Goal: Task Accomplishment & Management: Manage account settings

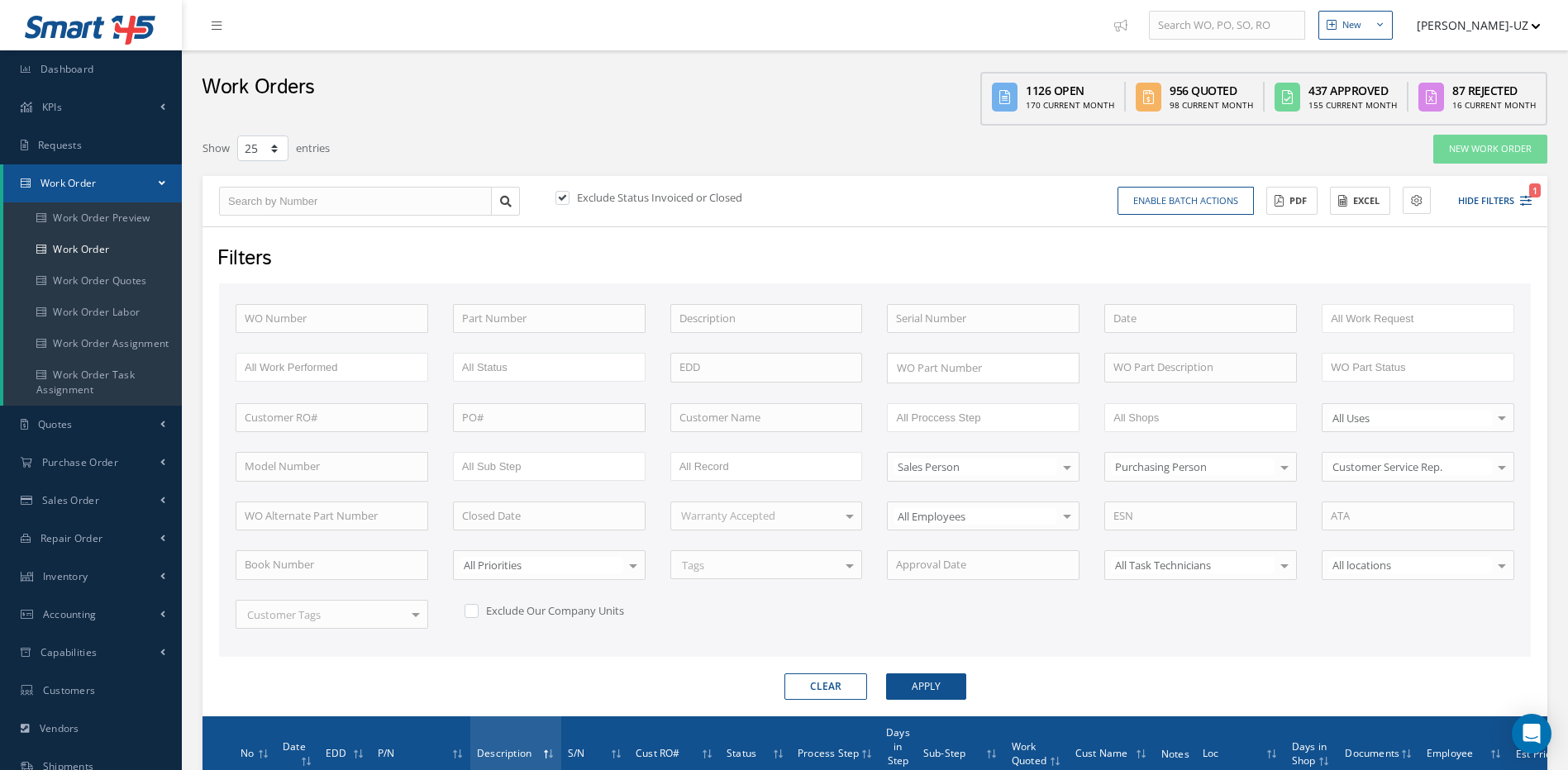
select select "25"
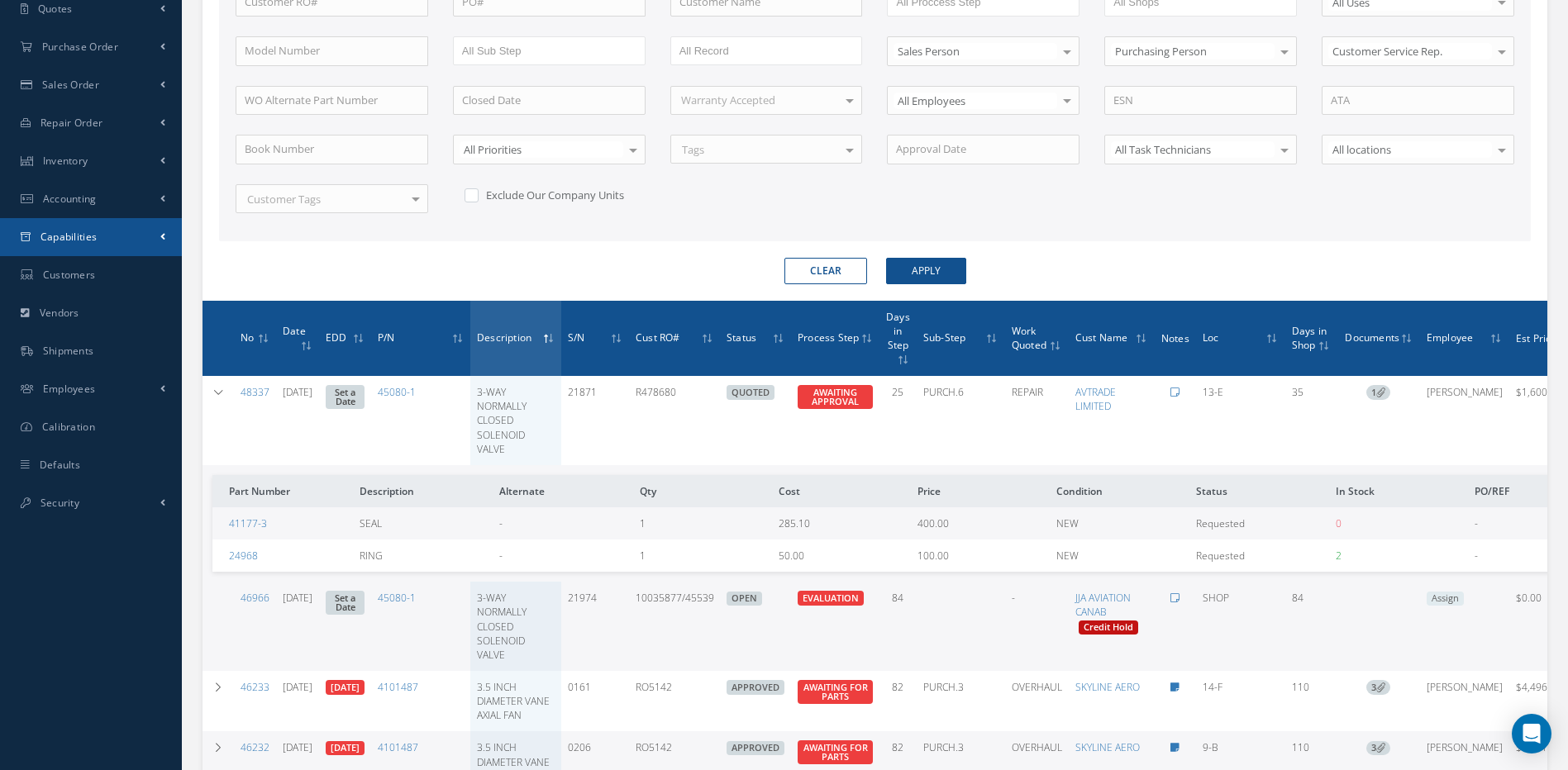
scroll to position [415, 0]
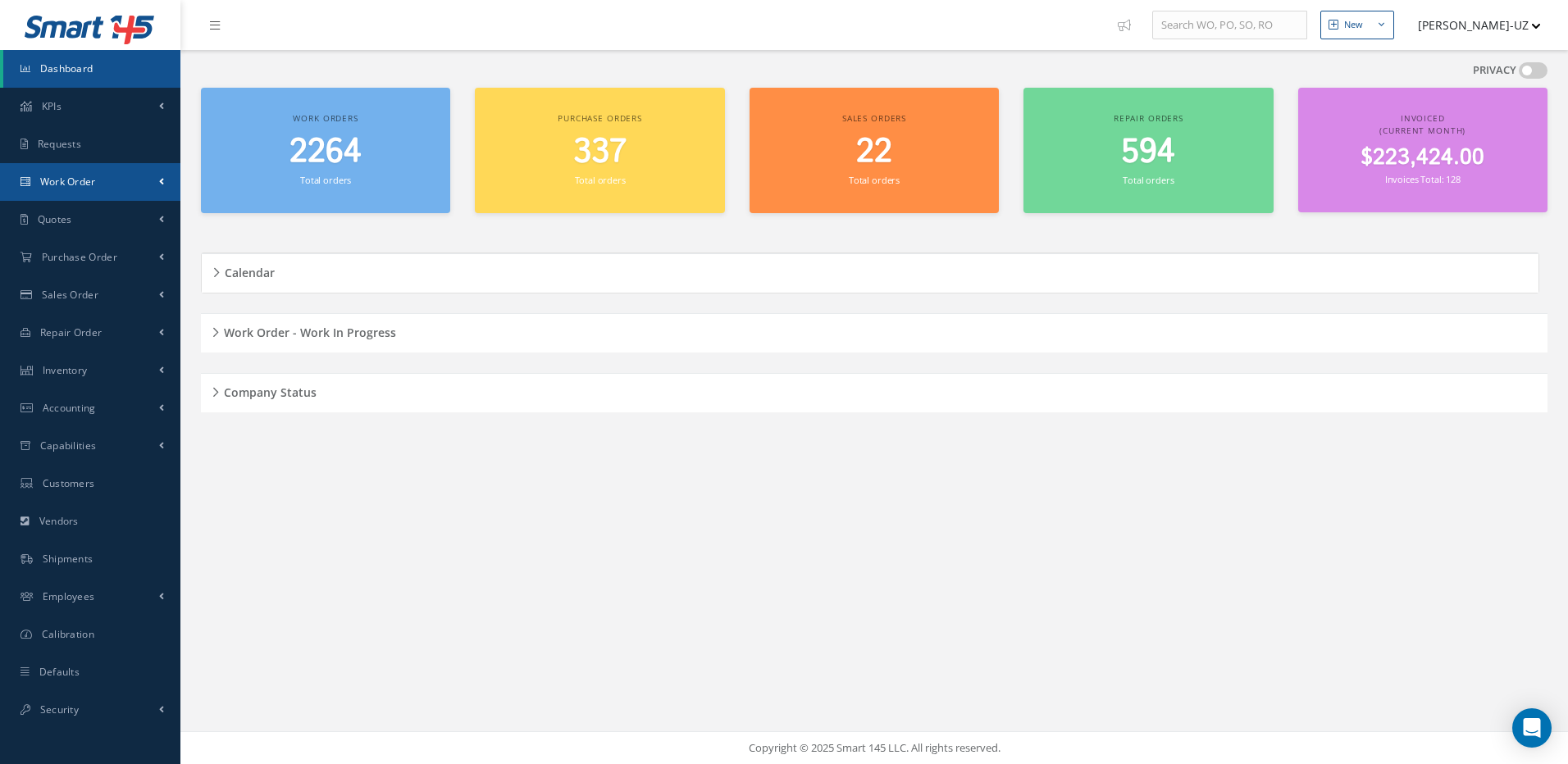
click at [64, 181] on span "Work Order" at bounding box center [68, 182] width 56 height 14
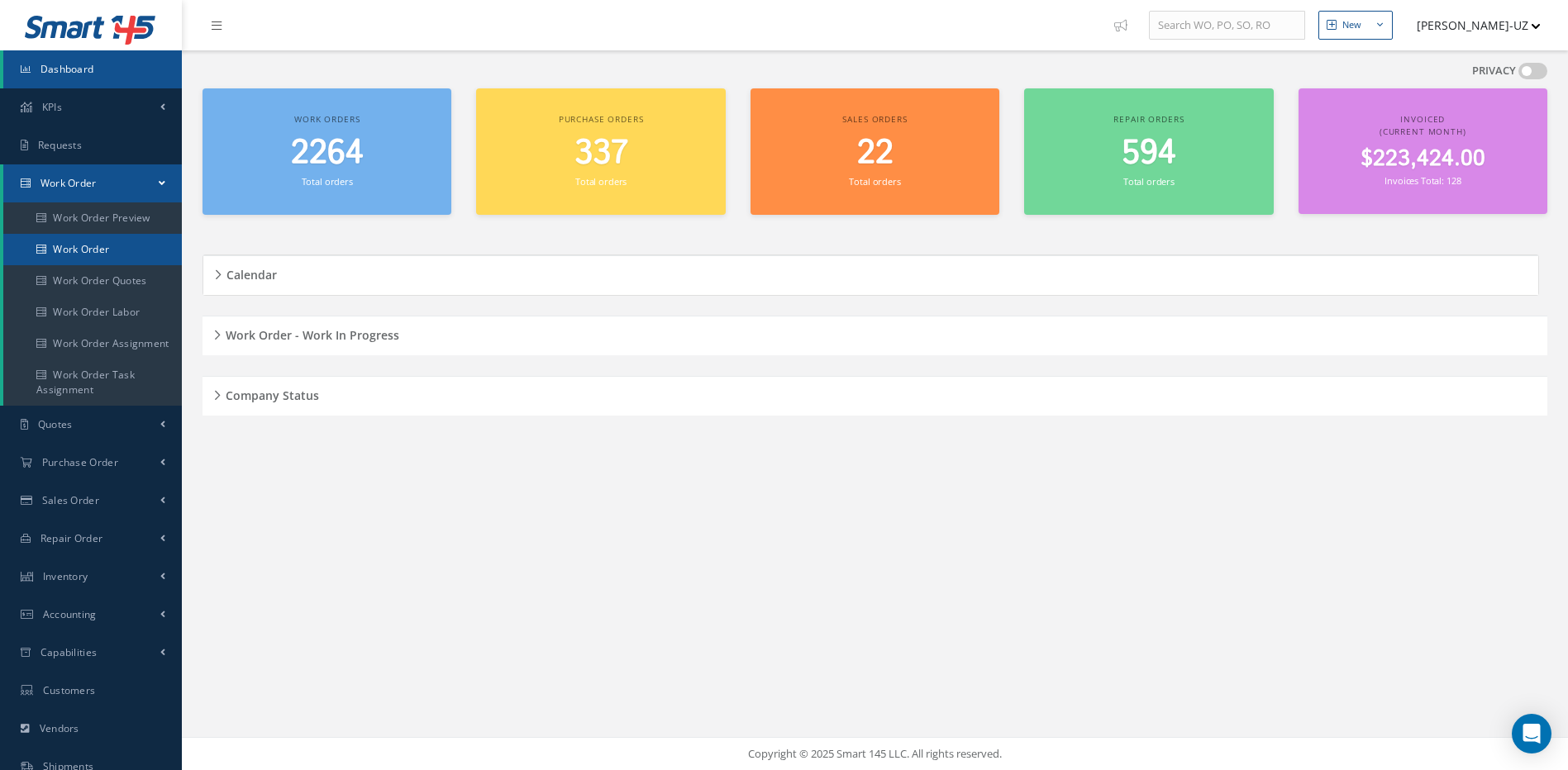
click at [85, 244] on link "Work Order" at bounding box center [93, 249] width 179 height 32
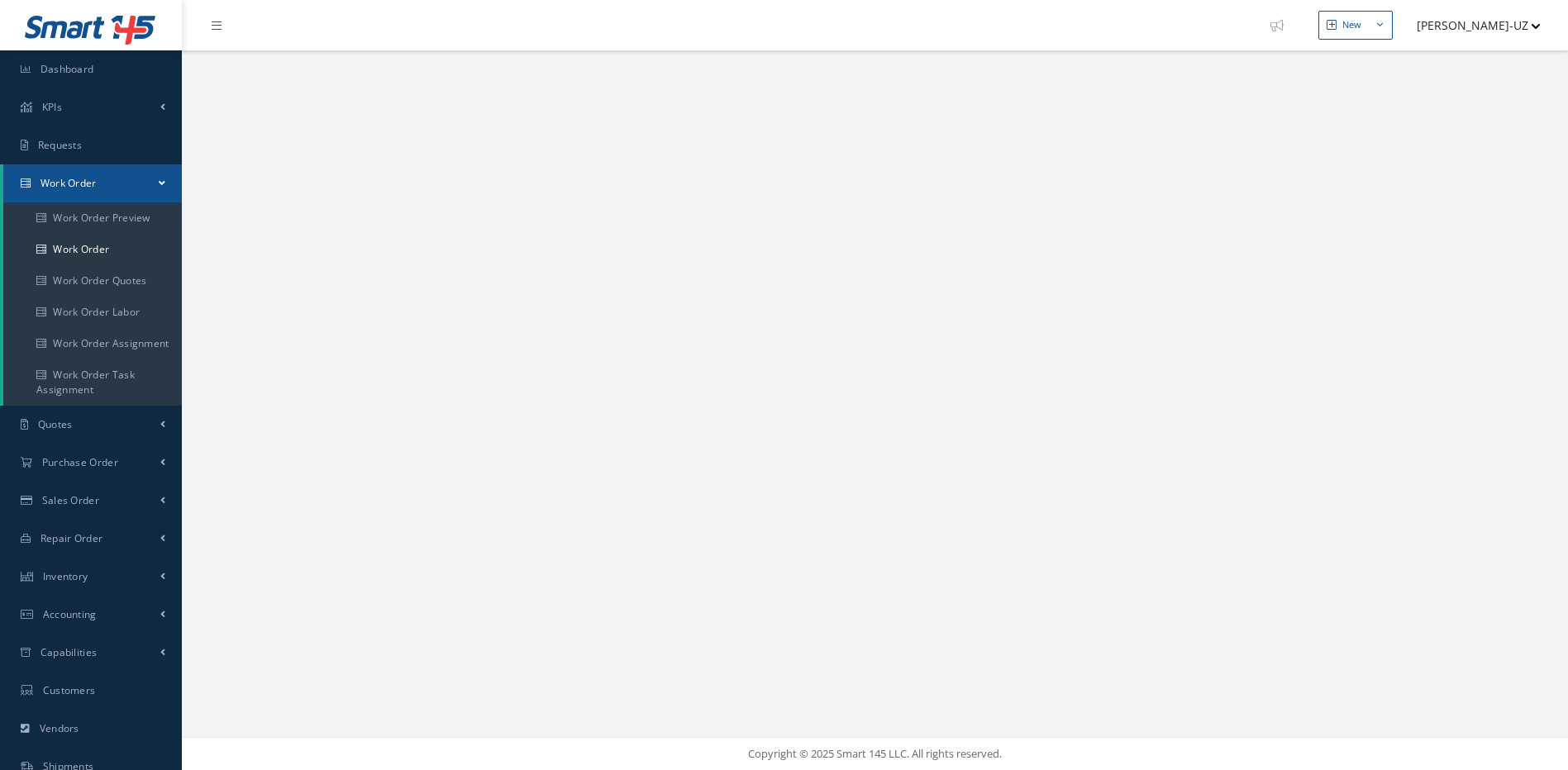
select select "25"
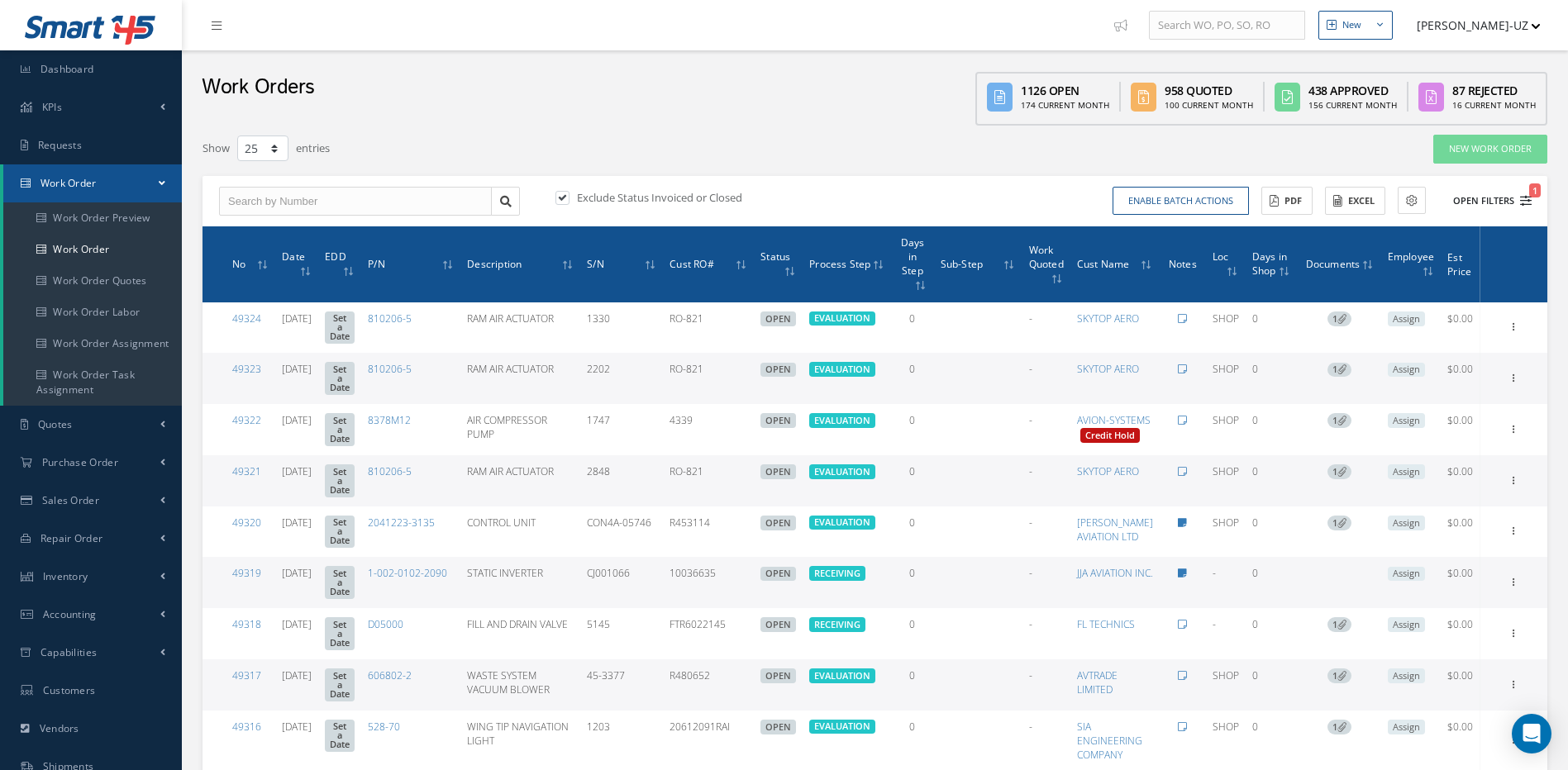
click at [1528, 209] on button "Open Filters 1" at bounding box center [1485, 201] width 93 height 27
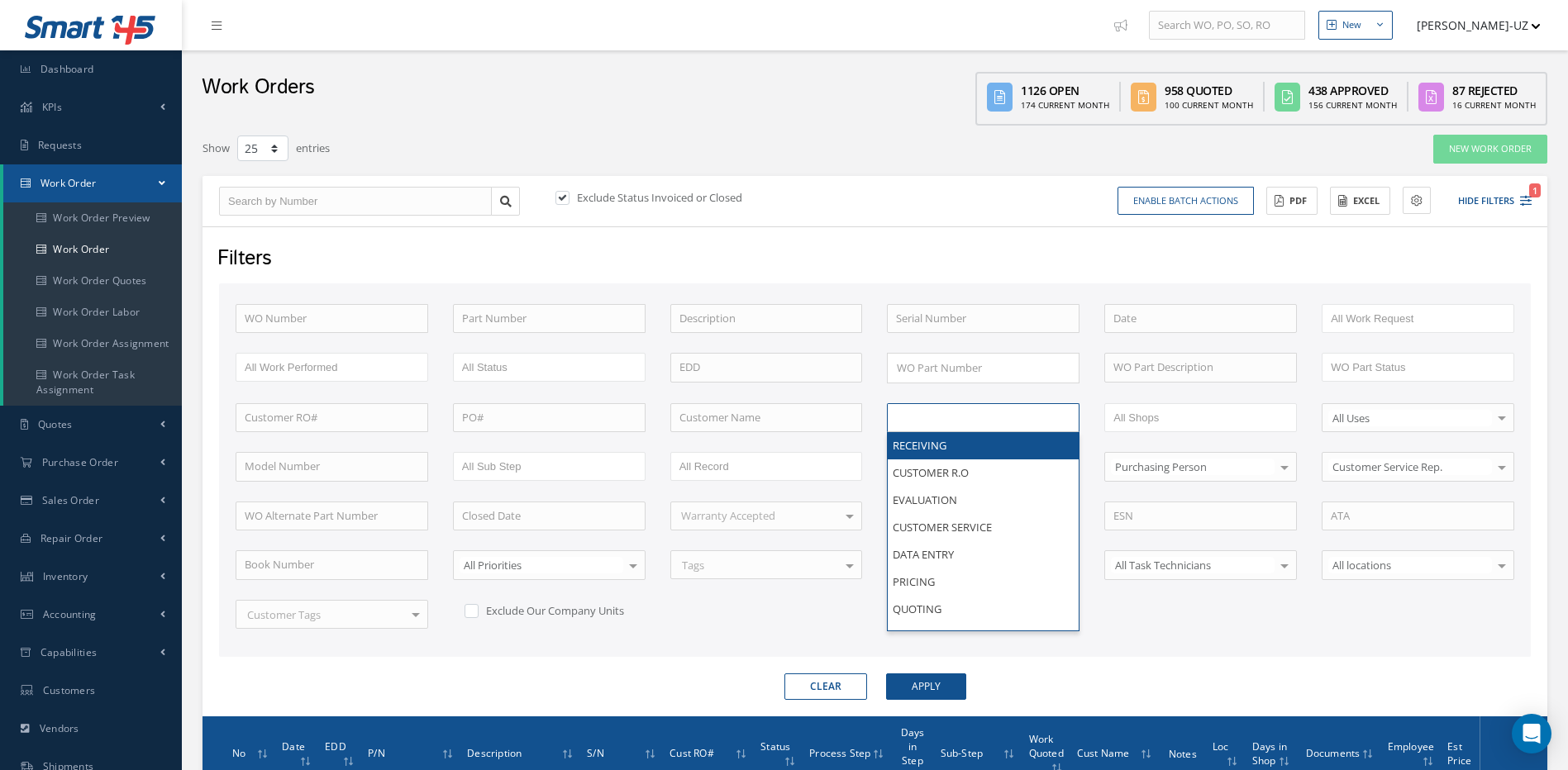
click at [914, 417] on input "text" at bounding box center [948, 417] width 105 height 21
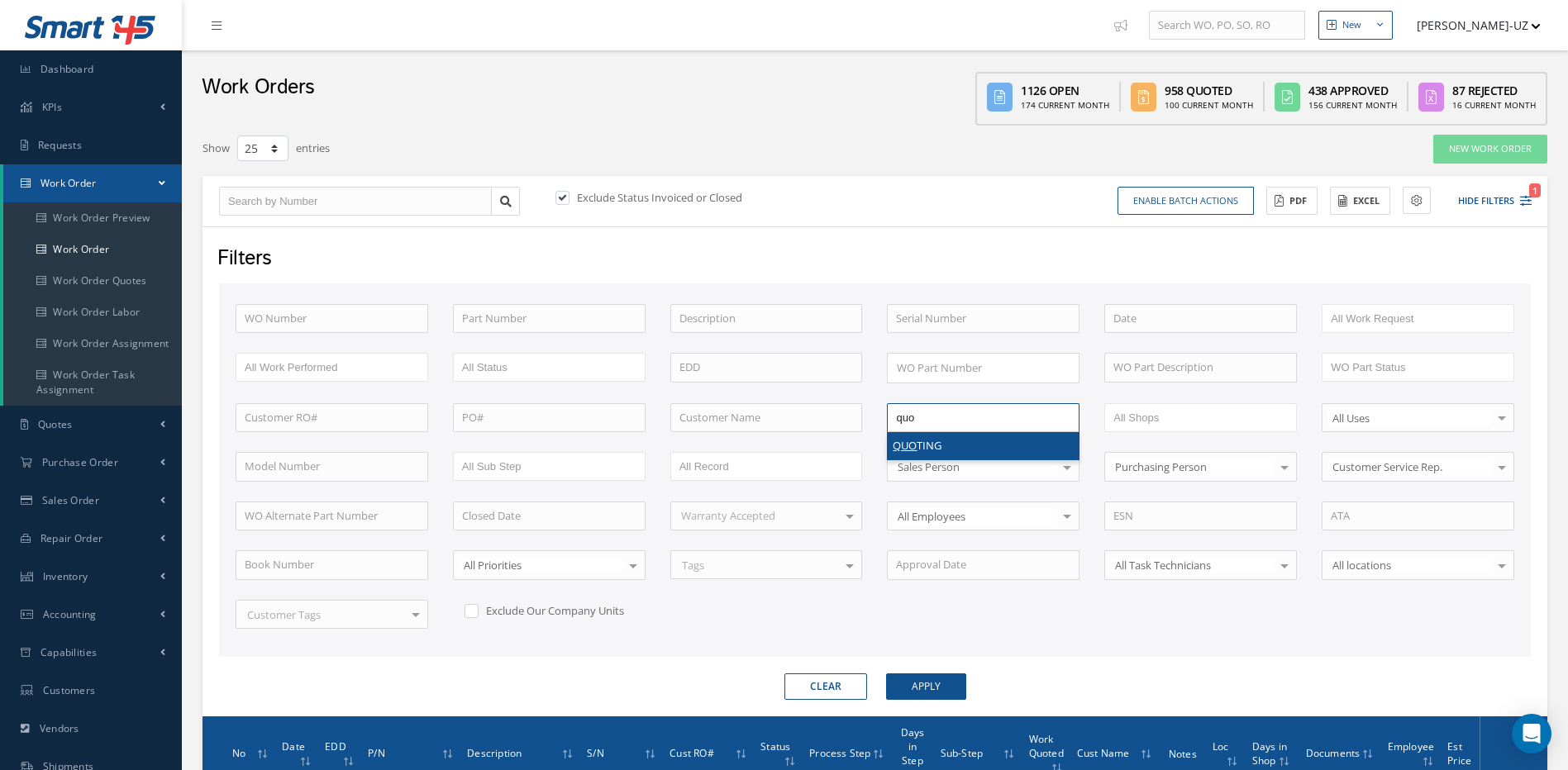
type input "quo"
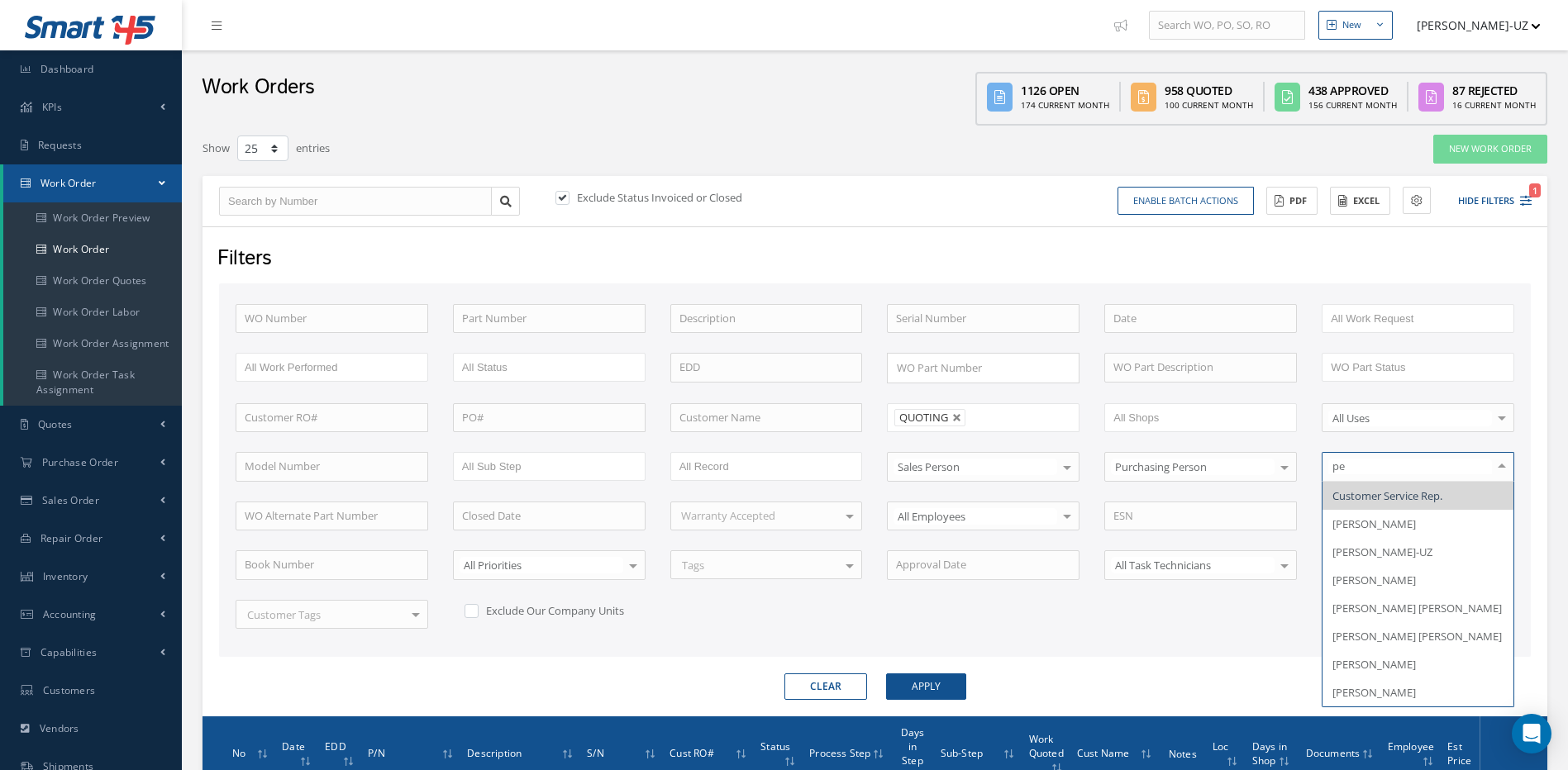
type input "per"
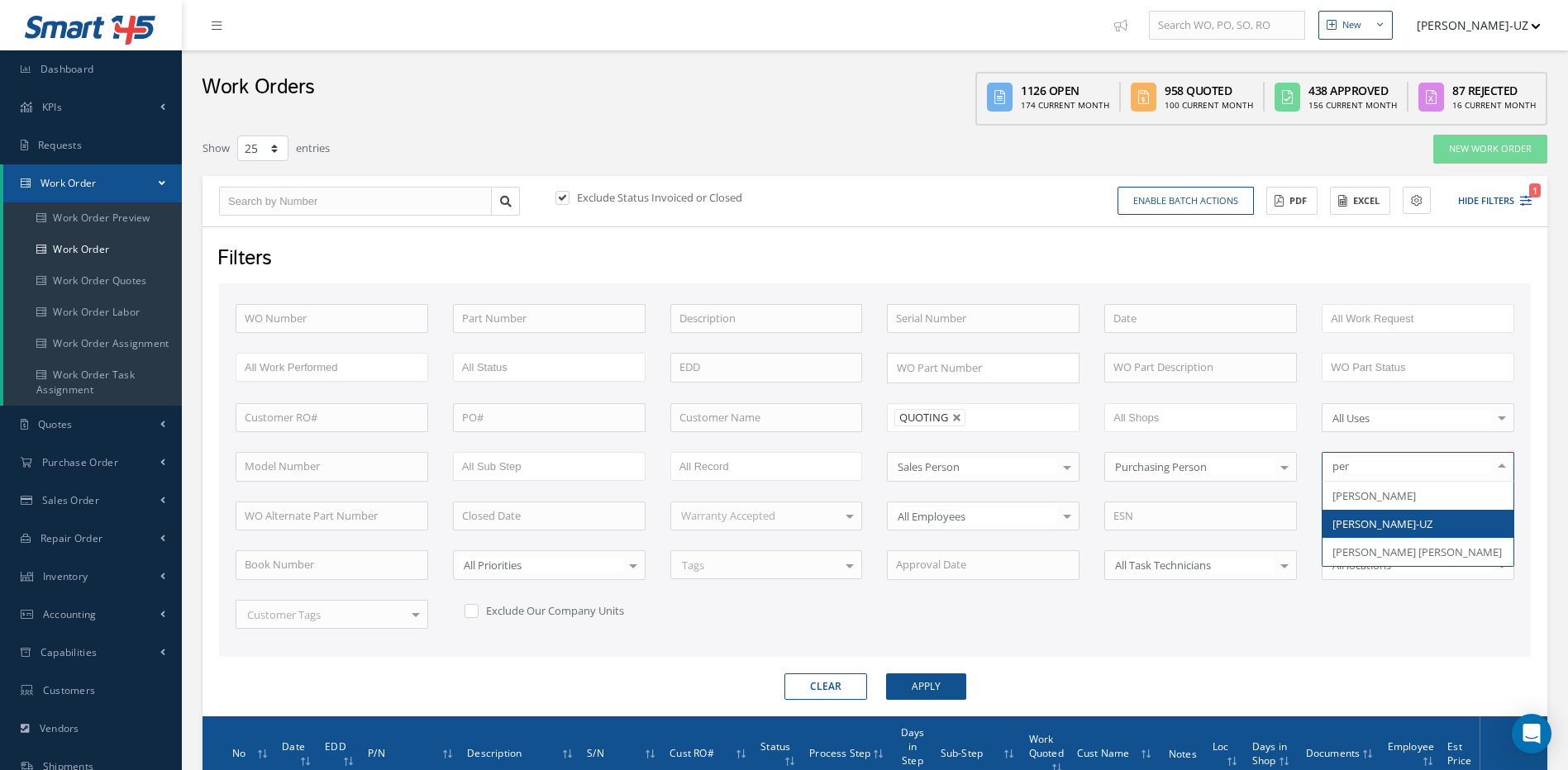
click at [1376, 520] on span "[PERSON_NAME]-UZ" at bounding box center [1383, 524] width 100 height 14
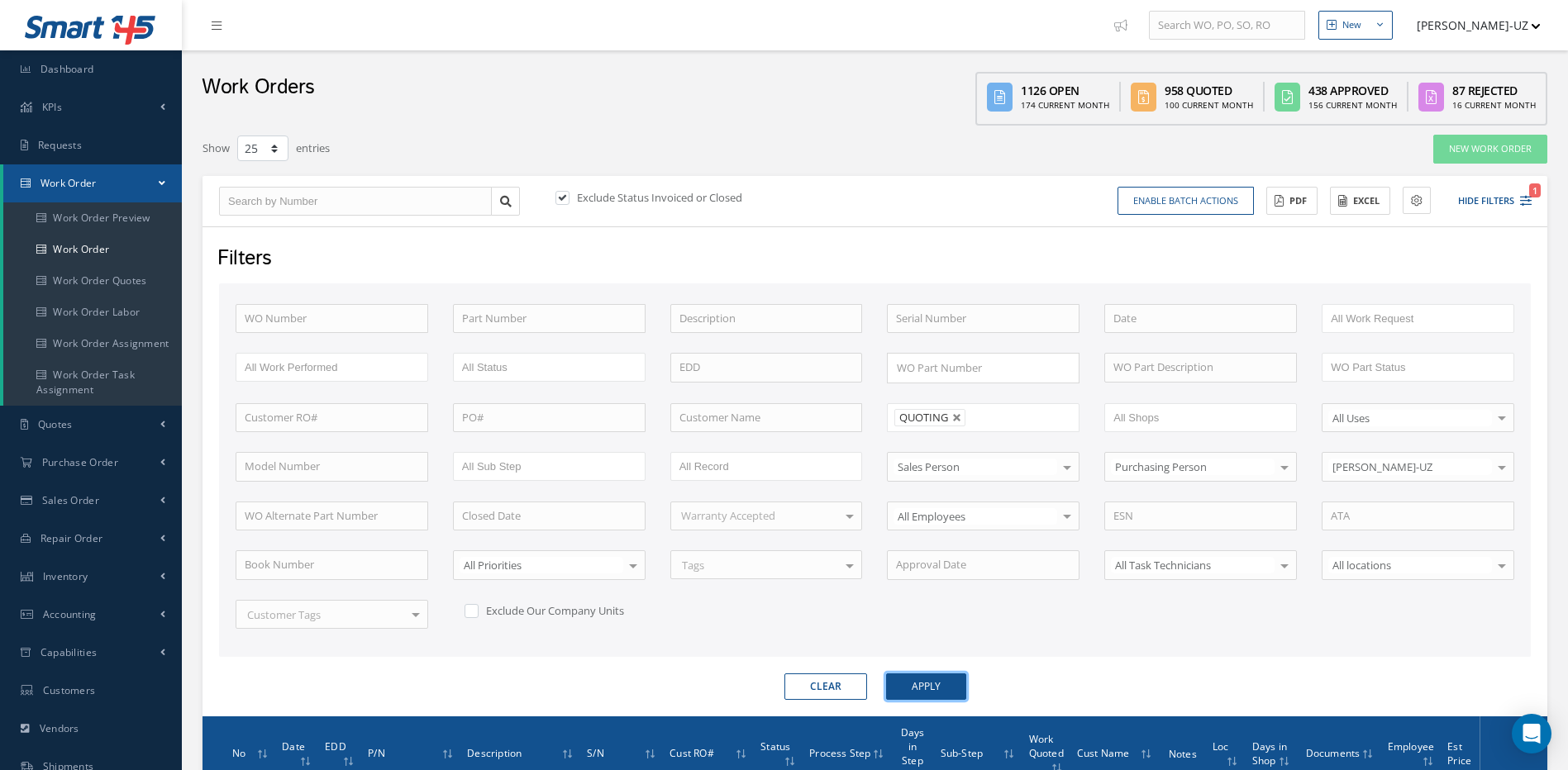
click at [934, 686] on button "Apply" at bounding box center [926, 686] width 80 height 26
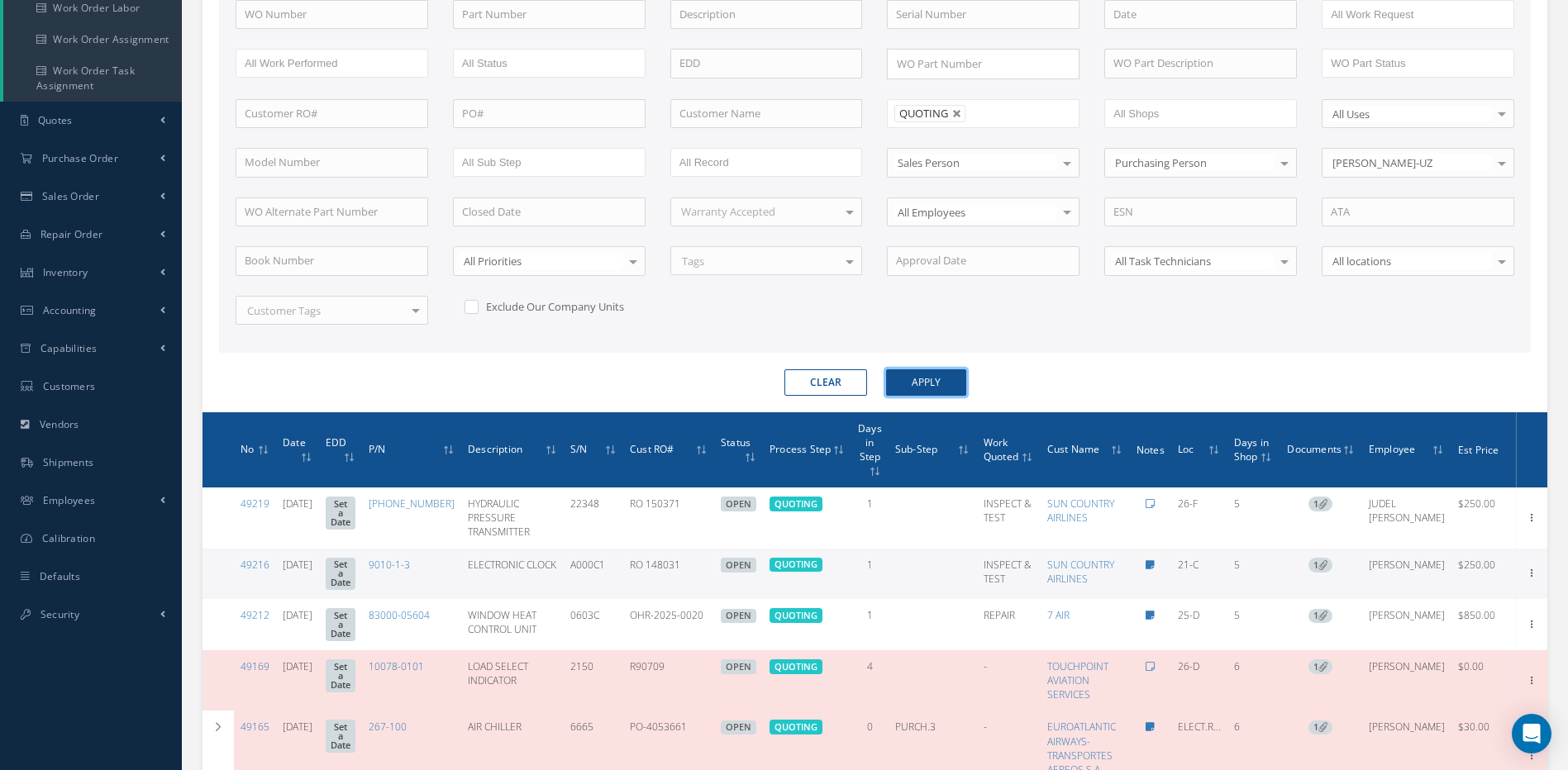
scroll to position [333, 0]
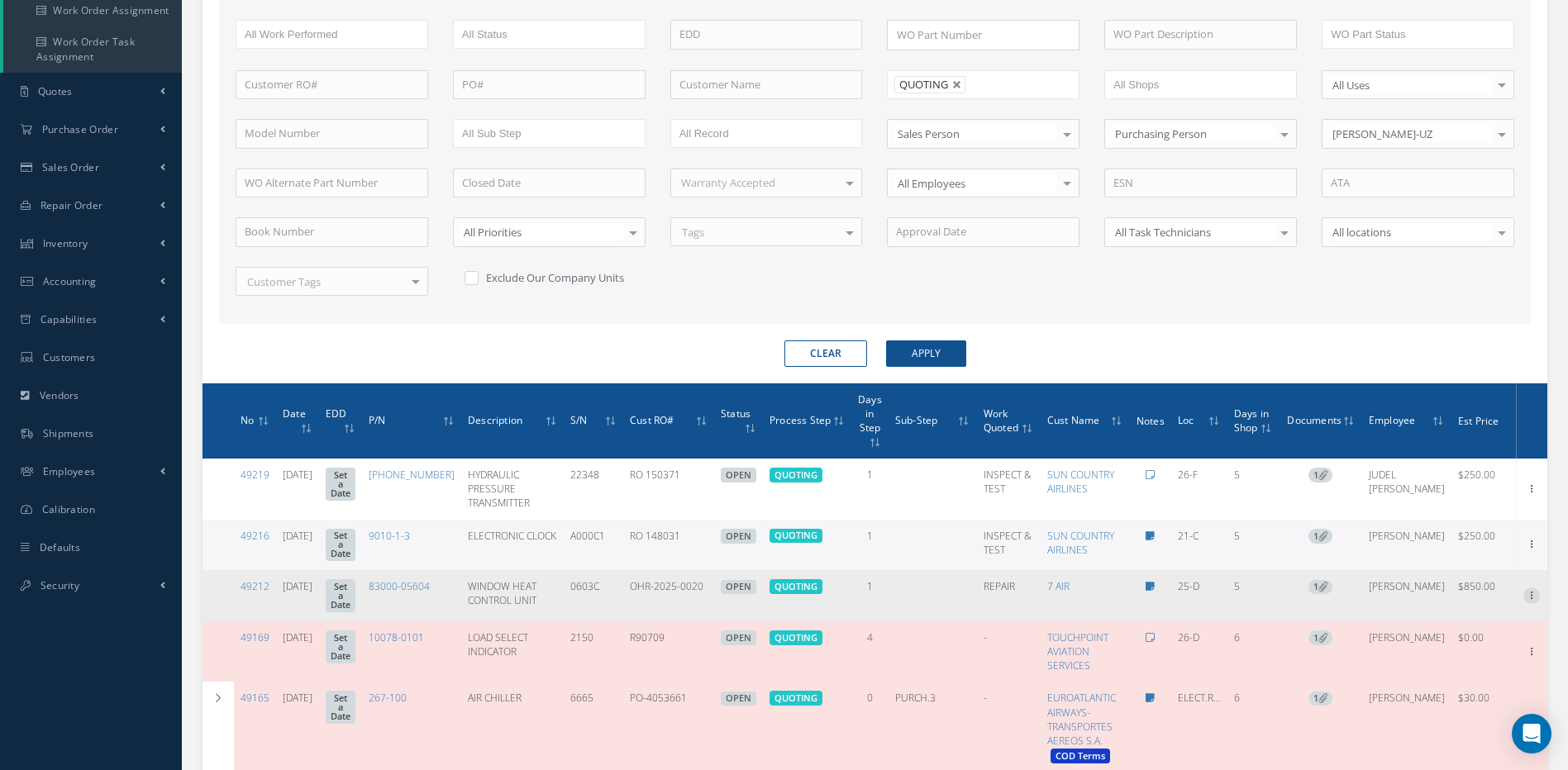
click at [1524, 600] on icon at bounding box center [1532, 594] width 16 height 14
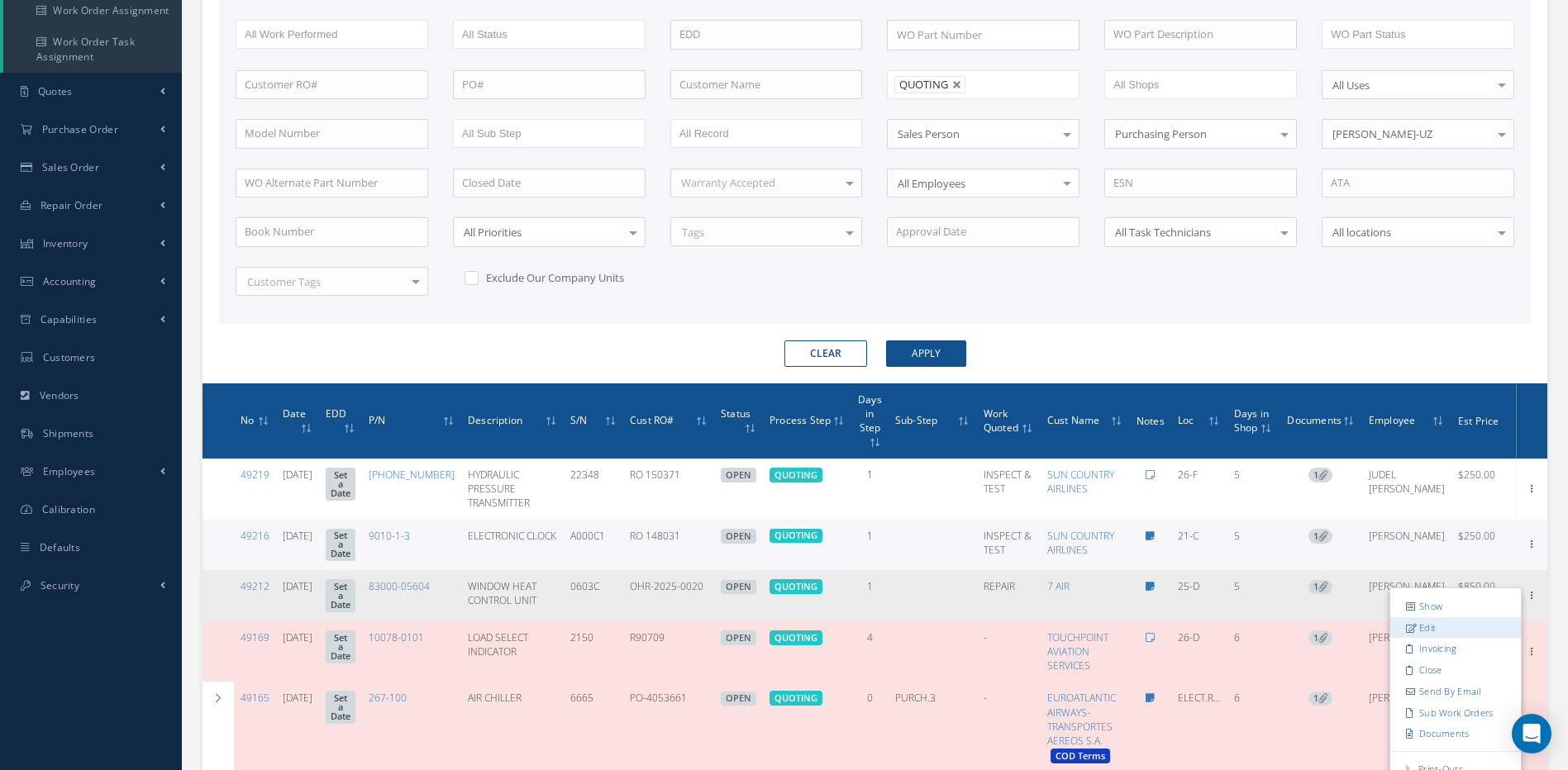
click at [1412, 639] on link "Edit" at bounding box center [1456, 628] width 131 height 22
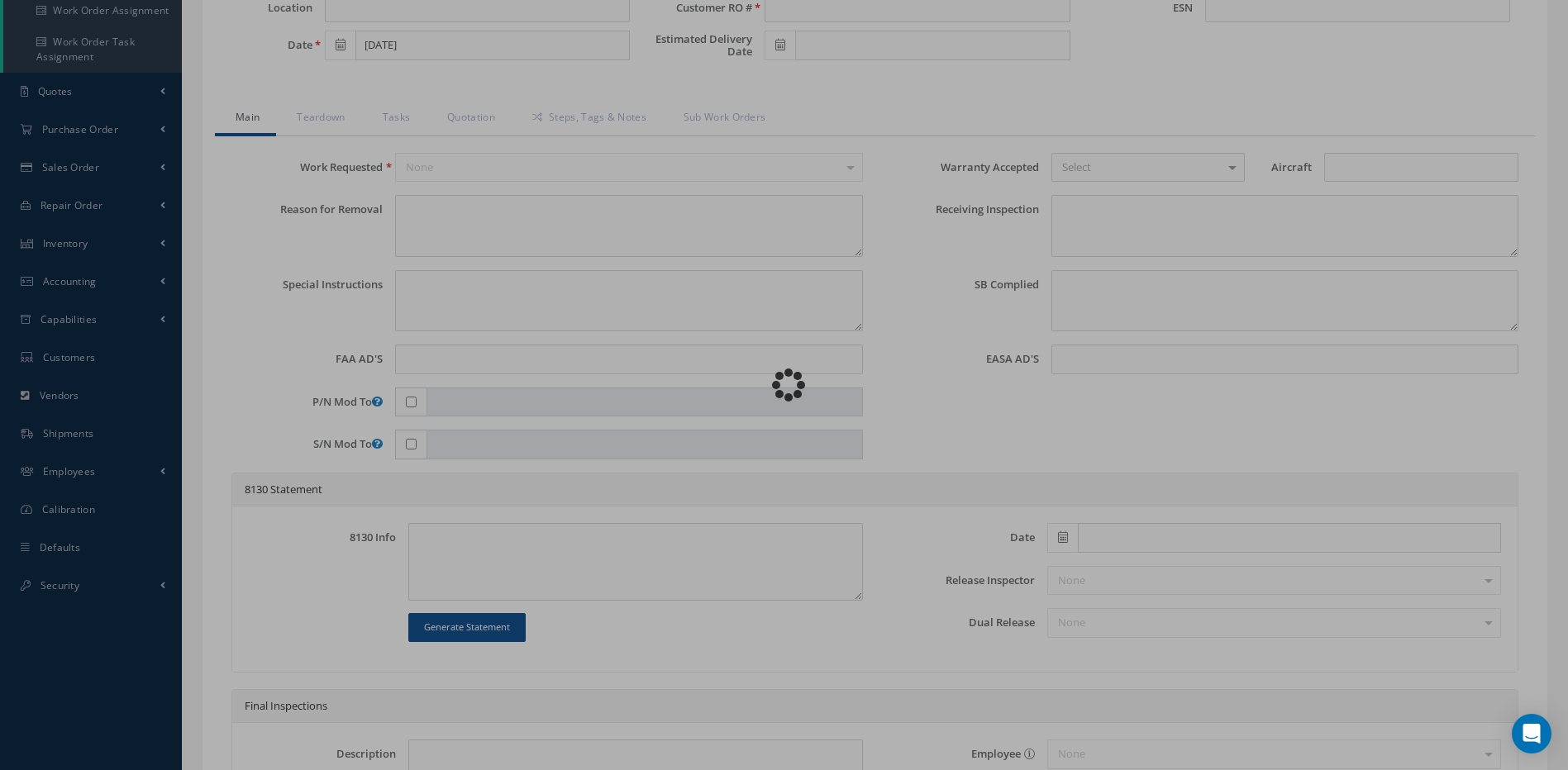
type input "83000-05604"
type input "25-D"
type input "09/04/2025"
type input "WINDOW HEAT CONTROL UNIT"
type input "OHR-2025-0020"
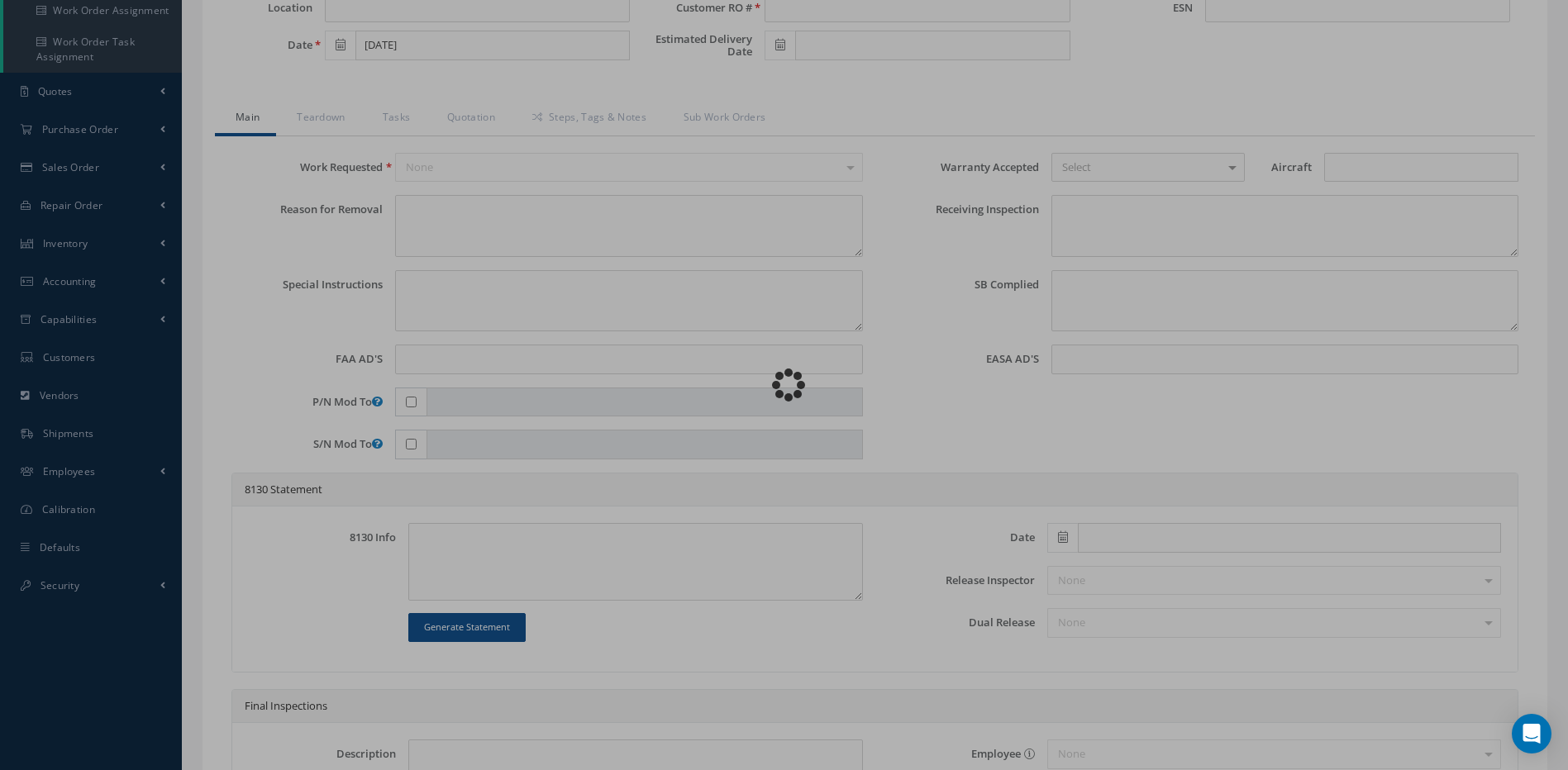
type input "0603C"
type textarea "NONE"
type textarea "PLEASE SEE R.O. FOR DETAILS"
type textarea "NO VISUAL DAMAGE"
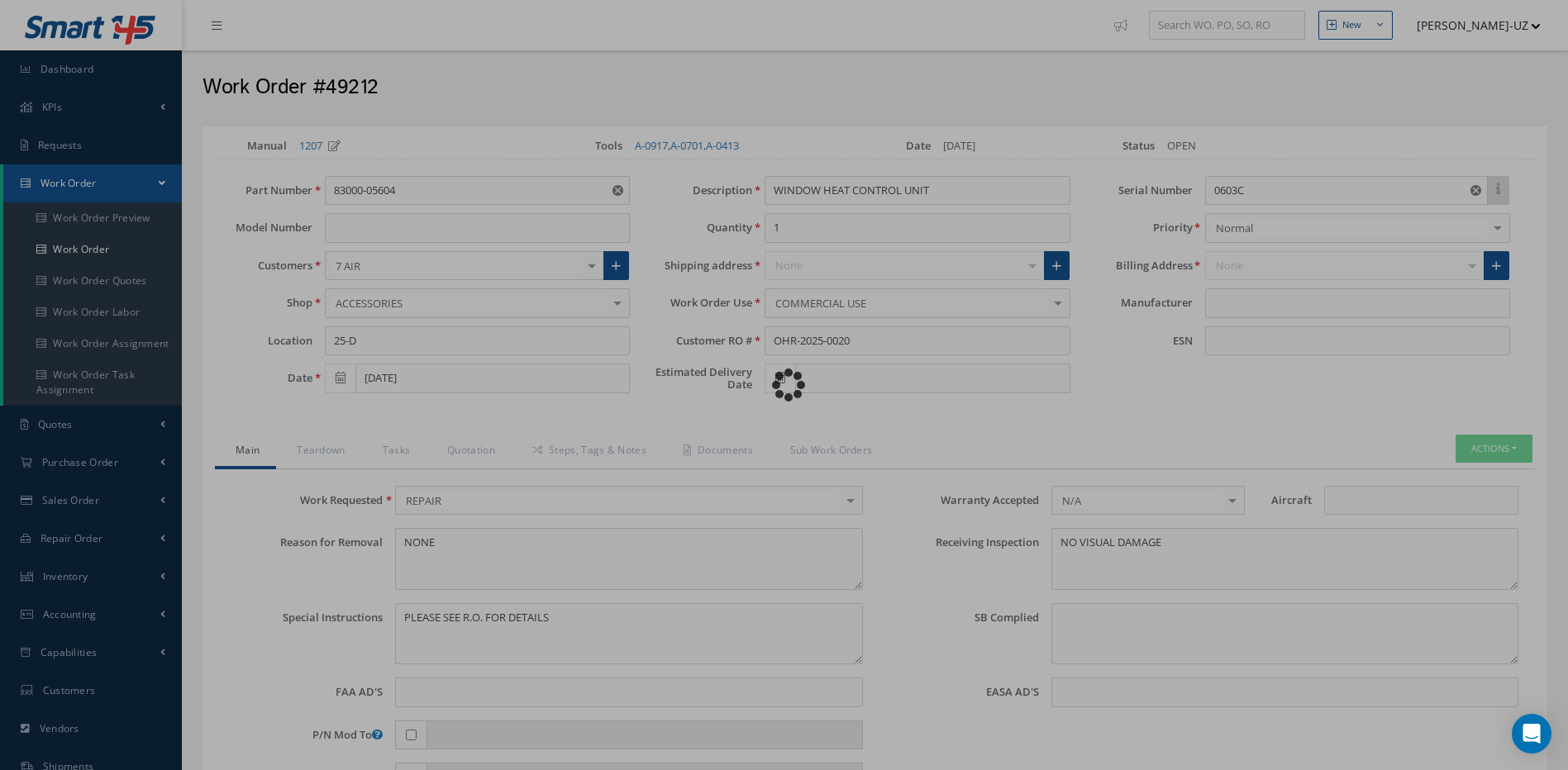
type input "KOITO"
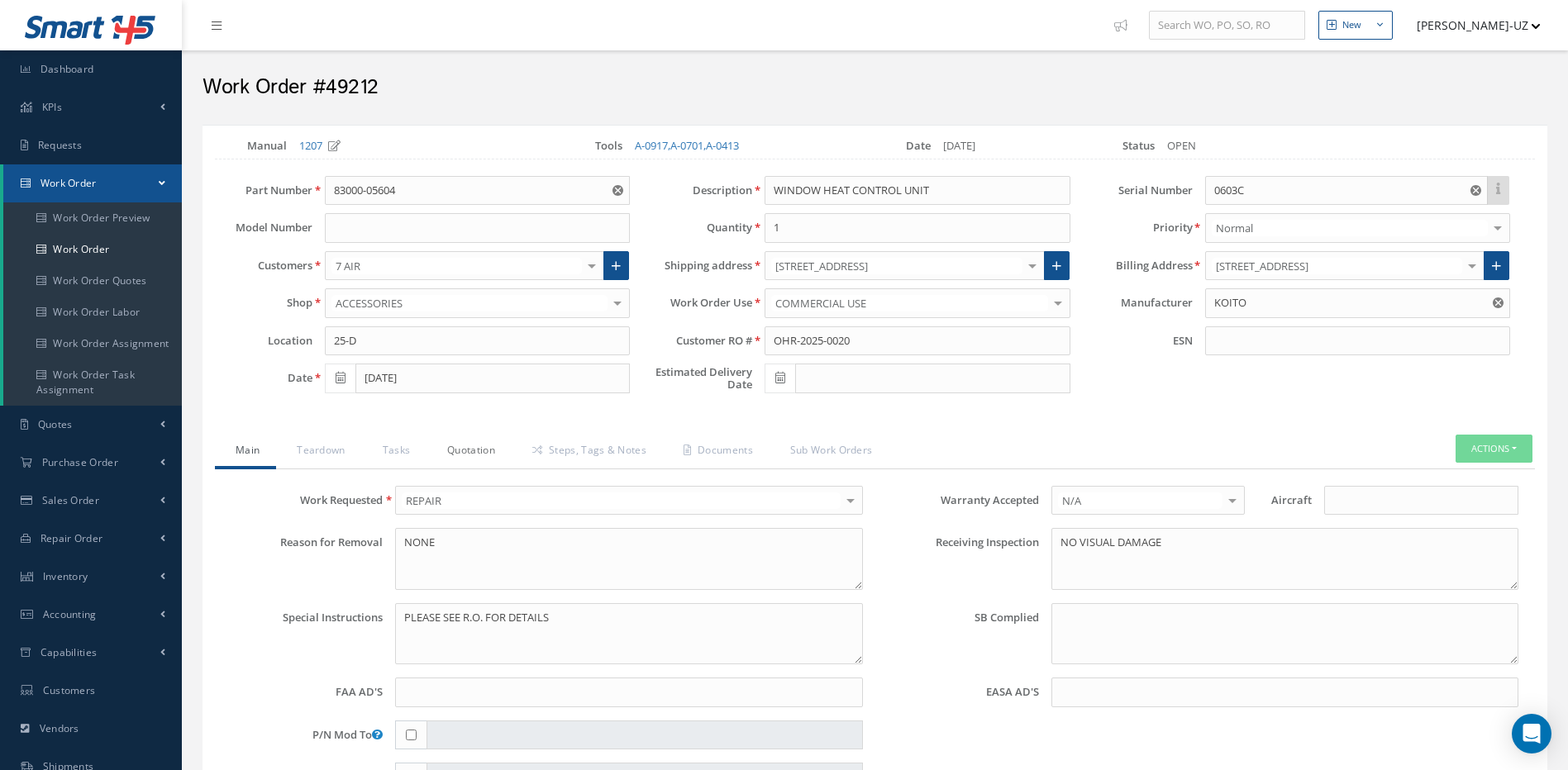
click at [467, 452] on link "Quotation" at bounding box center [469, 451] width 85 height 34
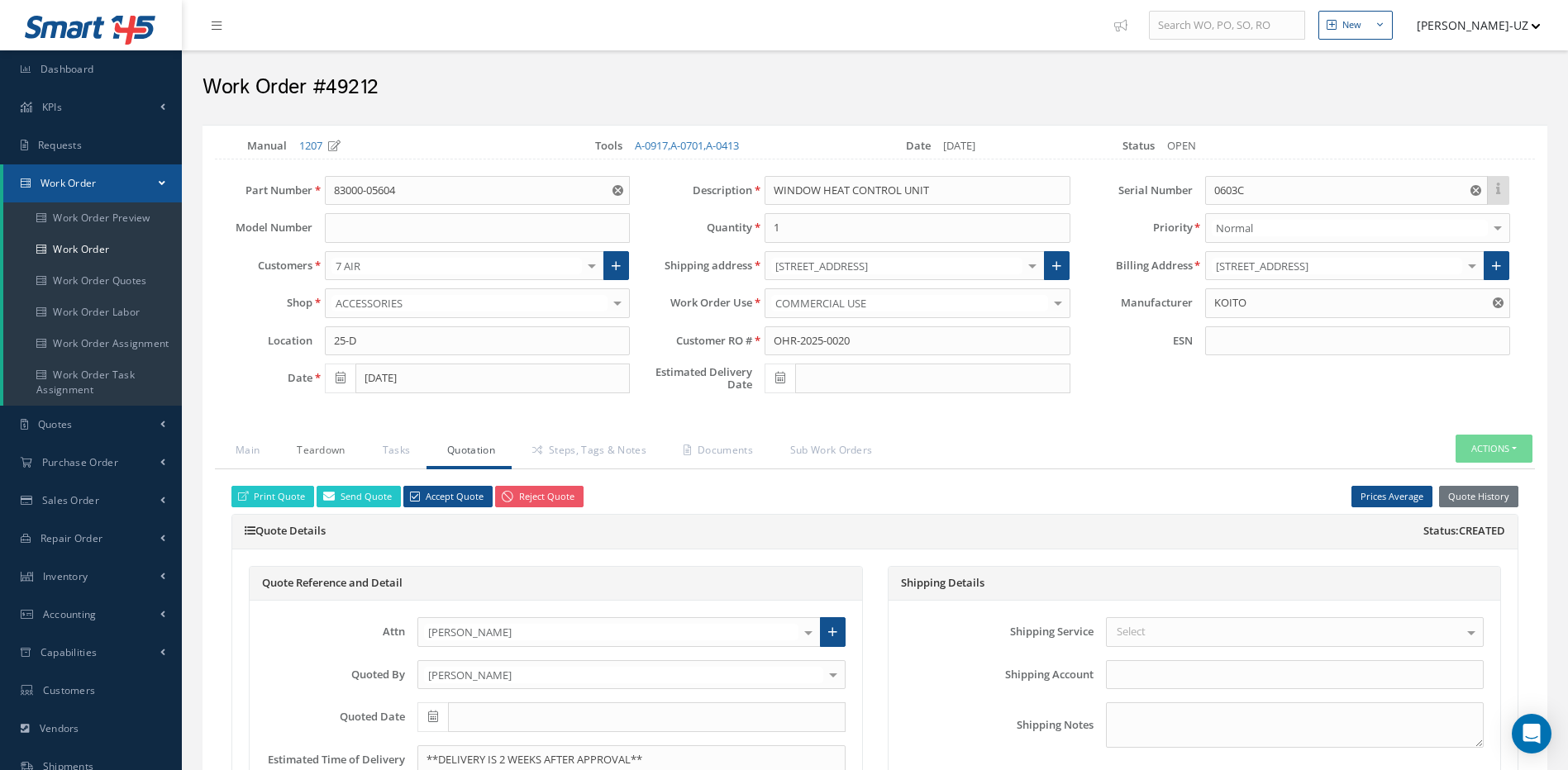
click at [313, 451] on link "Teardown" at bounding box center [319, 451] width 85 height 34
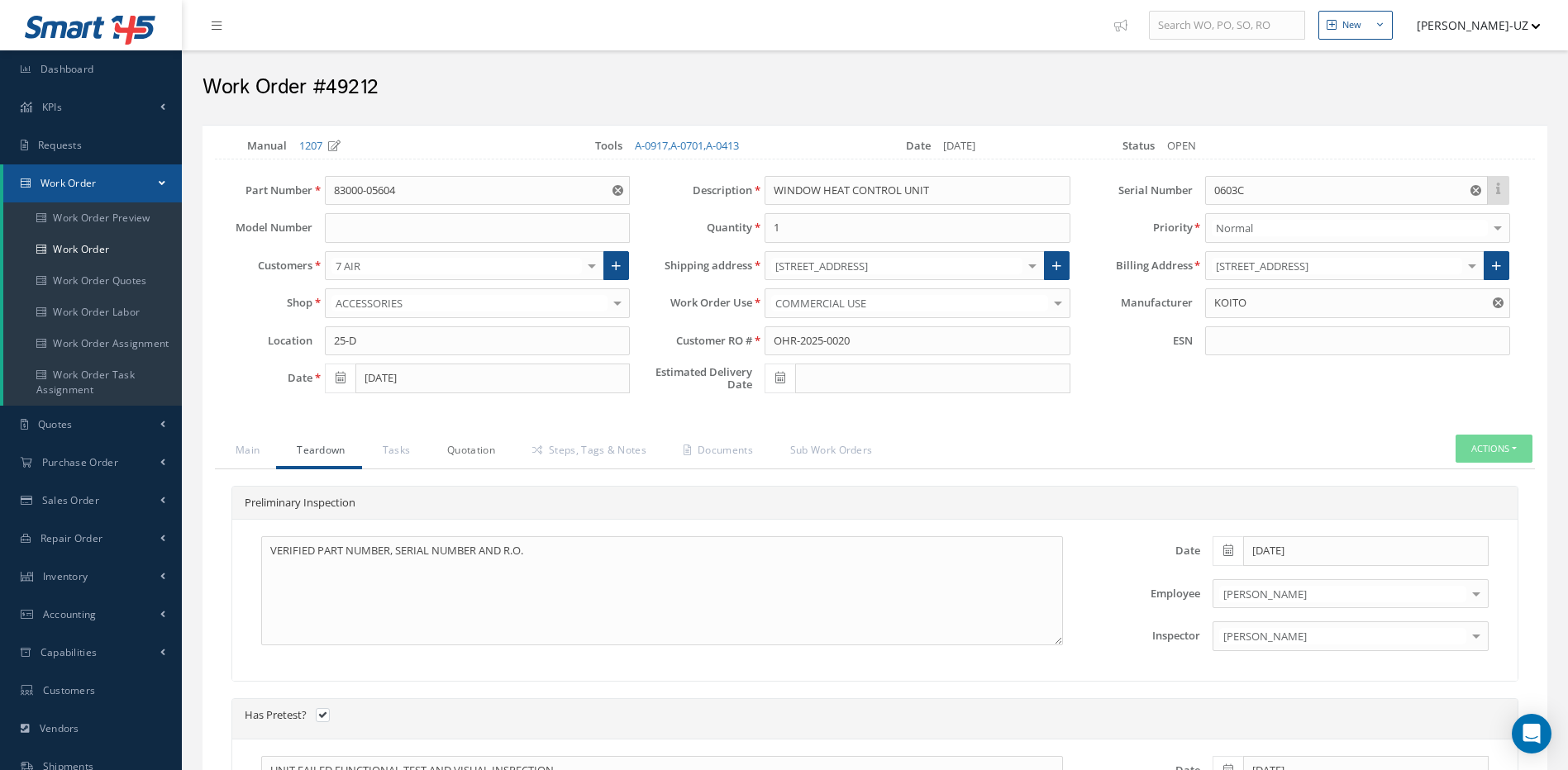
drag, startPoint x: 481, startPoint y: 448, endPoint x: 700, endPoint y: 516, distance: 229.3
click at [484, 453] on link "Quotation" at bounding box center [469, 451] width 85 height 34
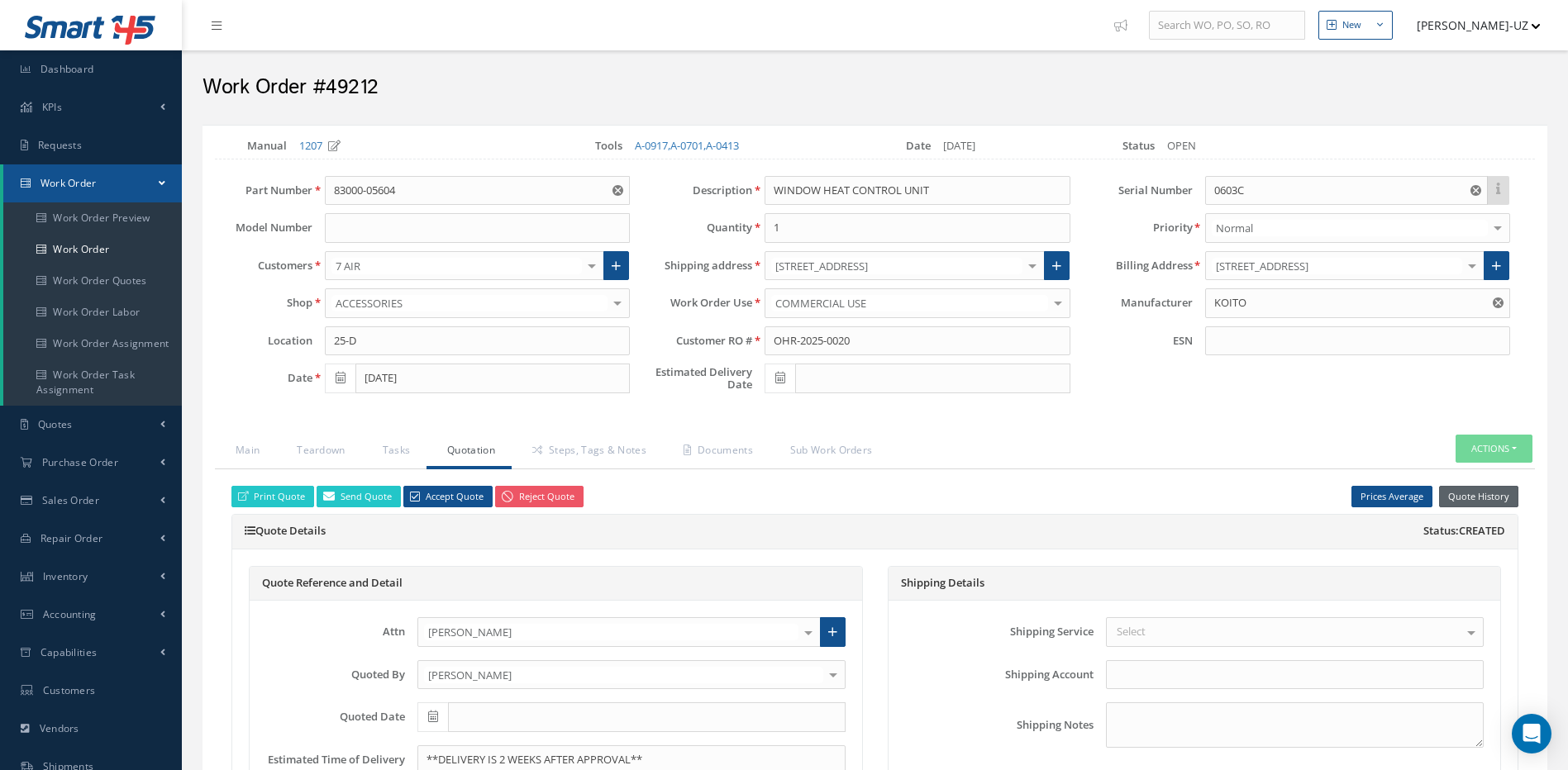
click at [1489, 493] on button "Quote History" at bounding box center [1479, 496] width 79 height 23
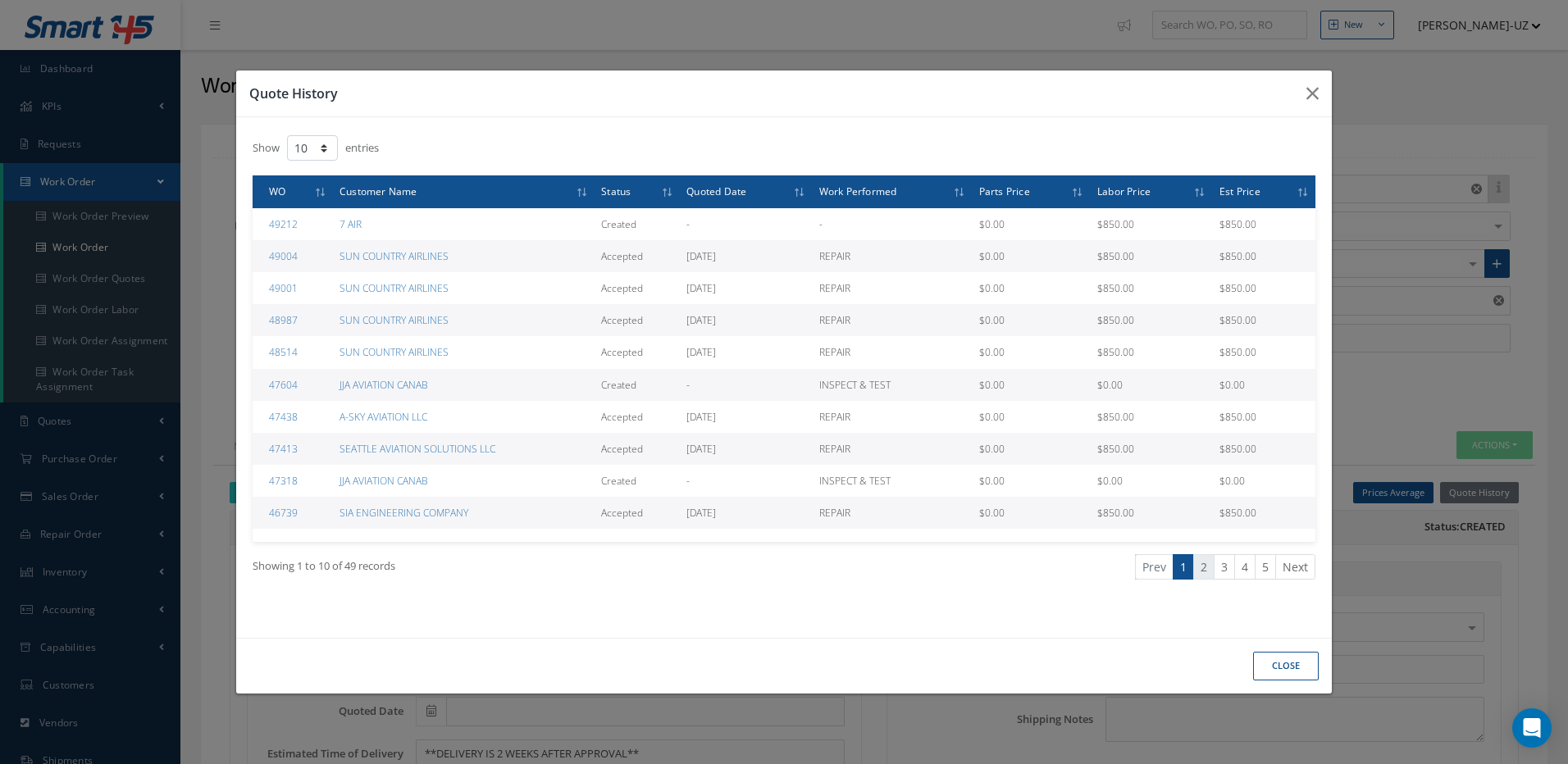
click at [1203, 569] on link "2" at bounding box center [1204, 567] width 22 height 25
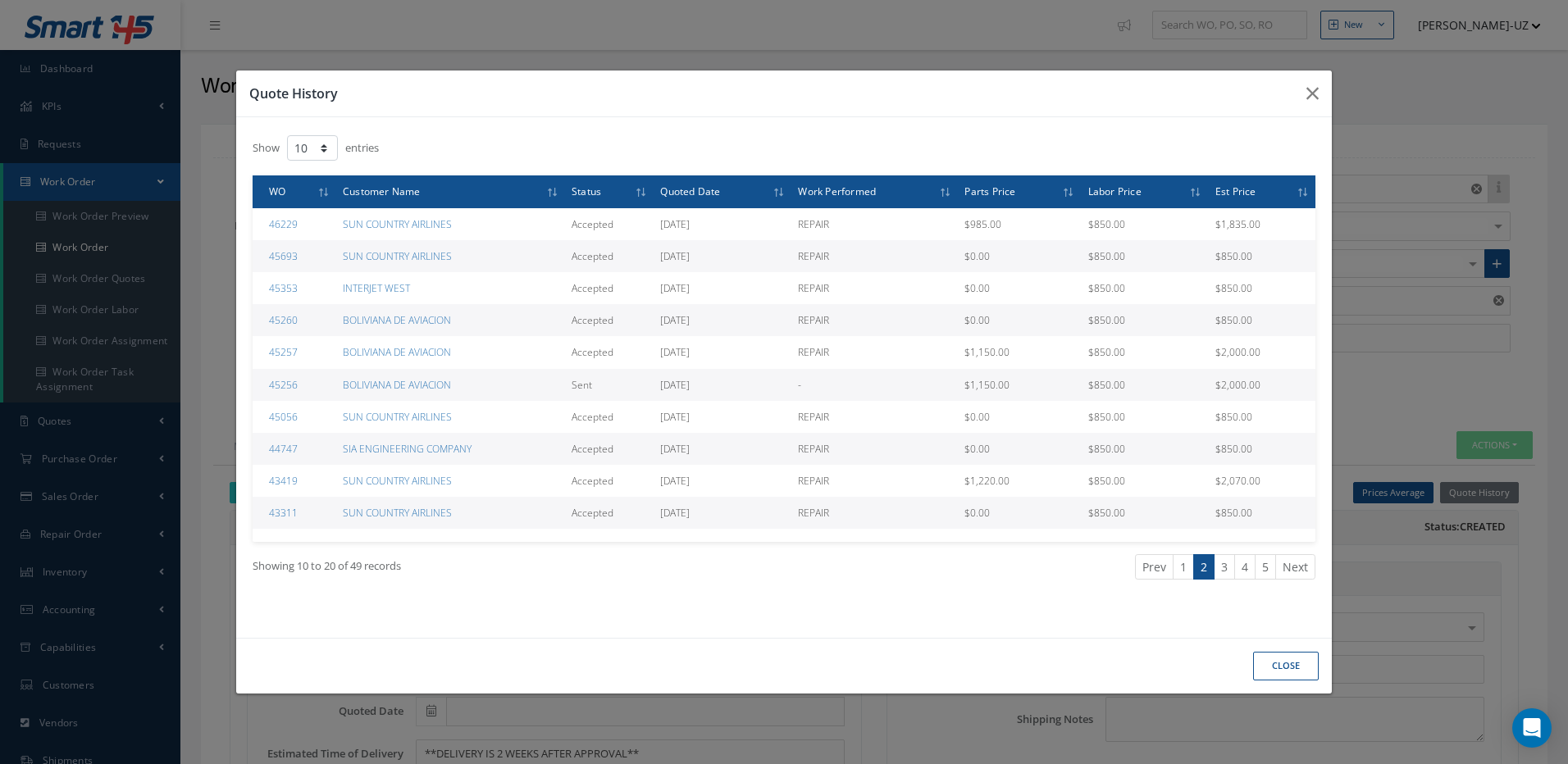
click at [1294, 673] on button "CLOSE" at bounding box center [1286, 666] width 65 height 29
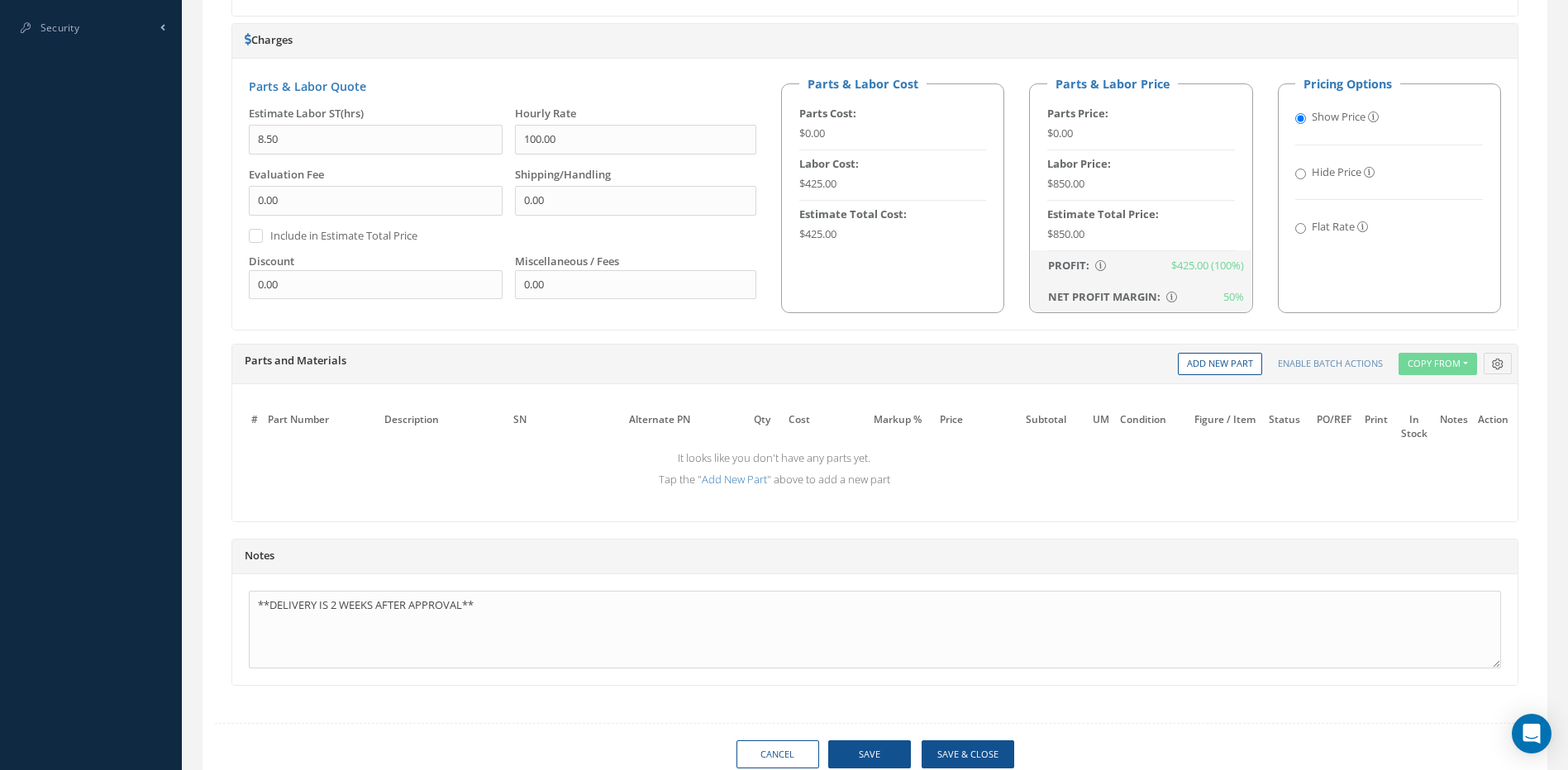
scroll to position [955, 0]
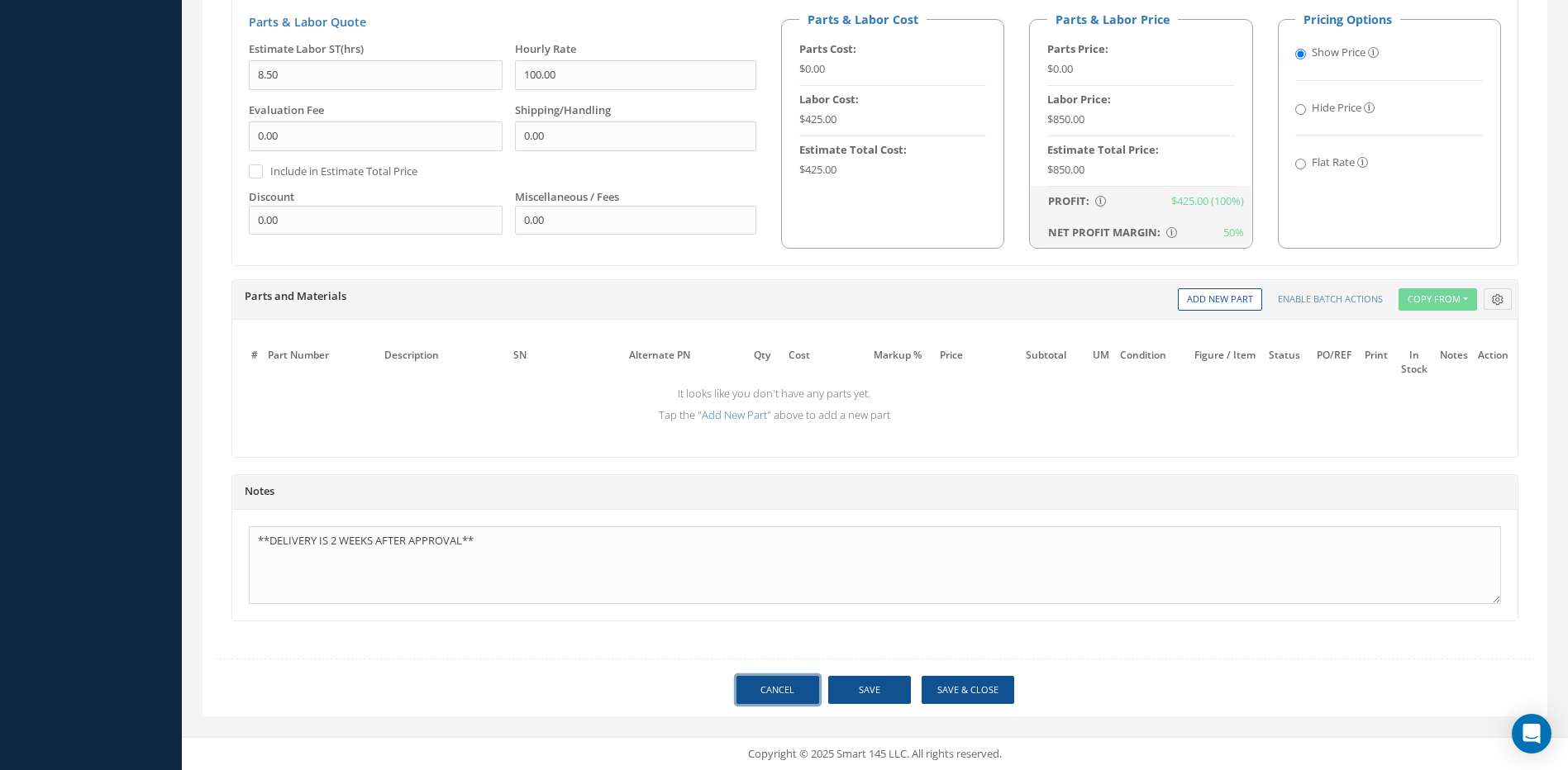
click at [795, 689] on link "Cancel" at bounding box center [779, 691] width 83 height 29
select select "25"
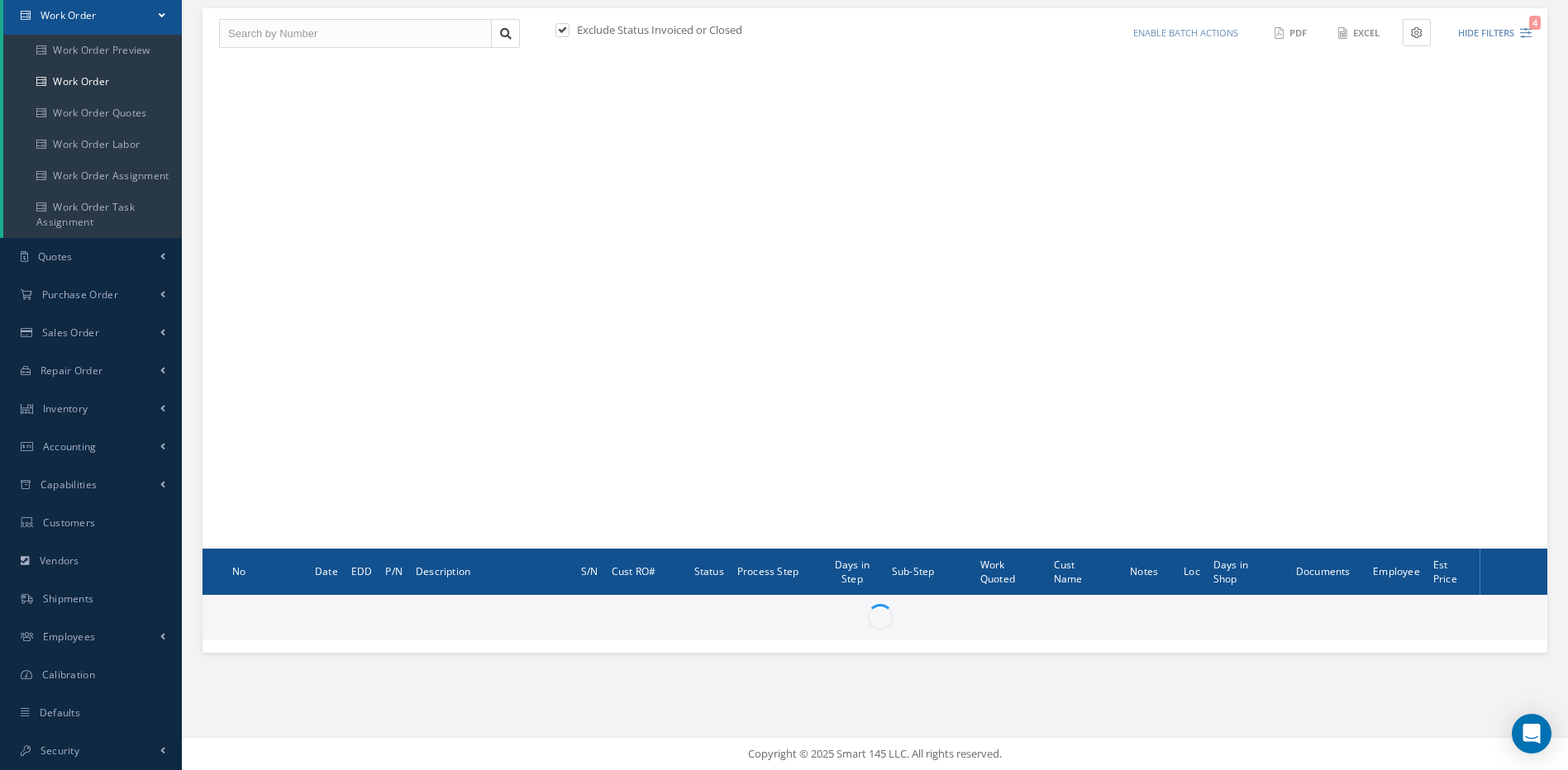
scroll to position [168, 0]
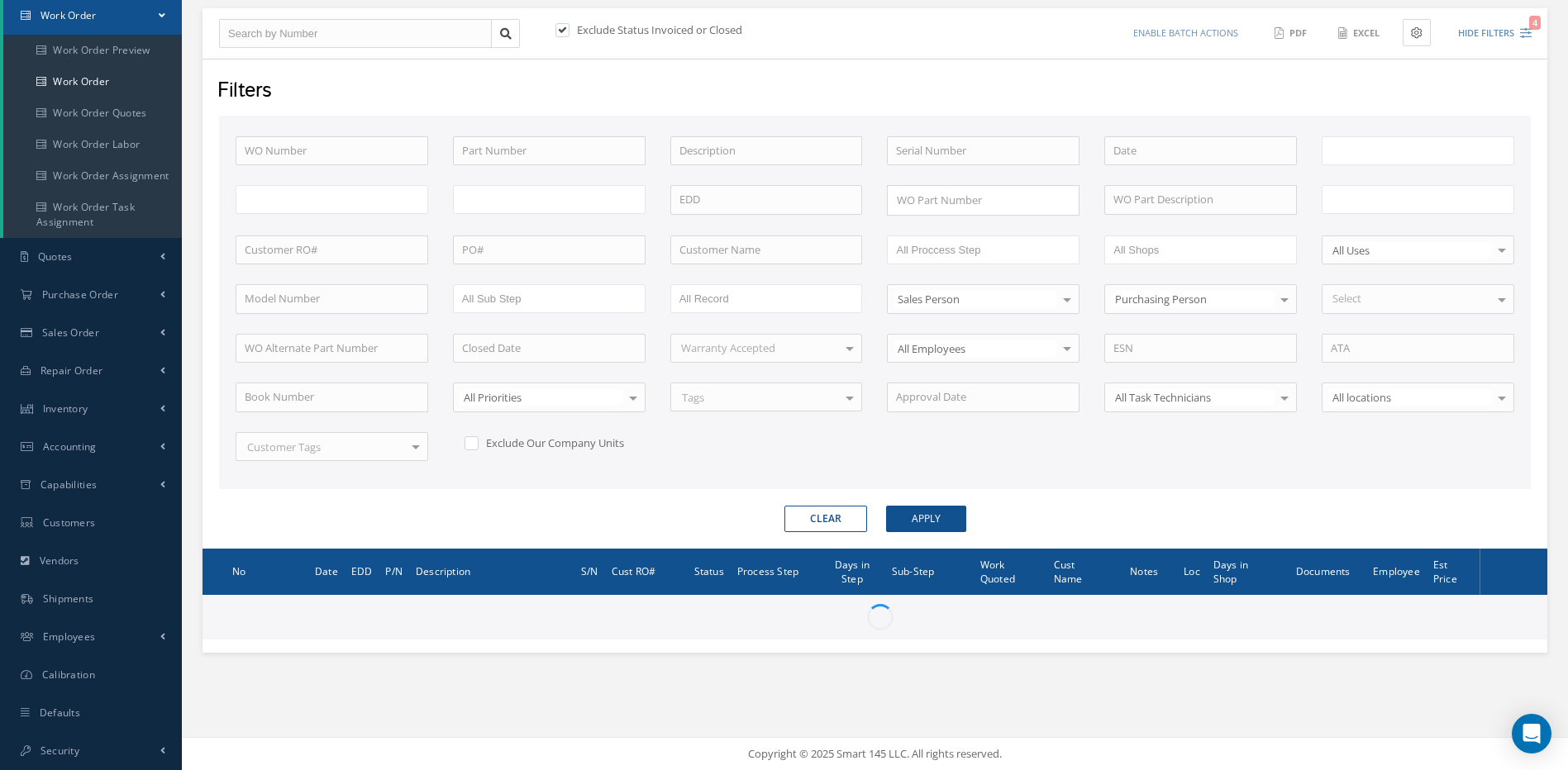
type input "All Work Request"
type input "All Work Performed"
type input "All Status"
type input "WO Part Status"
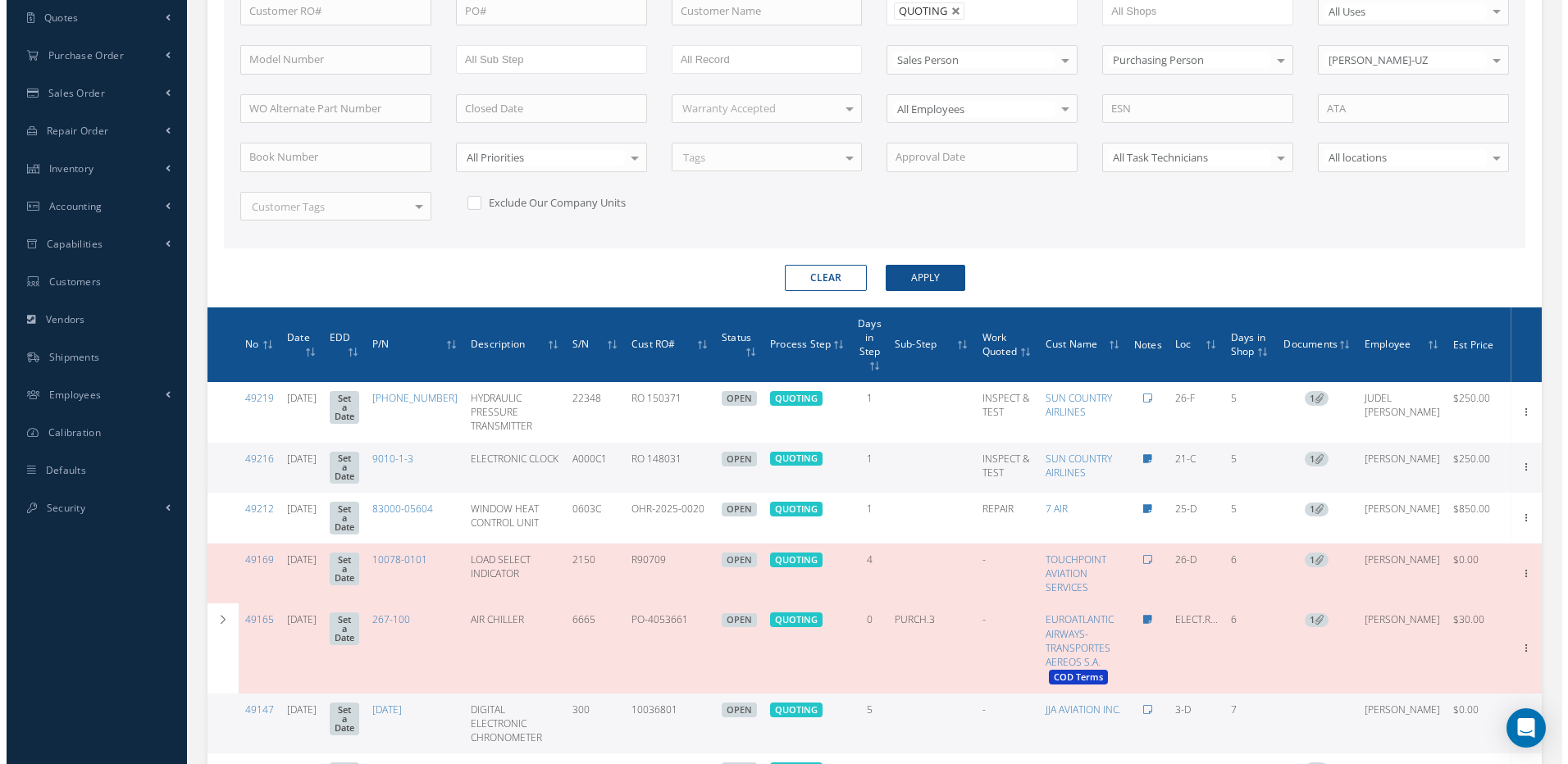
scroll to position [412, 0]
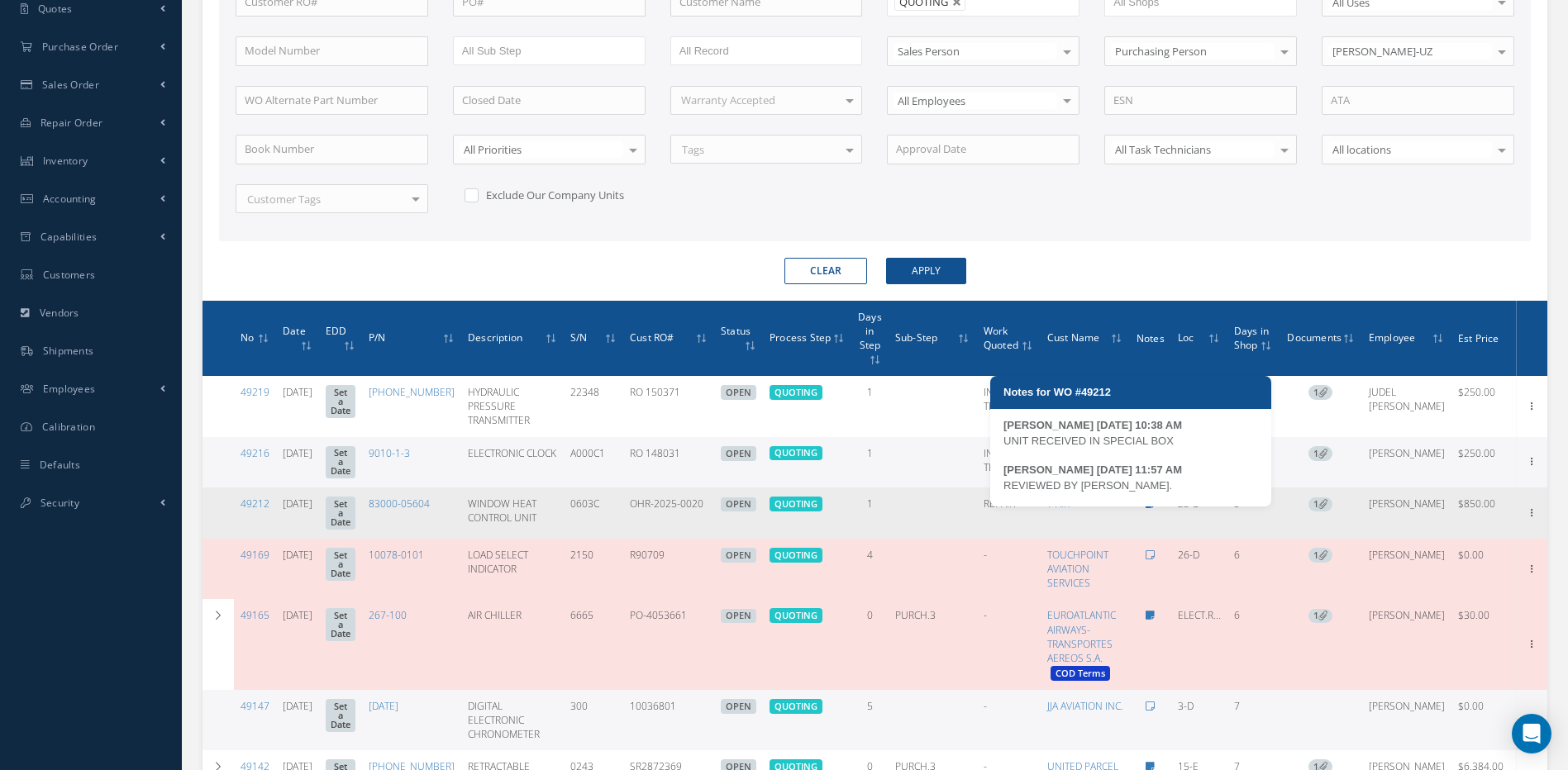
click at [1146, 509] on icon at bounding box center [1151, 504] width 9 height 10
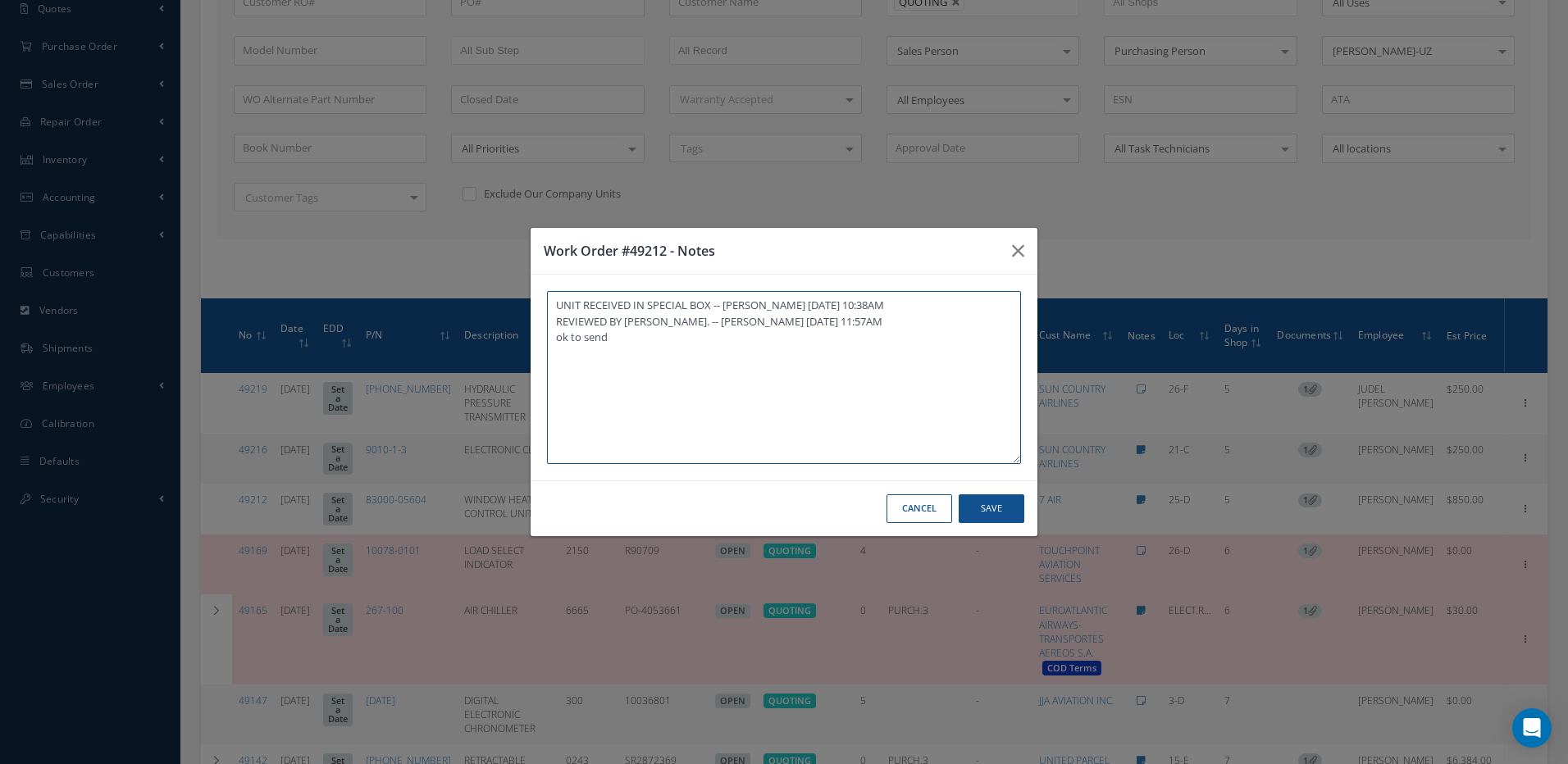
type textarea "UNIT RECEIVED IN SPECIAL BOX -- LUIS DEL RIO 09/04/2025 10:38AM REVIEWED BY YUS…"
click at [1010, 509] on button "Save" at bounding box center [991, 509] width 65 height 29
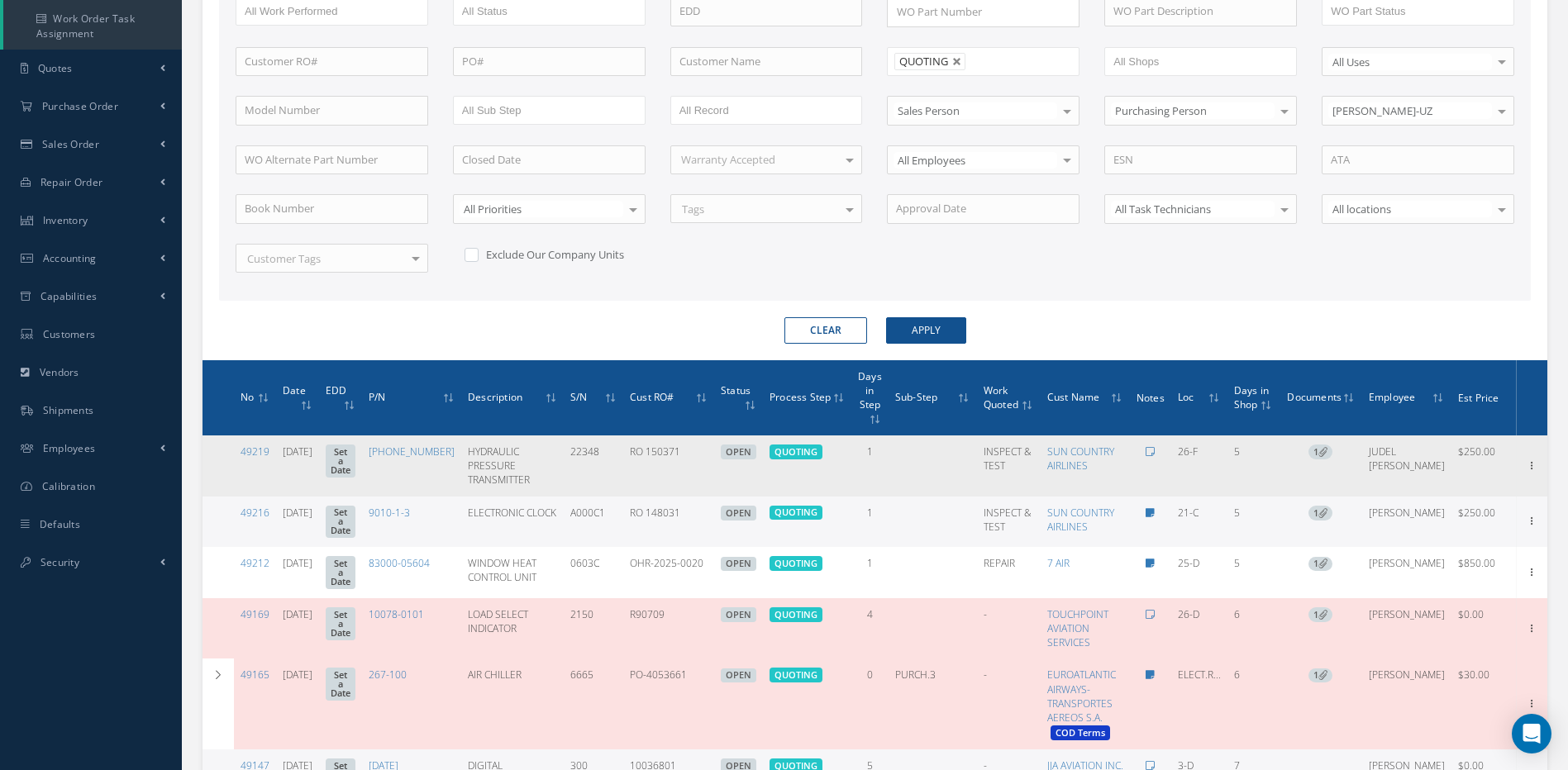
scroll to position [333, 0]
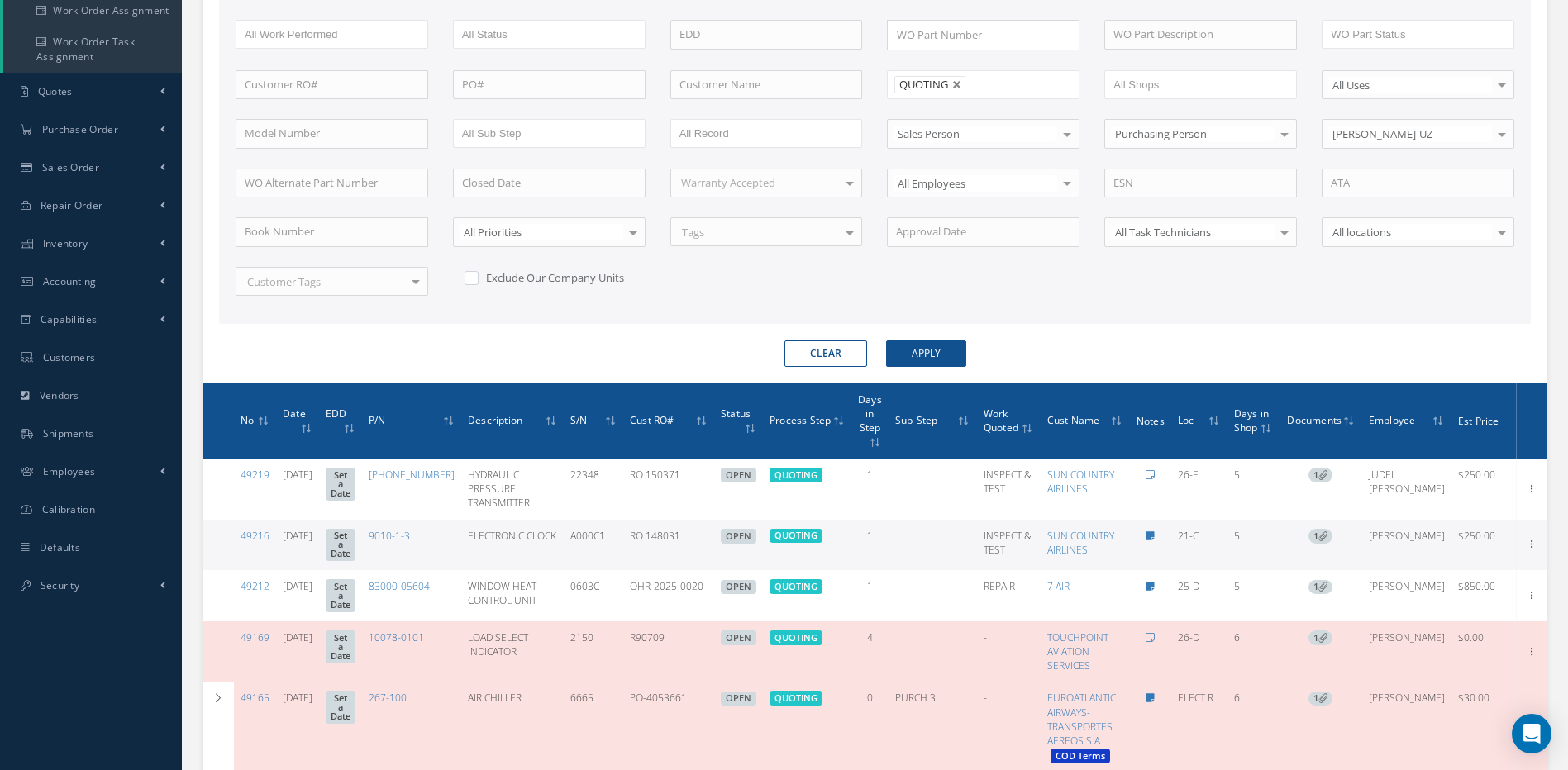
click at [478, 282] on label at bounding box center [480, 277] width 5 height 14
click at [464, 281] on input "checkbox" at bounding box center [470, 275] width 11 height 11
checkbox input "true"
click at [951, 352] on button "Apply" at bounding box center [926, 353] width 80 height 26
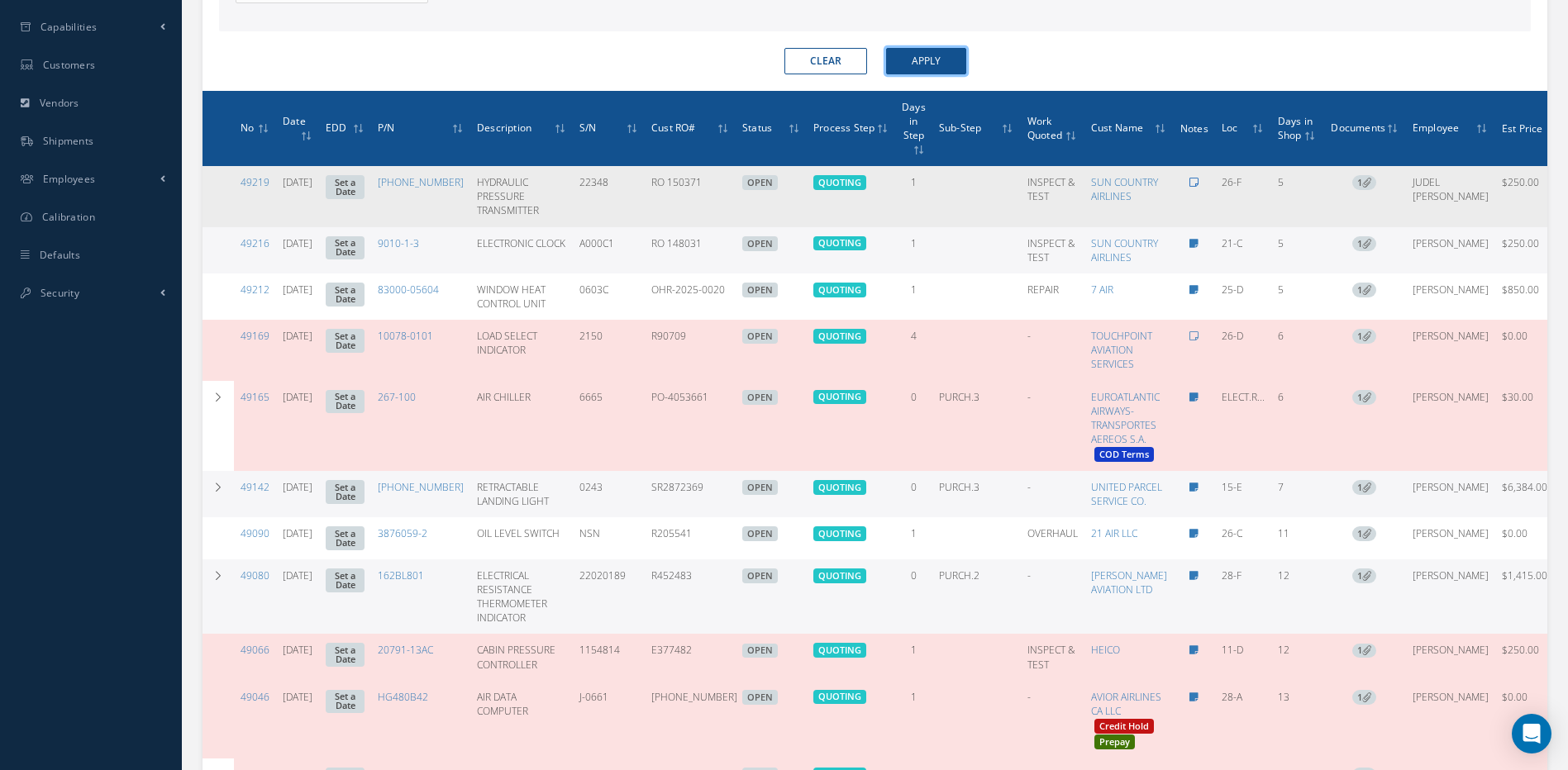
scroll to position [663, 0]
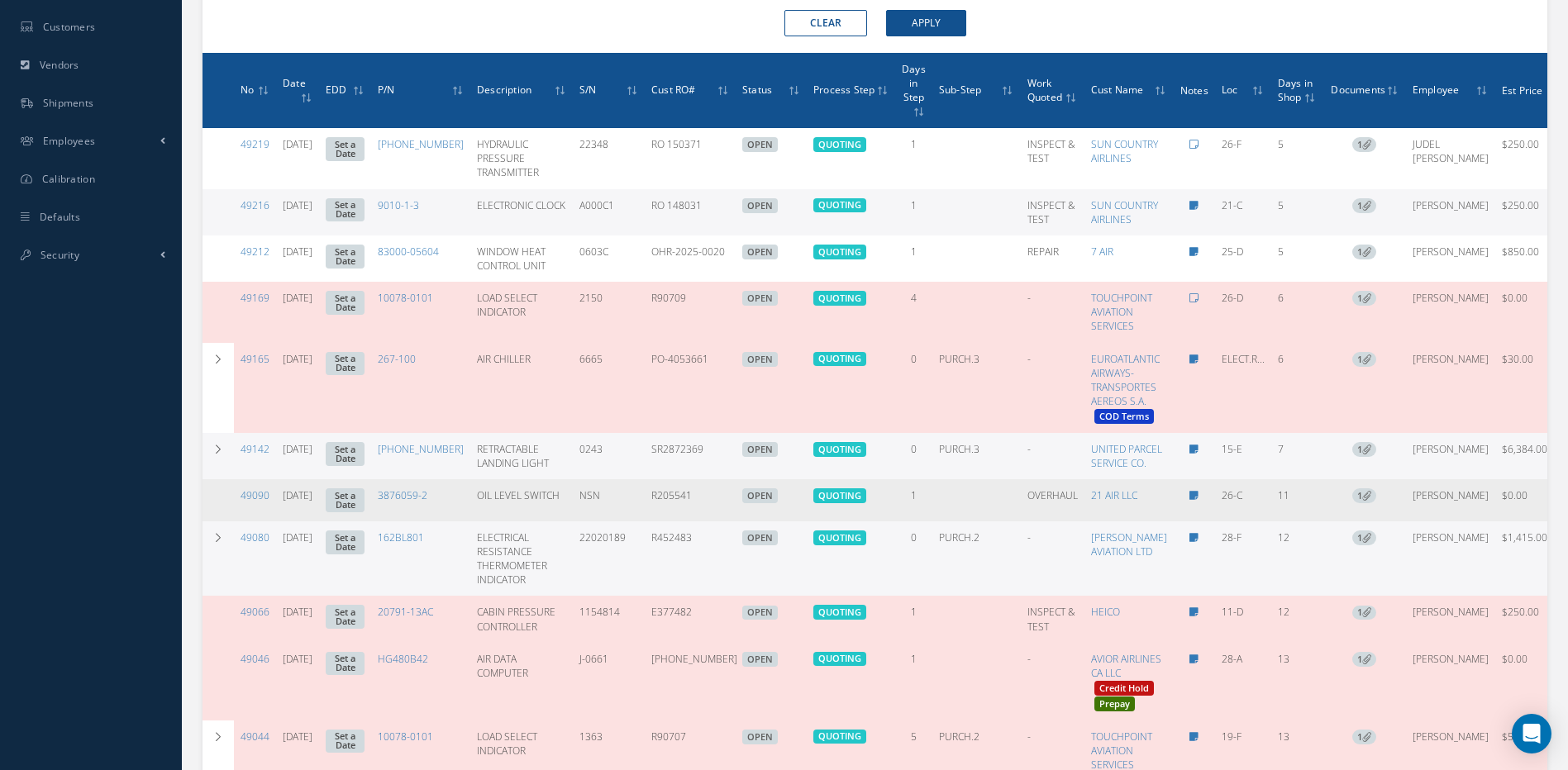
click at [1565, 506] on icon at bounding box center [1573, 499] width 16 height 14
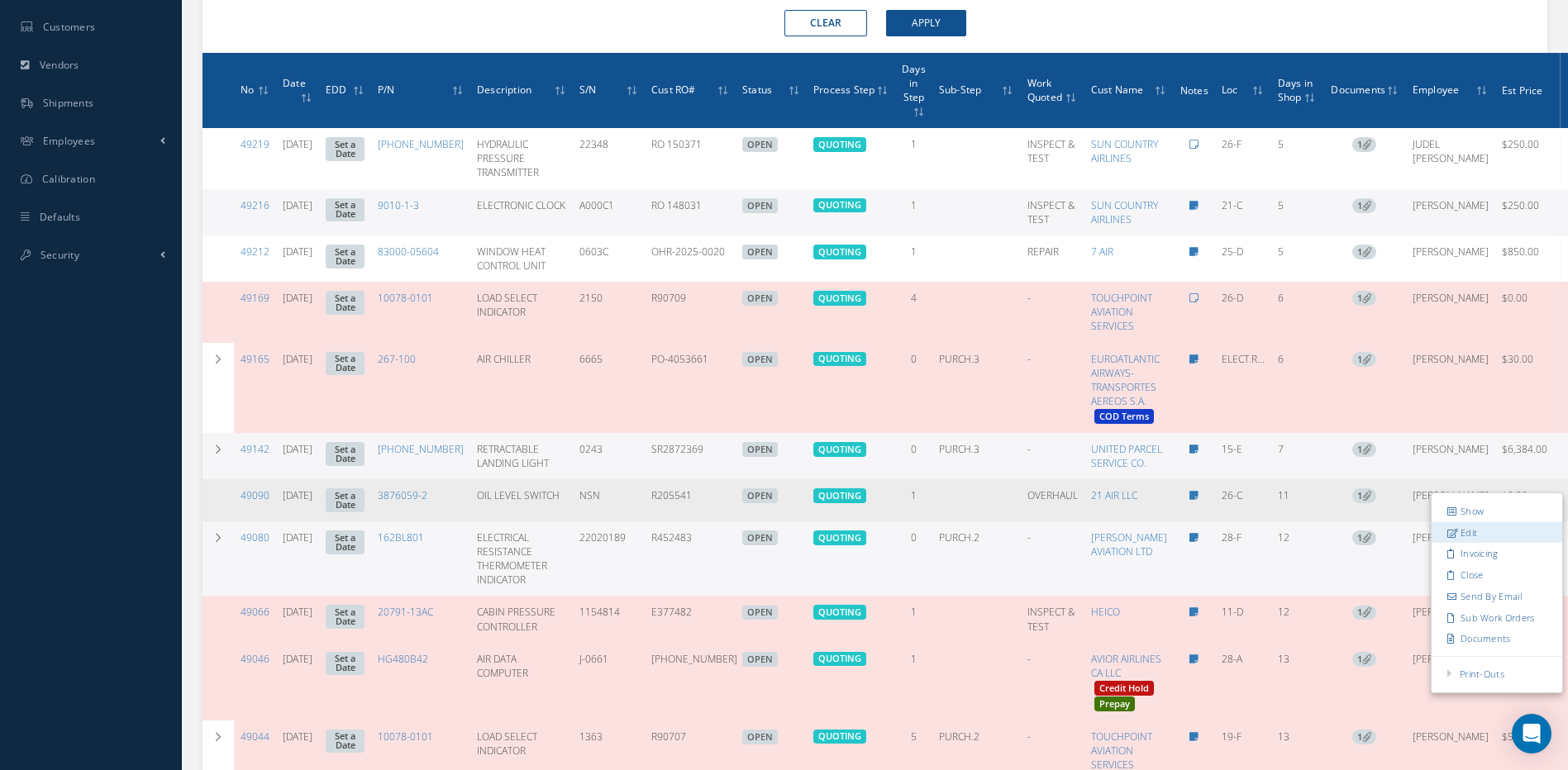
click at [1432, 543] on link "Edit" at bounding box center [1497, 533] width 131 height 22
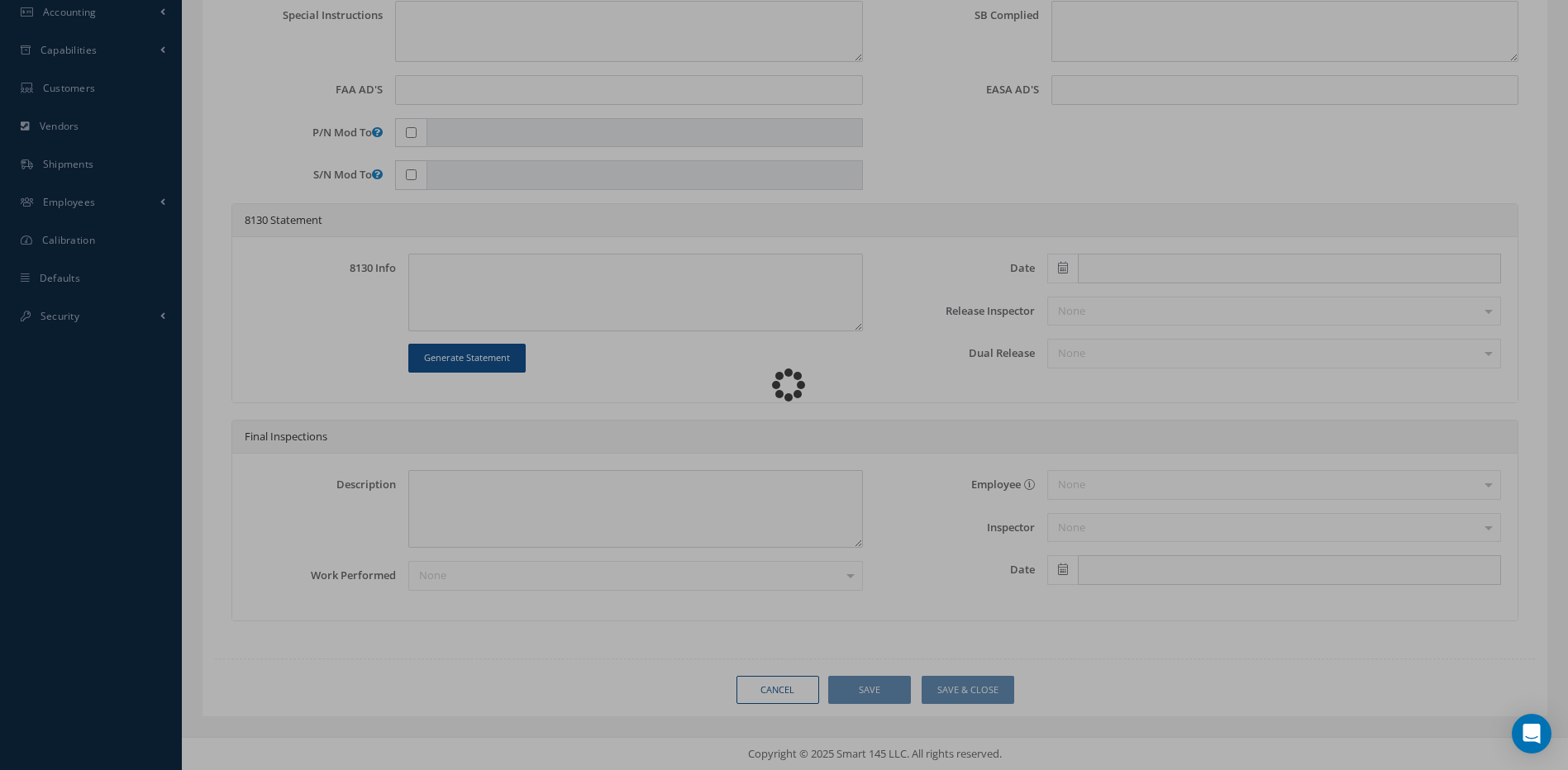
type input "3876059-2"
type input "26-C"
type input "08/29/2025"
type input "OIL LEVEL SWITCH"
type input "R205541"
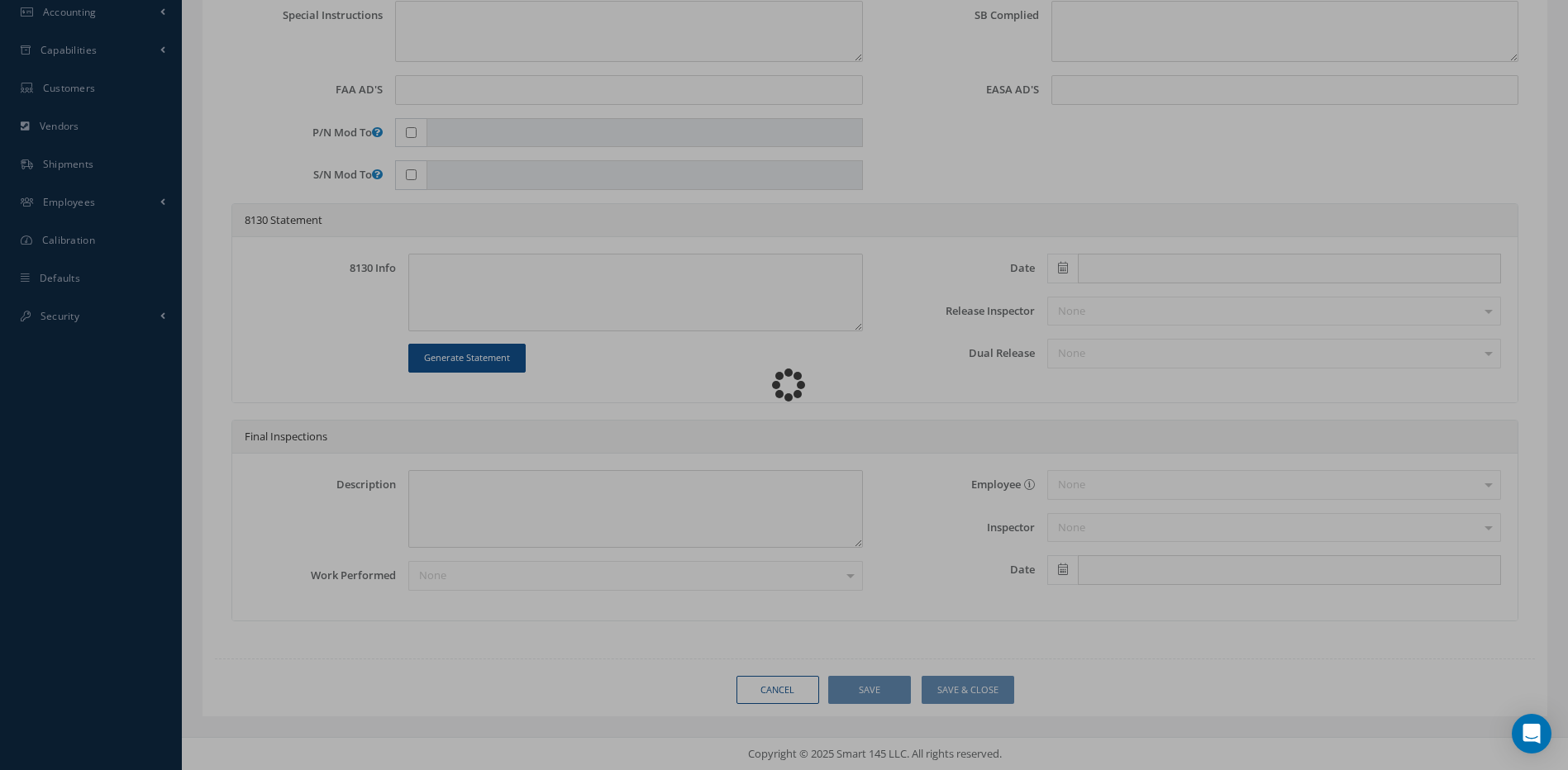
type input "NSN"
type textarea "FOR TRACKING PURPOSES ONLY JJA49090 WILL BE USED."
type textarea "PLEASE SEE R.O. FOR DETAILS"
type textarea "NO VISUAL DAMAGE"
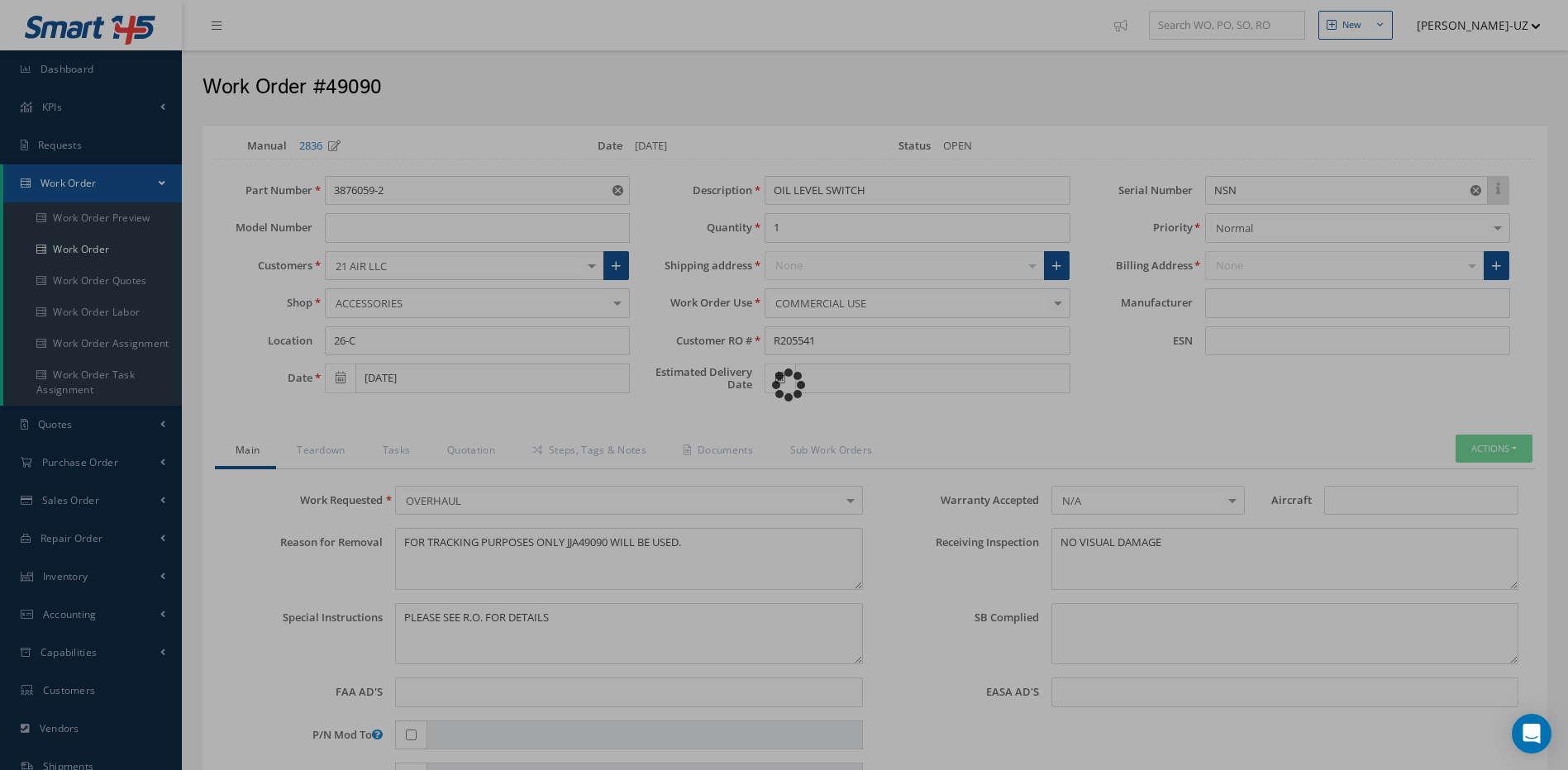
type input "HONEYWELL"
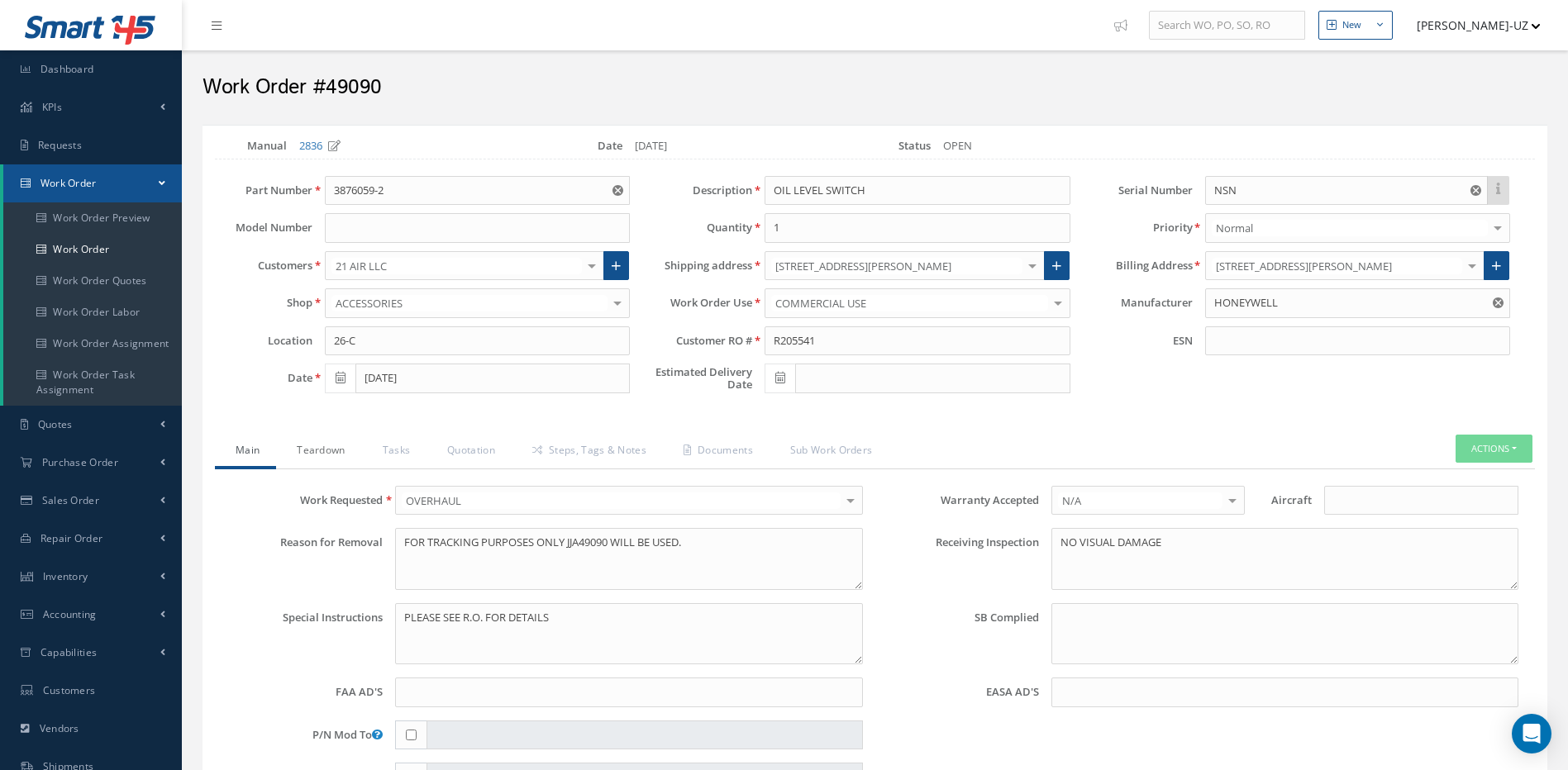
click at [319, 448] on link "Teardown" at bounding box center [319, 451] width 85 height 34
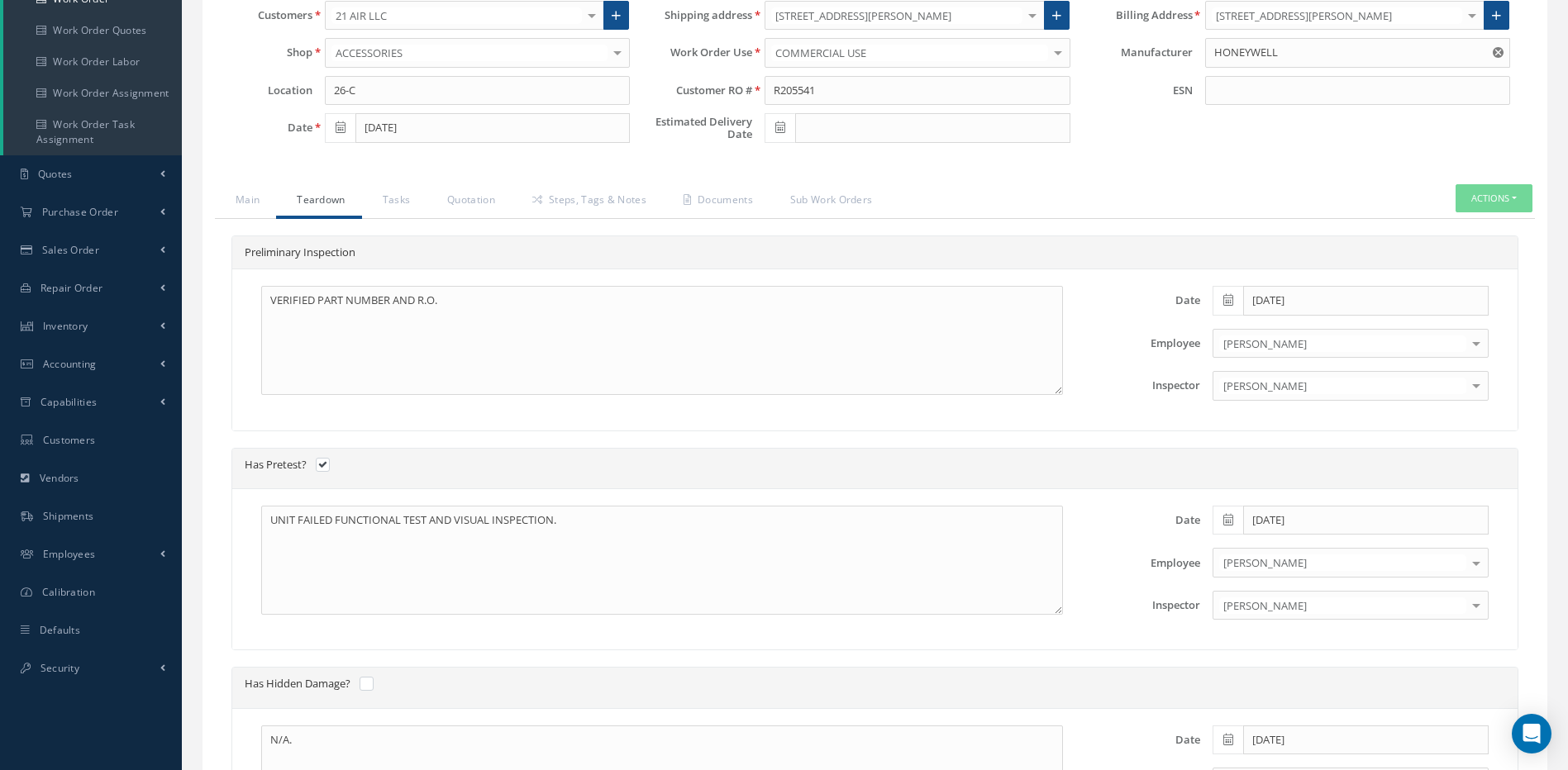
scroll to position [165, 0]
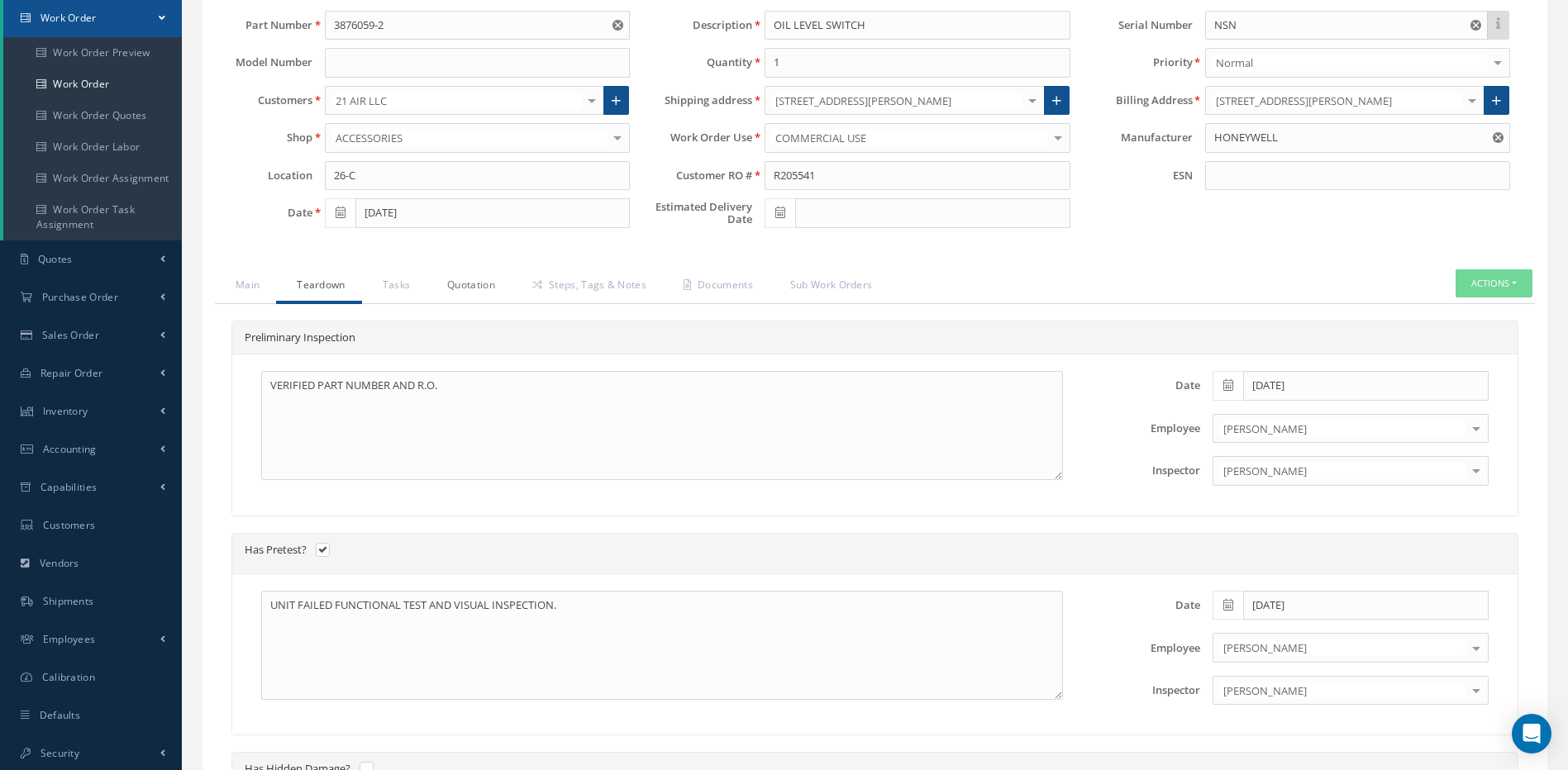
click at [452, 289] on link "Quotation" at bounding box center [469, 286] width 85 height 34
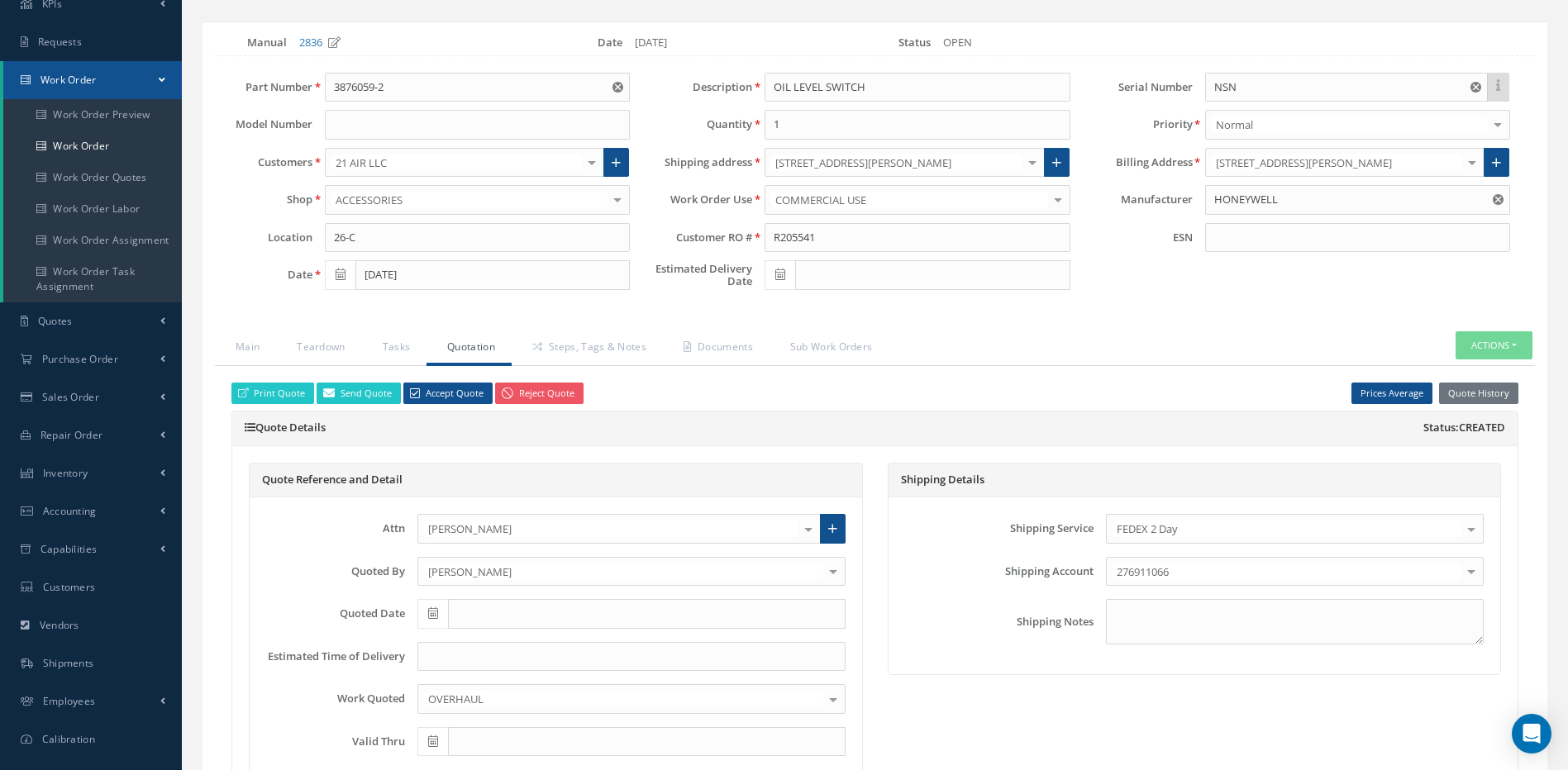
scroll to position [0, 0]
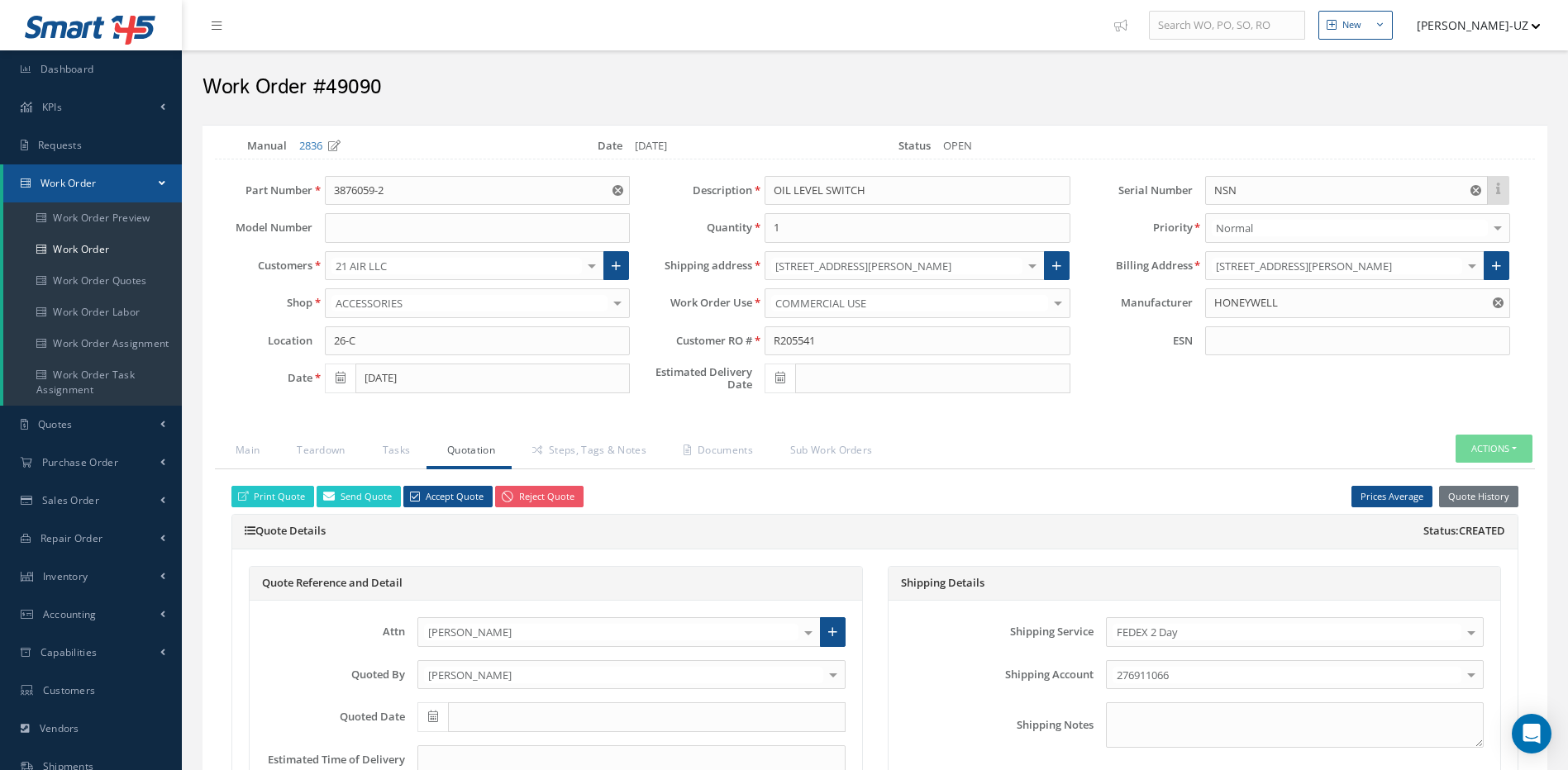
click at [805, 630] on div at bounding box center [808, 632] width 23 height 27
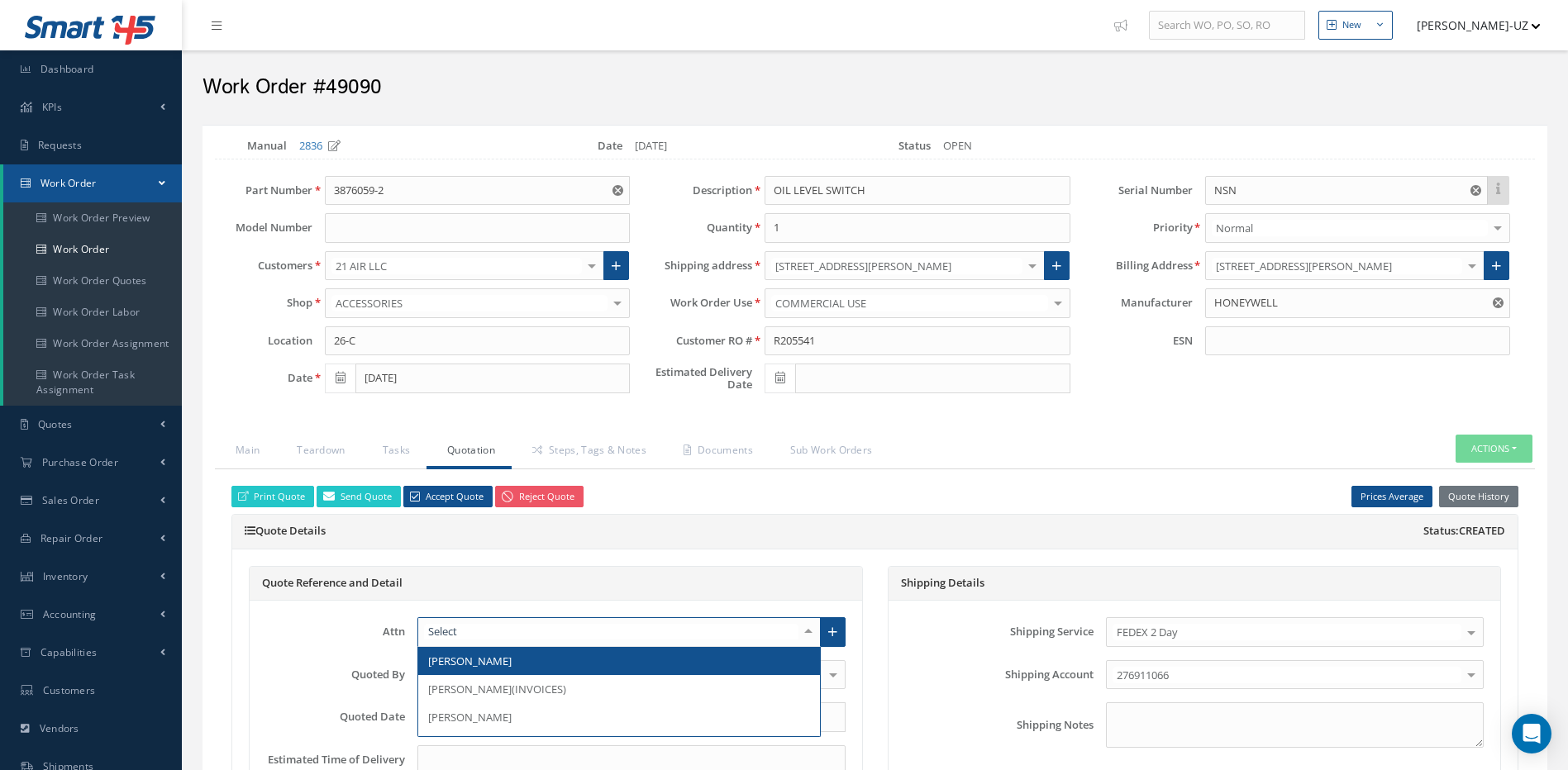
click at [770, 537] on h5 "Quote Details Status: Created" at bounding box center [875, 531] width 1261 height 14
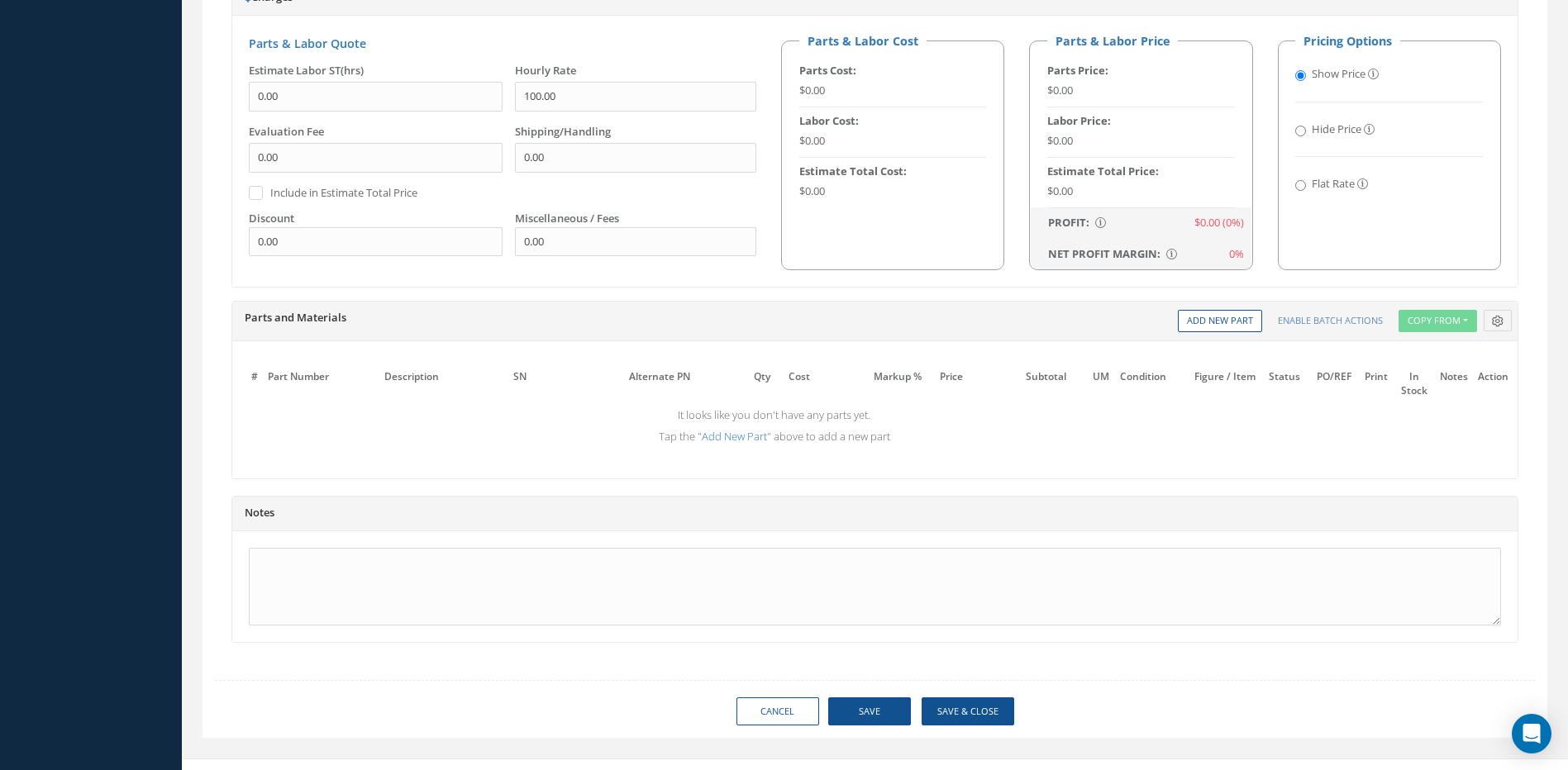
scroll to position [955, 0]
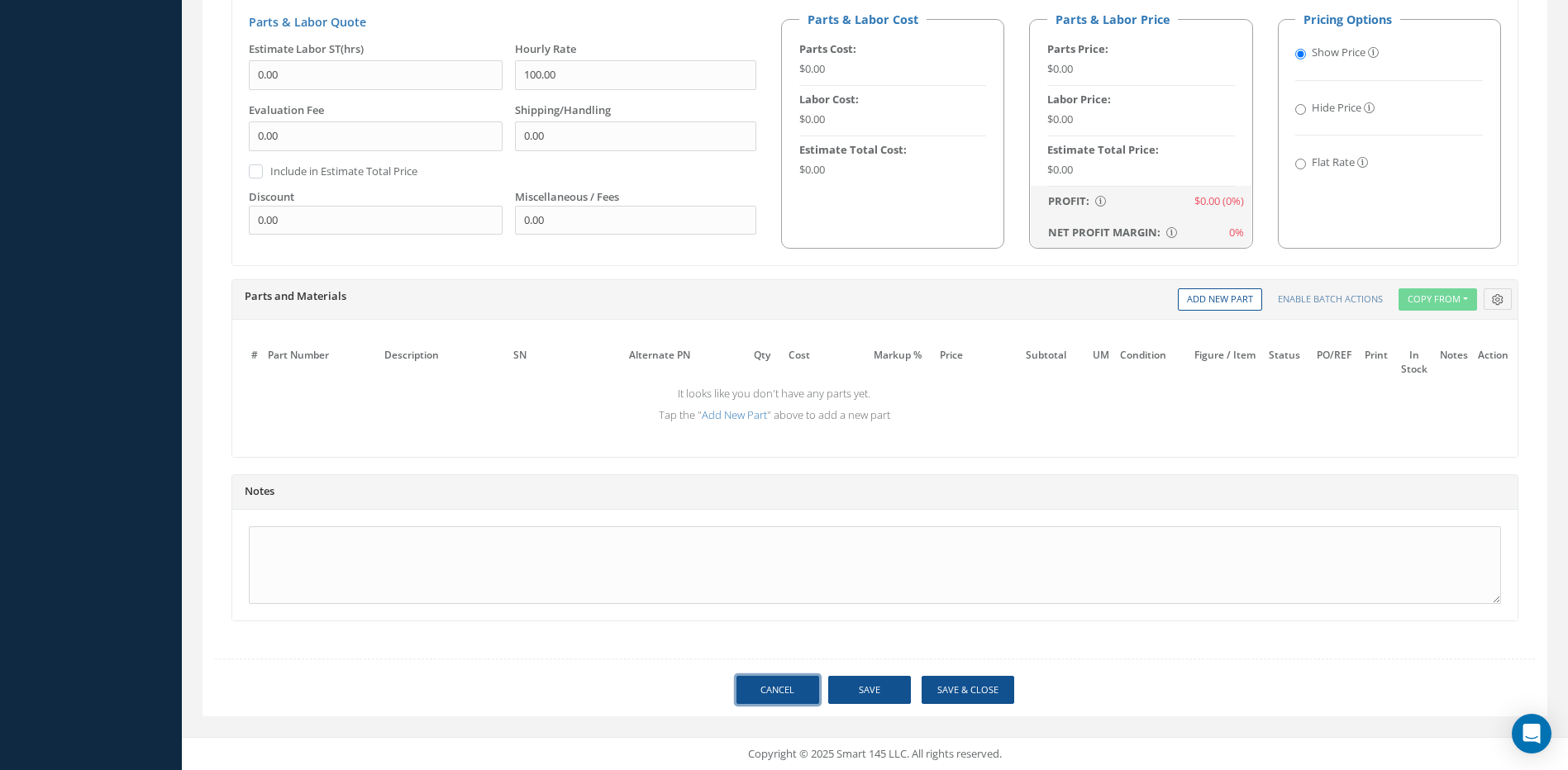
click at [764, 685] on link "Cancel" at bounding box center [779, 691] width 83 height 29
select select "25"
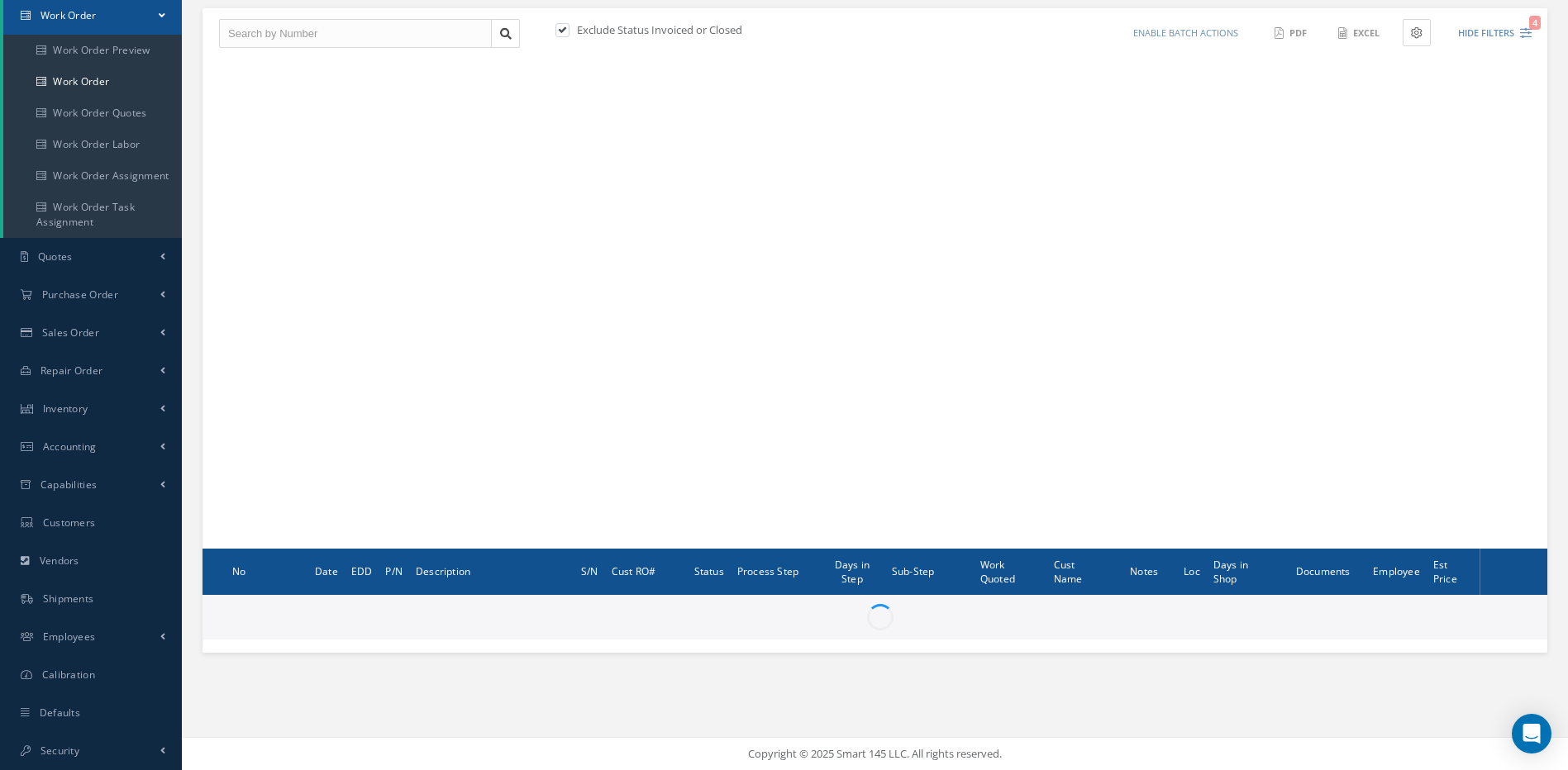
scroll to position [168, 0]
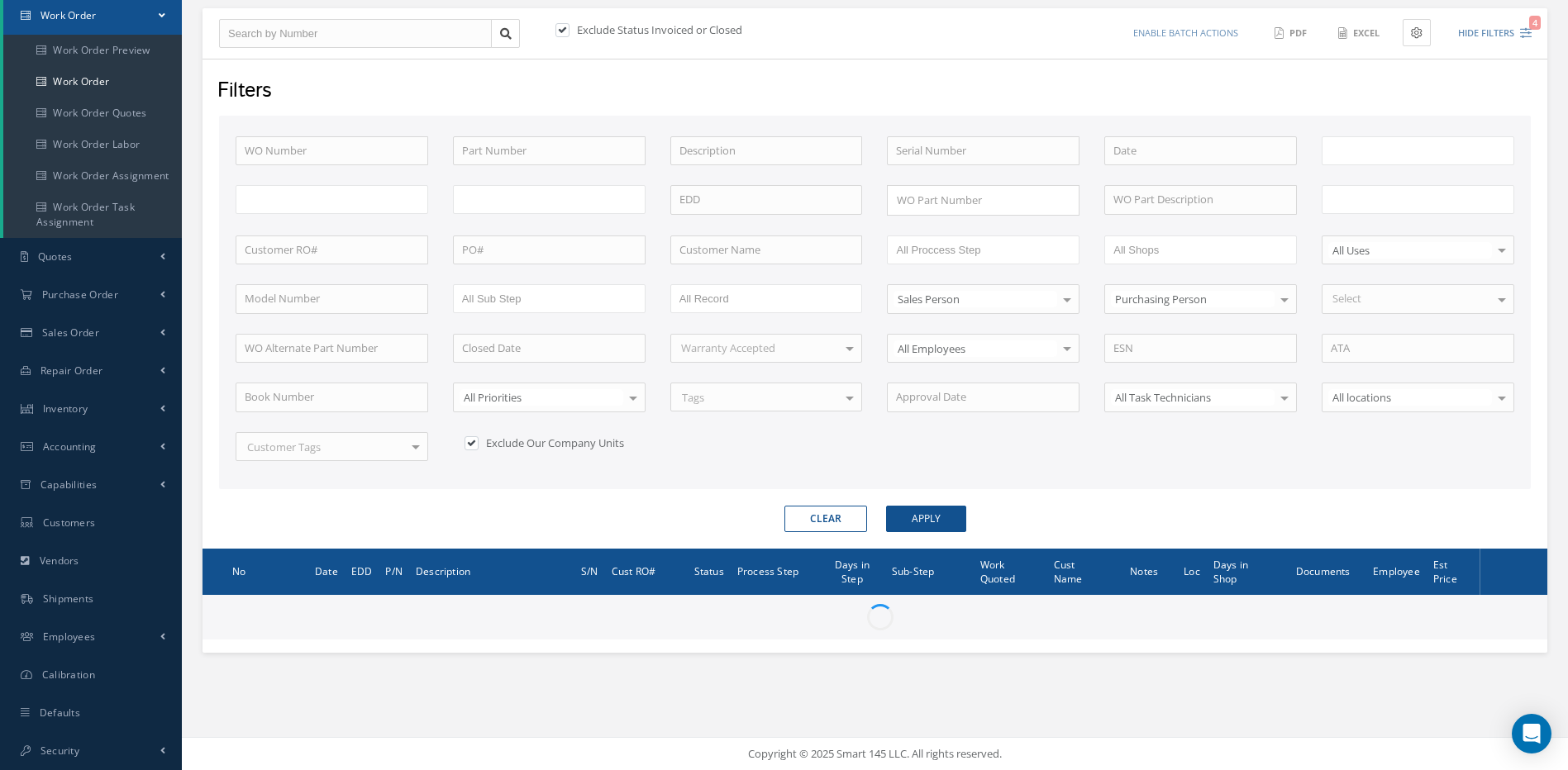
type input "All Work Request"
type input "All Work Performed"
type input "All Status"
type input "WO Part Status"
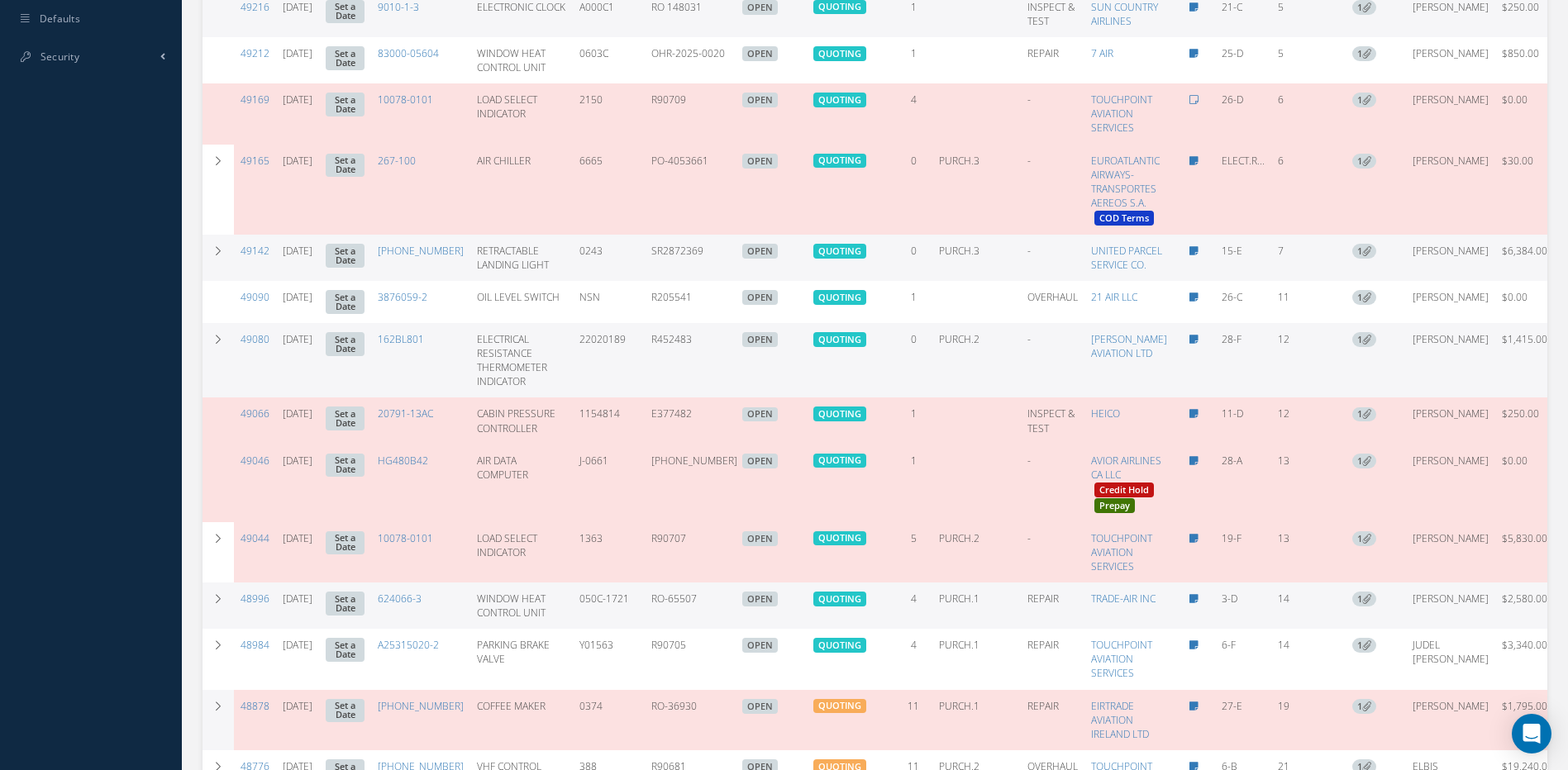
scroll to position [766, 0]
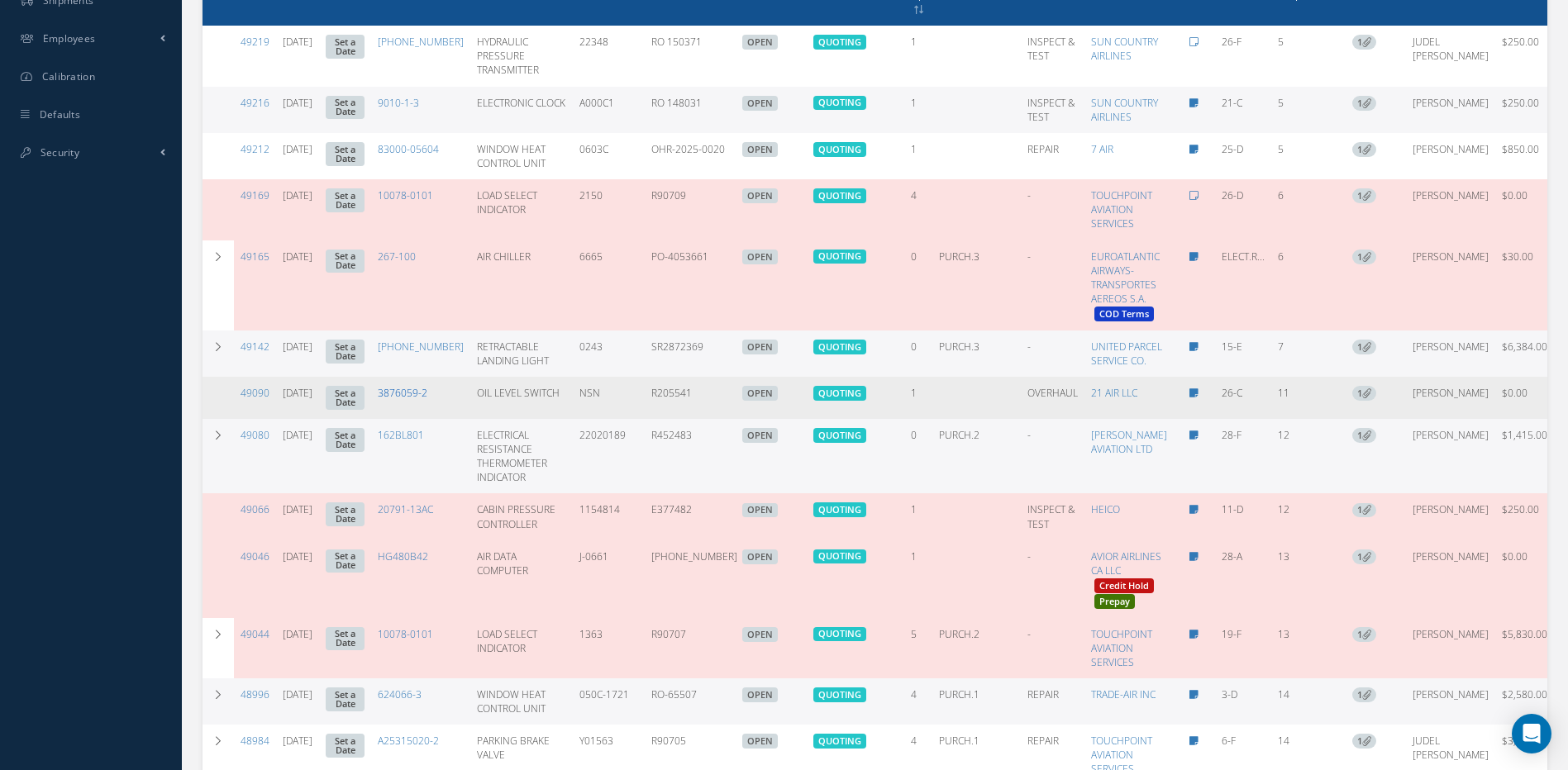
click at [427, 400] on link "3876059-2" at bounding box center [402, 393] width 50 height 14
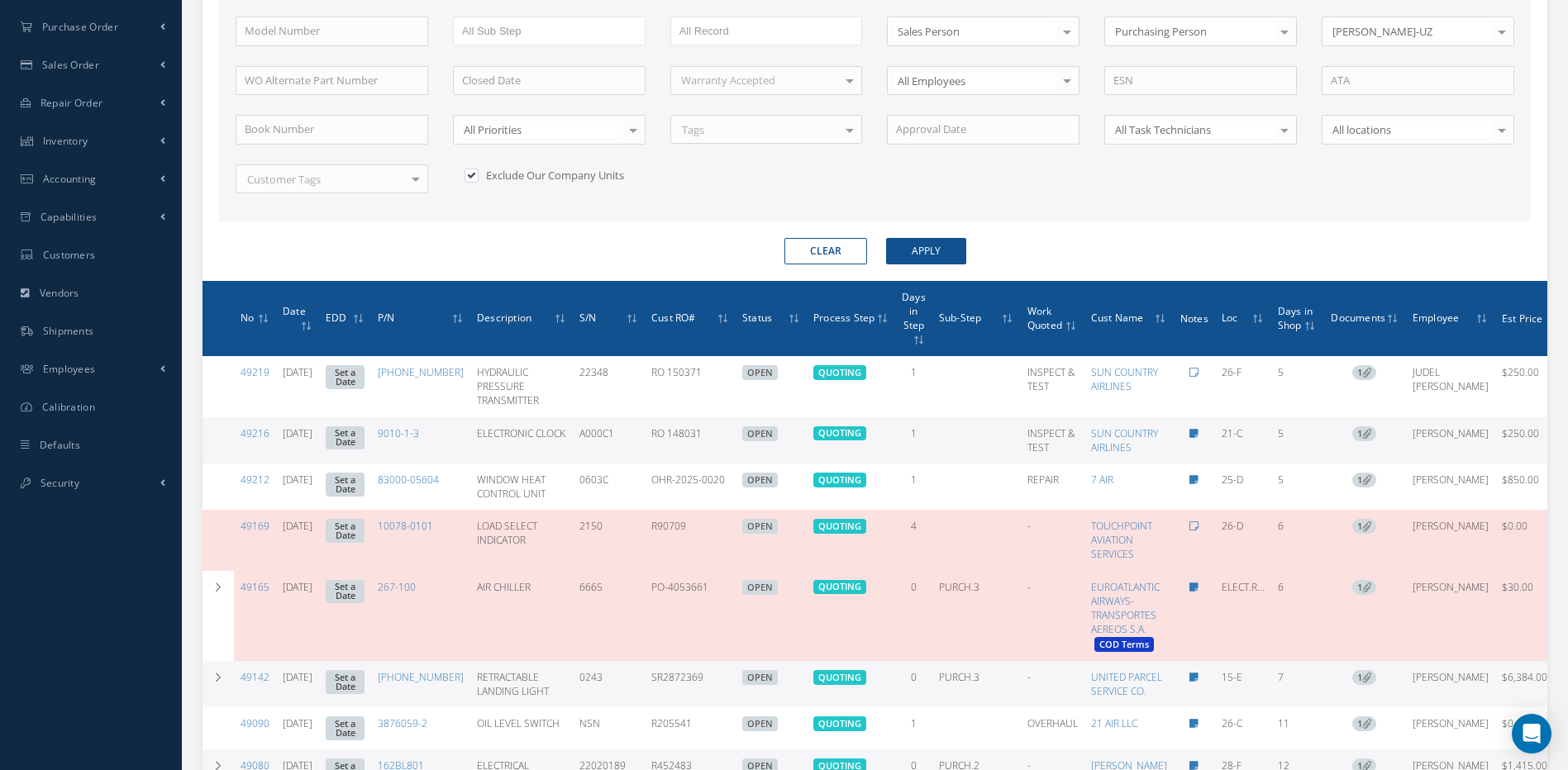
scroll to position [0, 0]
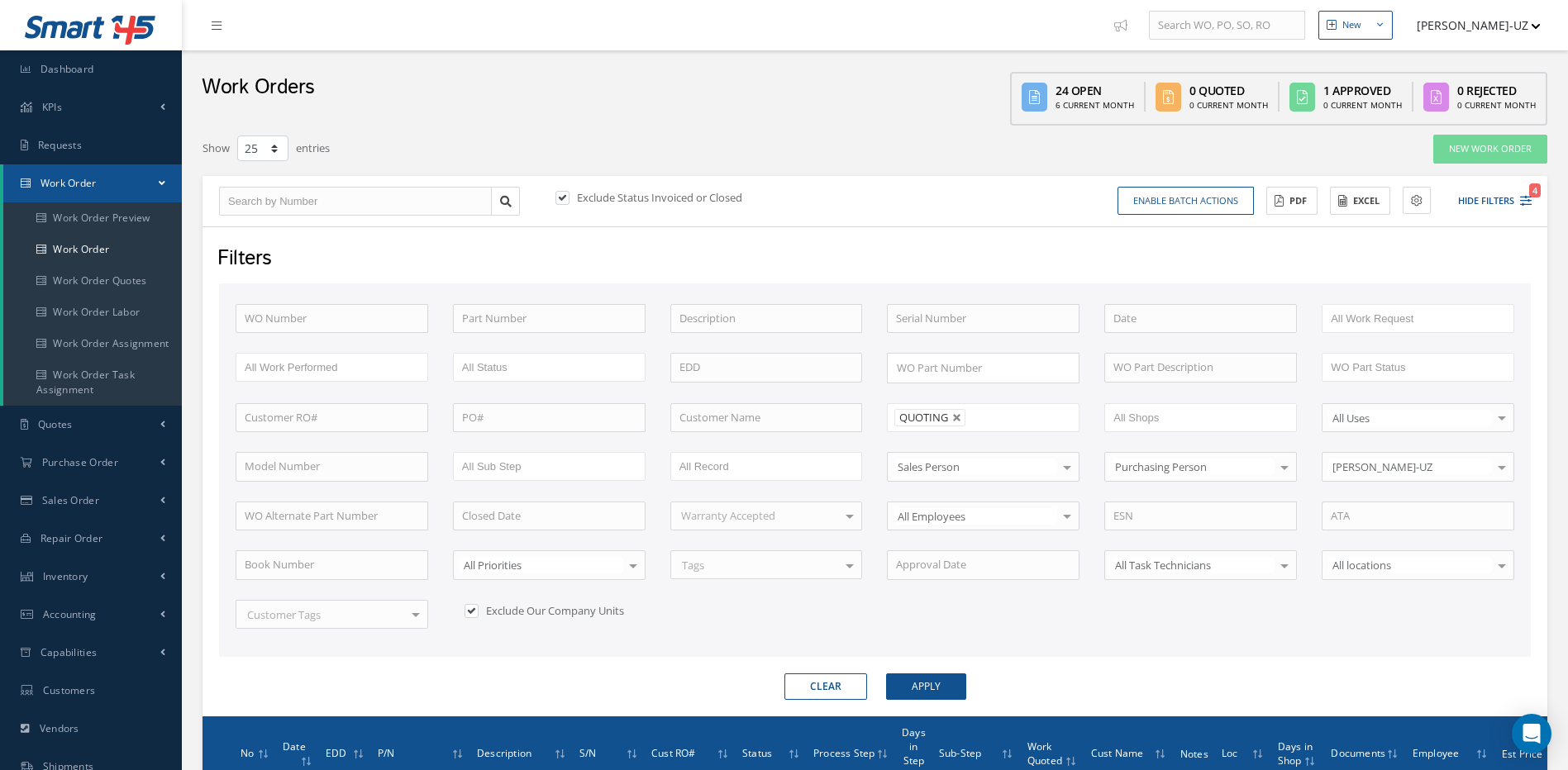
click at [834, 686] on button "Clear" at bounding box center [826, 686] width 83 height 26
type input "All Proccess Step"
checkbox input "false"
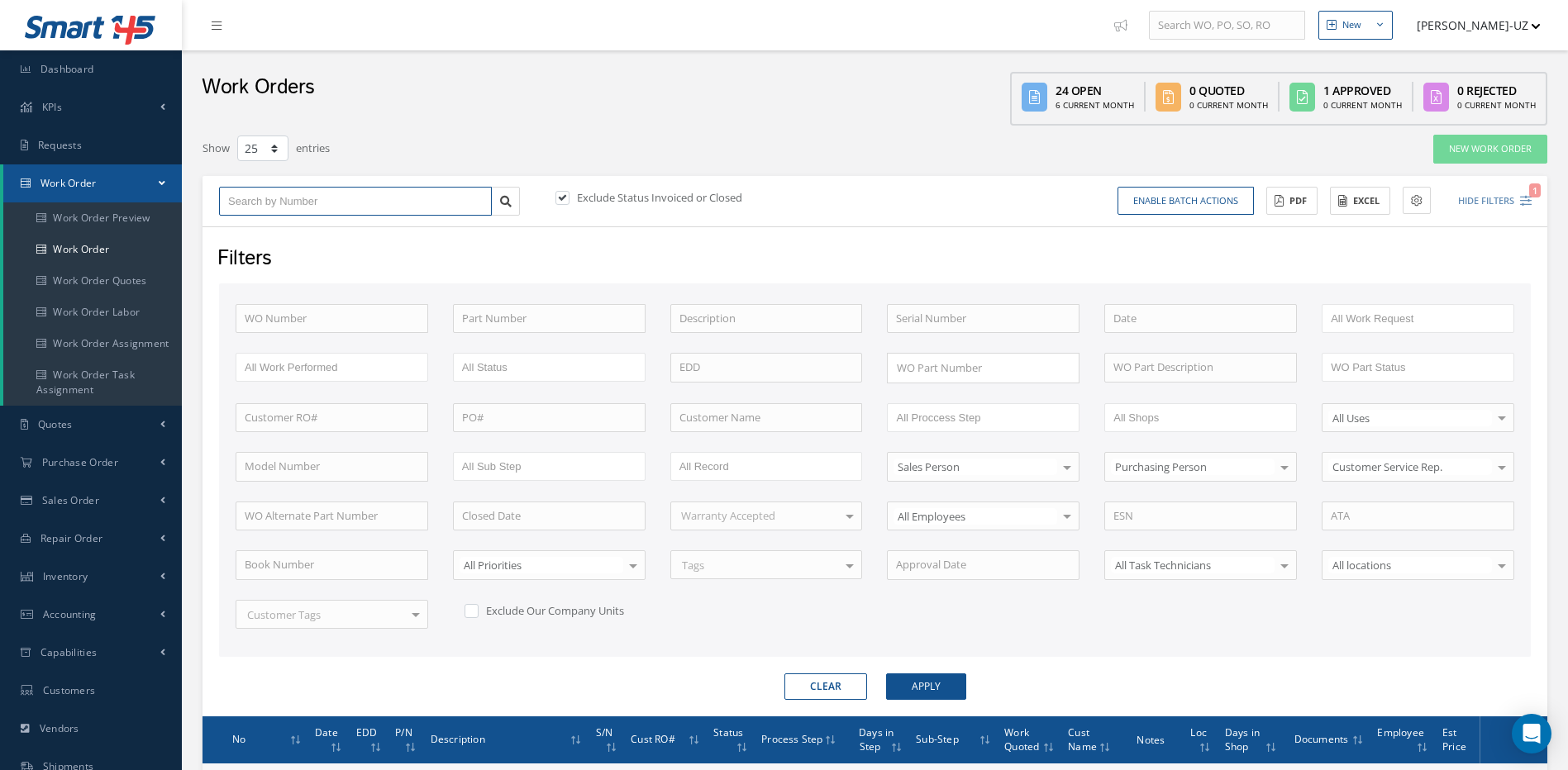
click at [379, 197] on input "text" at bounding box center [356, 201] width 273 height 30
type input "4"
type input "48"
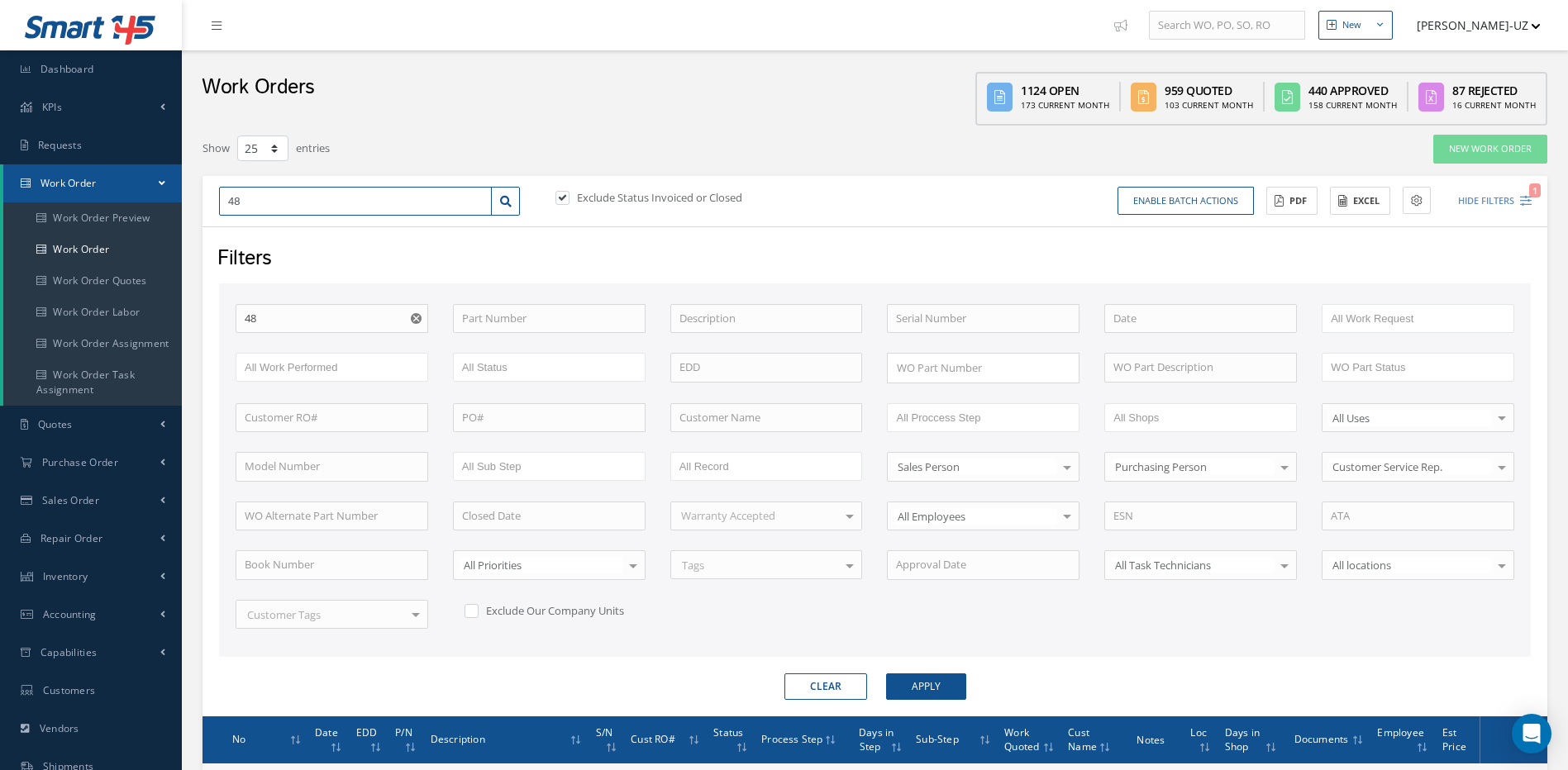
type input "484"
type input "4844"
type input "48441"
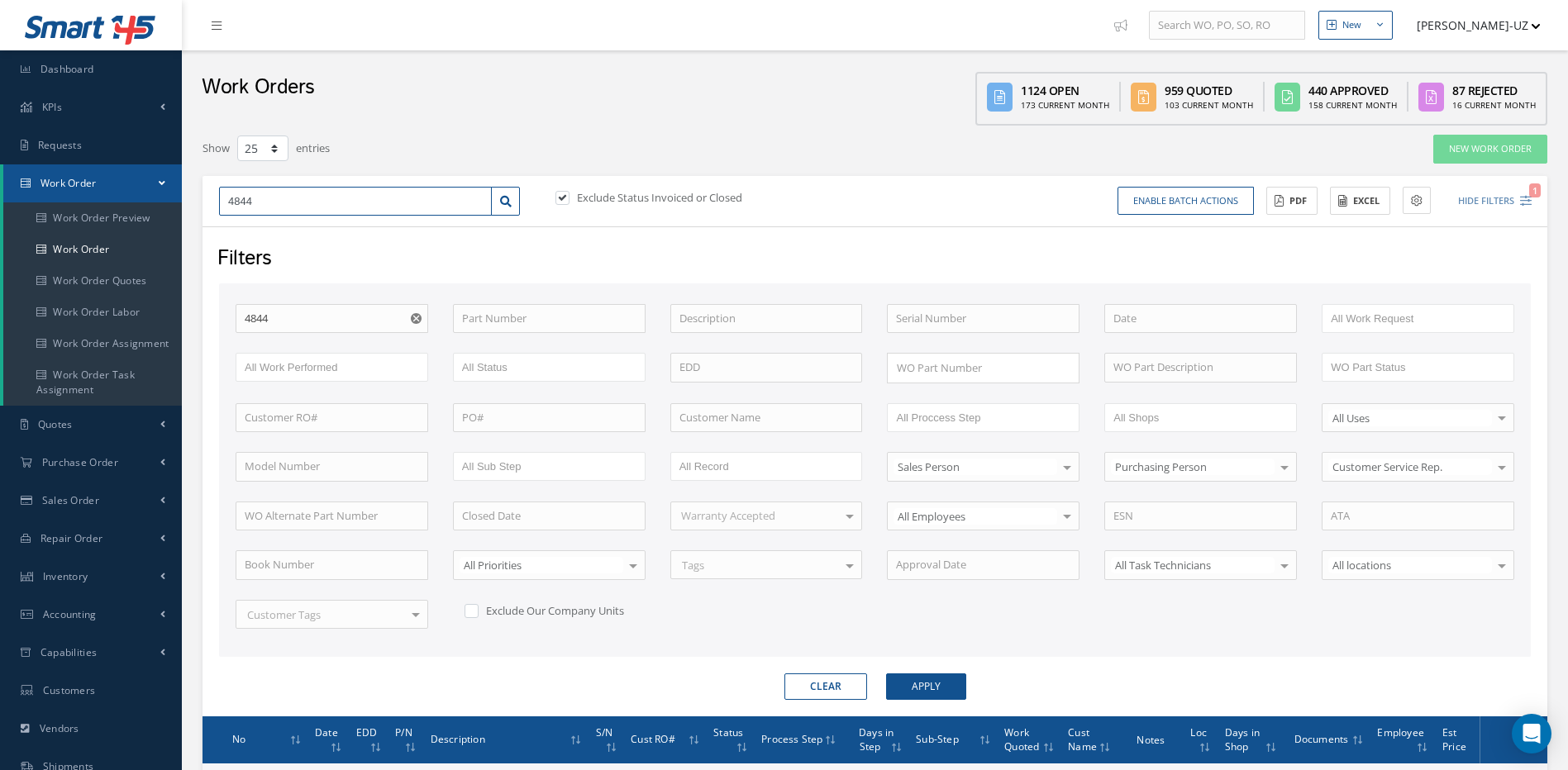
type input "48441"
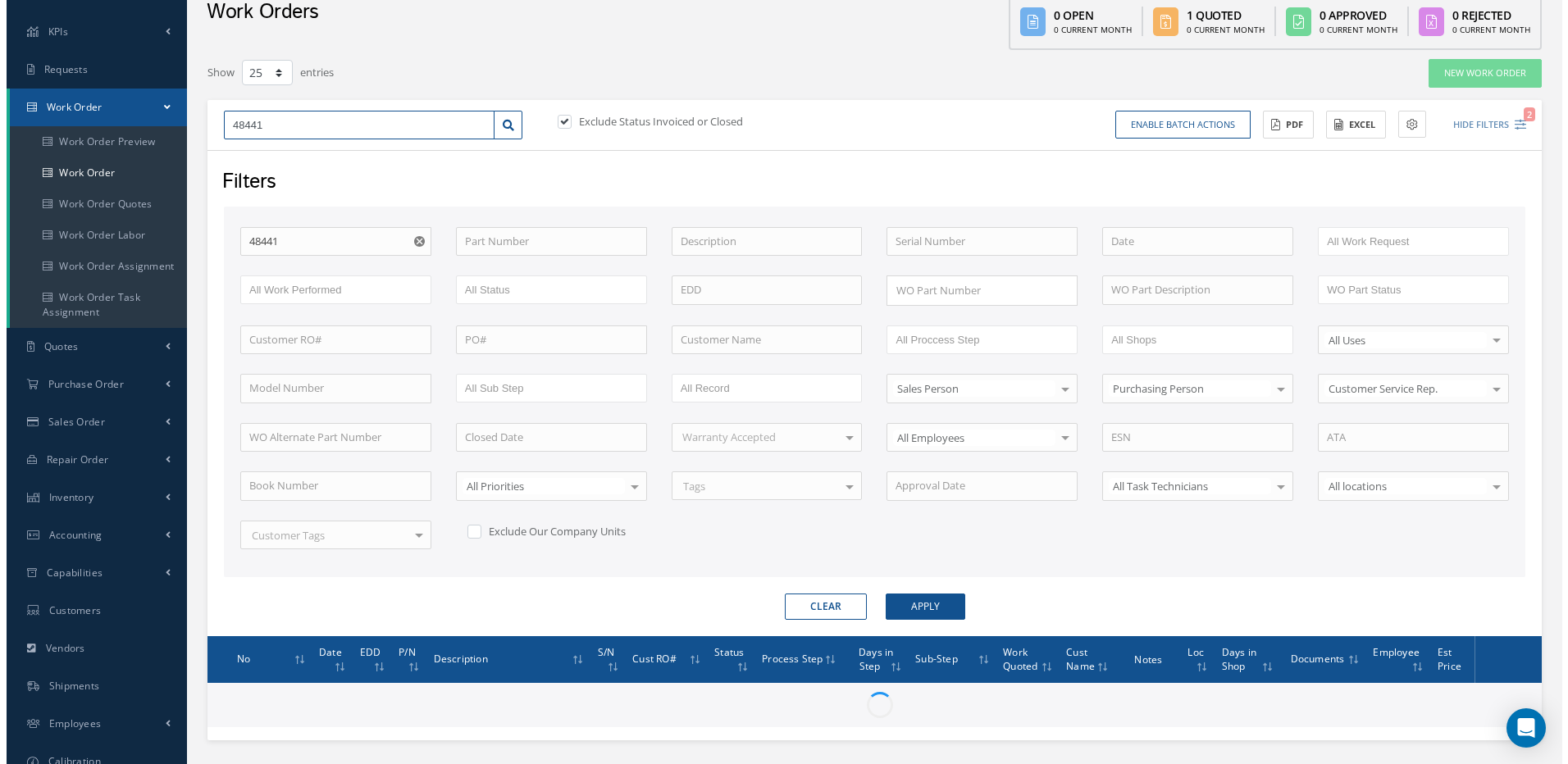
scroll to position [167, 0]
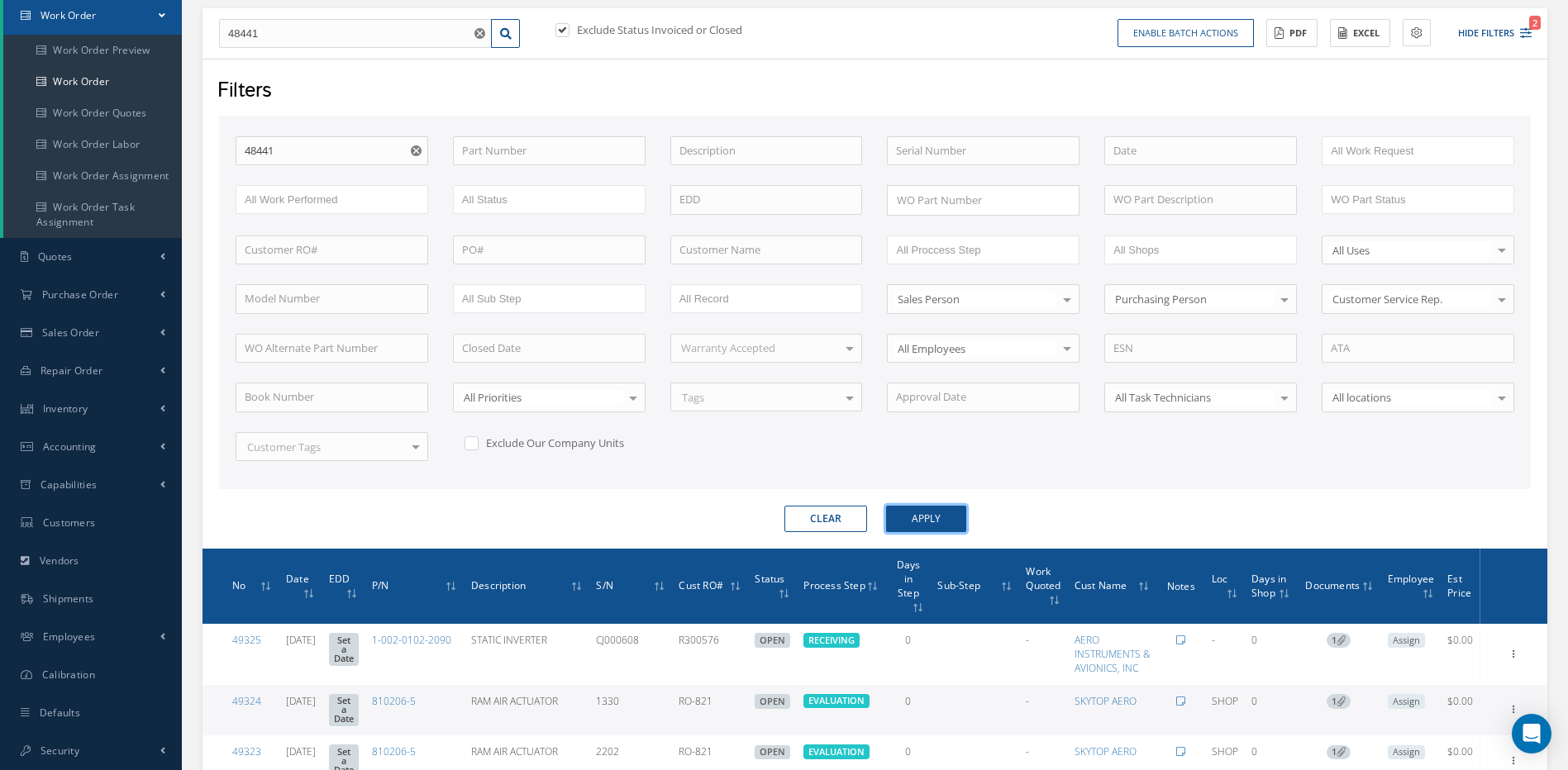
click at [926, 519] on button "Apply" at bounding box center [926, 518] width 80 height 26
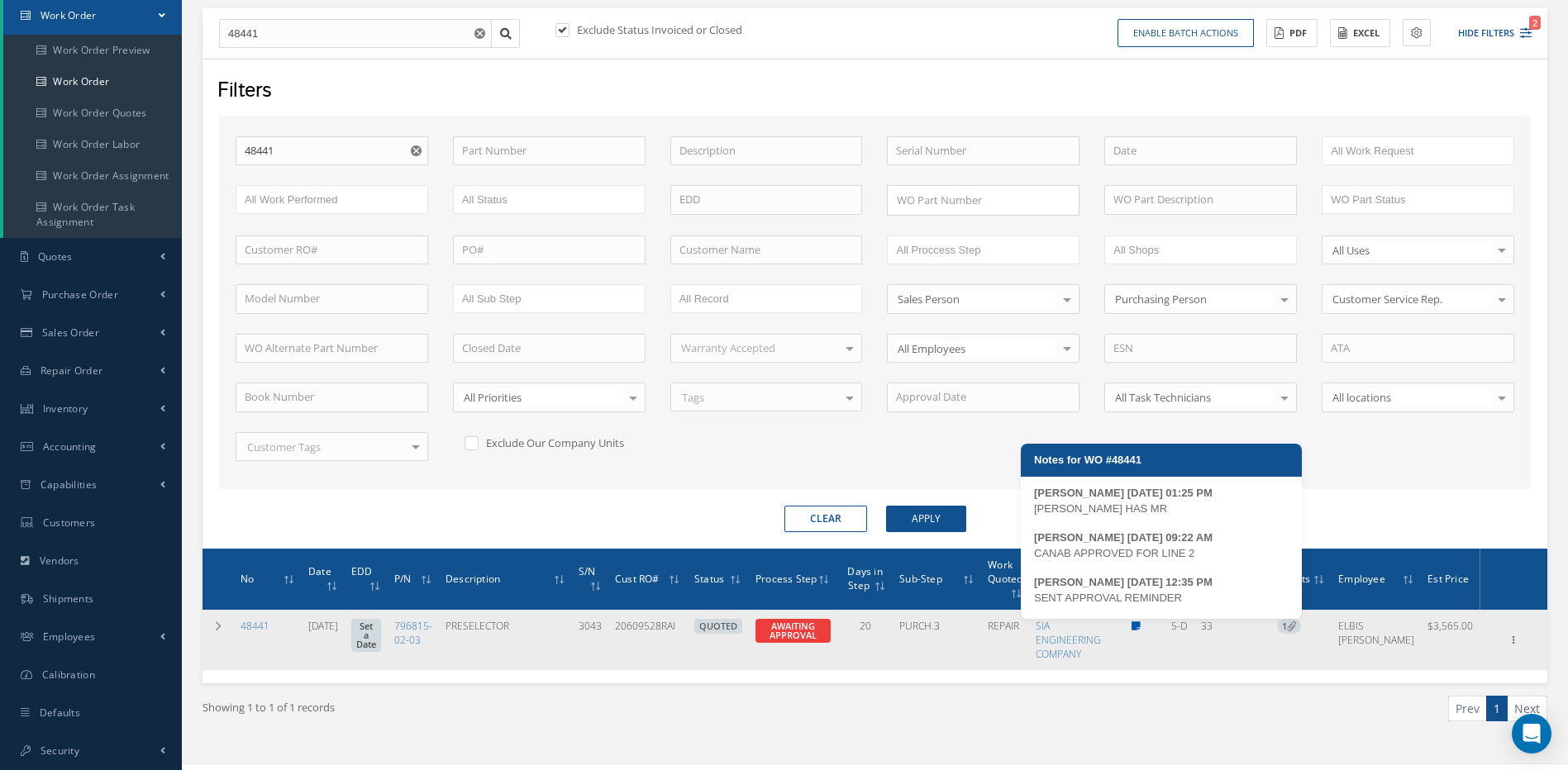
click at [1141, 624] on icon at bounding box center [1136, 626] width 9 height 10
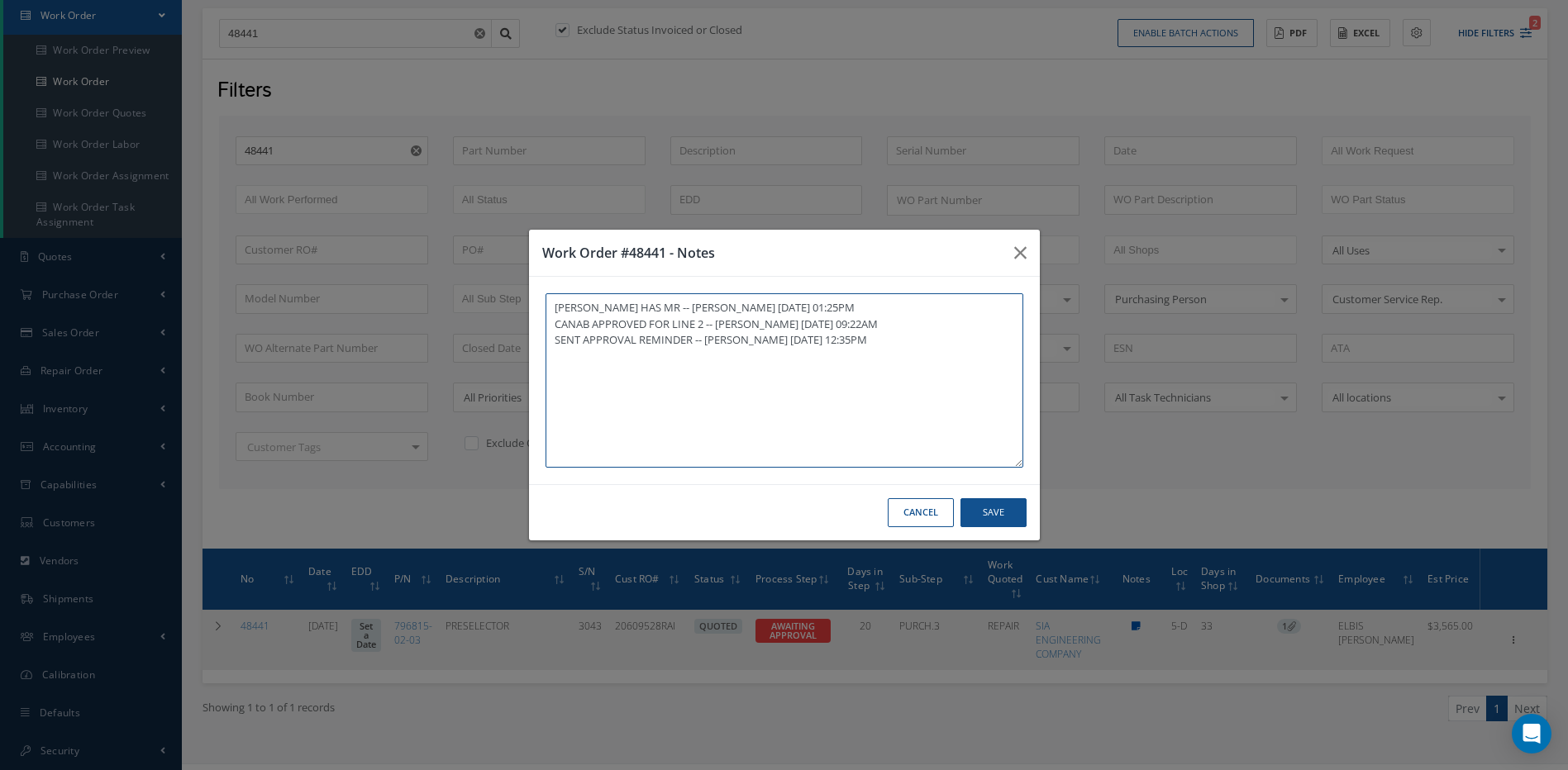
type textarea "KARINA HAS MR -- STEPHANY SANCHEZ 08/19/2025 01:25PM CANAB APPROVED FOR LINE 2 …"
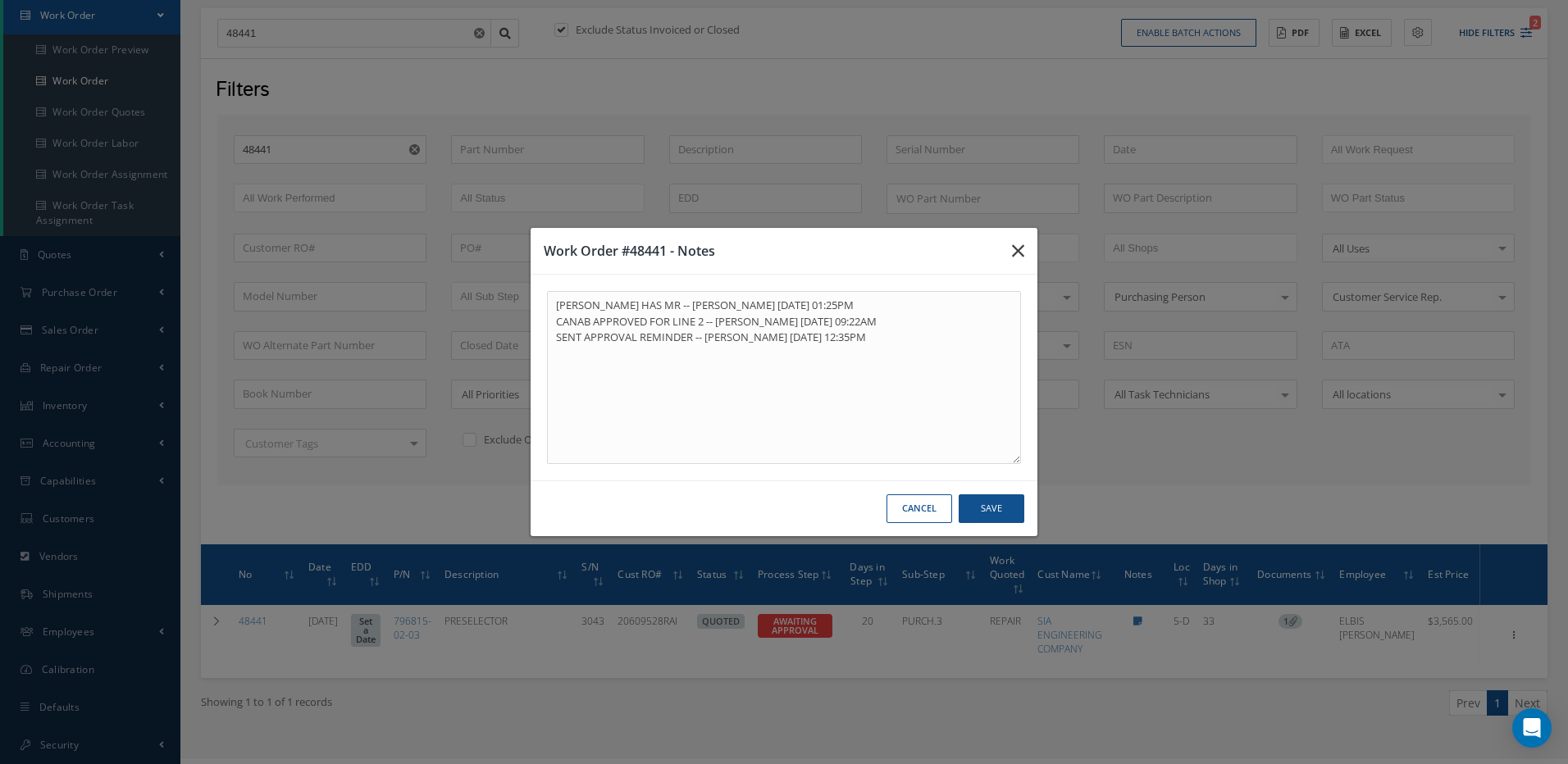
click at [1015, 242] on icon "button" at bounding box center [1019, 251] width 13 height 20
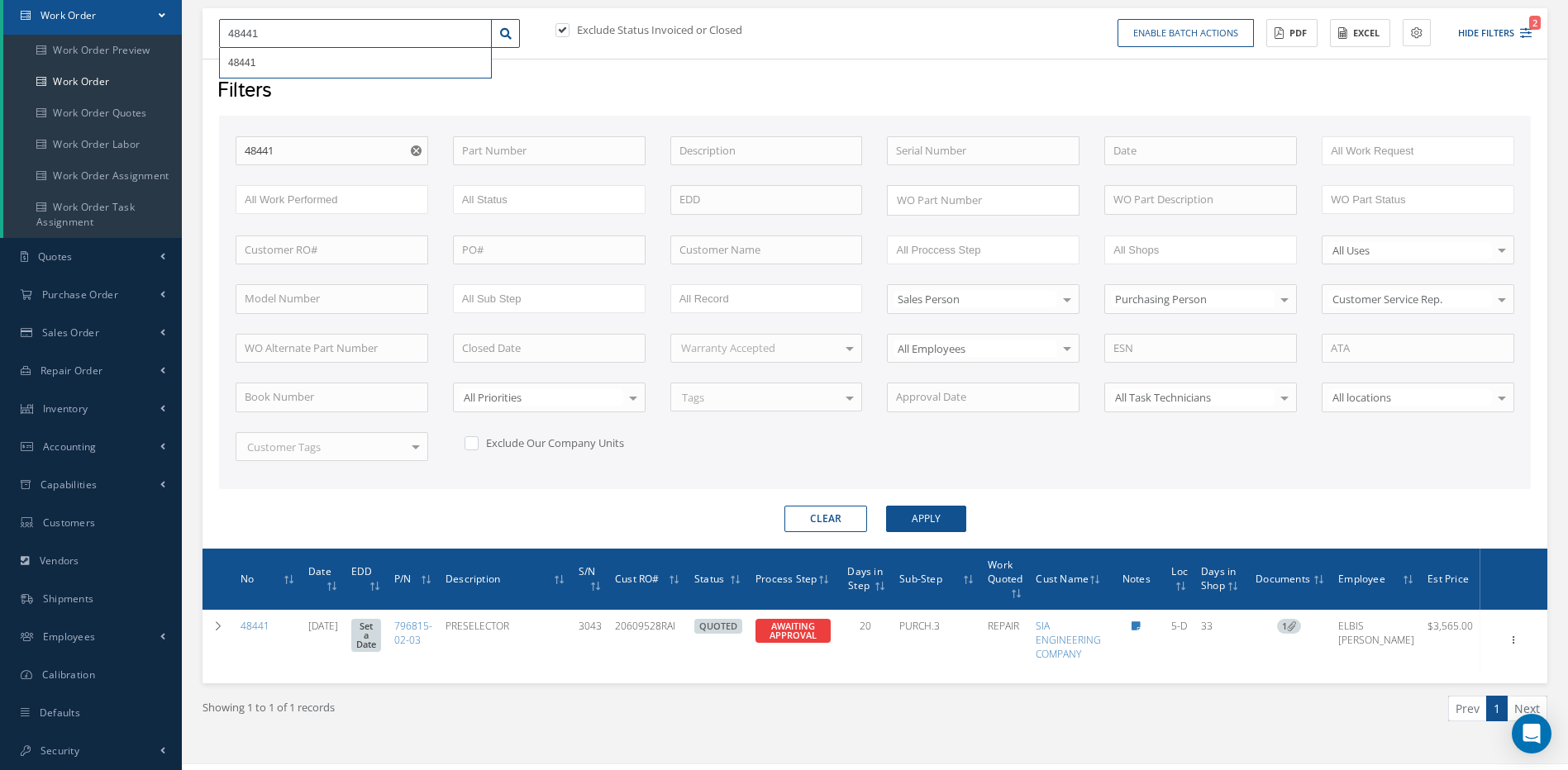
drag, startPoint x: 334, startPoint y: 35, endPoint x: 216, endPoint y: 27, distance: 118.3
click at [225, 24] on input "48441" at bounding box center [356, 33] width 273 height 30
type input "4"
type input "48"
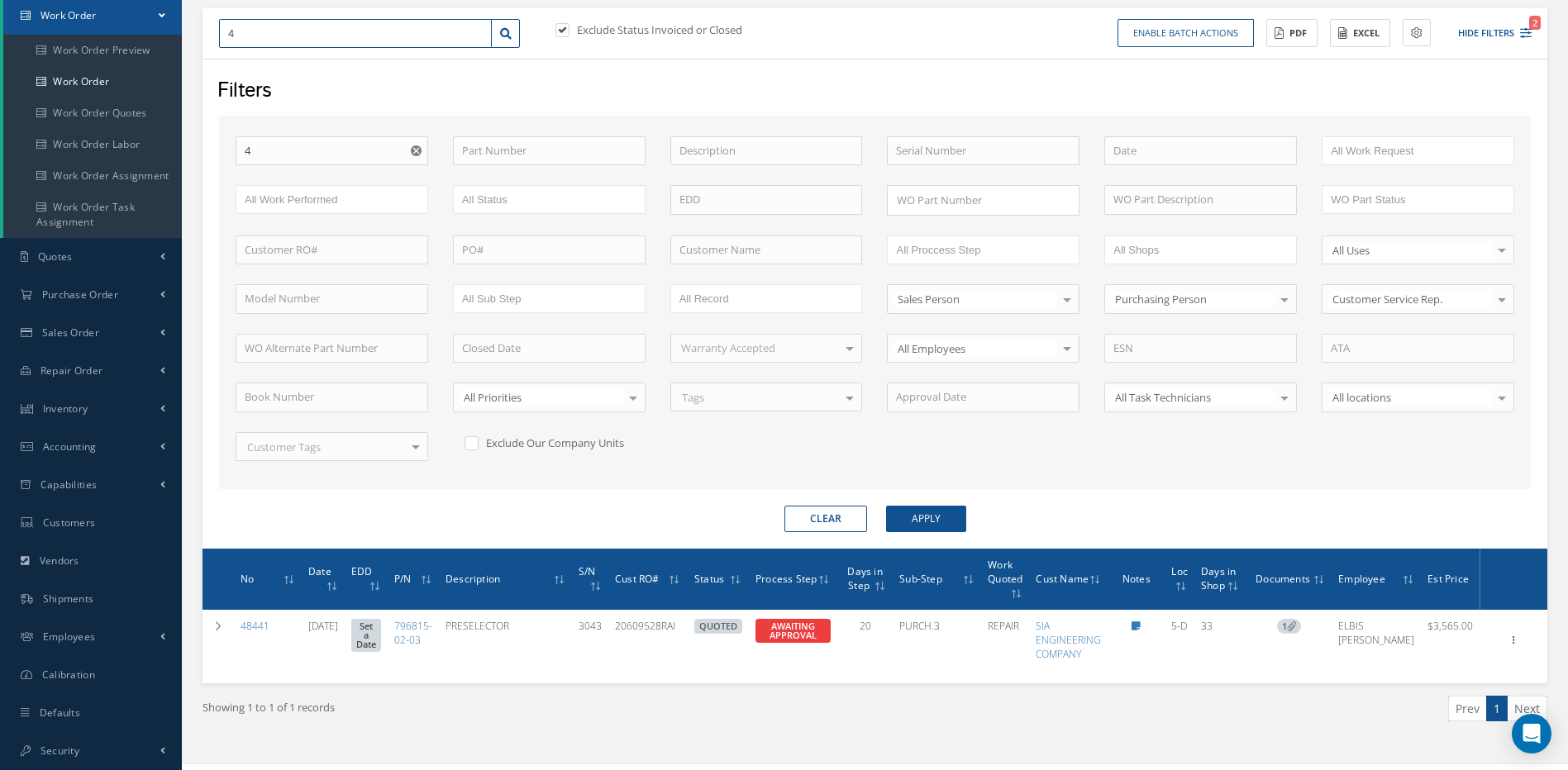
type input "48"
type input "489"
type input "4899"
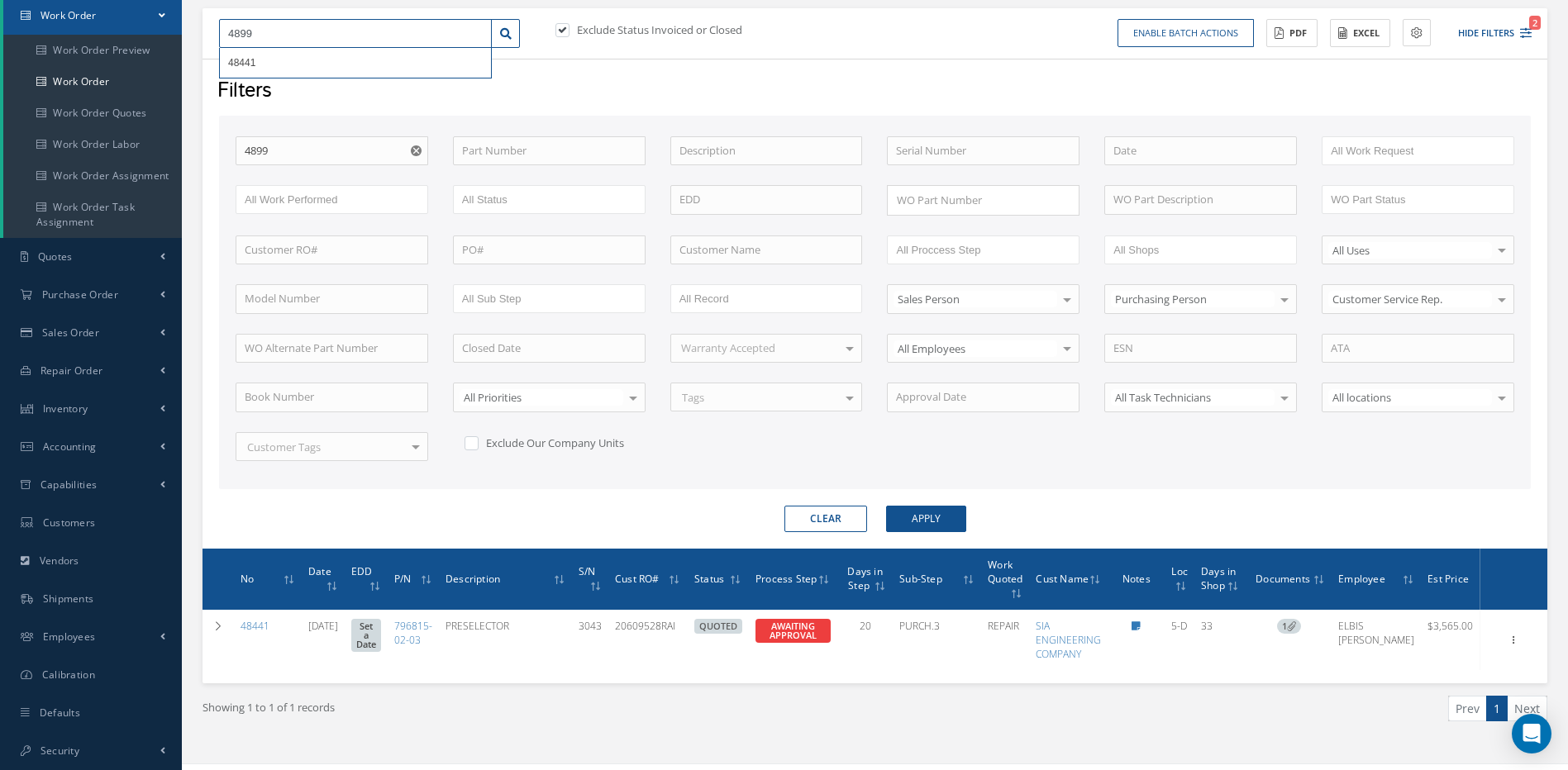
type input "48991"
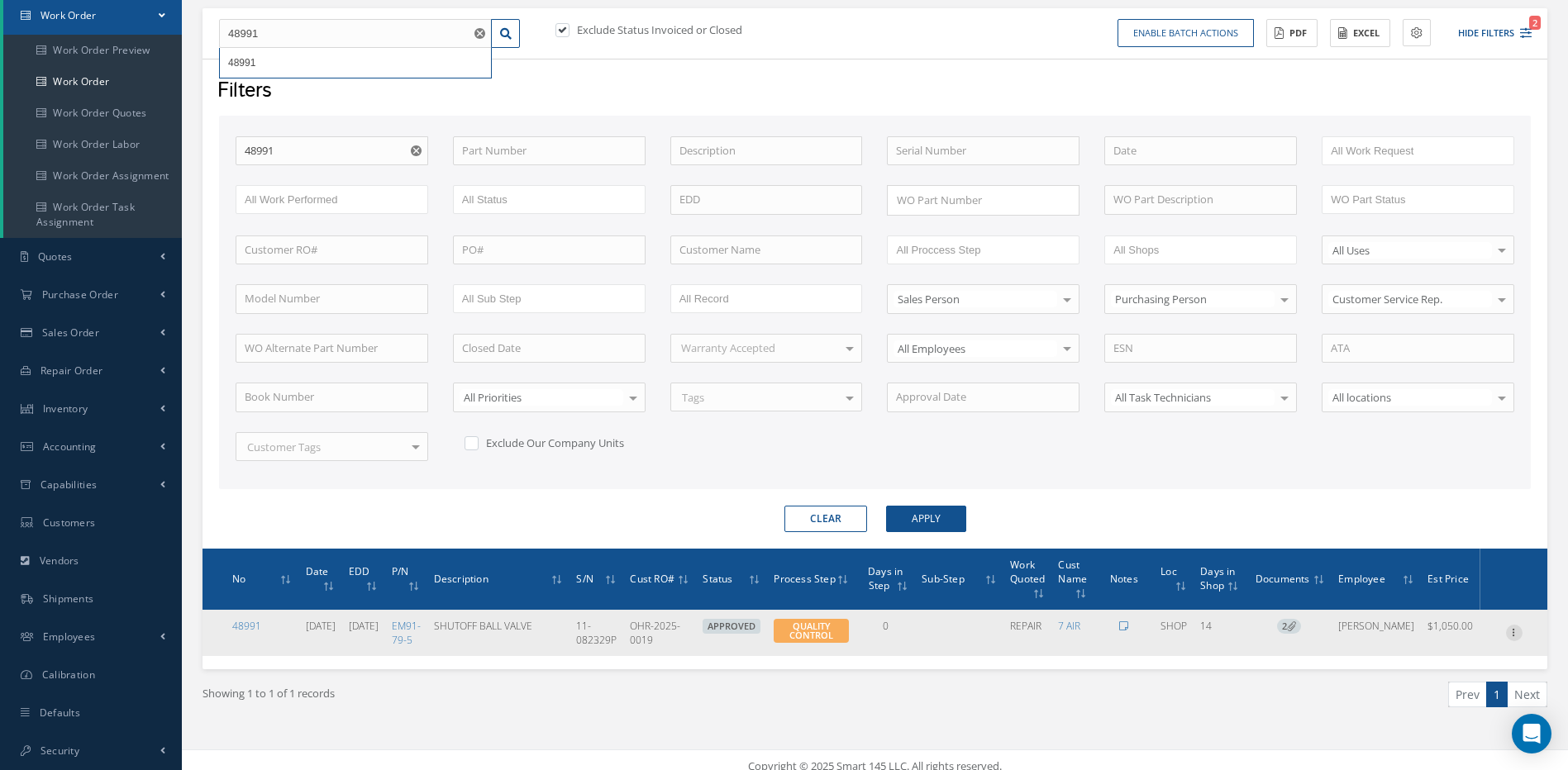
click at [1514, 631] on icon at bounding box center [1515, 631] width 16 height 14
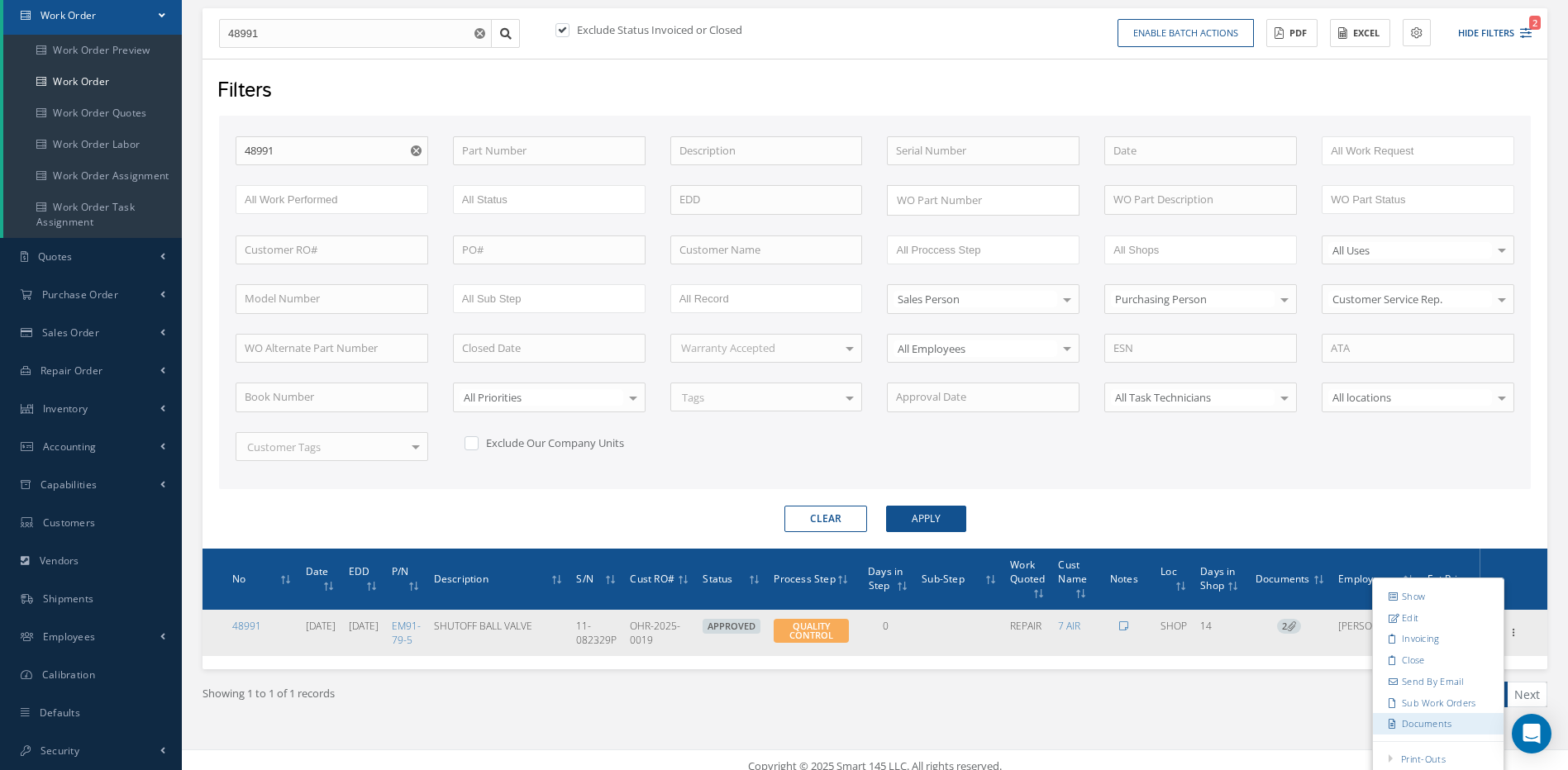
click at [1433, 722] on link "Documents" at bounding box center [1438, 724] width 131 height 22
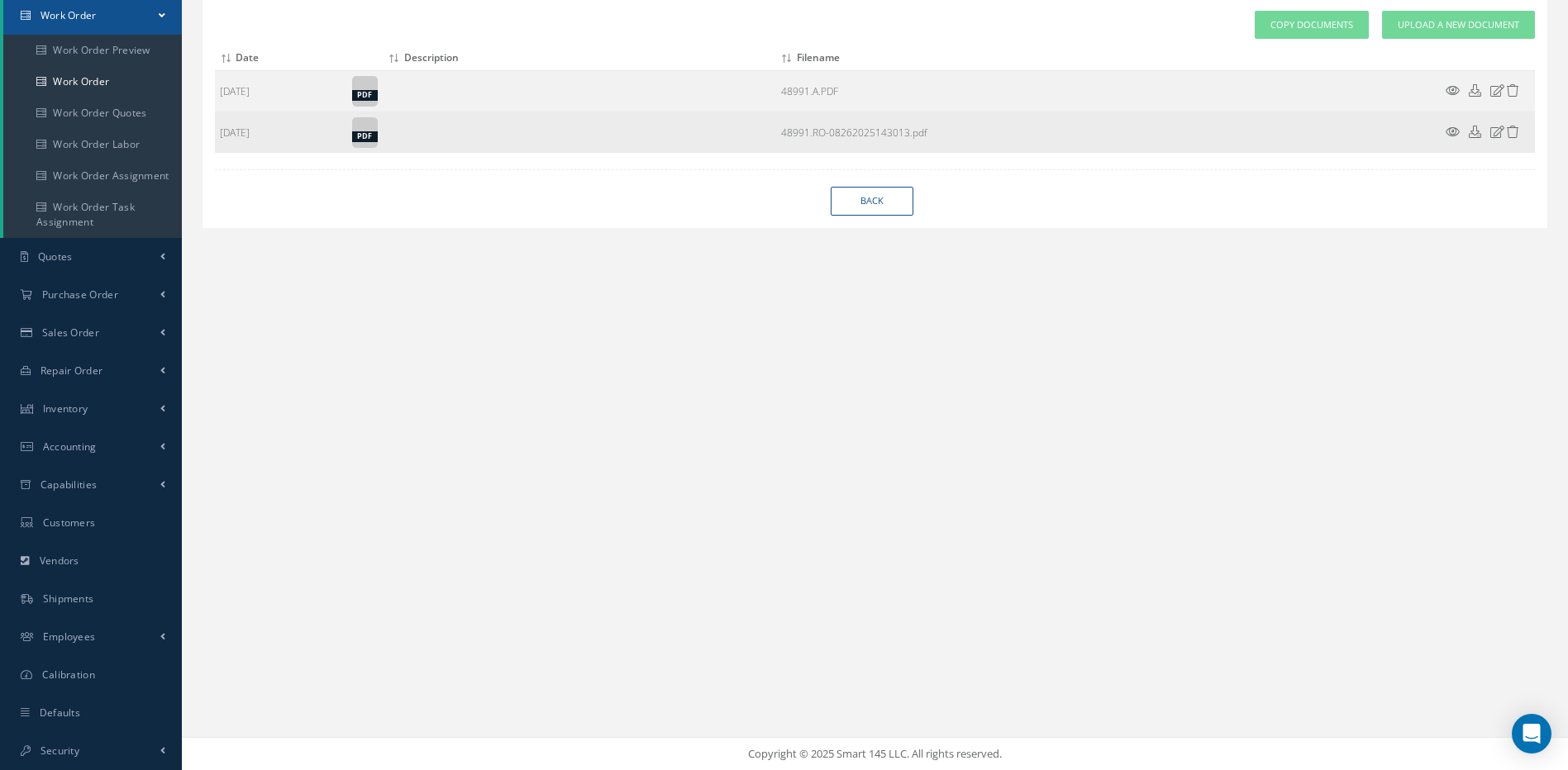
click at [1454, 130] on icon at bounding box center [1453, 132] width 14 height 13
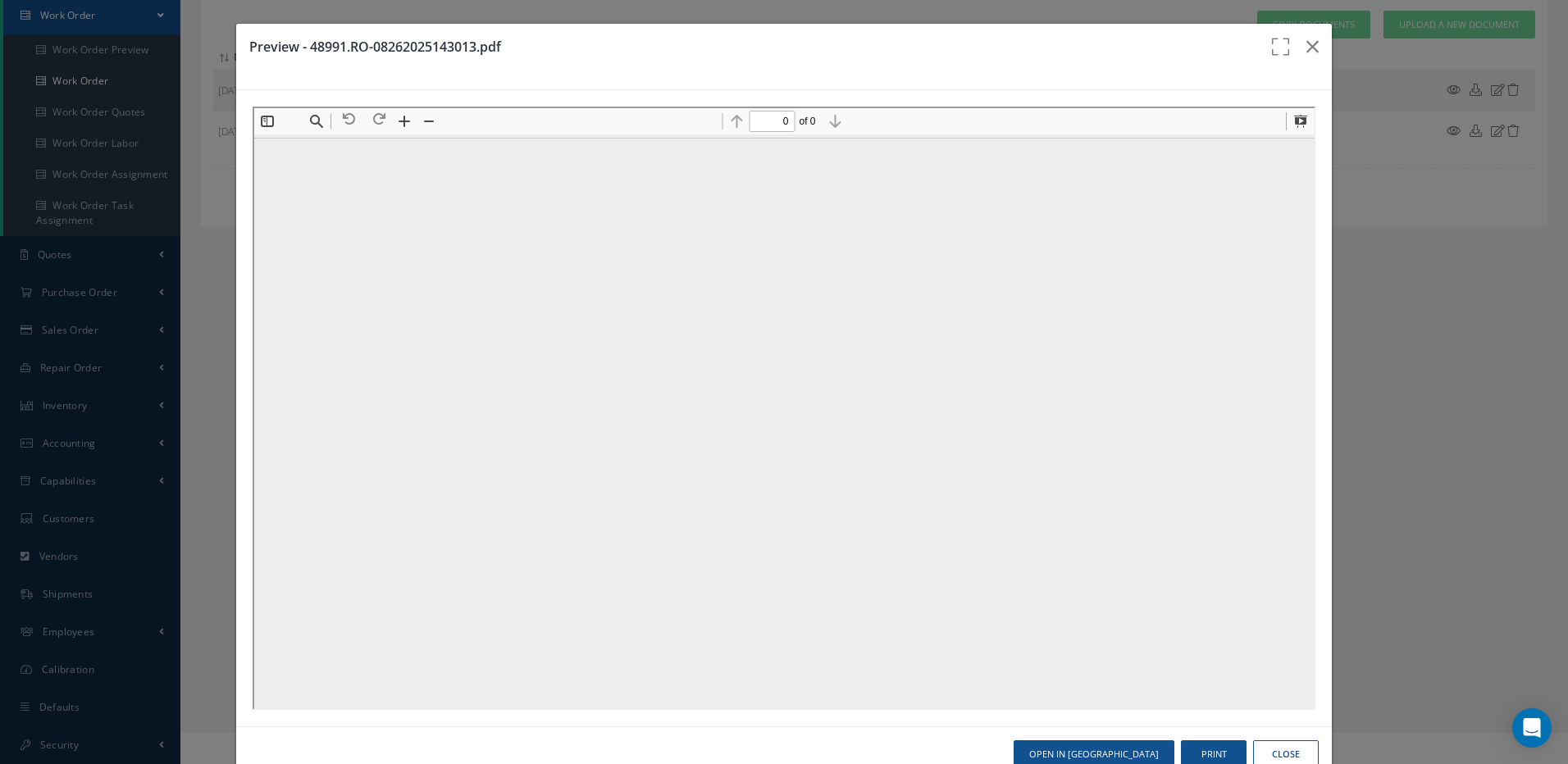
type input "1"
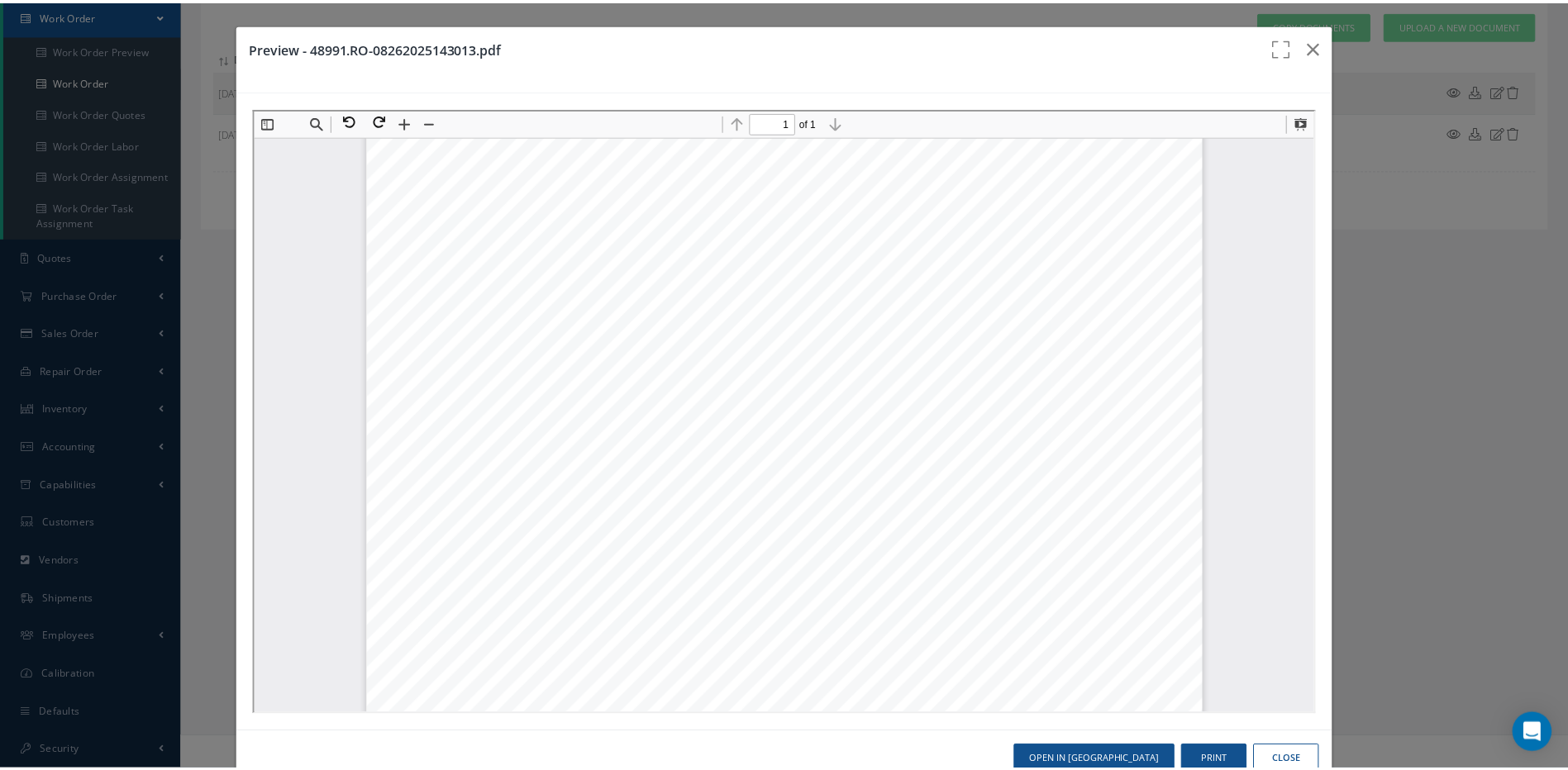
scroll to position [173, 0]
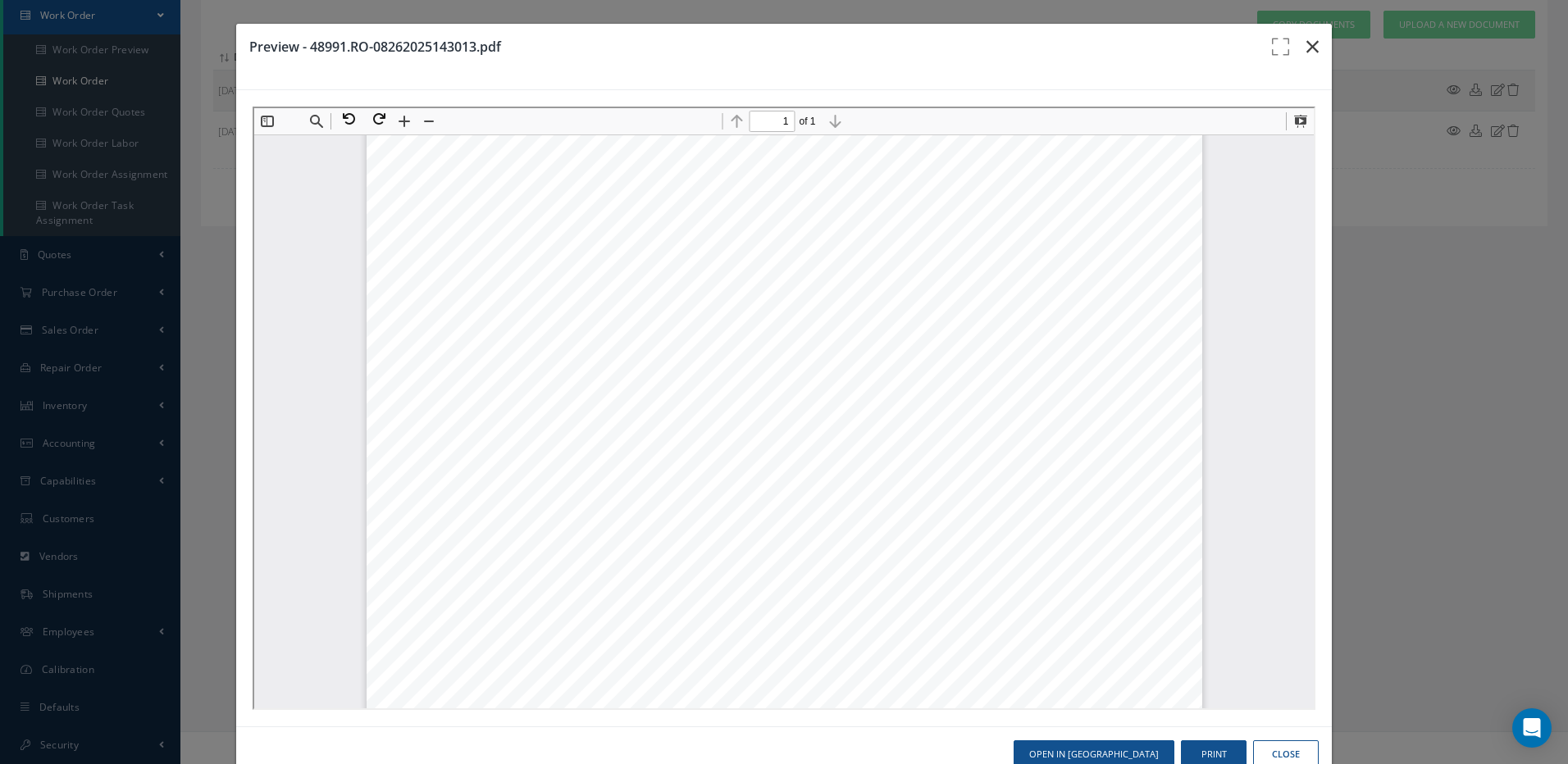
click at [1307, 39] on icon "button" at bounding box center [1313, 47] width 13 height 20
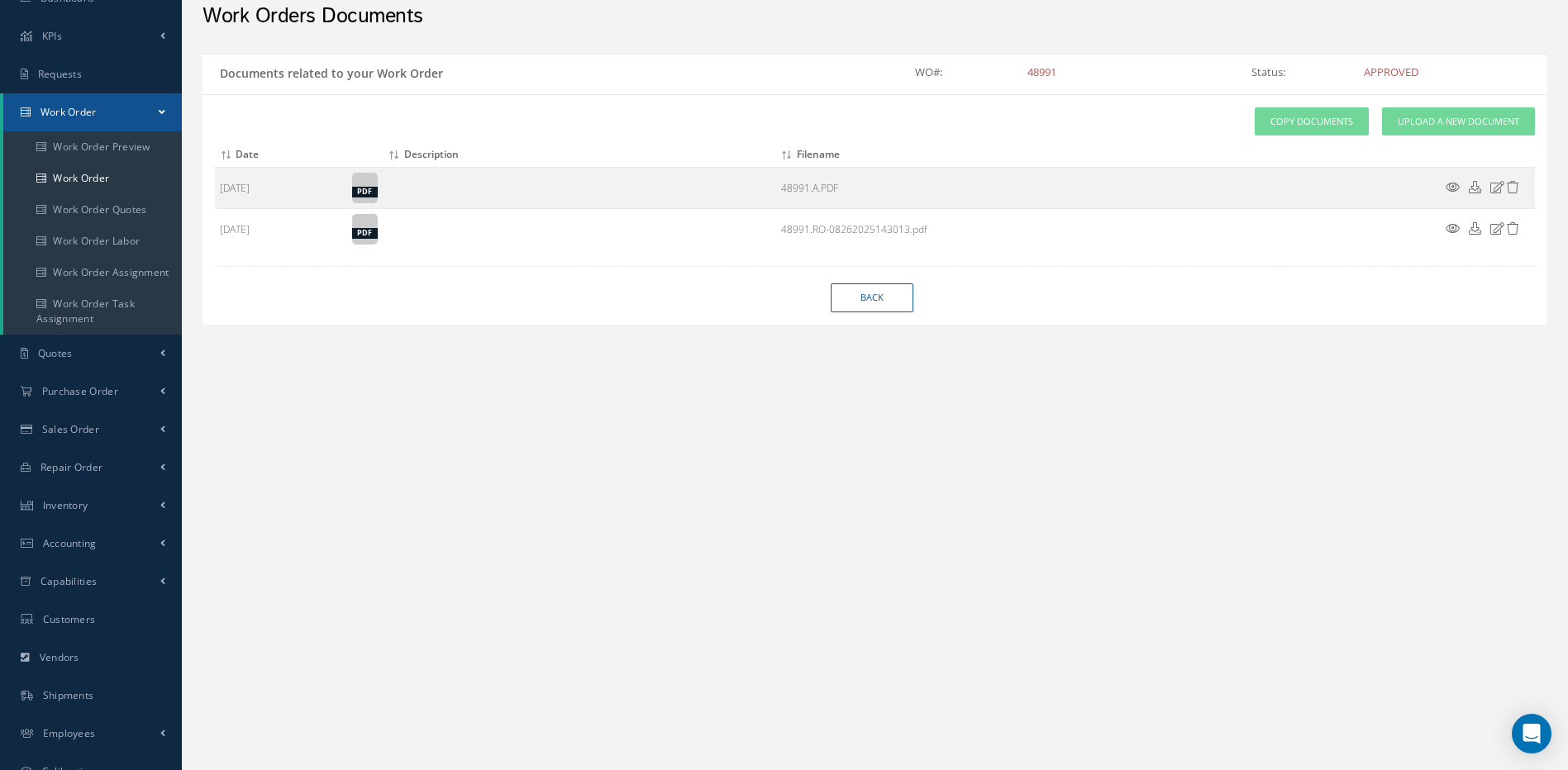
scroll to position [0, 0]
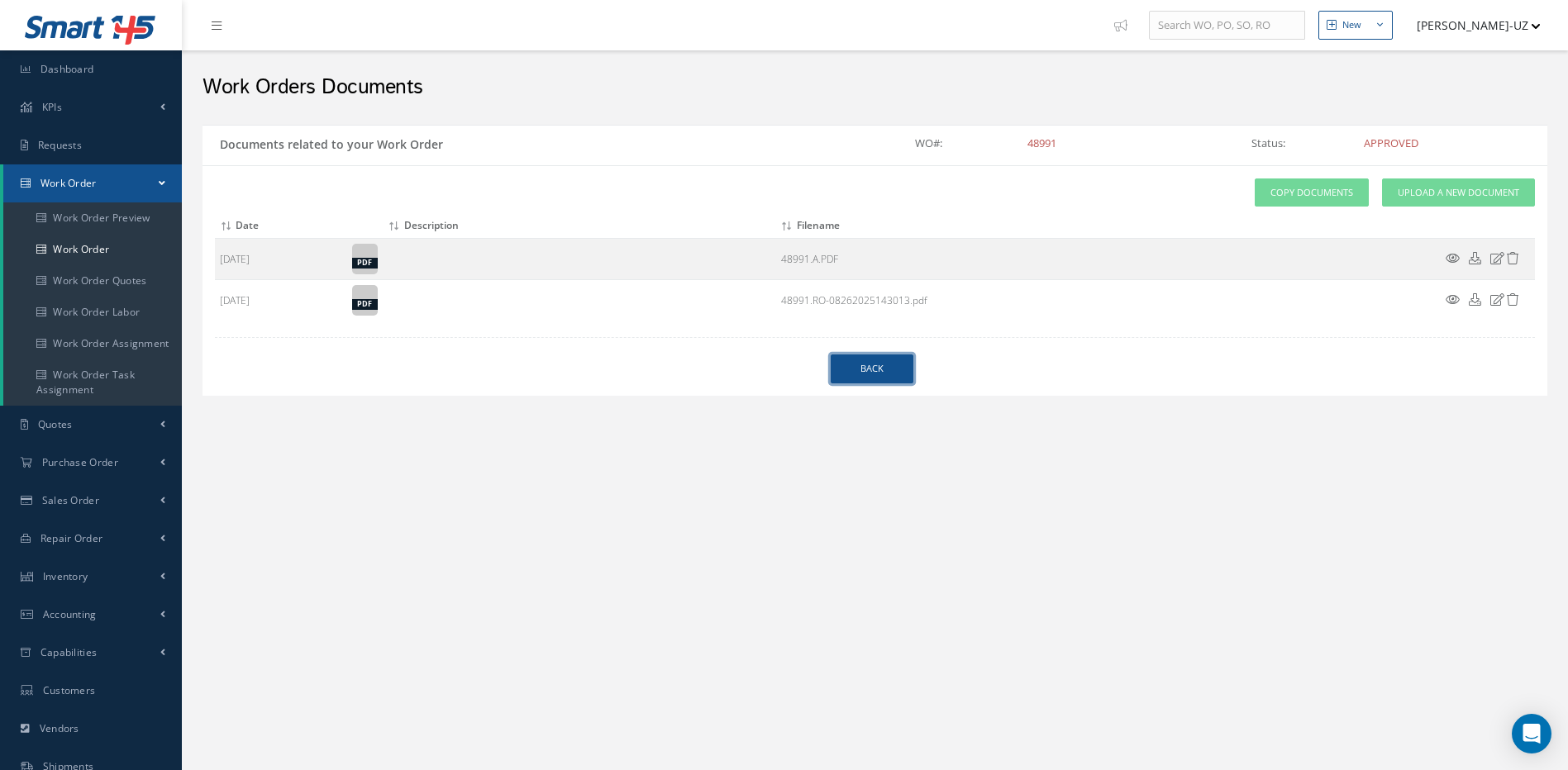
click at [873, 380] on link "Back" at bounding box center [873, 369] width 83 height 29
select select "25"
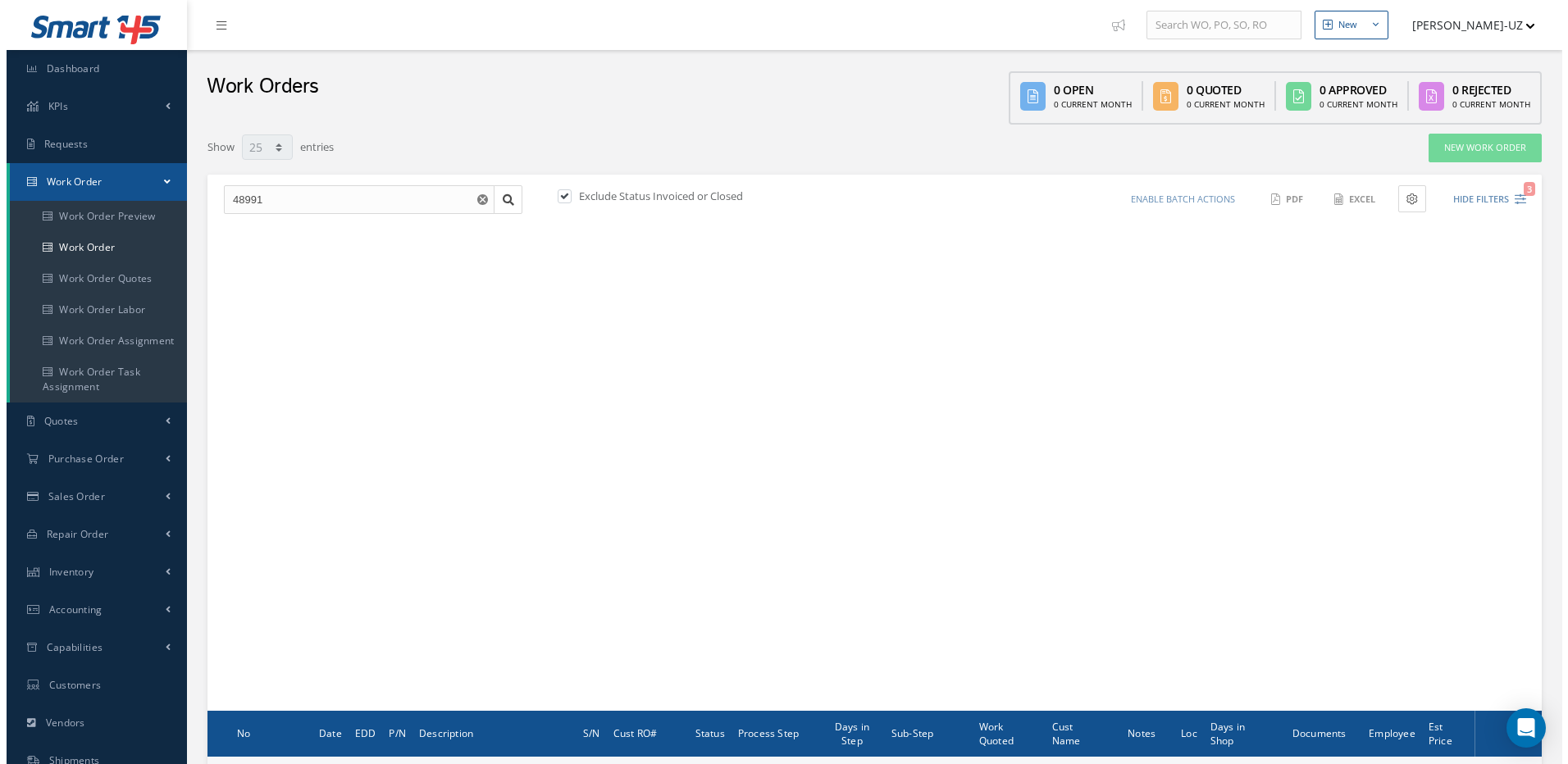
scroll to position [167, 0]
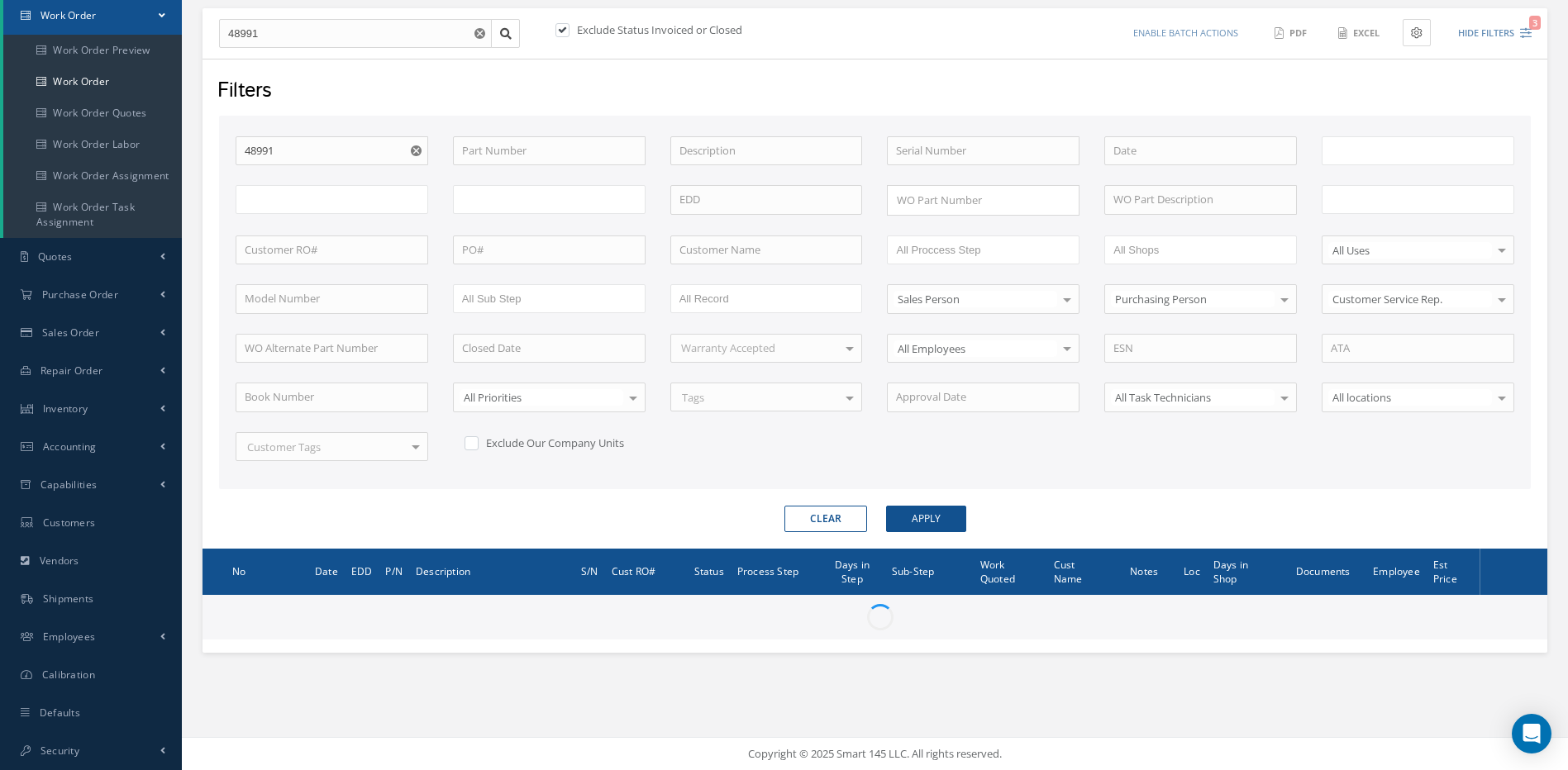
type input "All Work Request"
type input "All Work Performed"
type input "All Status"
type input "WO Part Status"
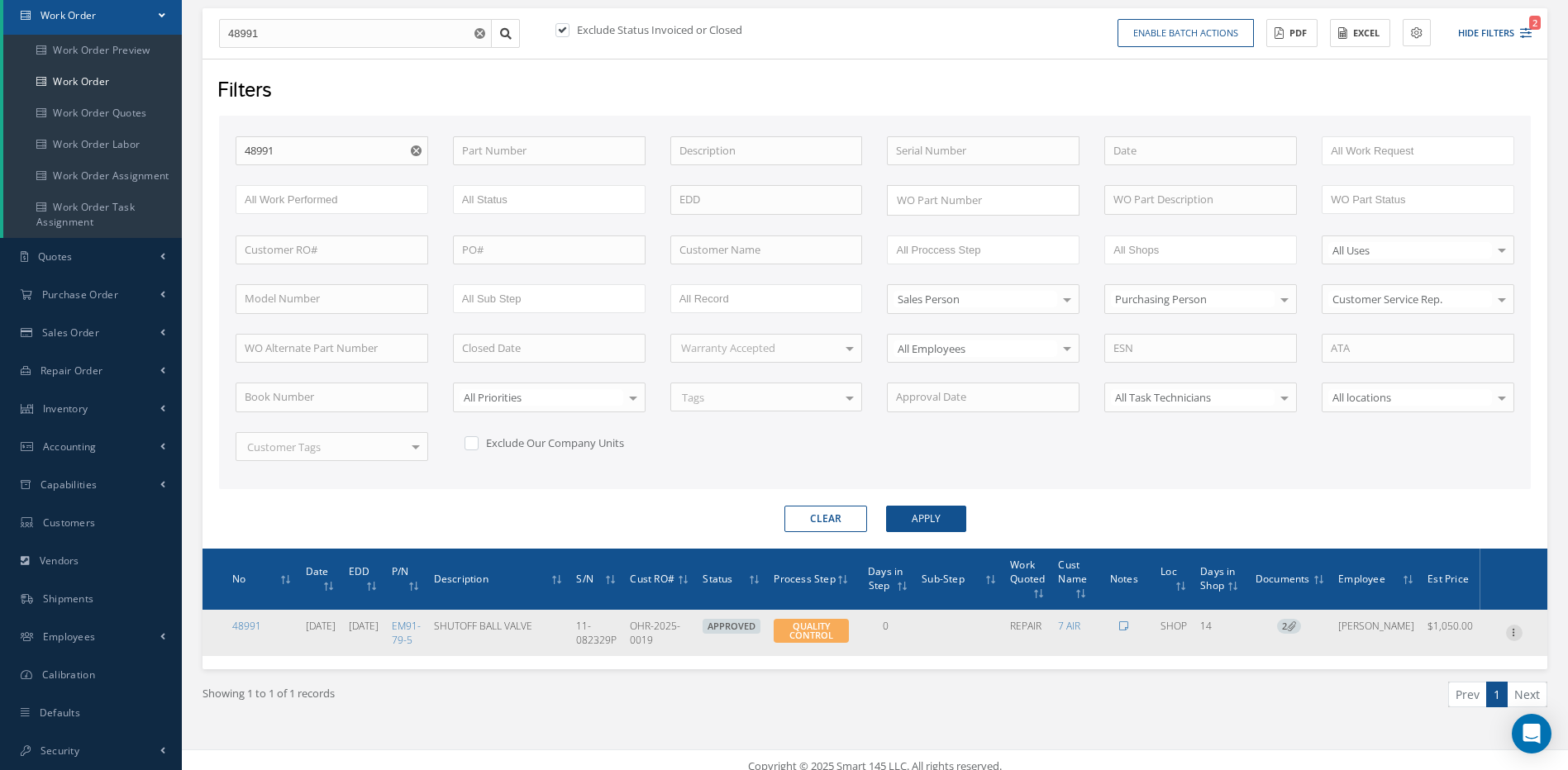
click at [1512, 631] on icon at bounding box center [1515, 631] width 16 height 14
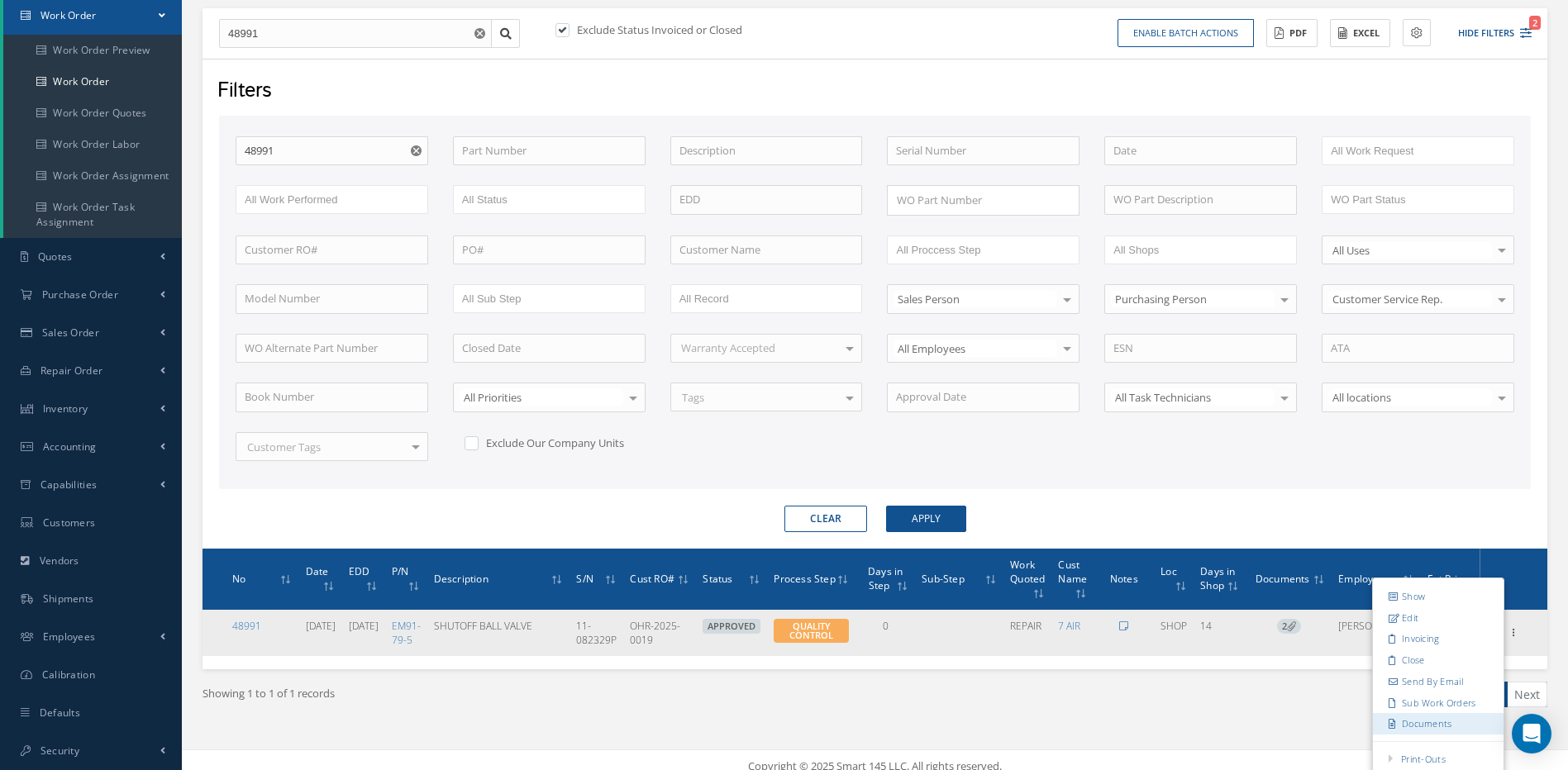
click at [1431, 721] on link "Documents" at bounding box center [1438, 724] width 131 height 22
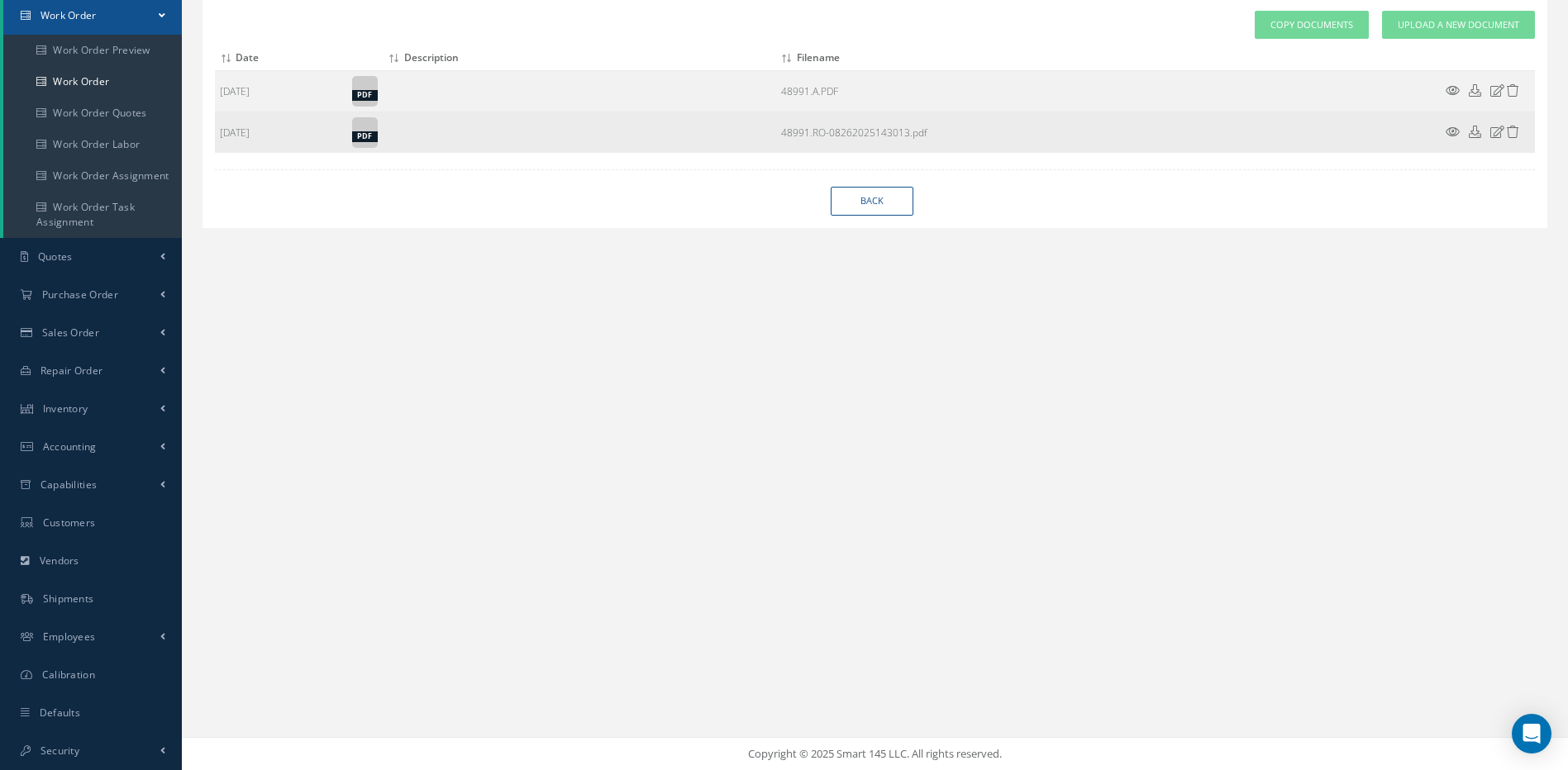
click at [1451, 134] on icon at bounding box center [1453, 132] width 14 height 13
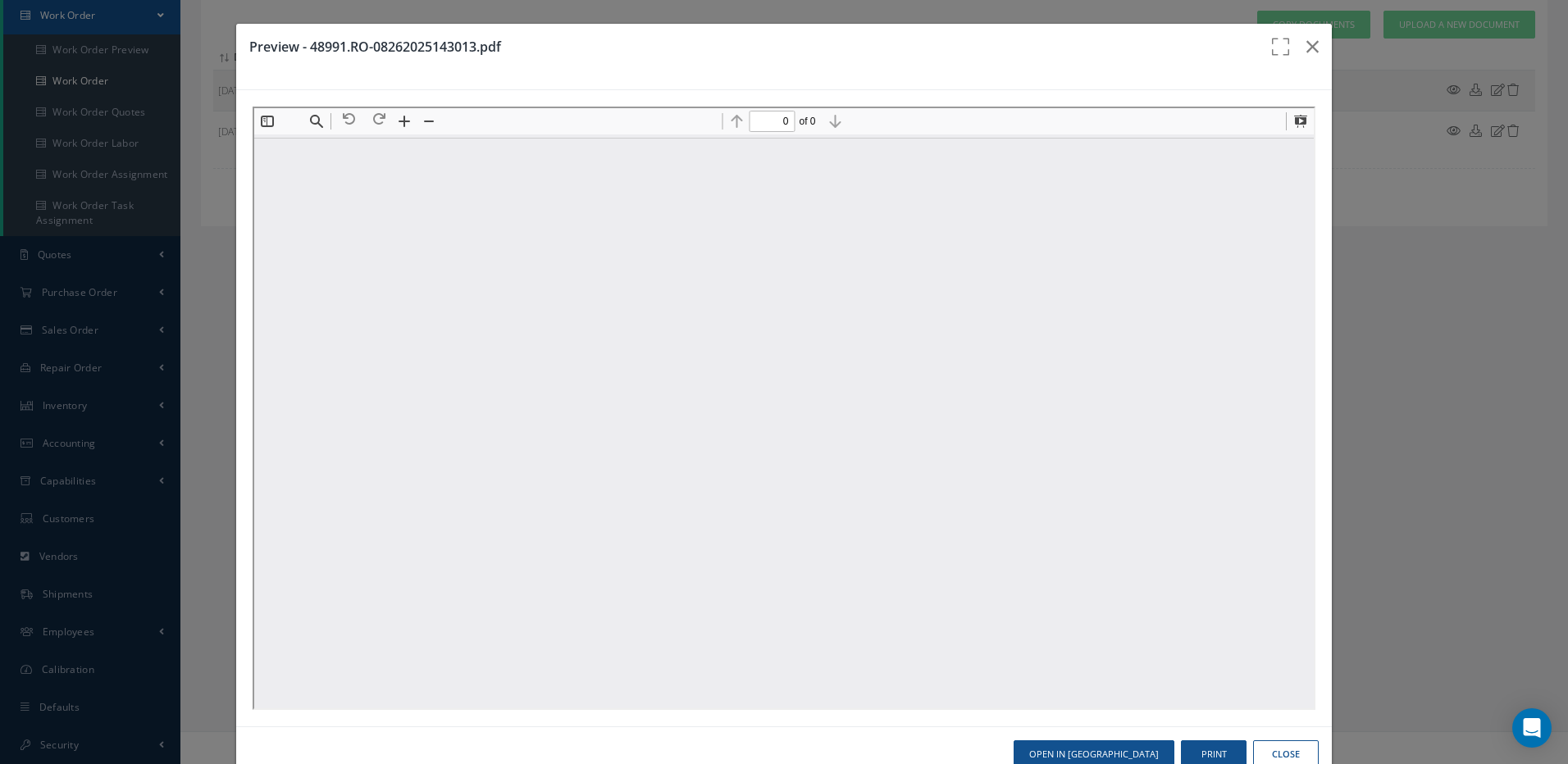
type input "1"
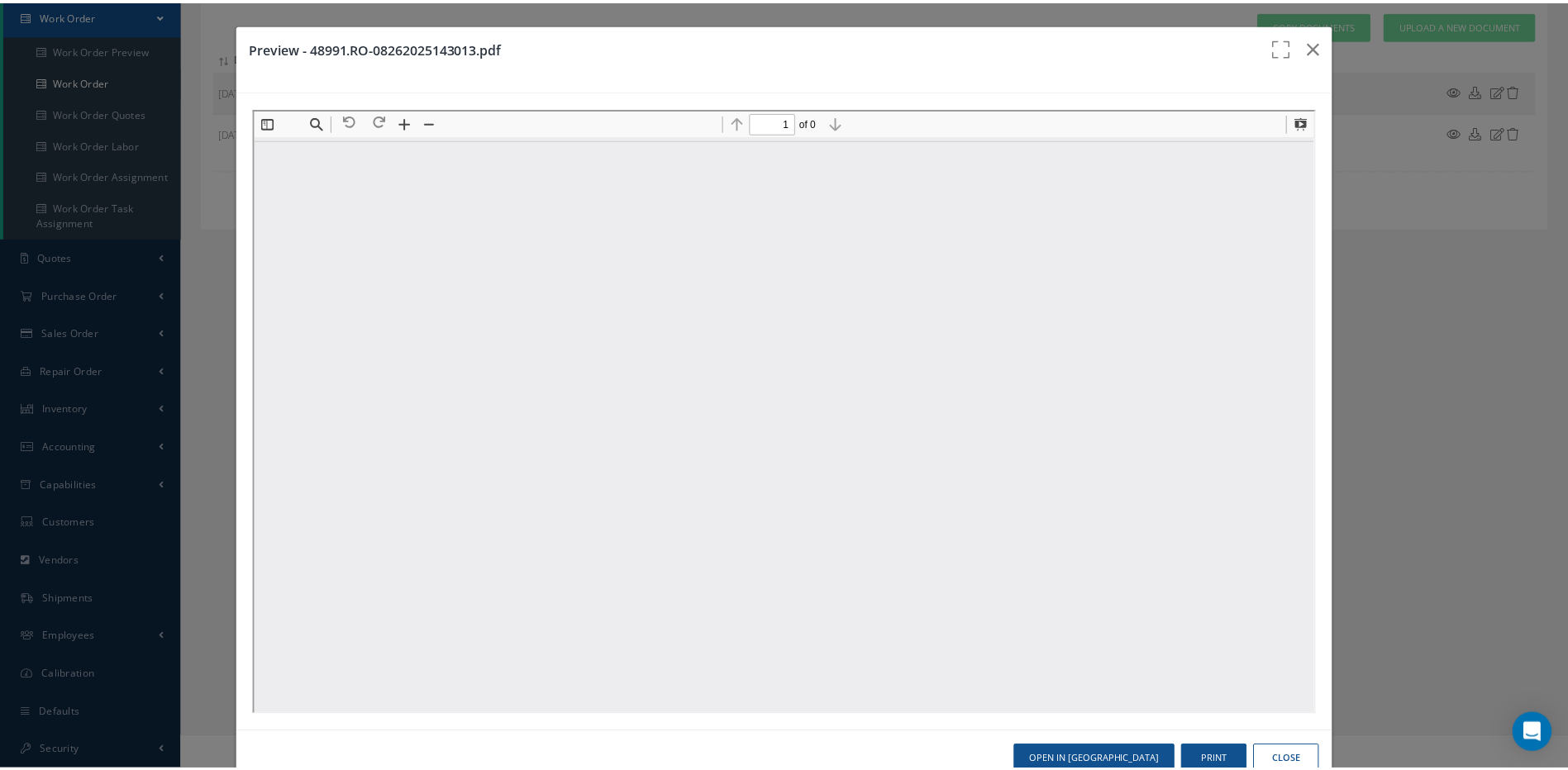
scroll to position [173, 0]
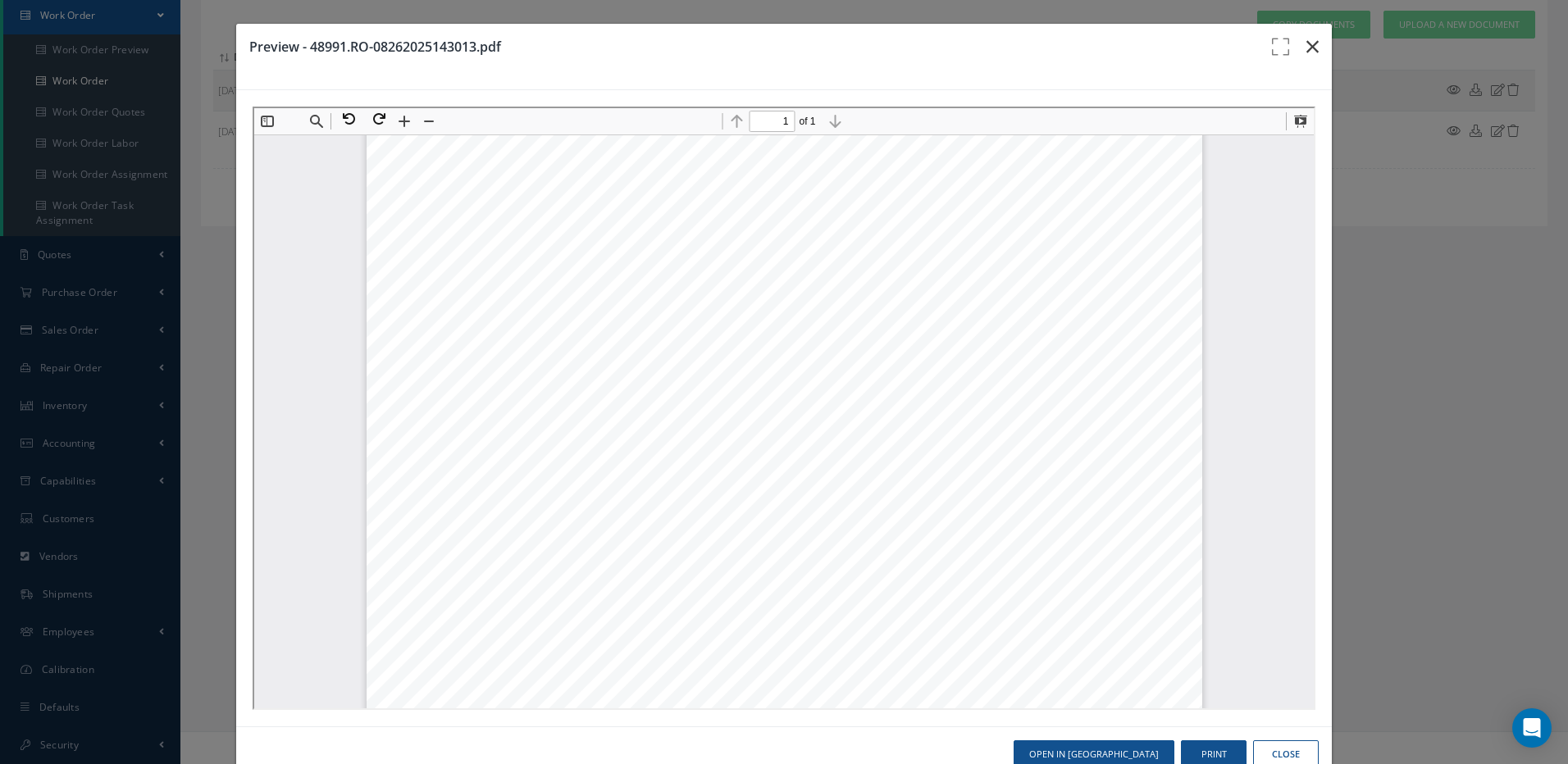
click at [1306, 50] on icon "button" at bounding box center [1313, 47] width 13 height 20
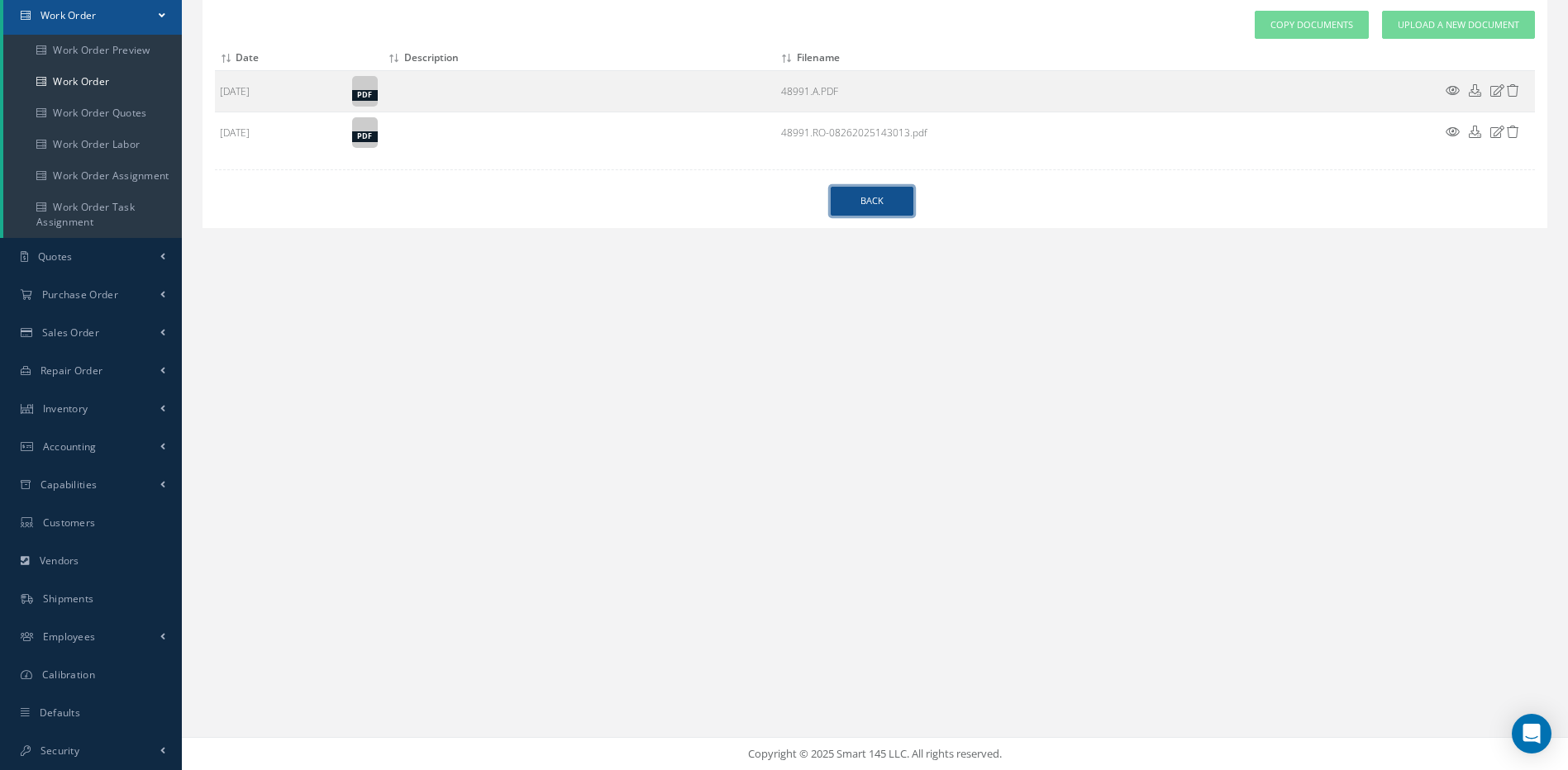
click at [887, 209] on link "Back" at bounding box center [873, 201] width 83 height 29
select select "25"
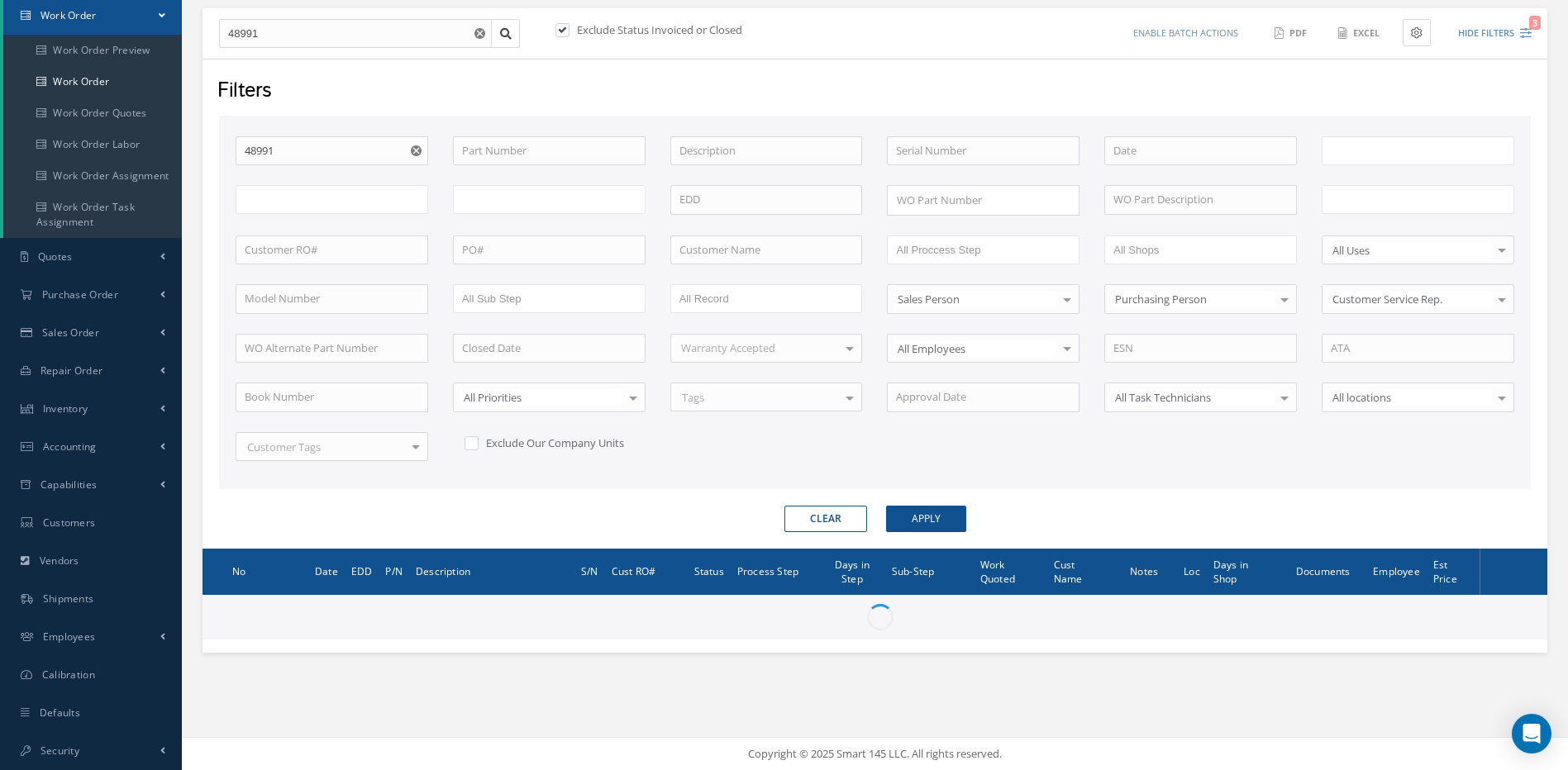
type input "All Work Request"
type input "All Work Performed"
type input "All Status"
type input "WO Part Status"
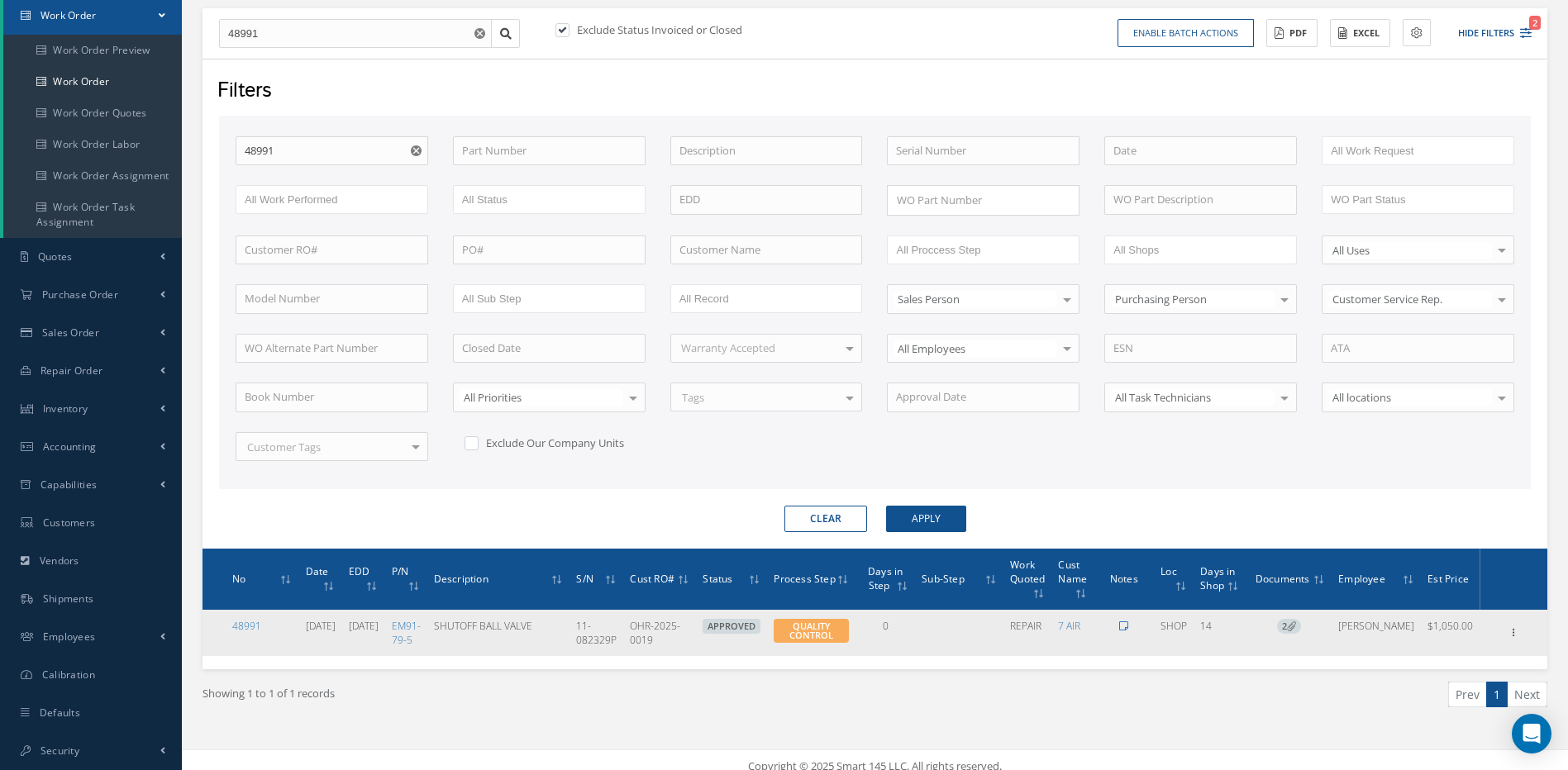
click at [1128, 627] on icon at bounding box center [1124, 626] width 9 height 10
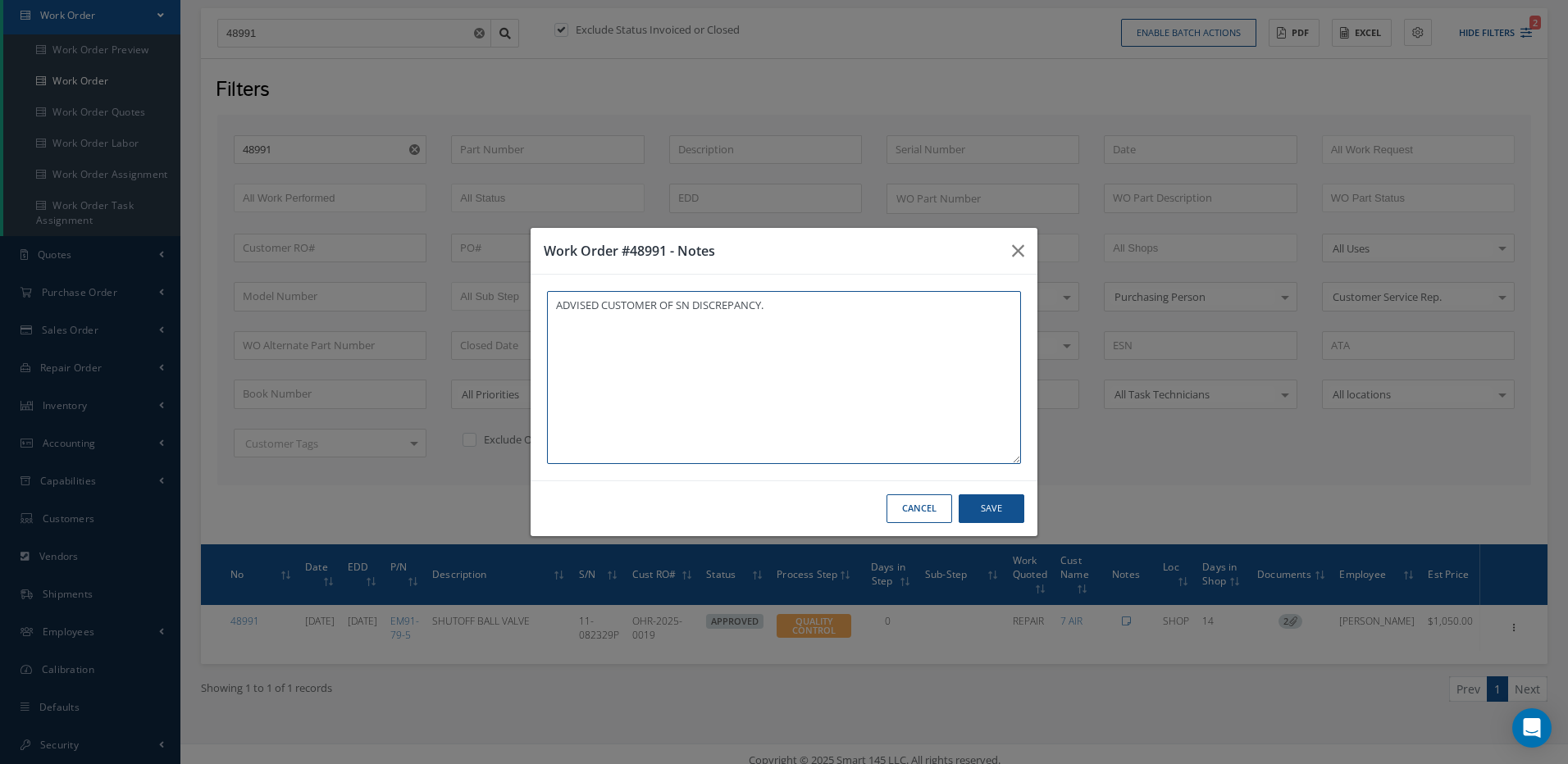
type textarea "ADVISED CUSTOMER OF SN DISCREPANCY."
click at [1007, 501] on button "Save" at bounding box center [991, 509] width 65 height 29
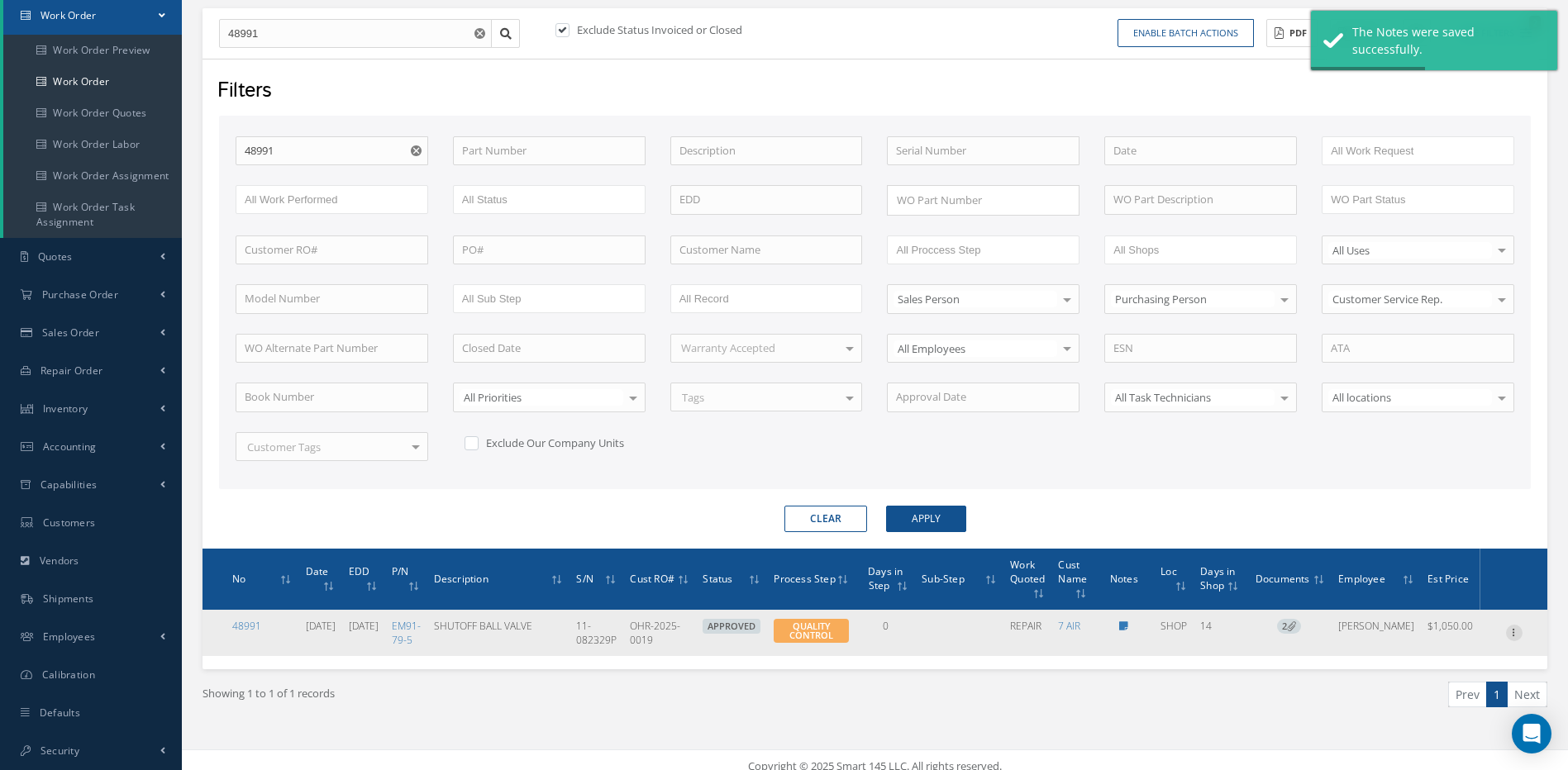
click at [1515, 631] on icon at bounding box center [1515, 631] width 16 height 14
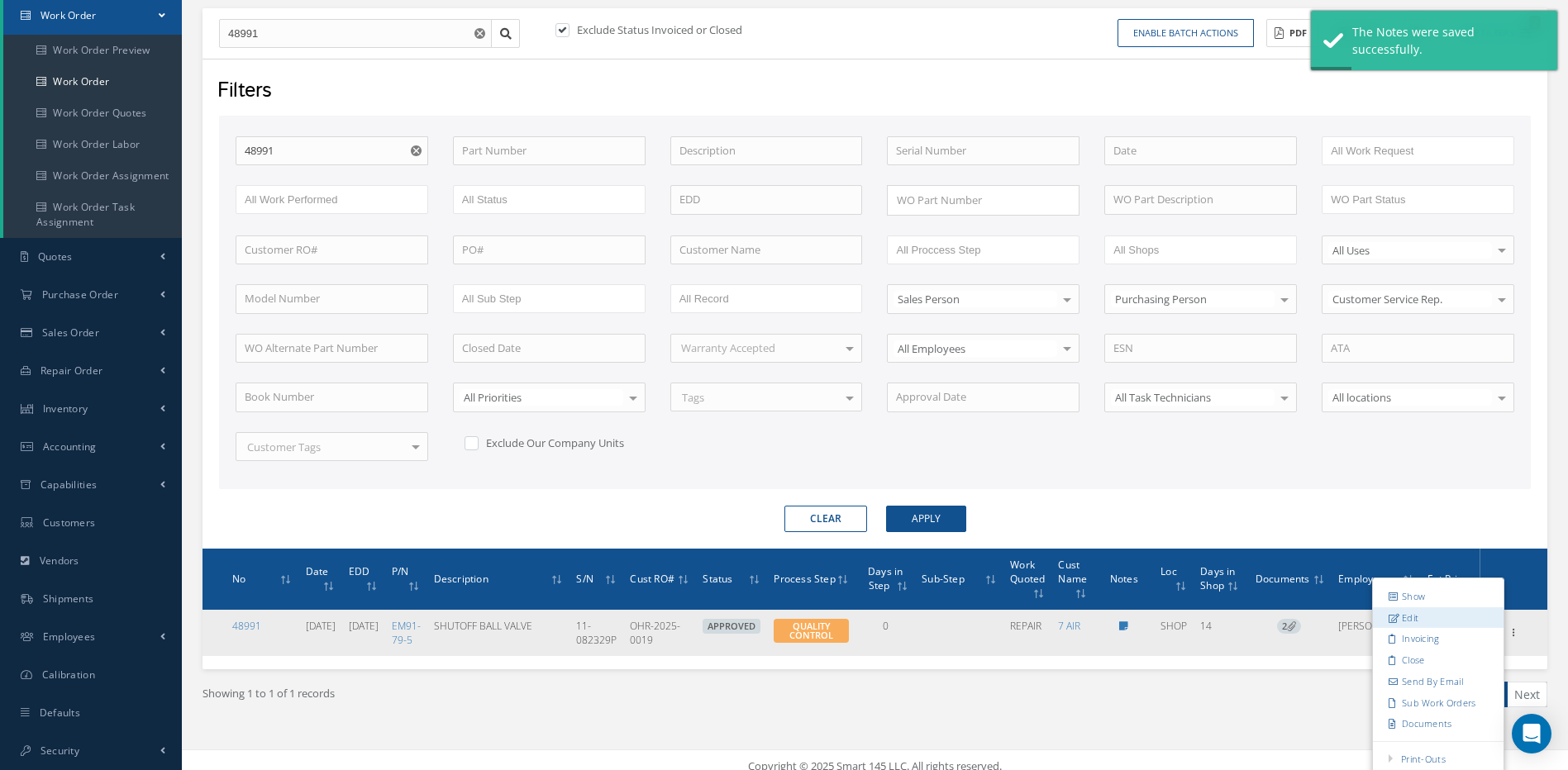
click at [1403, 613] on link "Edit" at bounding box center [1438, 618] width 131 height 22
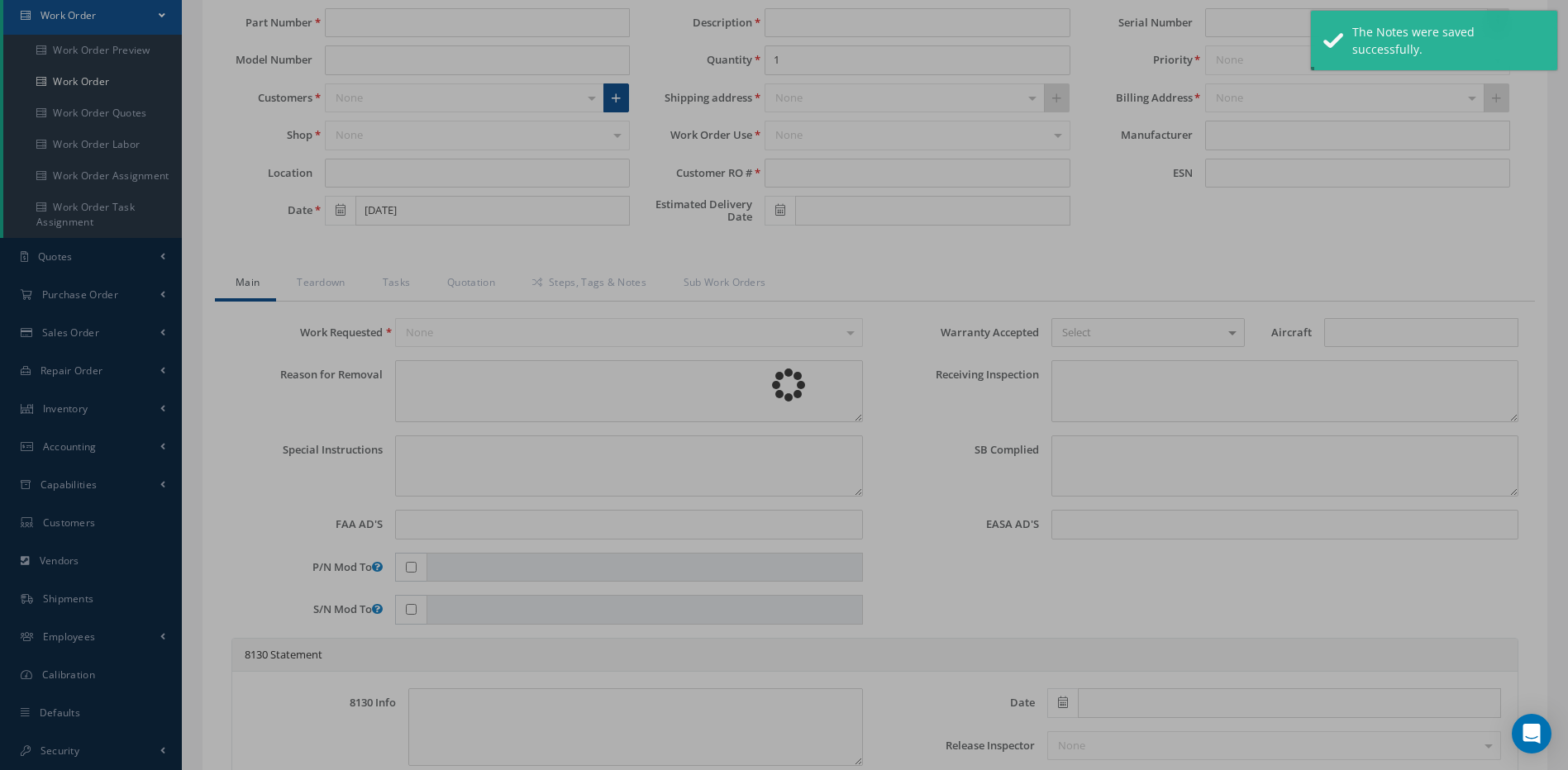
type input "EM91-79-5"
type input "SHOP"
type input "08/26/2025"
type input "SHUTOFF BALL VALVE"
type input "OHR-2025-0019"
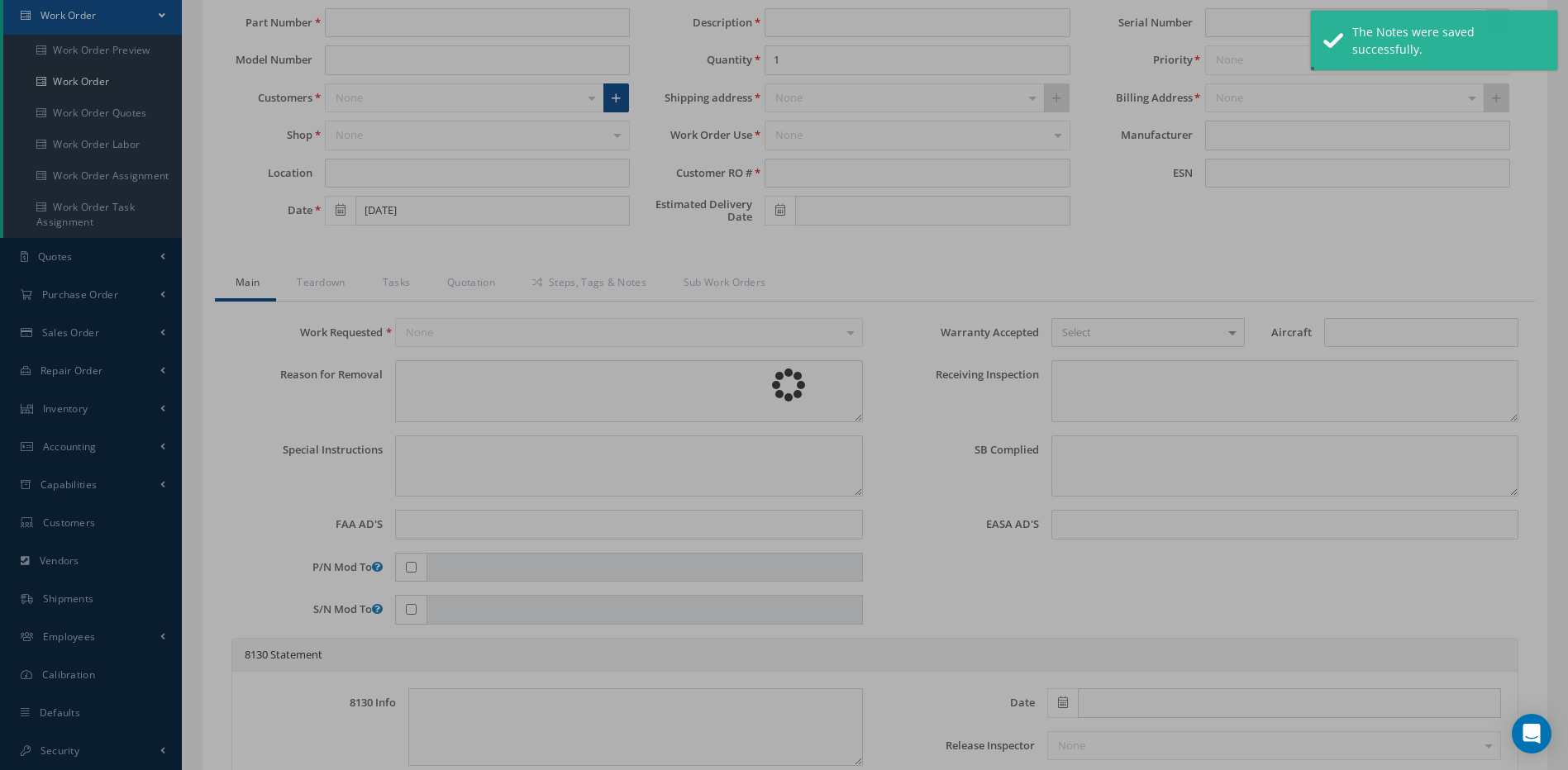
type input "09/15/2025"
type input "11-082329P"
type textarea "NONE"
type textarea "PLEASE SEE R.O. FOR DETAILS"
type textarea "NO VISUAL DAMAGE"
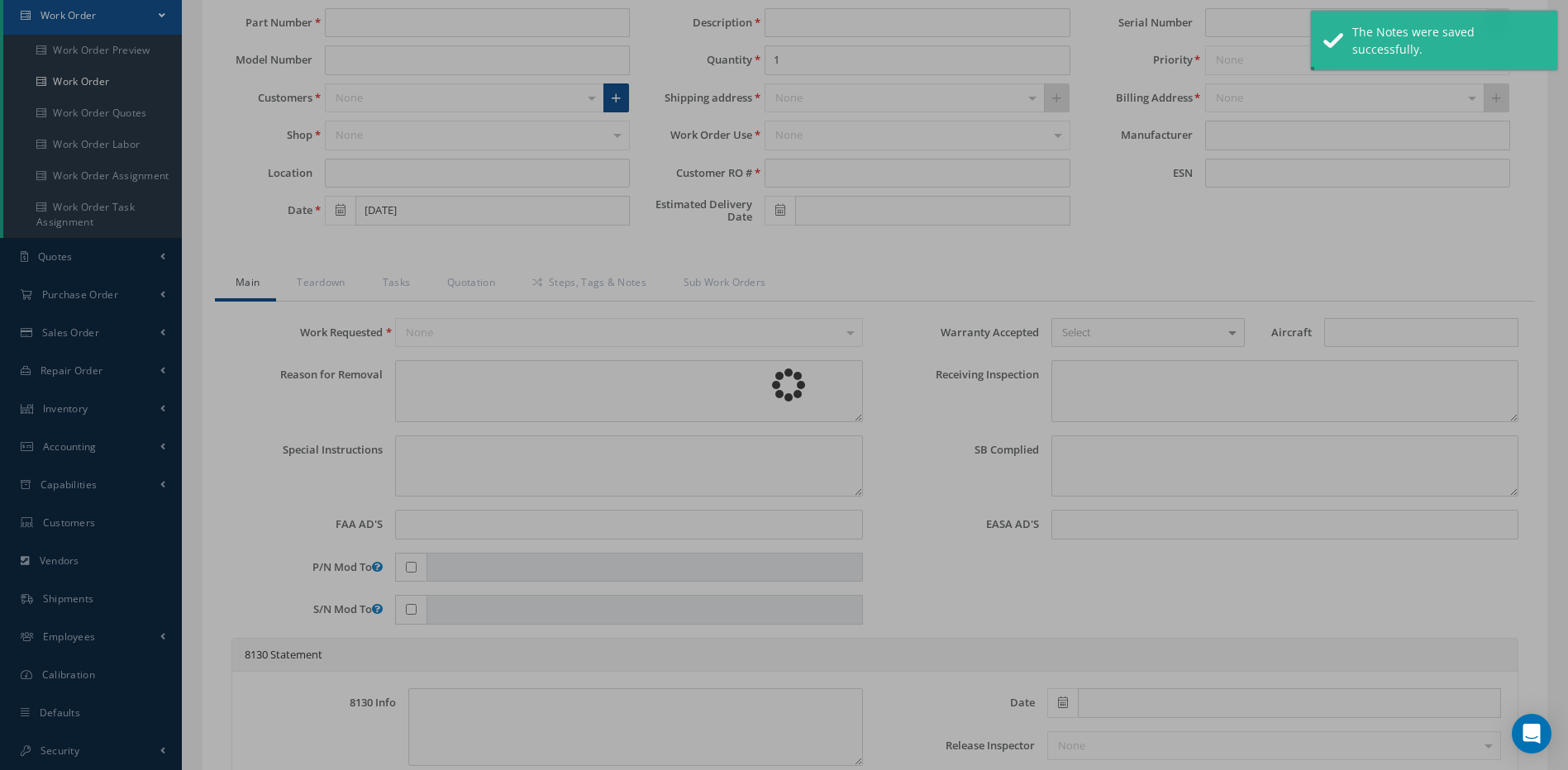
type textarea "NO S/B INSTALLED AND N/A AD'S."
type textarea "REPAIRED IN ACCORDANCE WITH CMM ATA 29-22-01, REV 12, DATED Oct 08, 2024. FULL …"
type input "[DATE]"
type textarea "VERIFIED PART NUMBER, SERIAL NUMBER AND R.O."
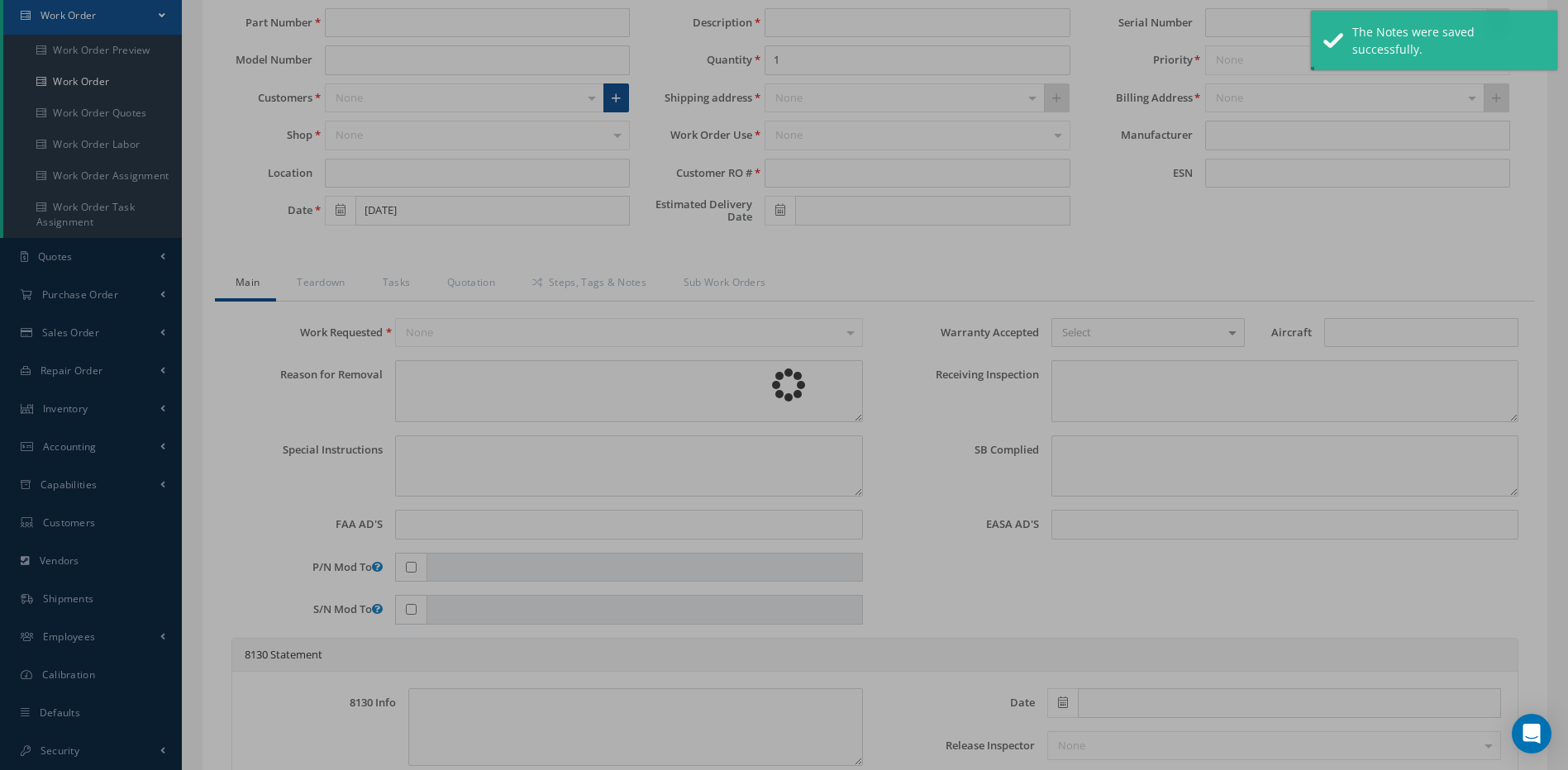
type input "09/02/2025"
checkbox input "true"
type textarea "UNIT FAILED FUNCTIONAL TEST AND VISUAL INSPECTION."
type input "09/02/2025"
checkbox input "false"
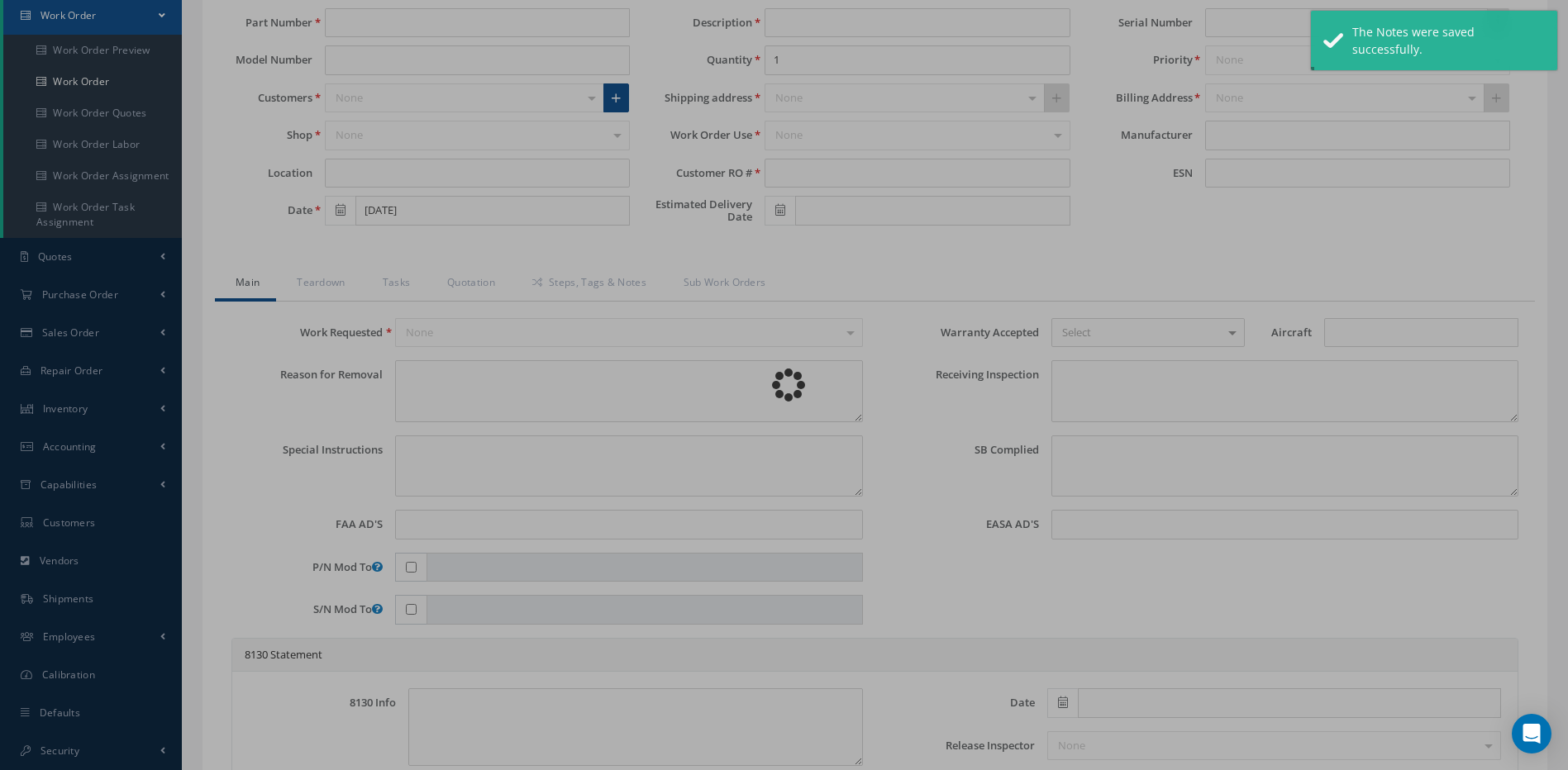
type textarea "N/A."
type input "09/02/2025"
type textarea "DISASSEMBLED UNIT AS REQUIRED FOR INSPECTION AND TROUBLESHOOTING. INSPECTION RE…"
type input "09/02/2025"
type input "[DATE]"
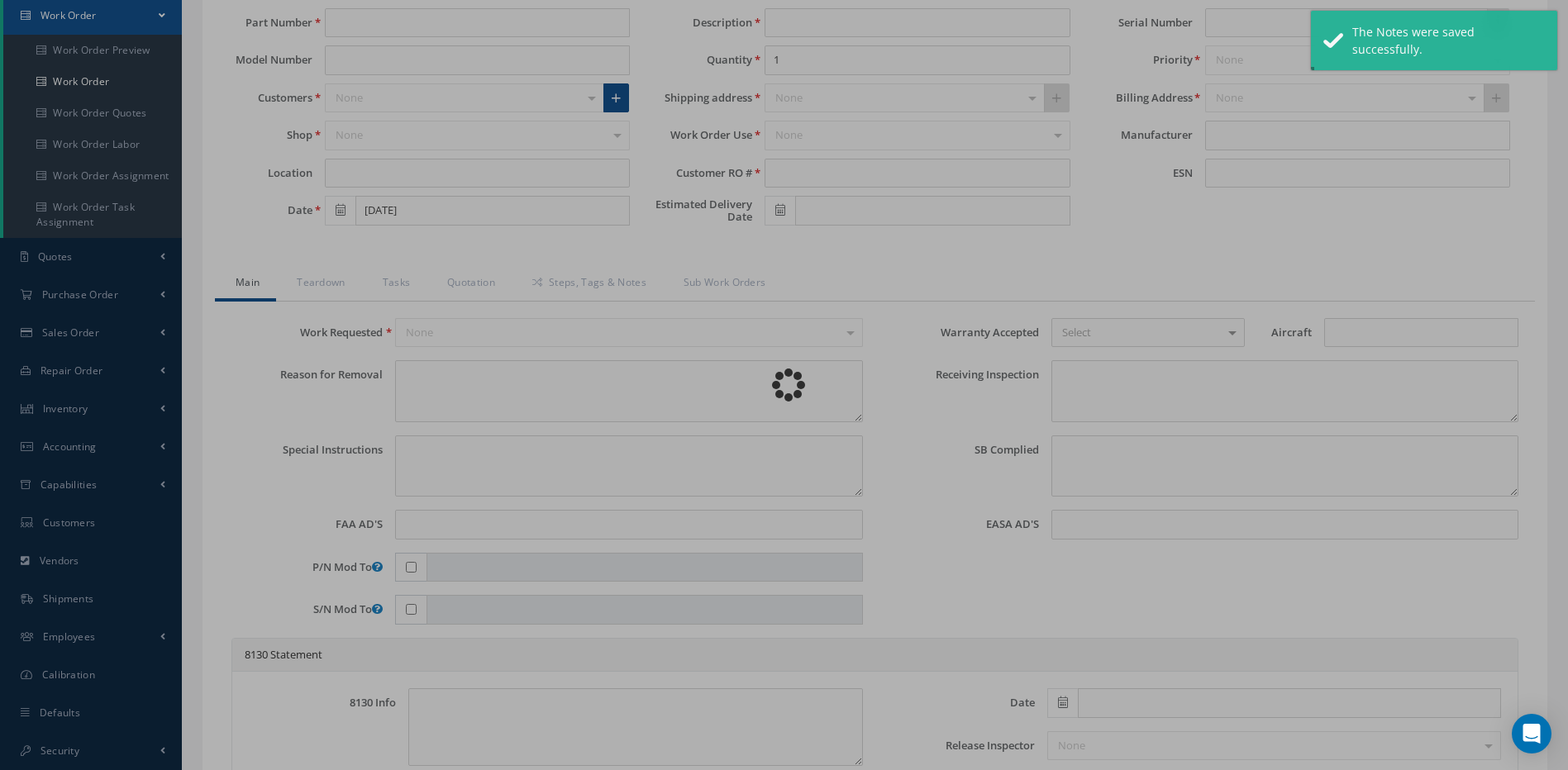
type textarea "CALIBRATED, CLEANED UNIT, REASSEMBLED AND REPAIRED AS NECESSARY. REPAIRED UNIT.…"
type input "[DATE]"
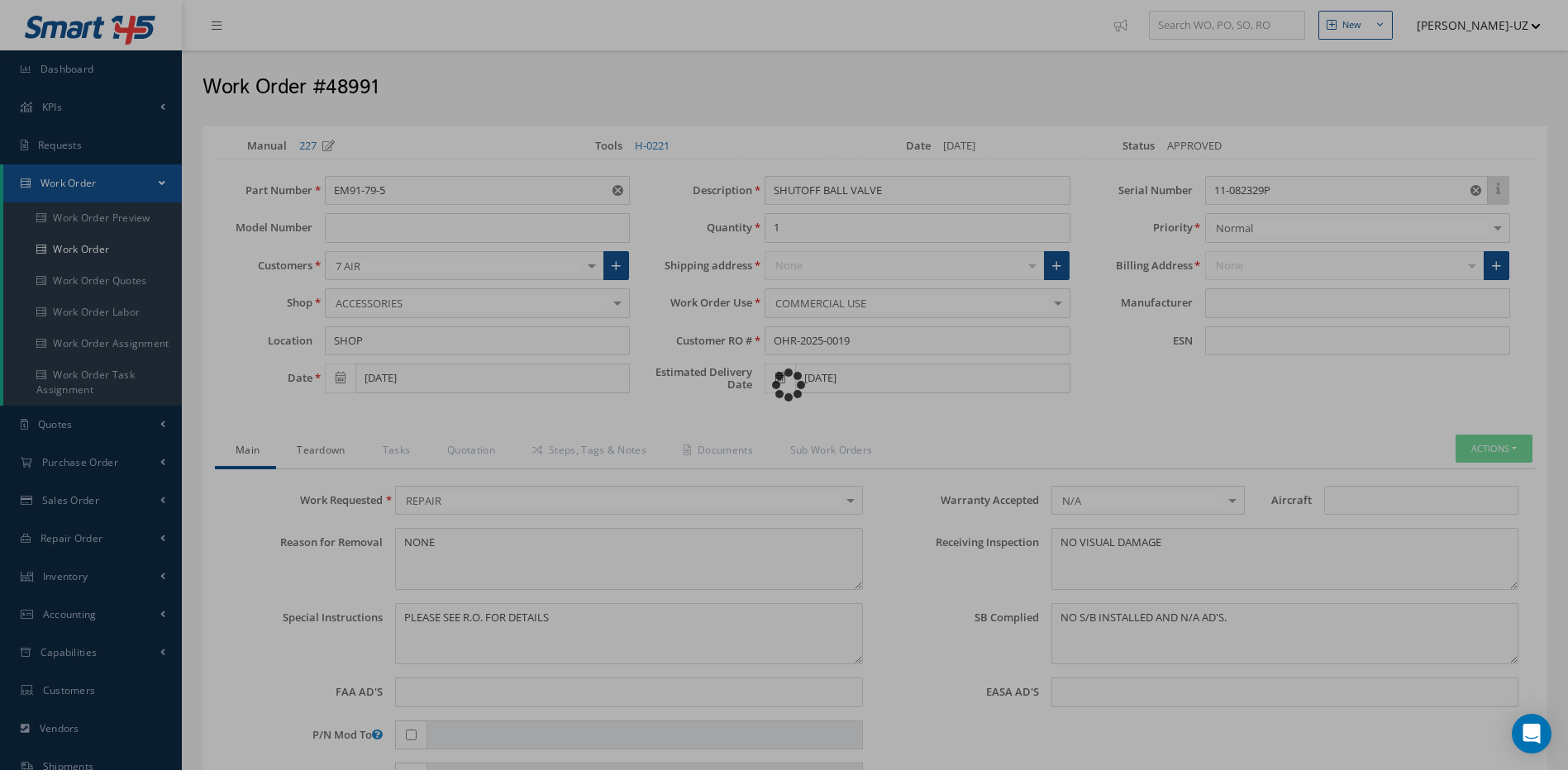
type input "CIRCOR AEROSPACE"
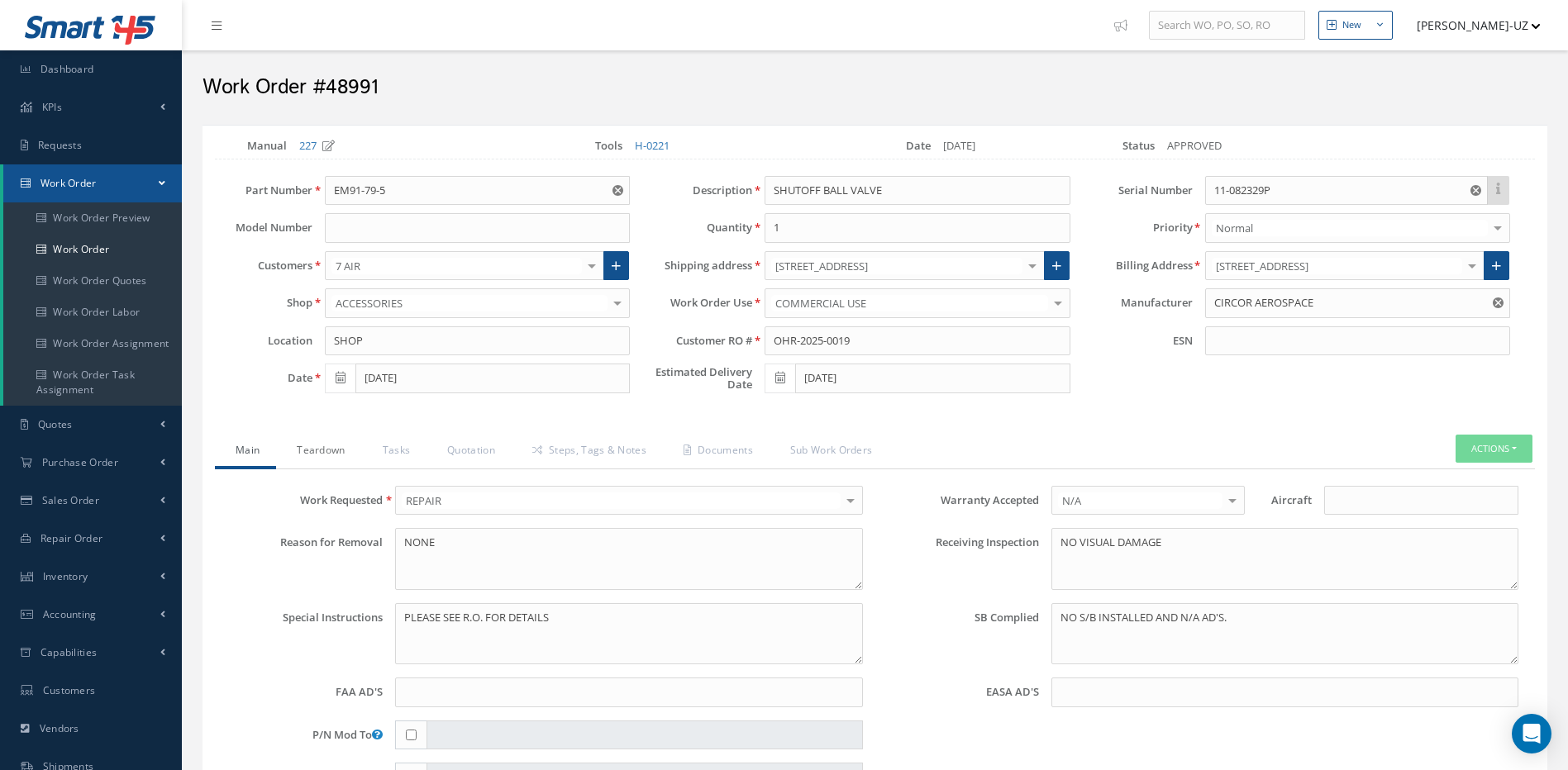
click at [318, 445] on link "Teardown" at bounding box center [319, 451] width 85 height 34
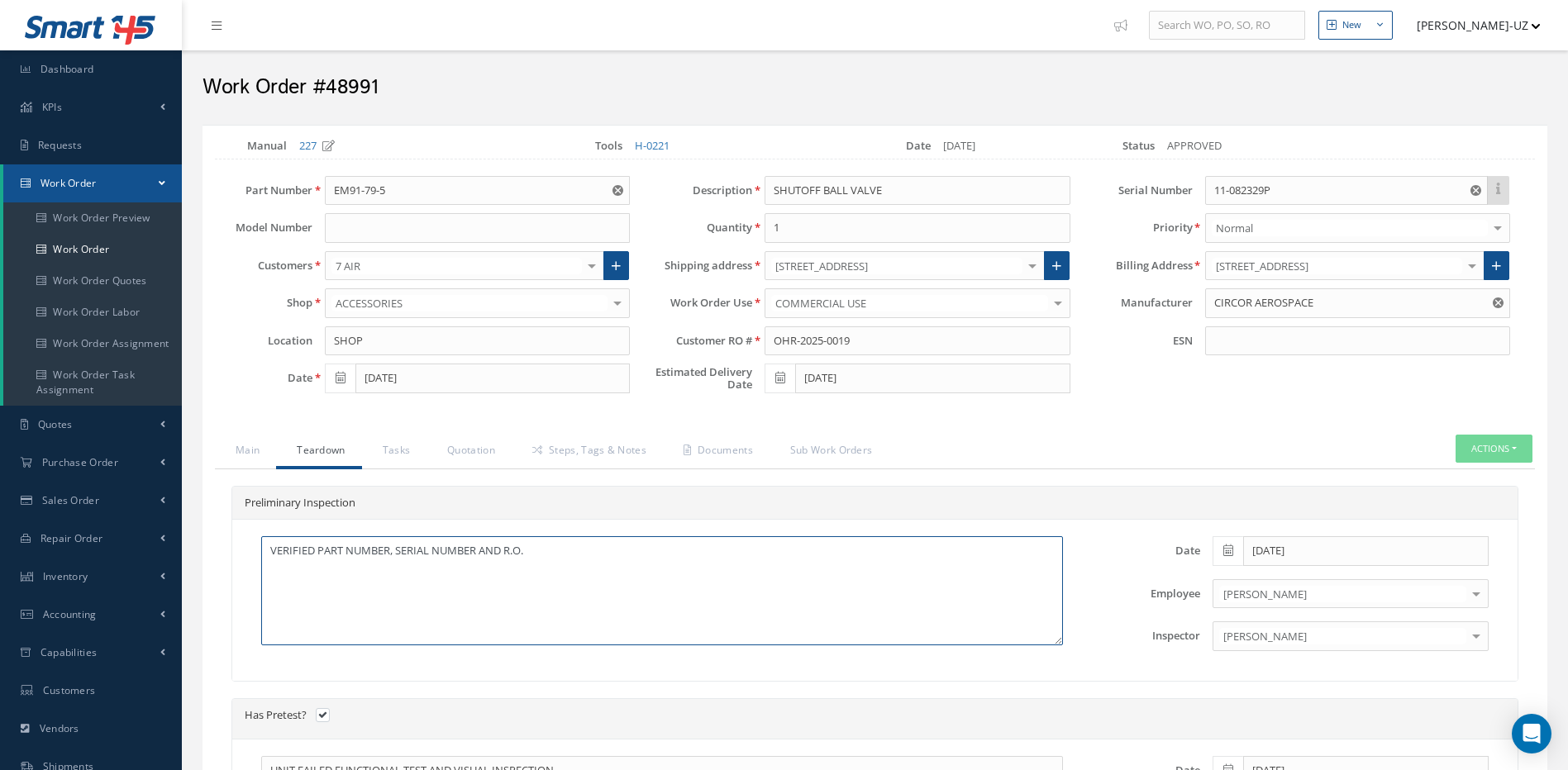
click at [552, 552] on textarea "VERIFIED PART NUMBER, SERIAL NUMBER AND R.O." at bounding box center [662, 590] width 802 height 109
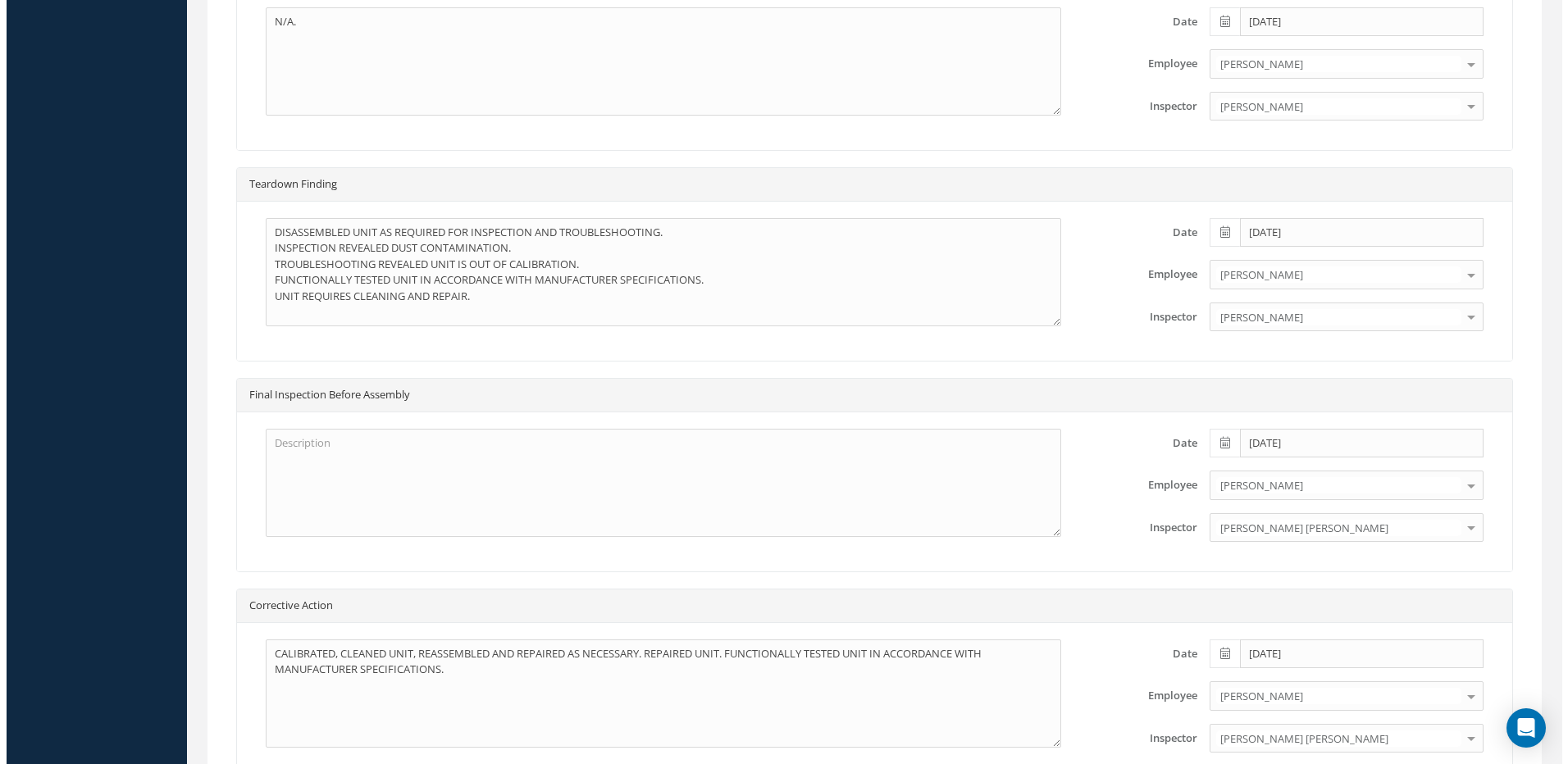
scroll to position [1129, 0]
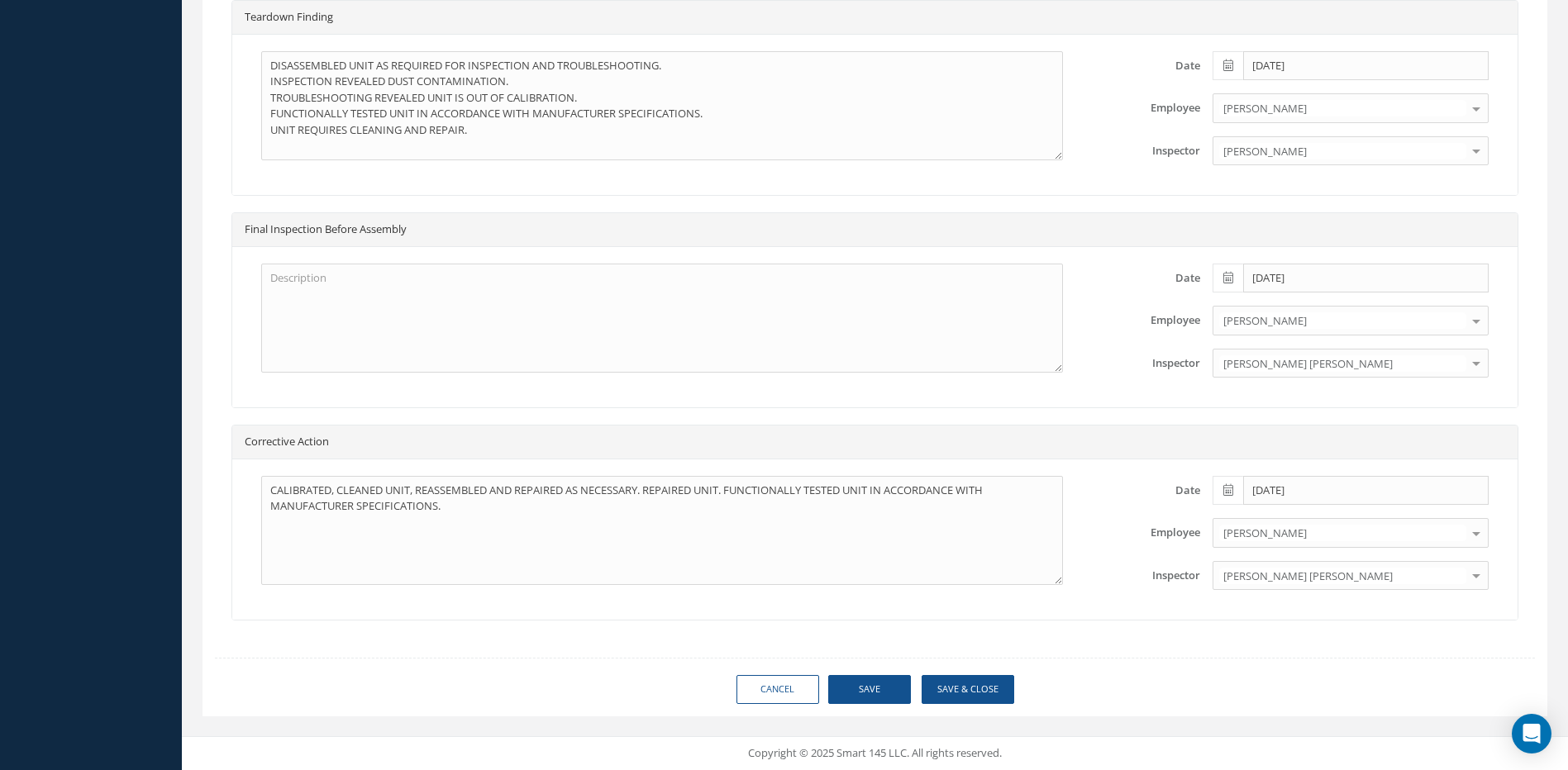
type textarea "VERIFIED PART NUMBER, SERIAL NUMBER AND R.O SN DISCREPANCY FROM RO. SN ON RO 11…"
click at [873, 688] on button "Save" at bounding box center [870, 690] width 83 height 29
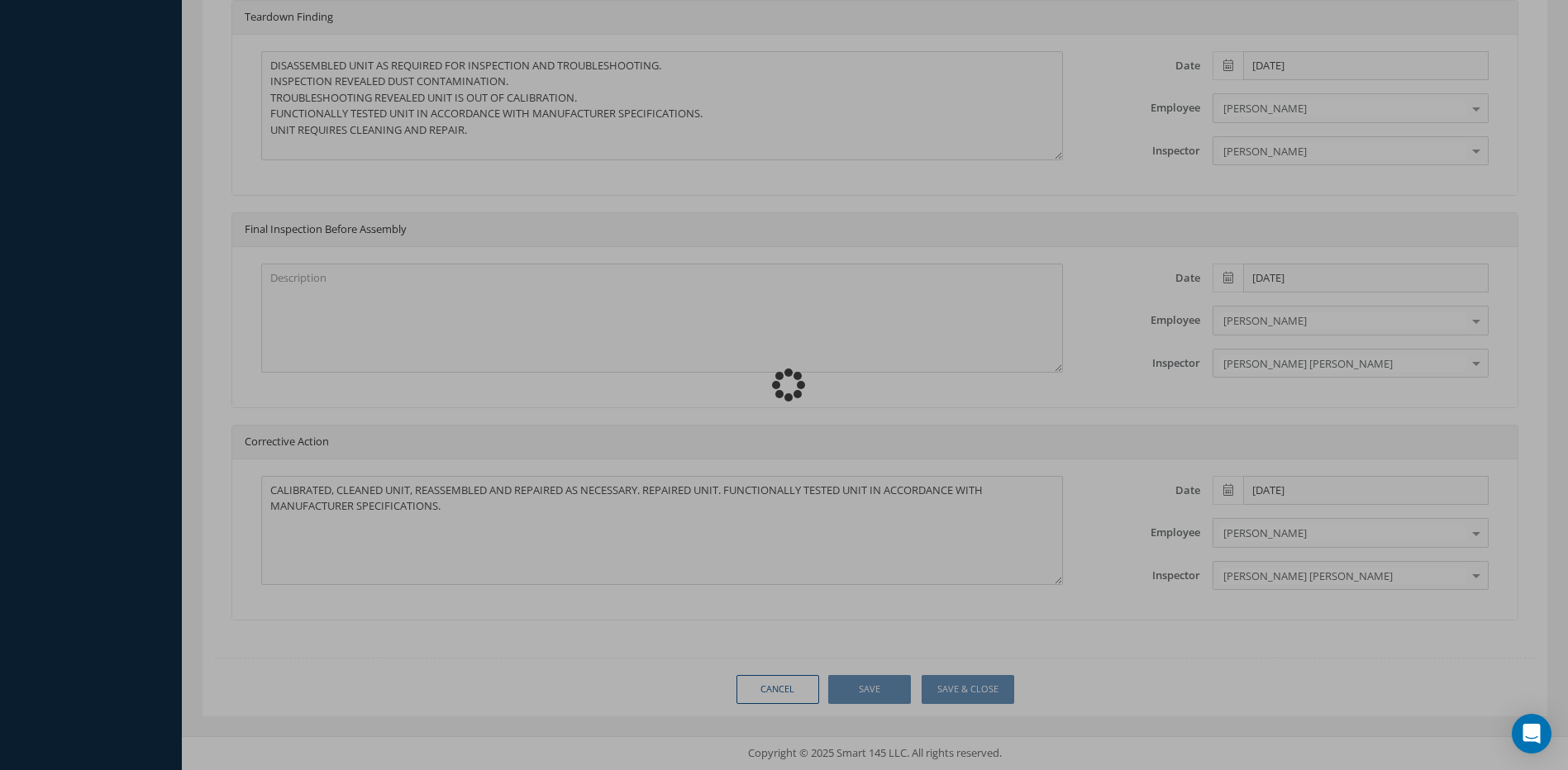
type input "CIRCOR AEROSPACE"
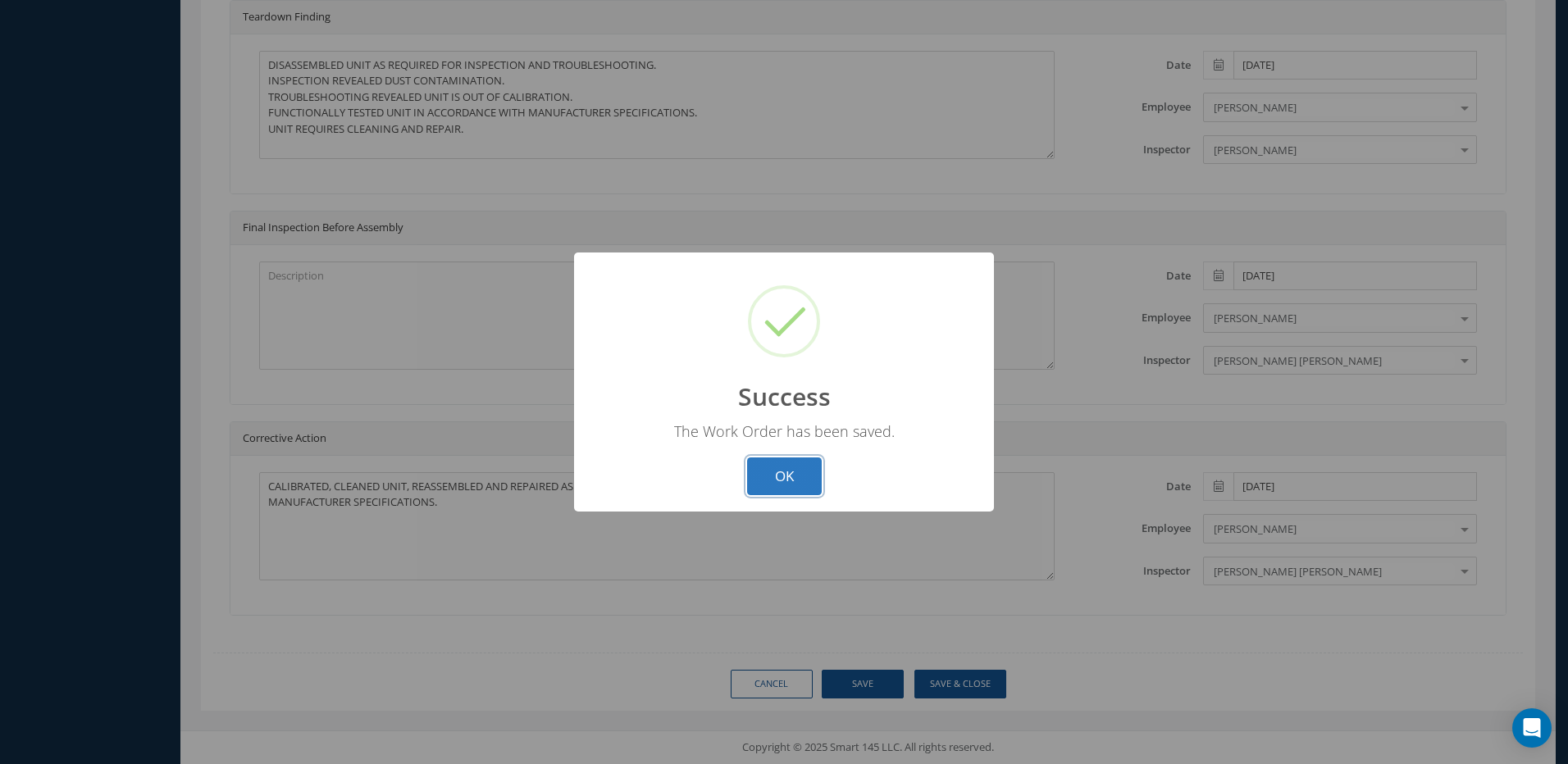
click at [781, 464] on button "OK" at bounding box center [784, 476] width 74 height 39
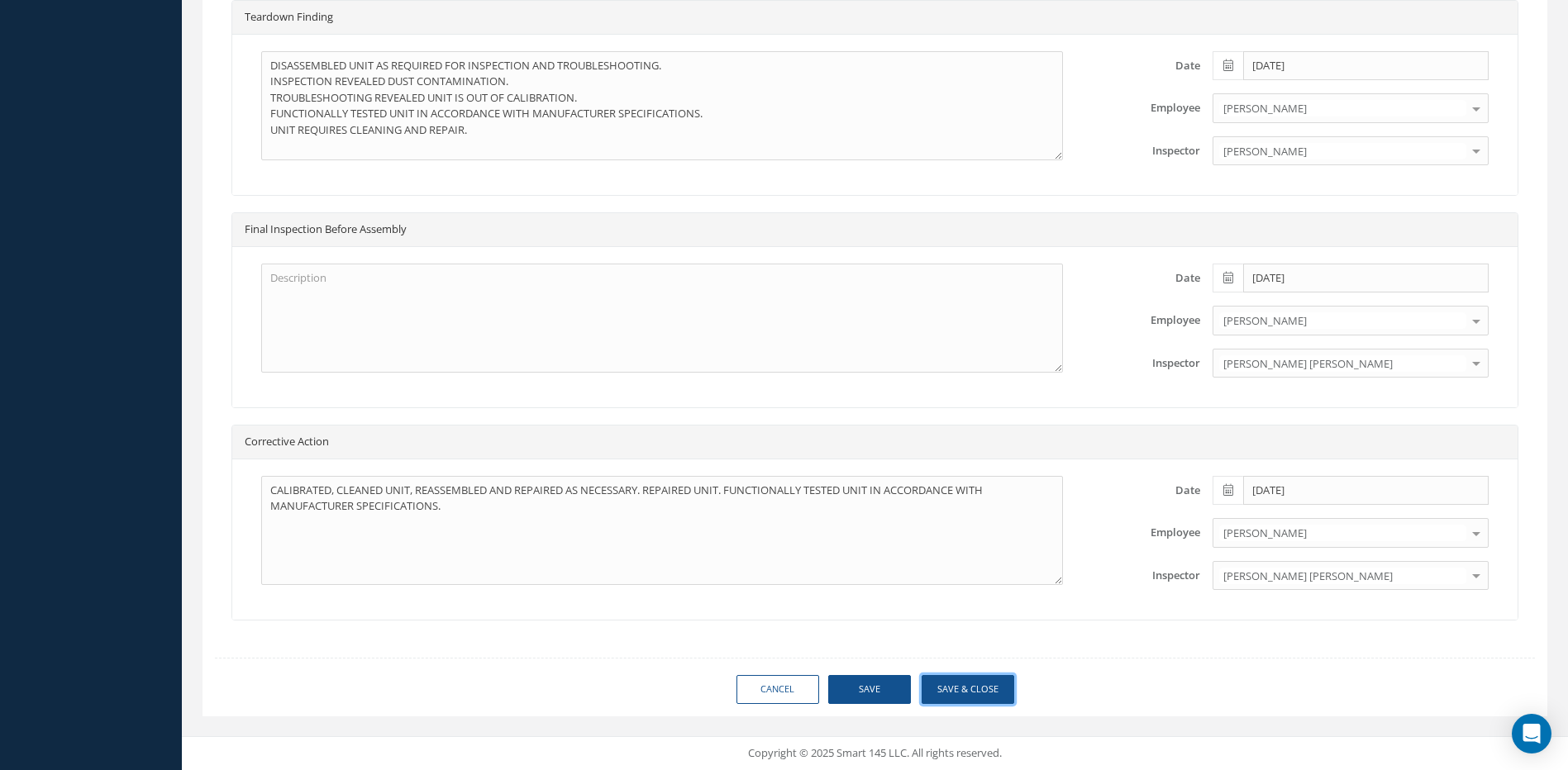
click at [965, 690] on button "Save & Close" at bounding box center [968, 690] width 93 height 29
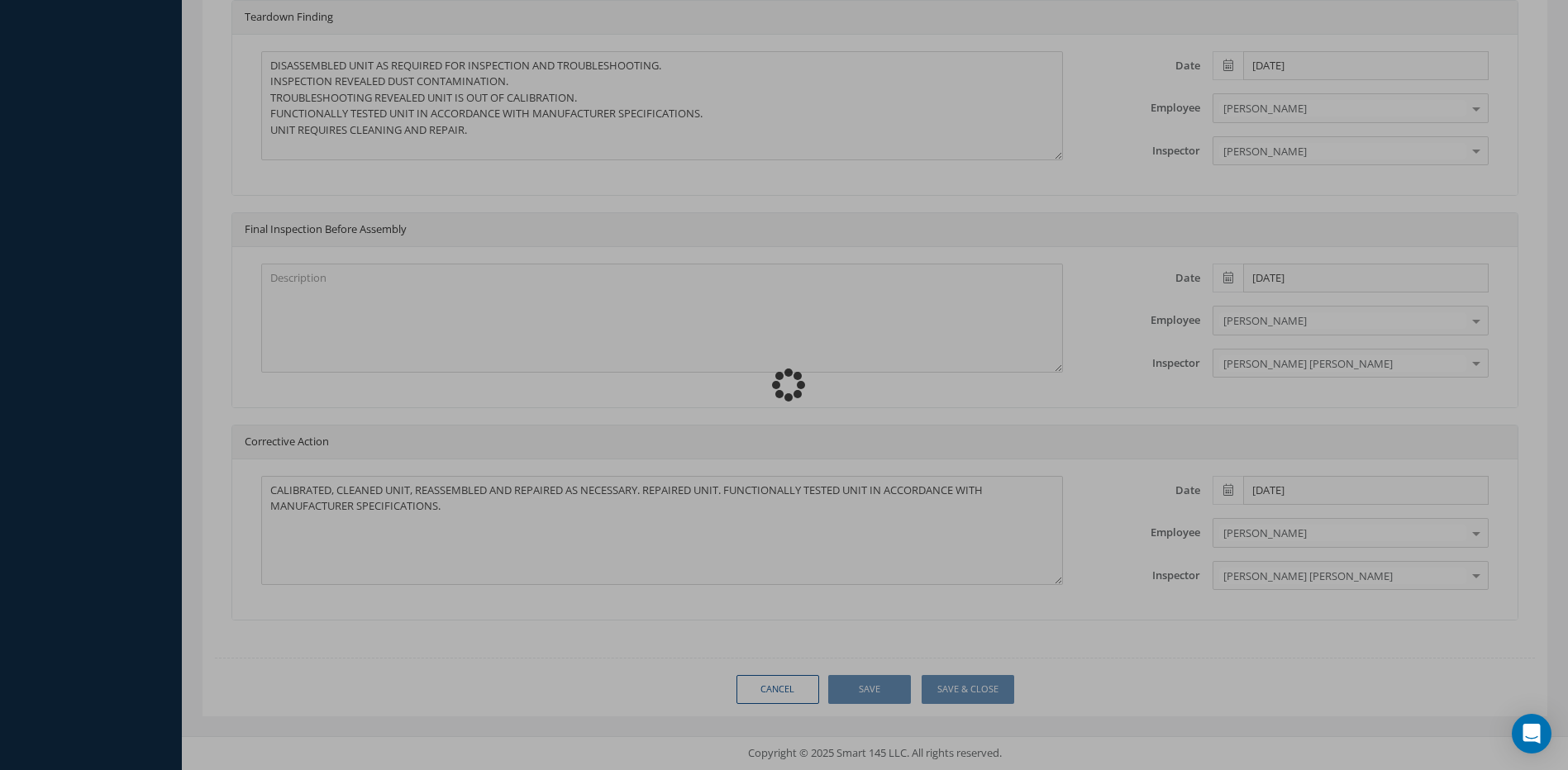
type input "CIRCOR AEROSPACE"
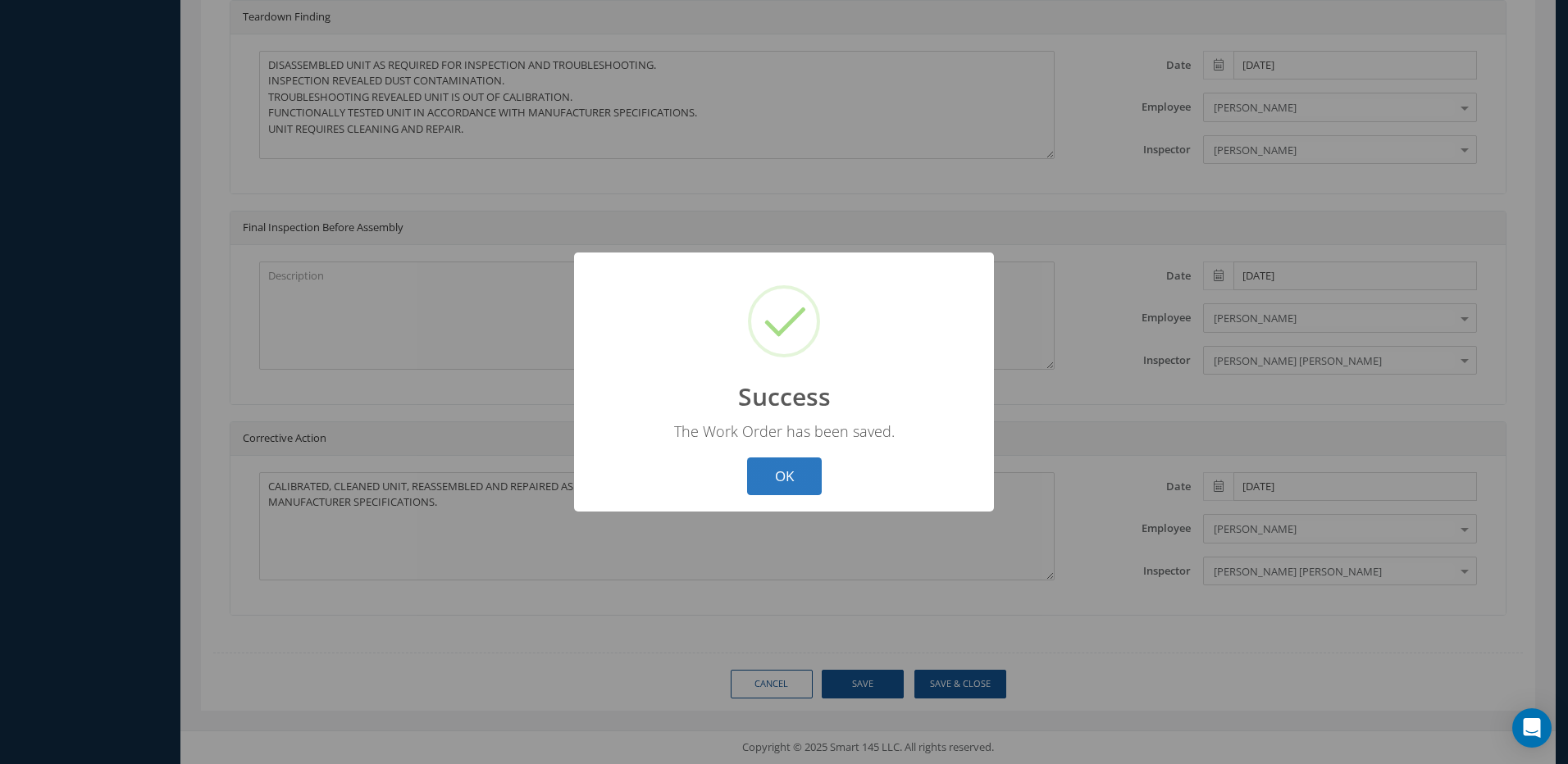
click at [804, 478] on button "OK" at bounding box center [784, 476] width 74 height 39
select select "25"
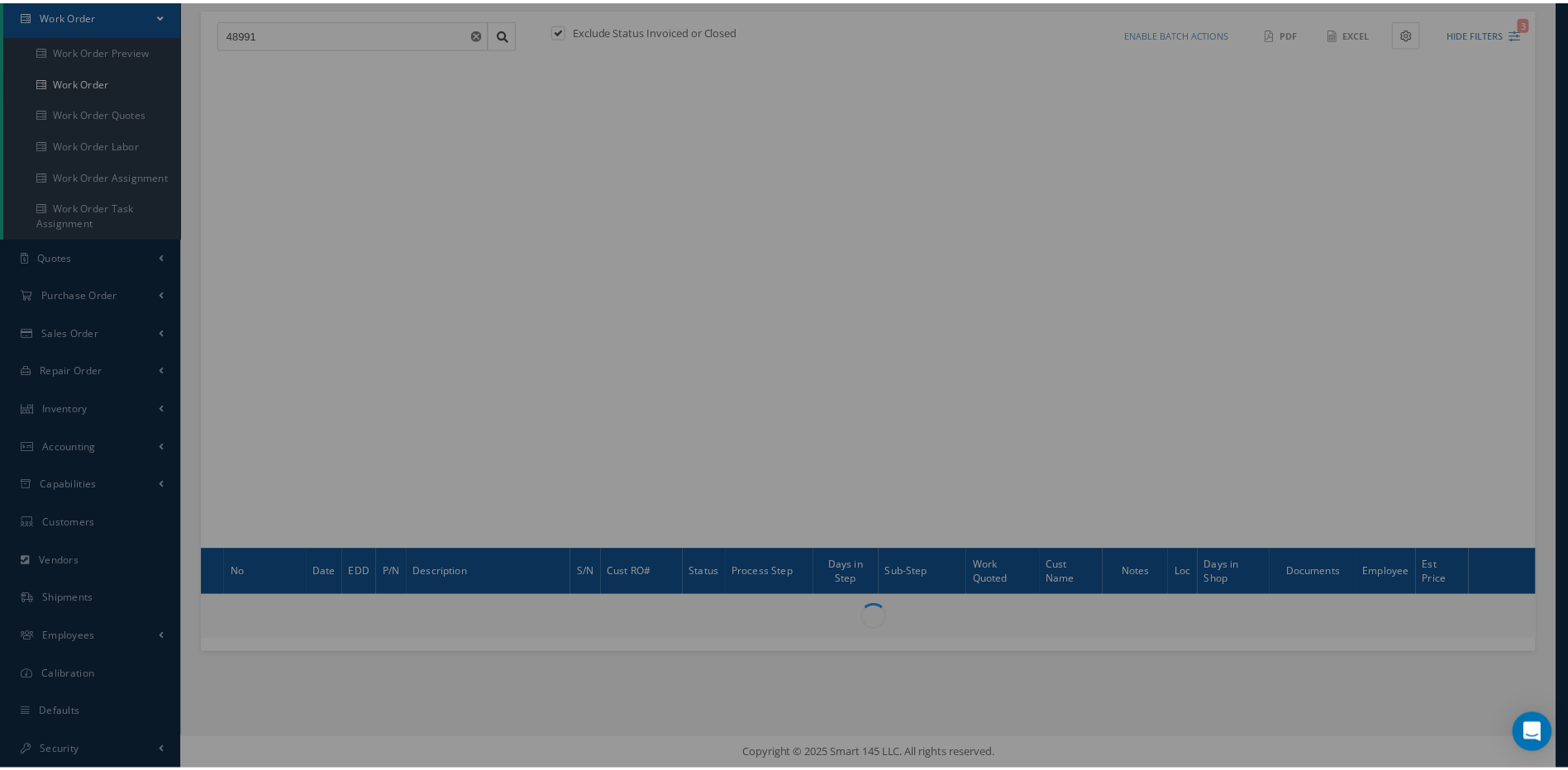
scroll to position [168, 0]
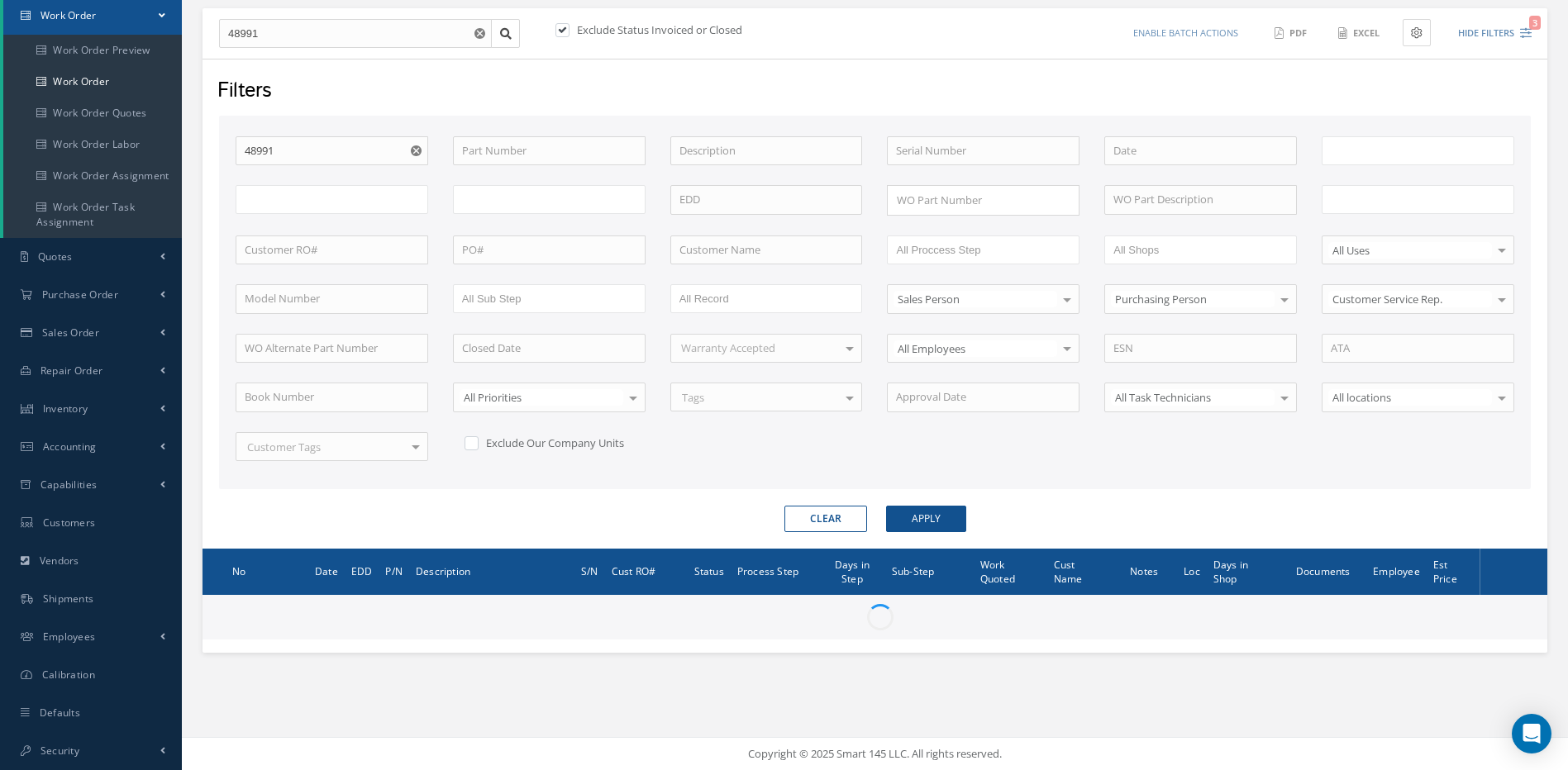
type input "All Work Request"
type input "All Work Performed"
type input "All Status"
type input "WO Part Status"
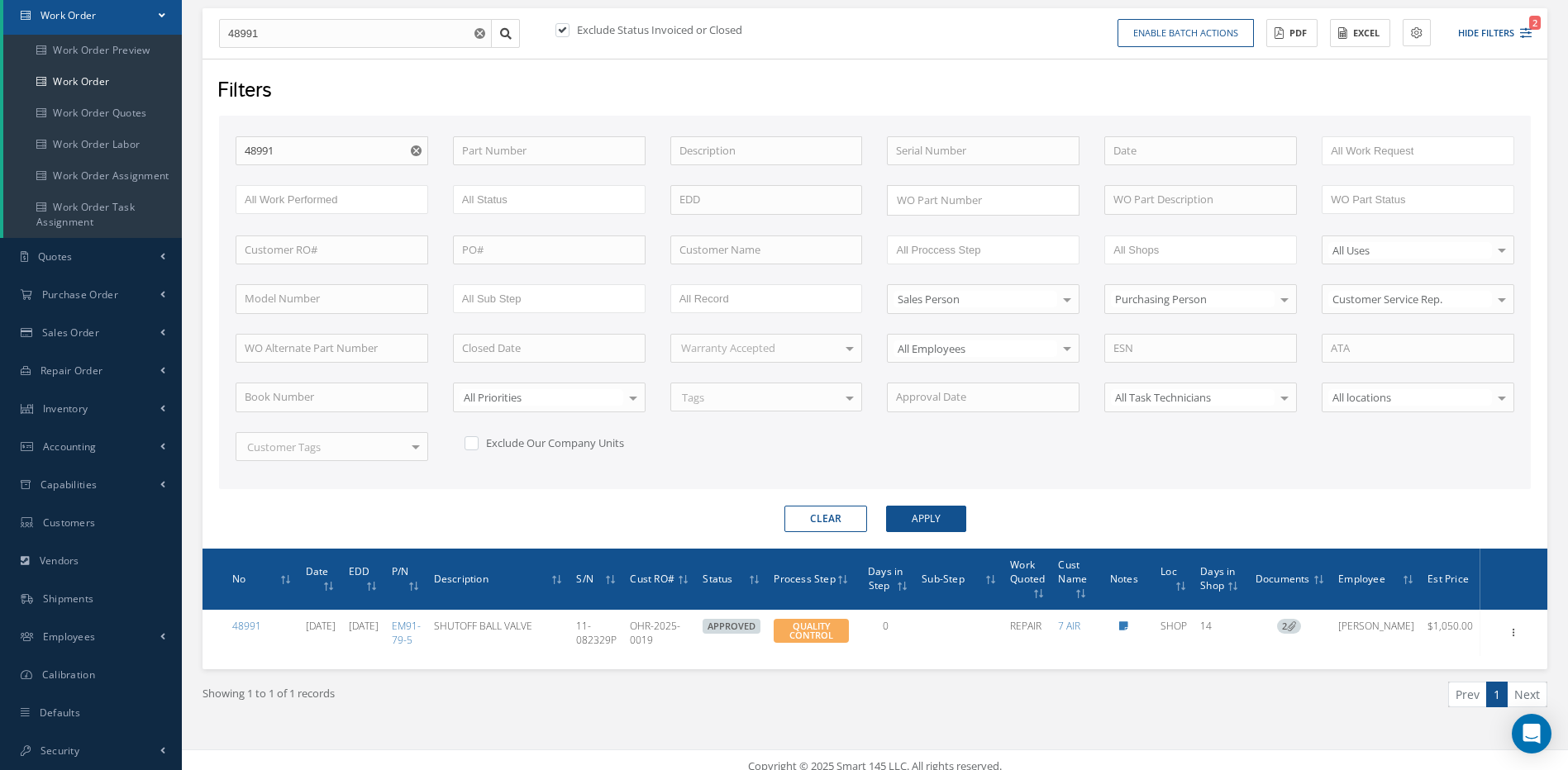
click at [416, 150] on icon "Reset" at bounding box center [416, 151] width 11 height 11
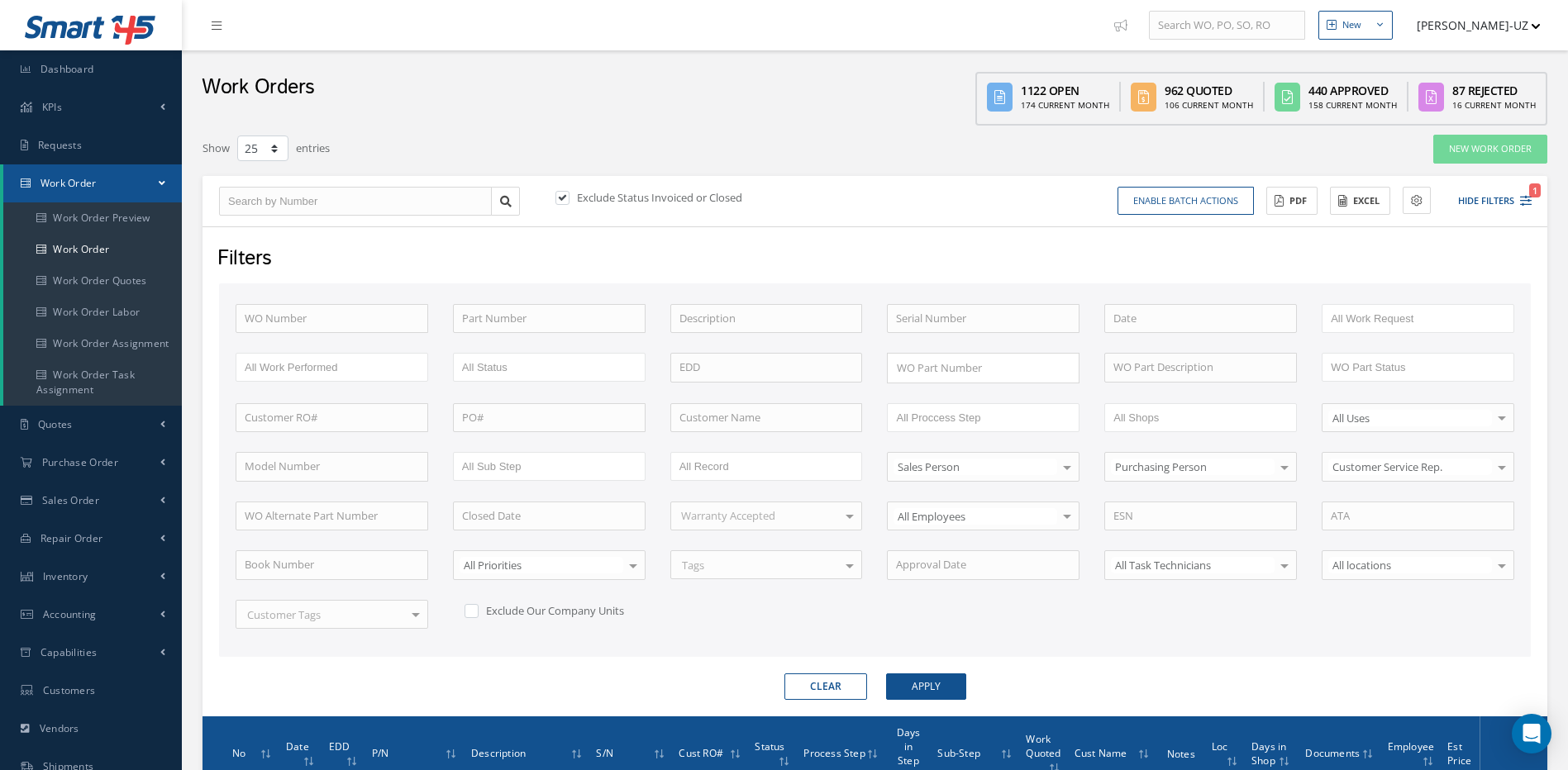
click at [478, 609] on label at bounding box center [480, 610] width 5 height 14
click at [474, 609] on input "checkbox" at bounding box center [470, 608] width 11 height 11
checkbox input "true"
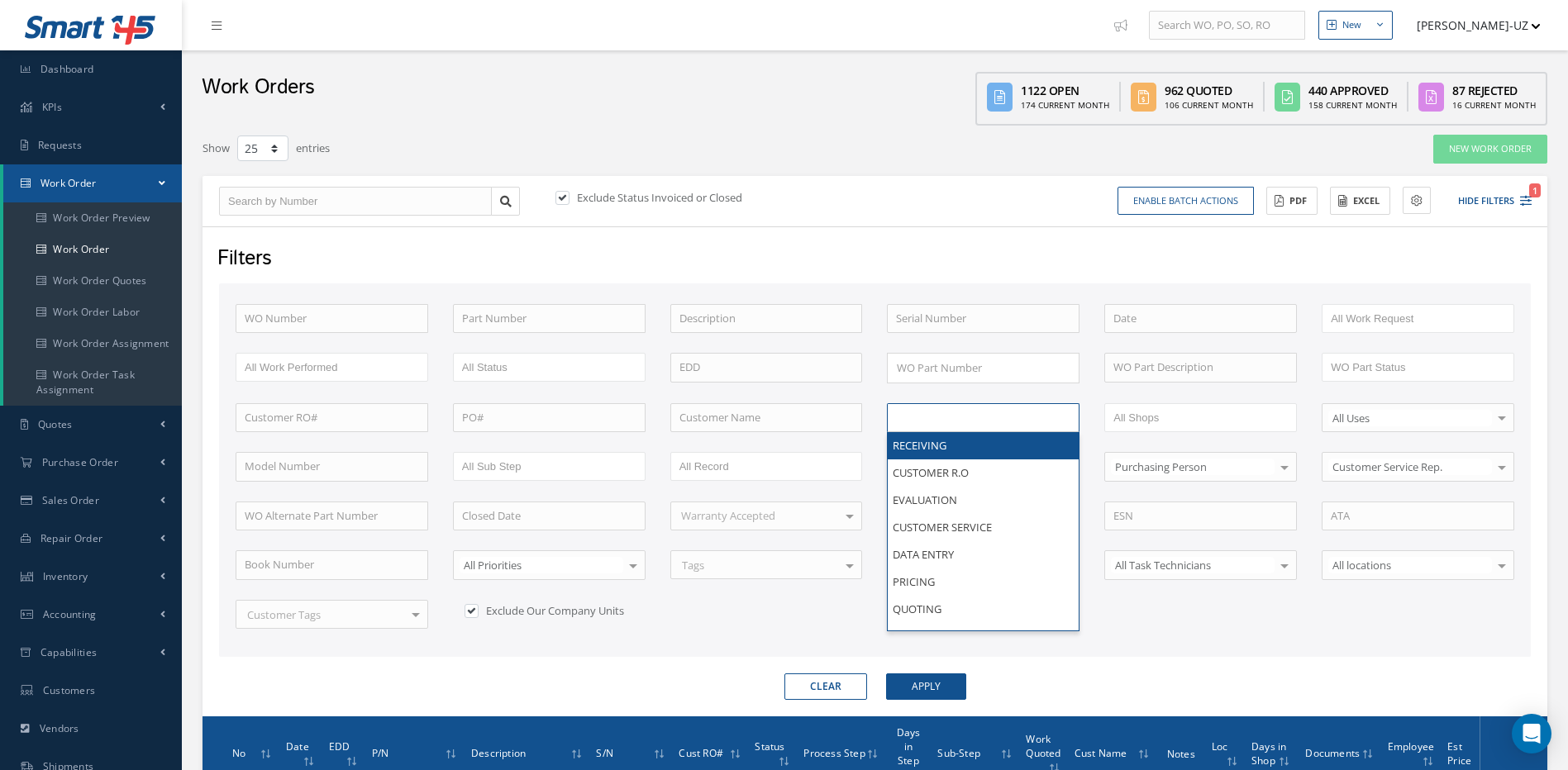
click at [1017, 416] on ul at bounding box center [983, 418] width 192 height 29
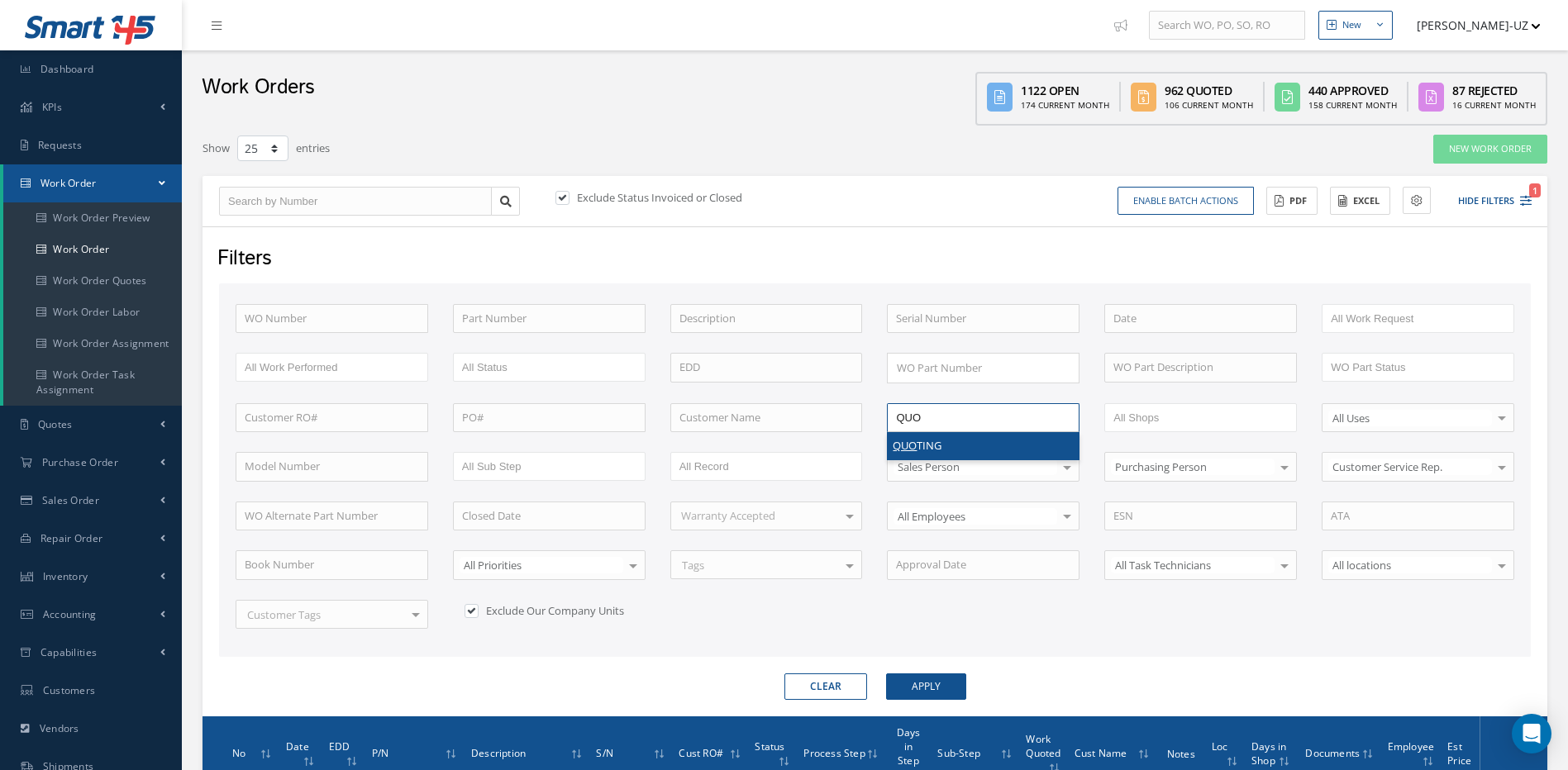
type input "QUO"
click at [934, 676] on button "Apply" at bounding box center [926, 686] width 80 height 26
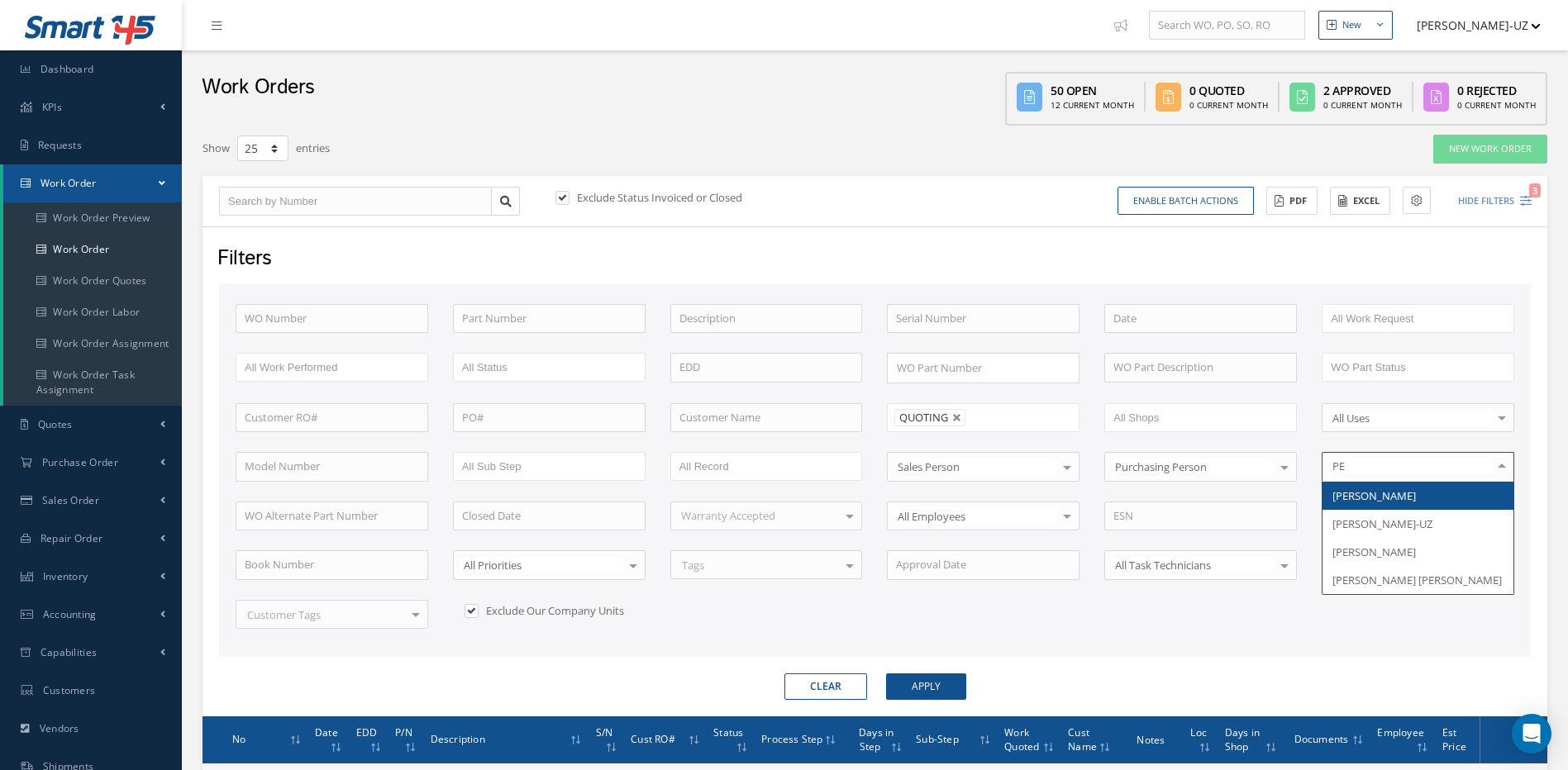
type input "PER"
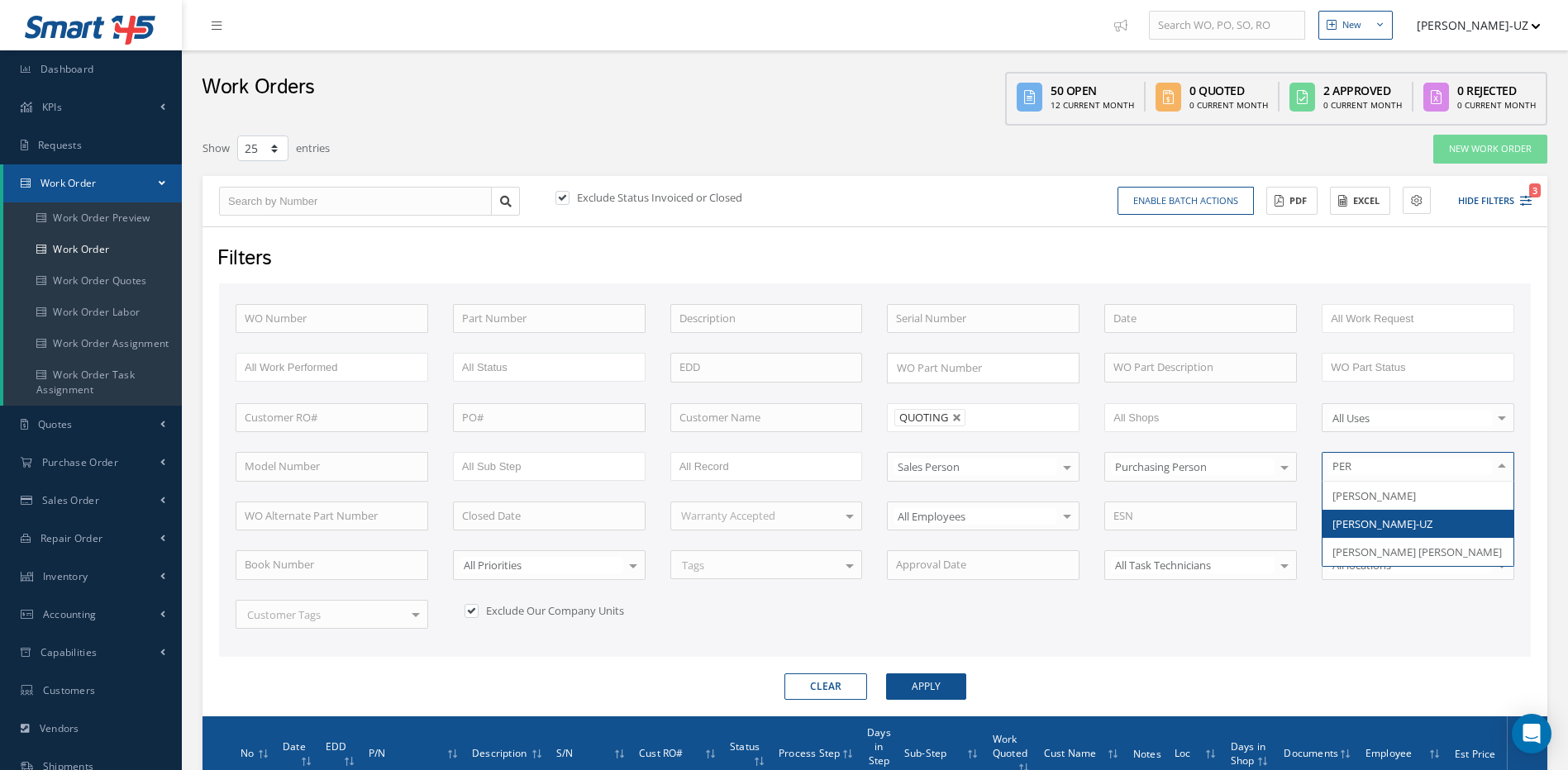
click at [1358, 518] on span "[PERSON_NAME]-UZ" at bounding box center [1383, 524] width 100 height 14
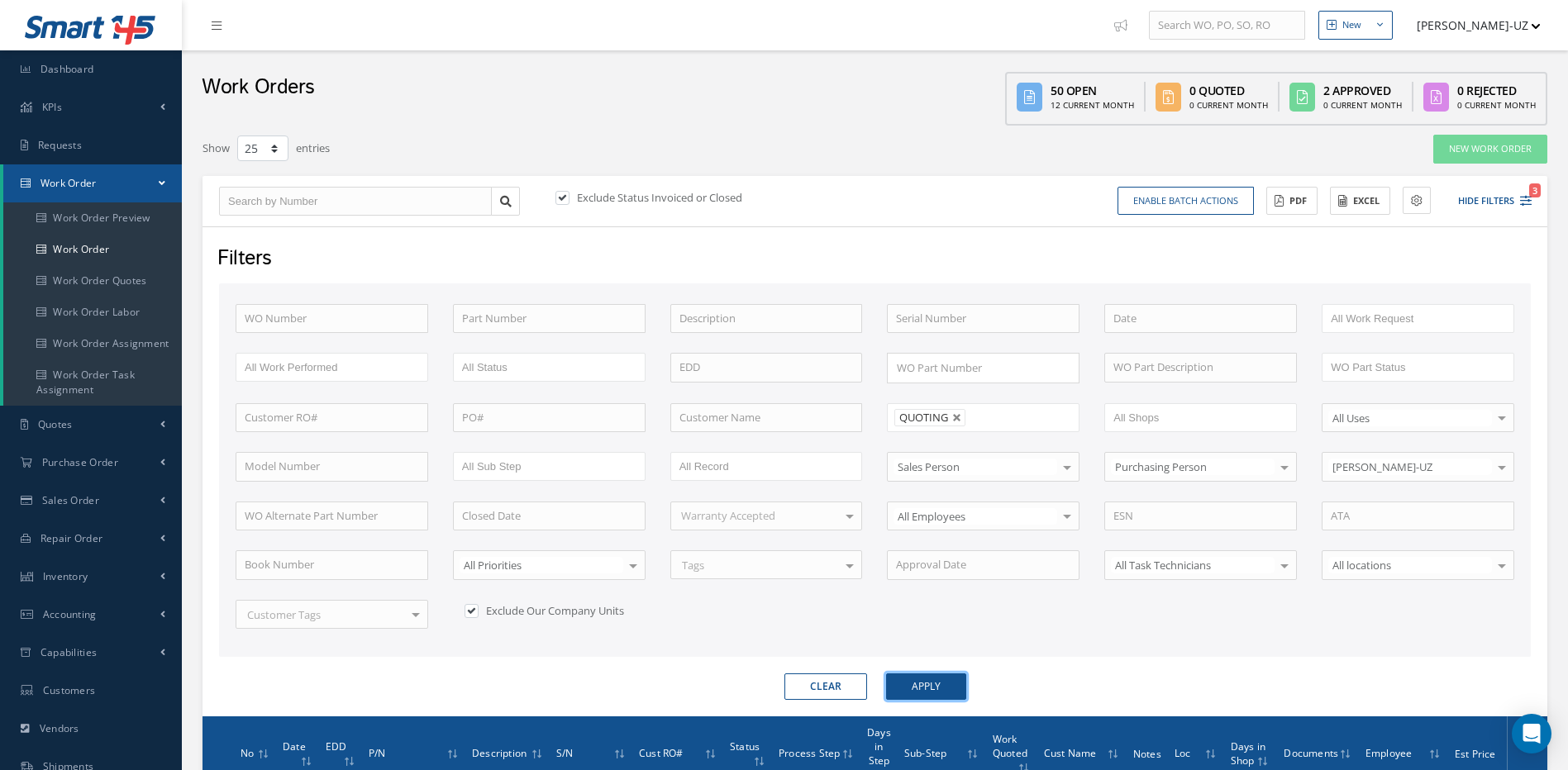
click at [919, 687] on button "Apply" at bounding box center [926, 686] width 80 height 26
click at [826, 678] on button "Clear" at bounding box center [826, 686] width 83 height 26
type input "All Proccess Step"
checkbox input "false"
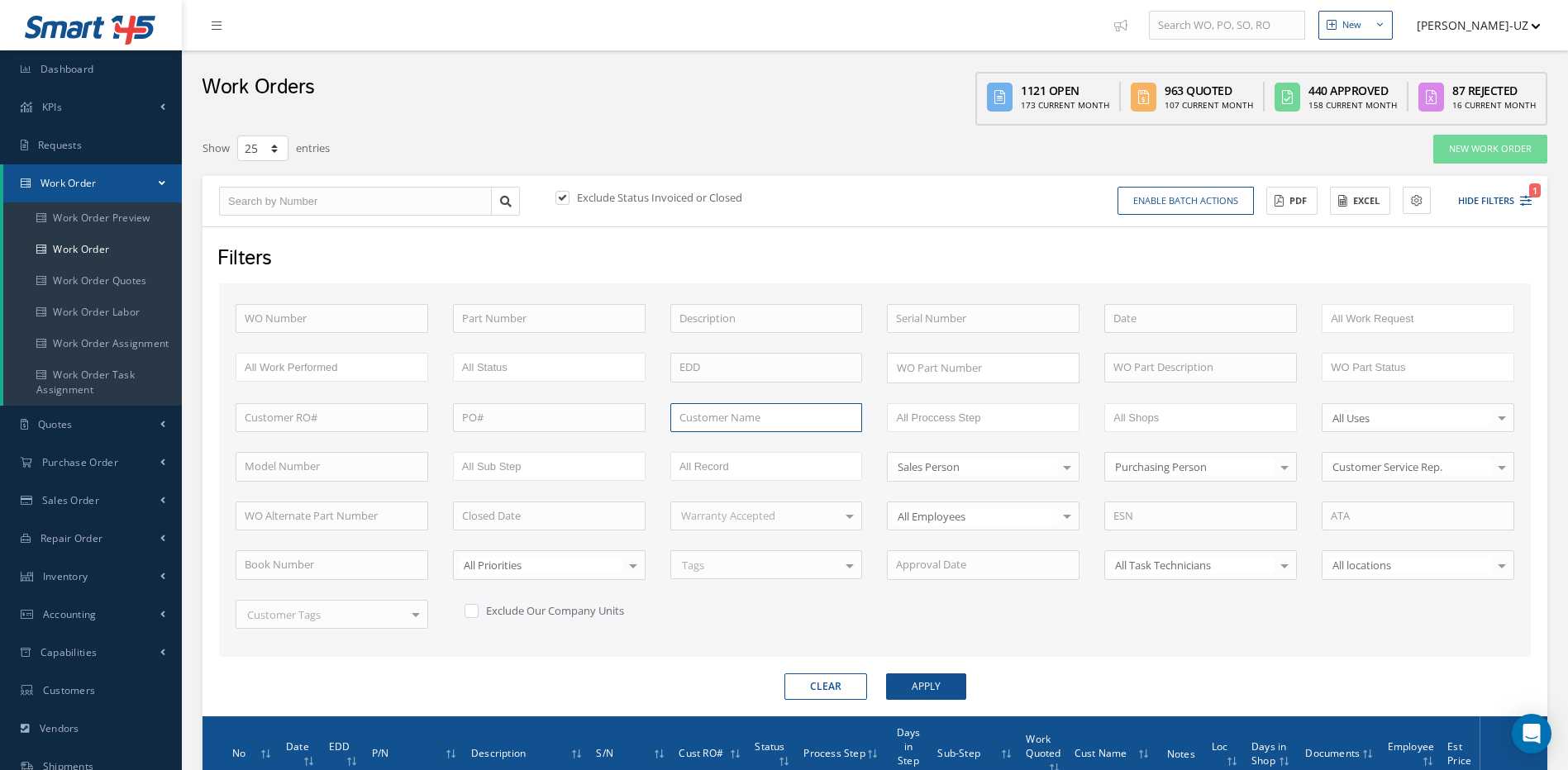
click at [708, 422] on input "text" at bounding box center [766, 418] width 192 height 30
click at [807, 538] on div "WO Number Part Number Description Serial Number - BENCH CHECK CALIBRATION INSPE…" at bounding box center [875, 477] width 1304 height 345
click at [732, 419] on input "ala" at bounding box center [766, 418] width 192 height 30
click at [754, 448] on span "ALARIS AEROSPACE SYSTEMS. LLC" at bounding box center [751, 454] width 145 height 32
type input "ALARIS AEROSPACE SYSTEMS. LLC"
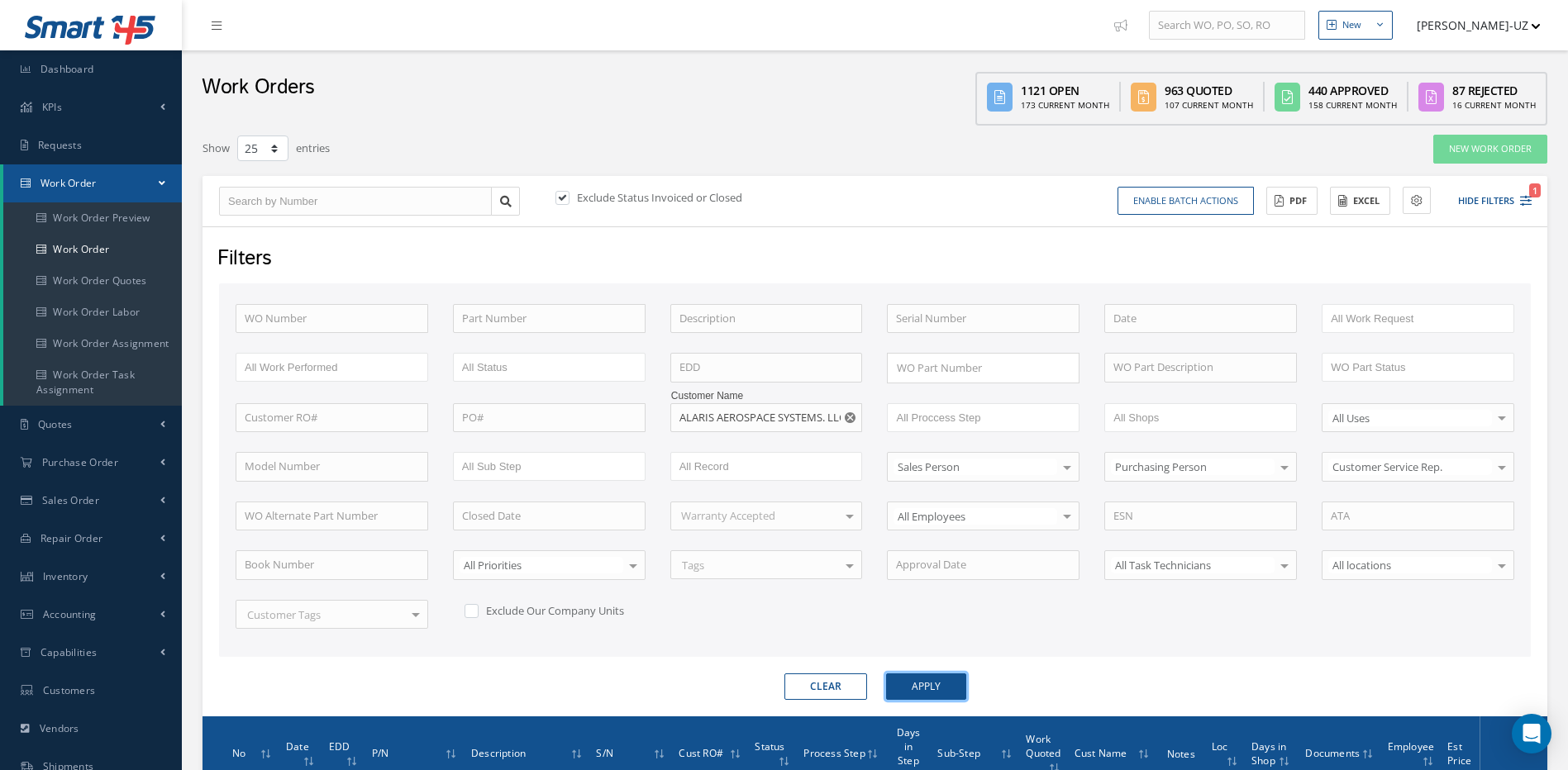
click at [933, 679] on button "Apply" at bounding box center [926, 686] width 80 height 26
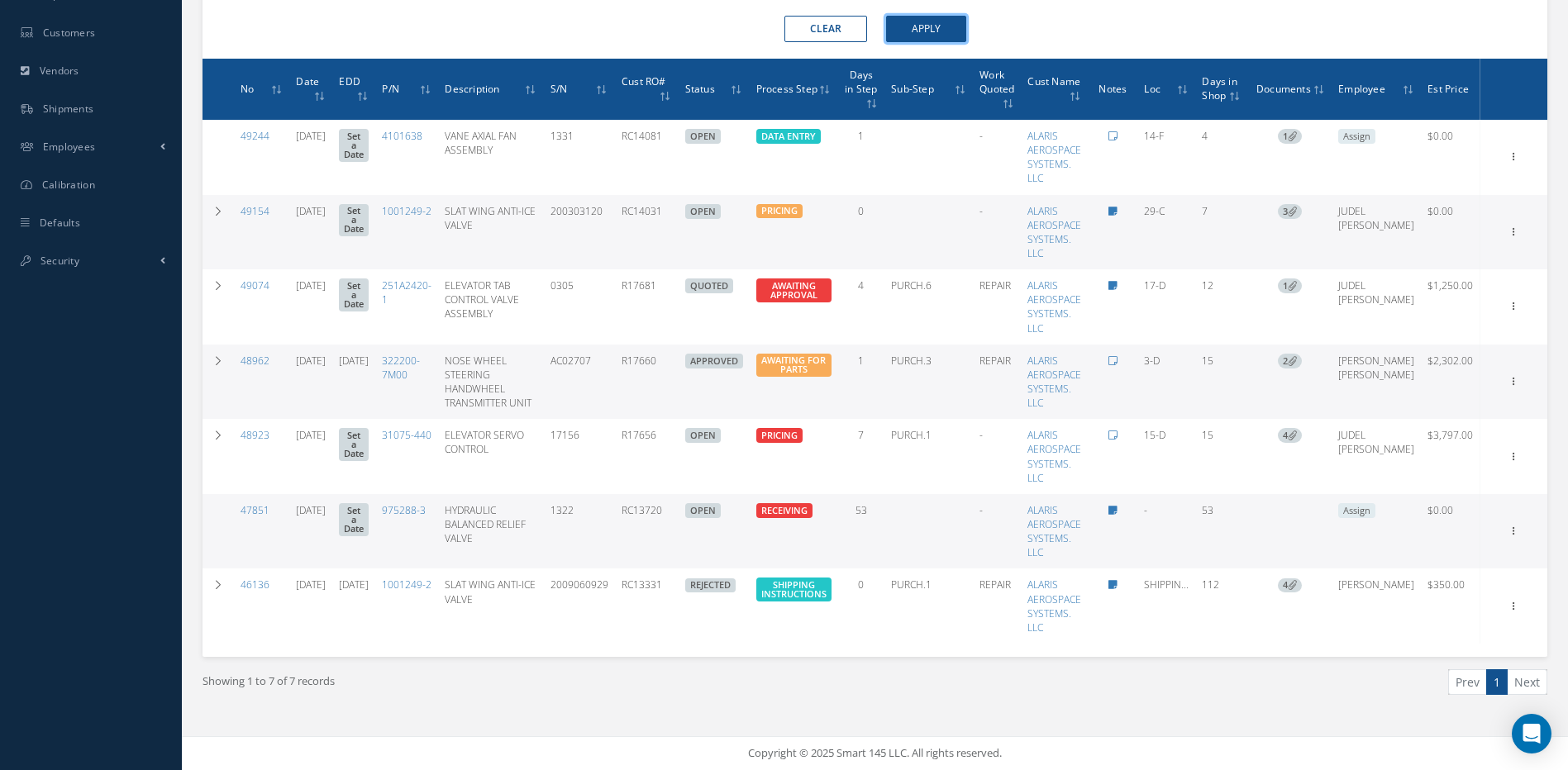
scroll to position [672, 0]
click at [593, 389] on td "AC02707" at bounding box center [579, 382] width 71 height 75
click at [159, 339] on div "Smart 145 Dashboard KPIs Work Order Accounting Requests Work Order Work Order P…" at bounding box center [784, 56] width 1568 height 1428
click at [319, 692] on div "Showing 1 to 7 of 7 records" at bounding box center [533, 688] width 686 height 39
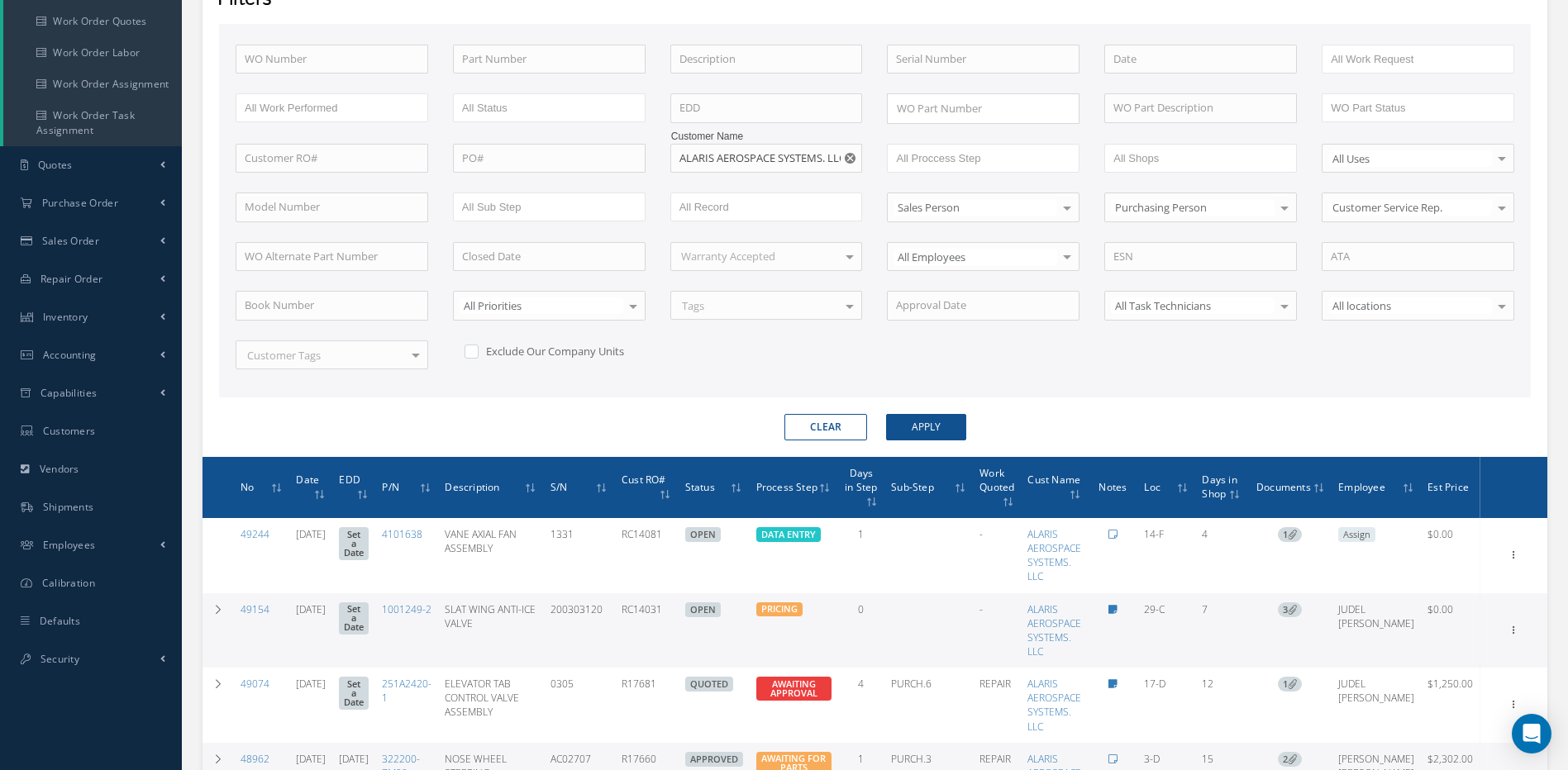
scroll to position [93, 0]
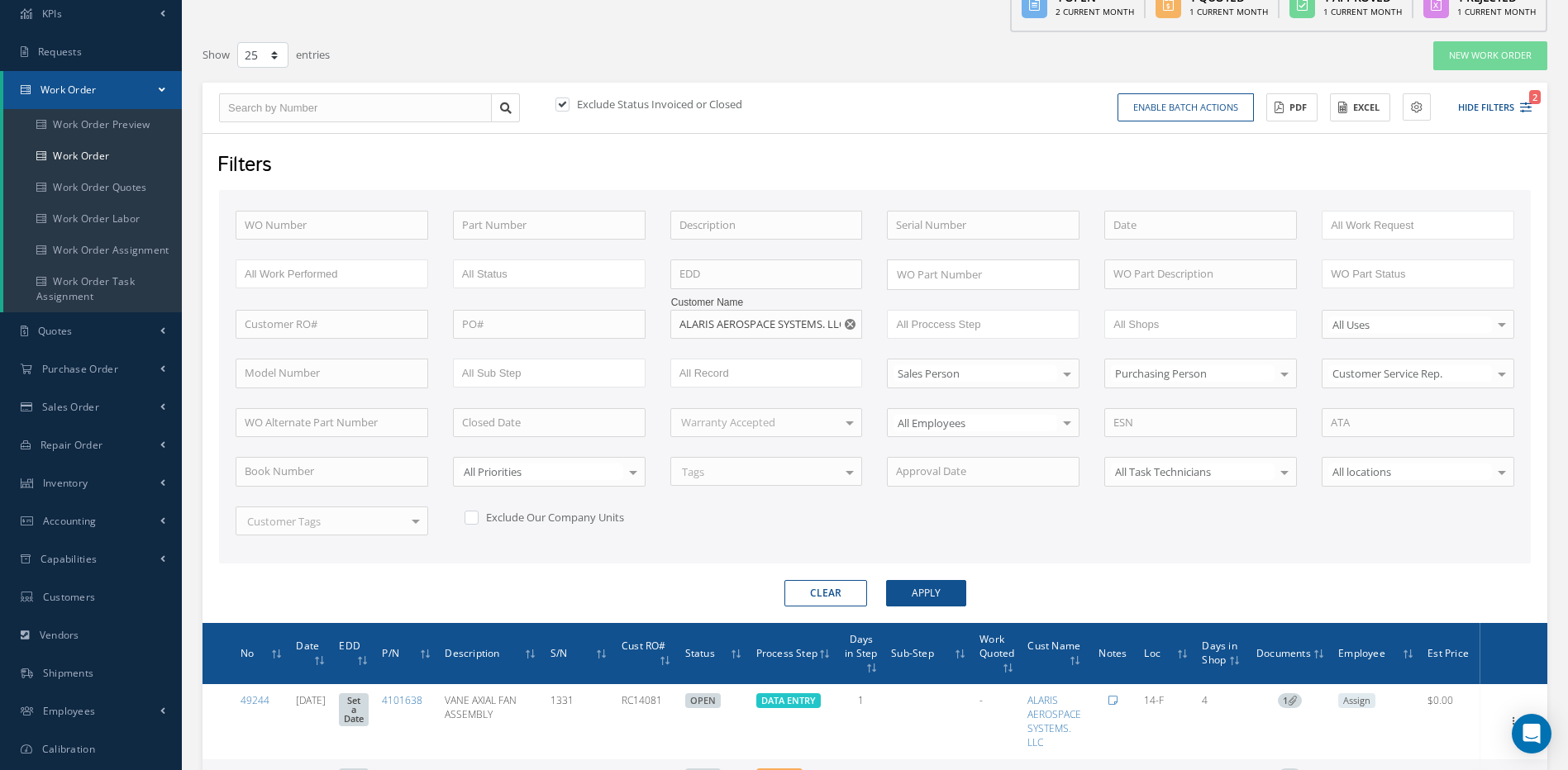
click at [849, 323] on icon "Reset" at bounding box center [851, 324] width 11 height 11
click at [933, 327] on input "text" at bounding box center [948, 324] width 105 height 21
type input "quo"
click at [938, 589] on button "Apply" at bounding box center [926, 593] width 80 height 26
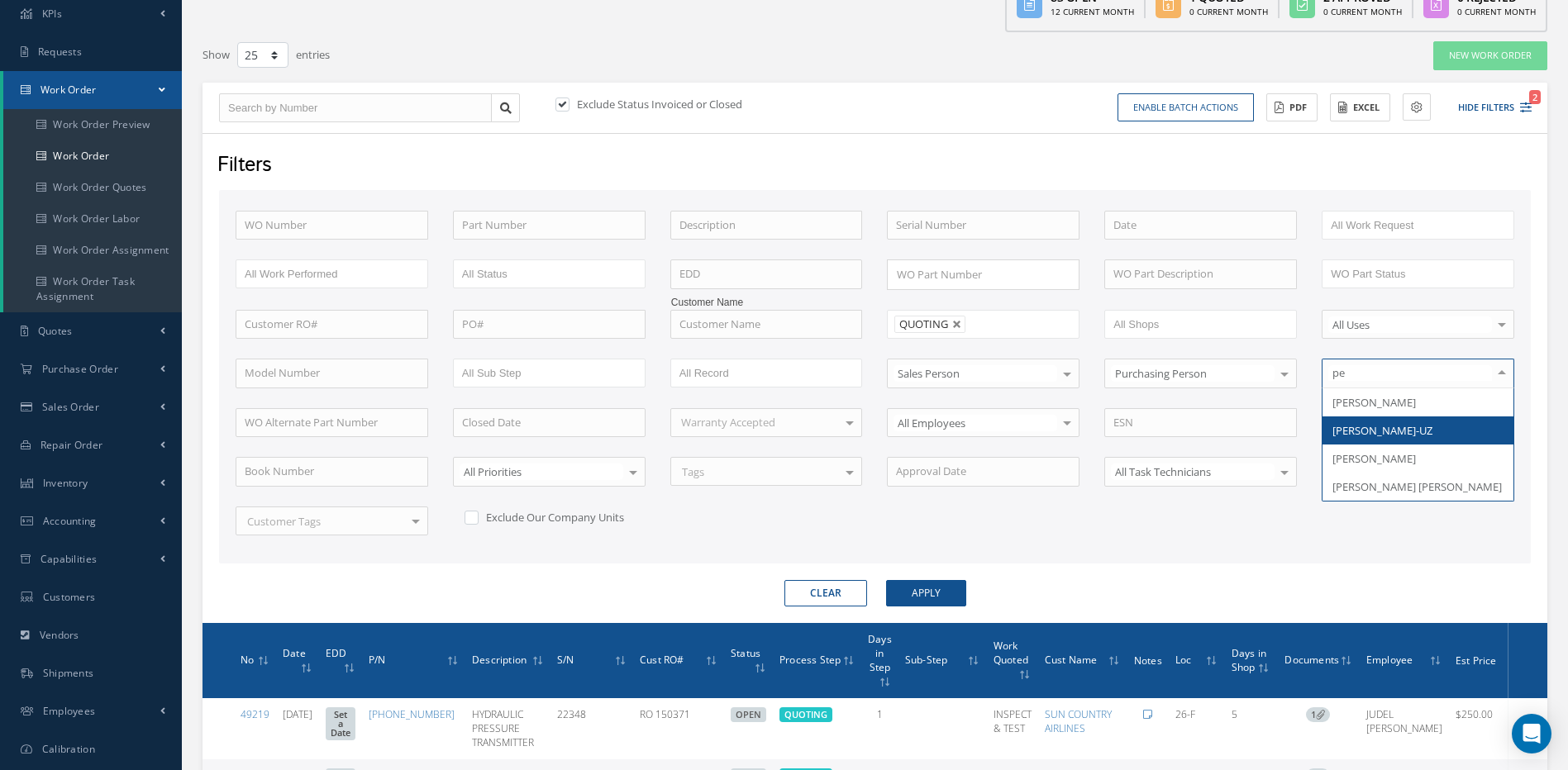
type input "per"
click at [1392, 424] on span "[PERSON_NAME]-UZ" at bounding box center [1383, 431] width 100 height 14
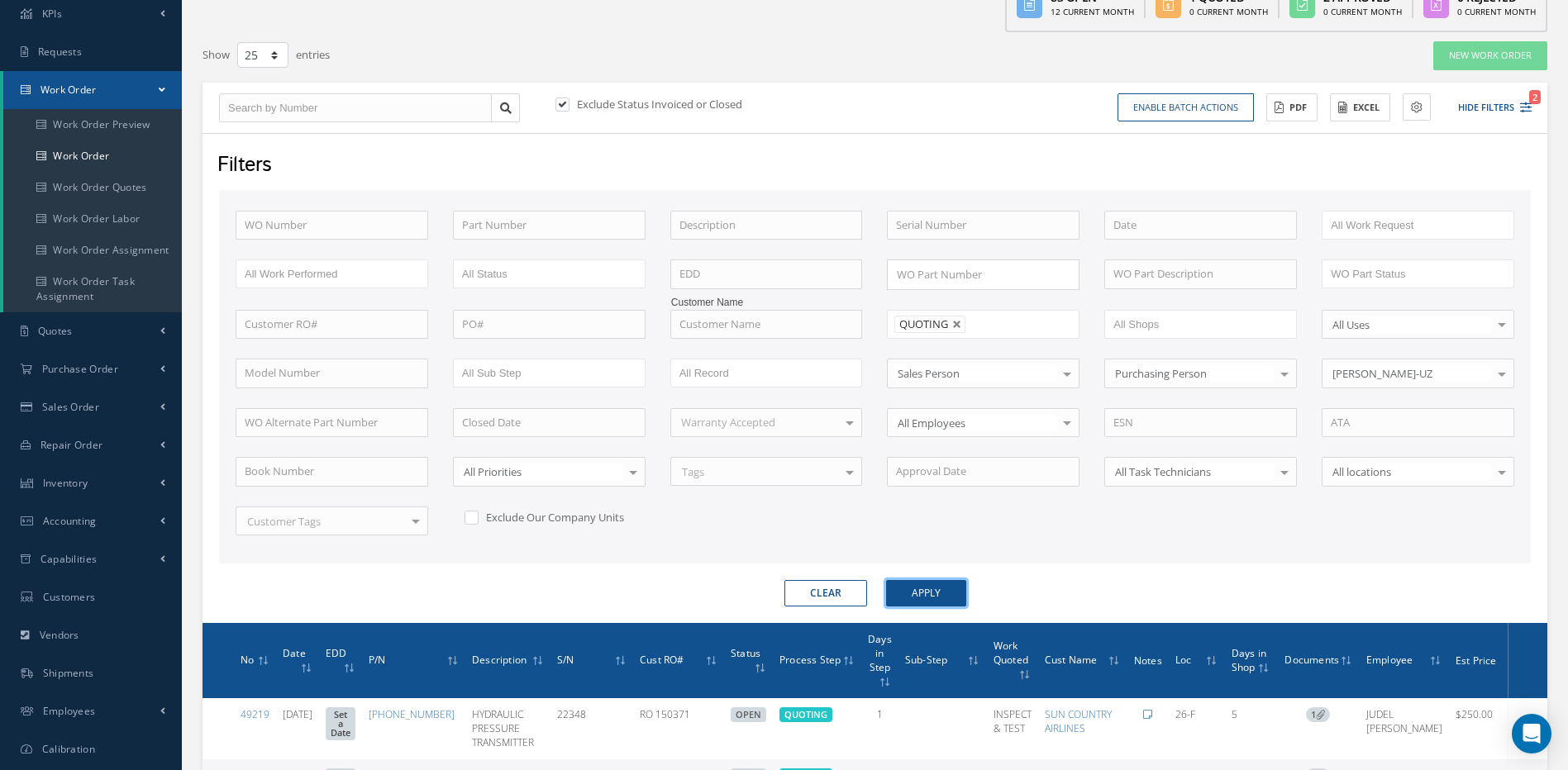
click at [933, 589] on button "Apply" at bounding box center [926, 593] width 80 height 26
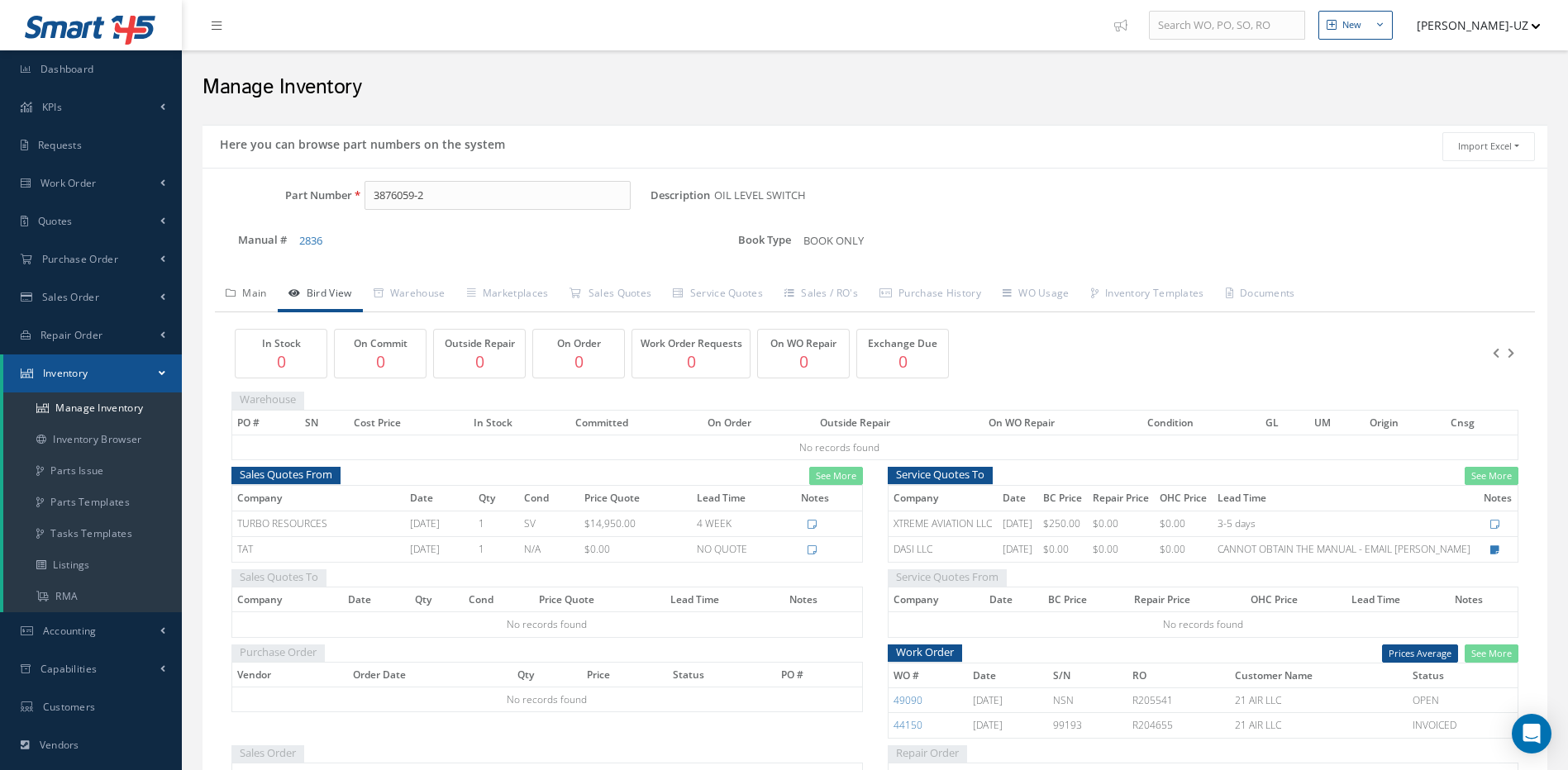
click at [247, 290] on link "Main" at bounding box center [247, 295] width 63 height 34
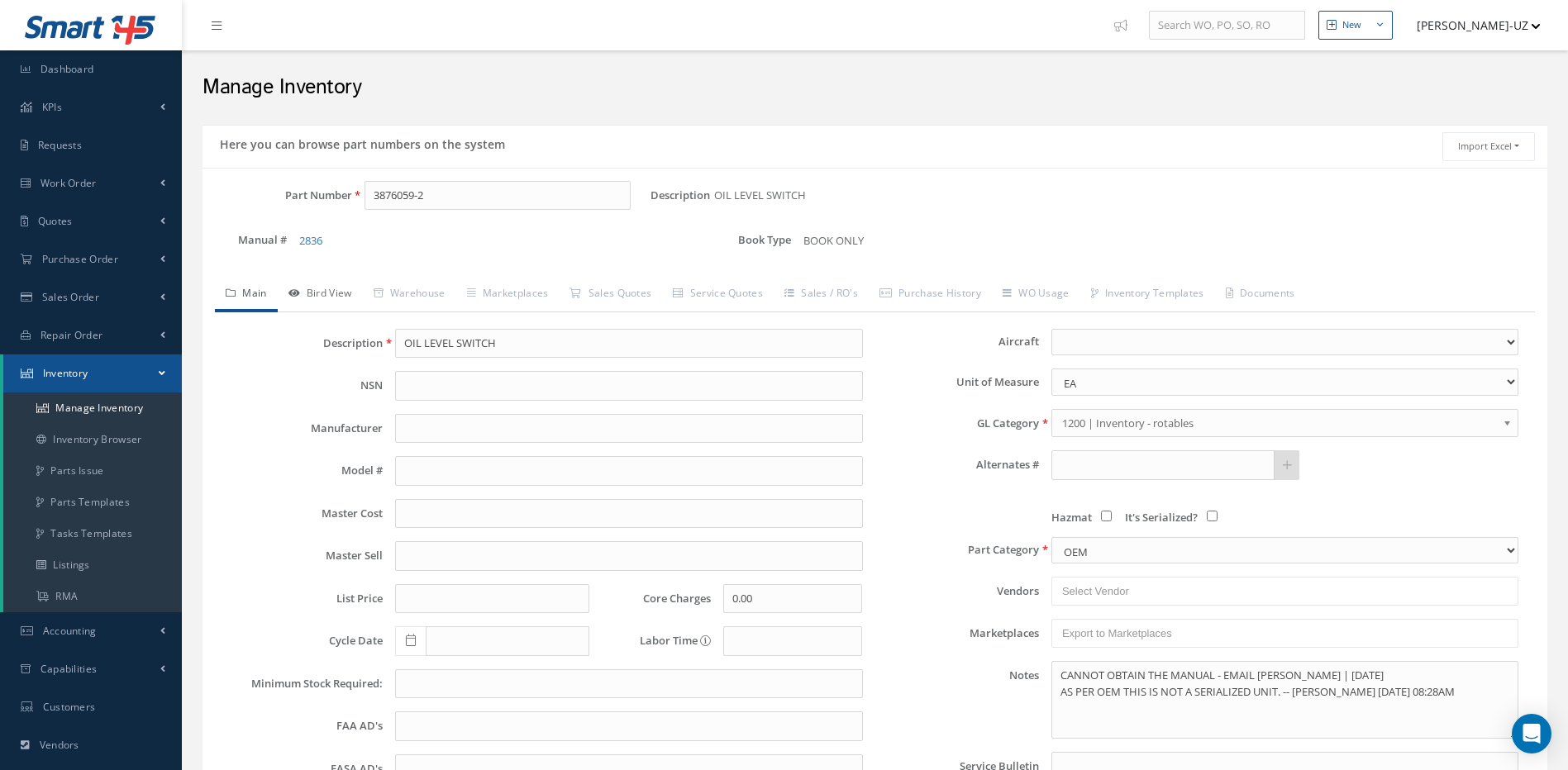
click at [339, 292] on link "Bird View" at bounding box center [321, 295] width 85 height 34
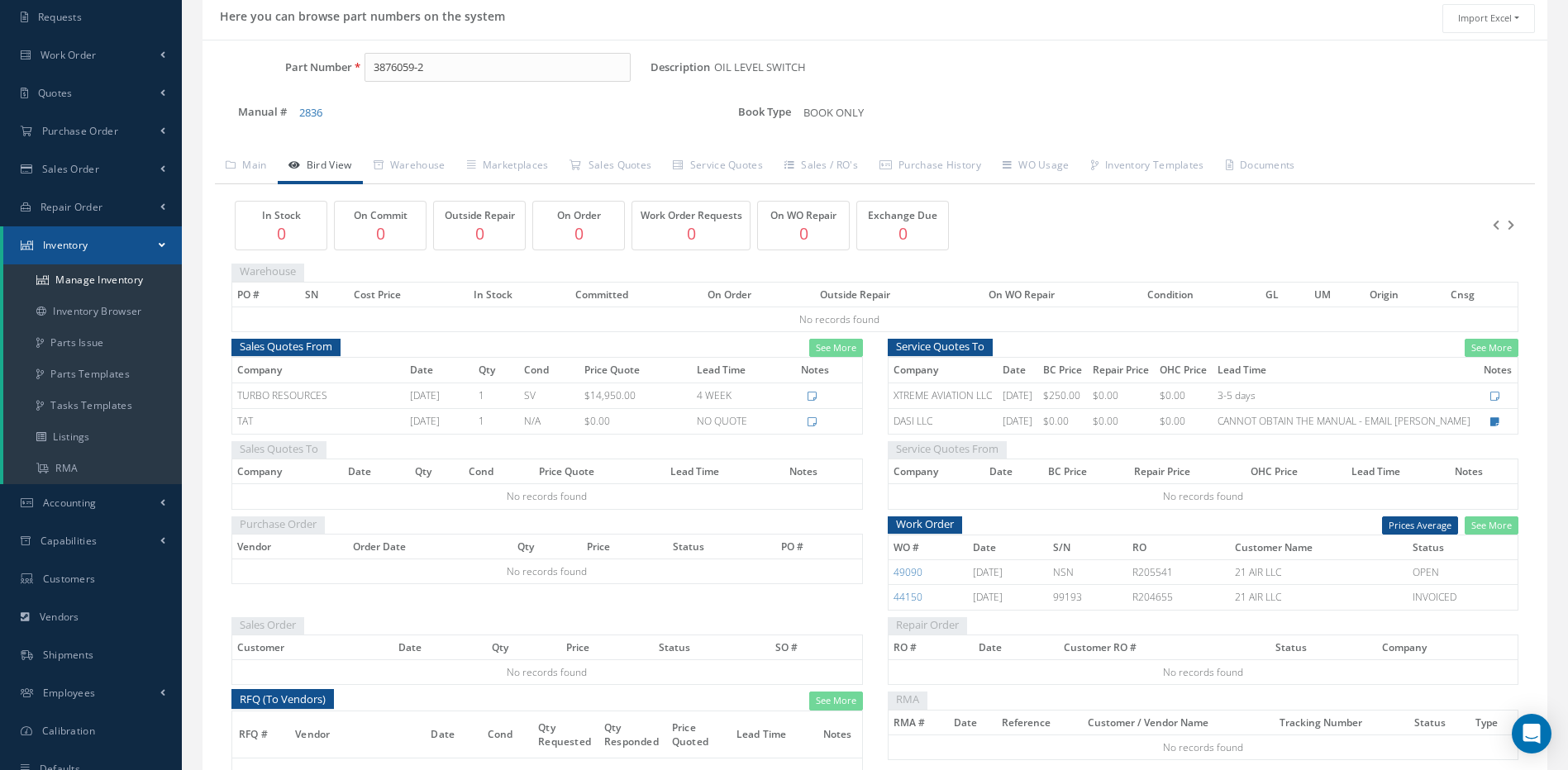
scroll to position [165, 0]
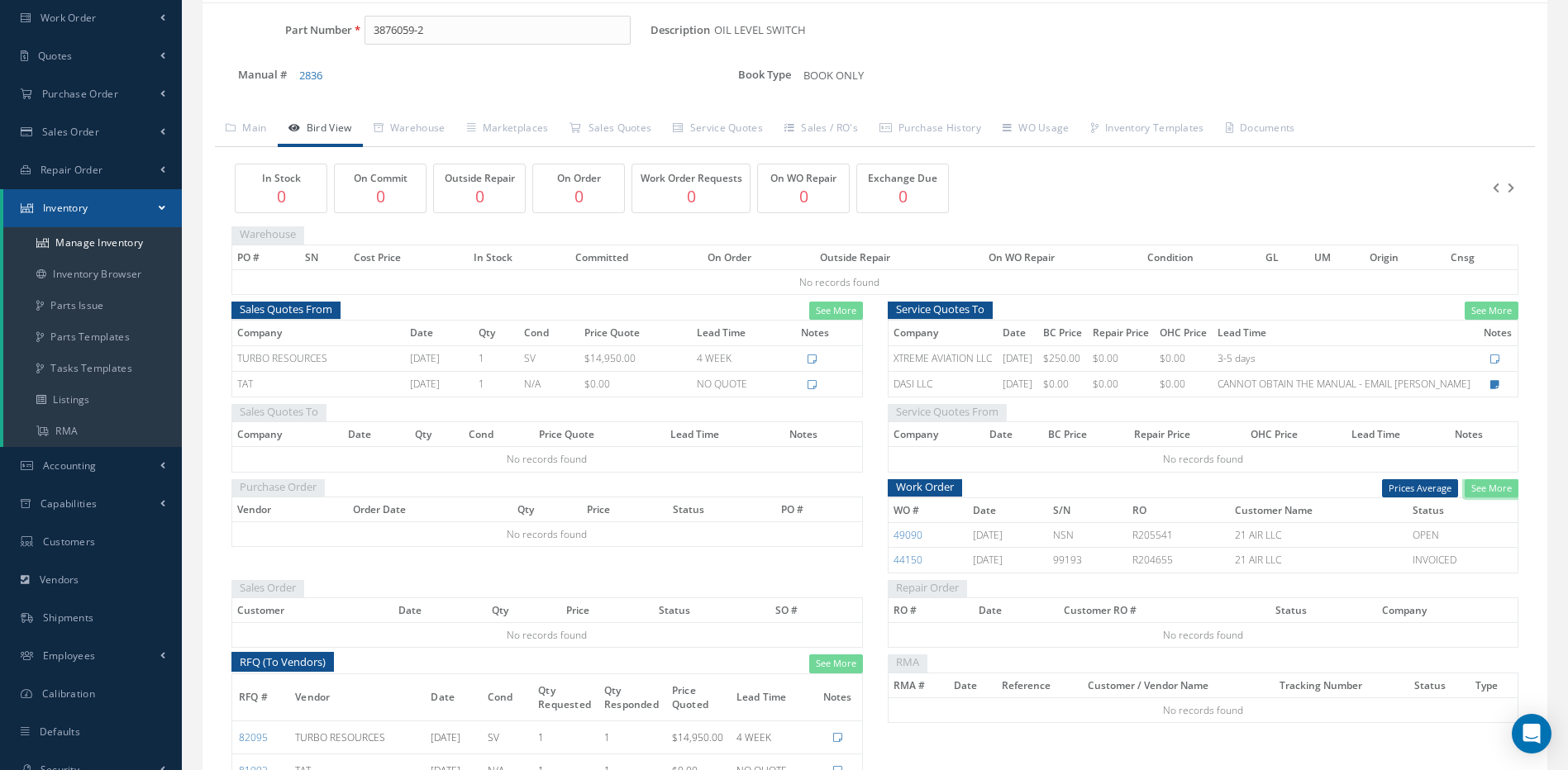
click at [1499, 487] on link "See More" at bounding box center [1491, 488] width 53 height 19
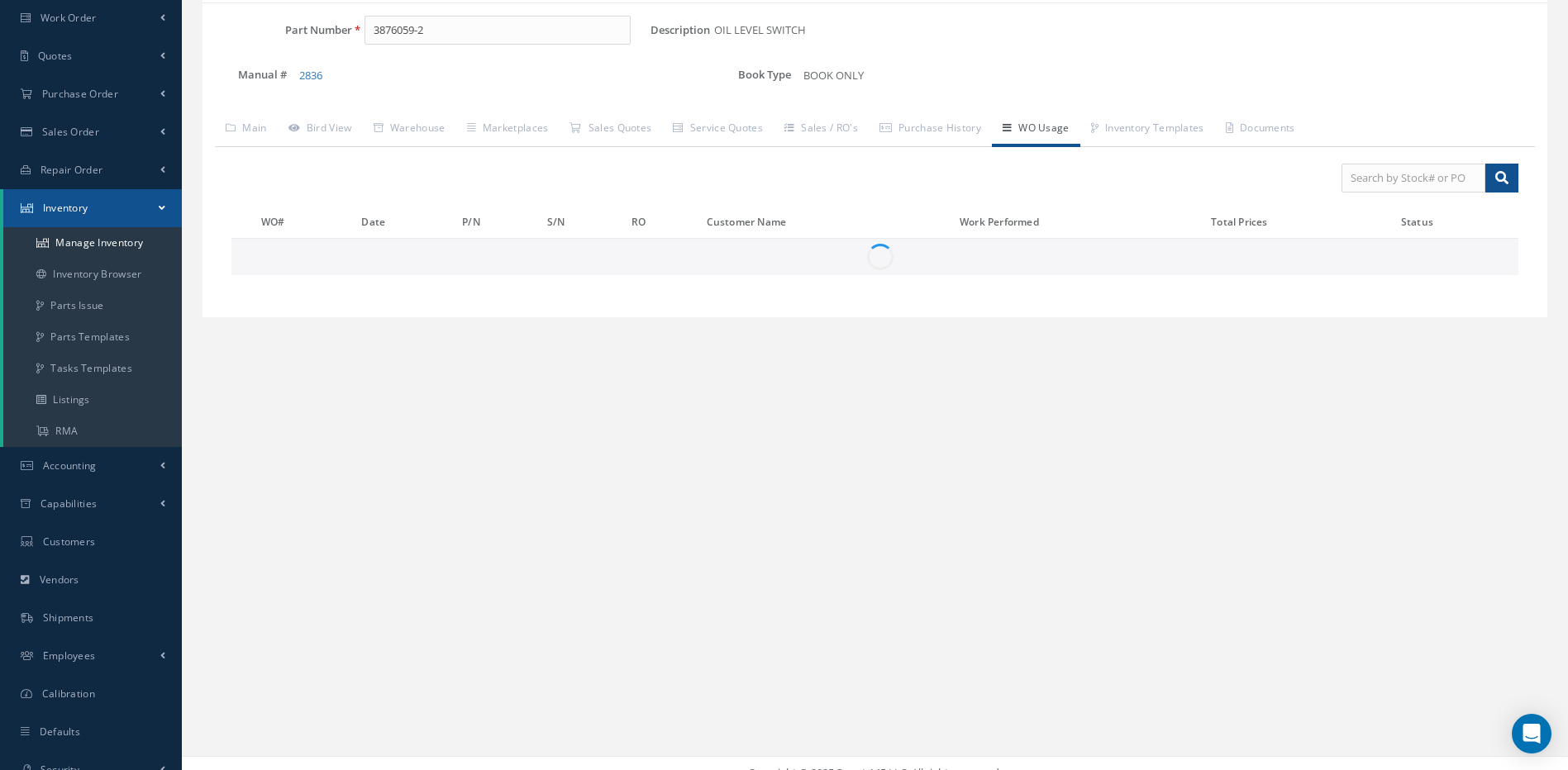
scroll to position [0, 0]
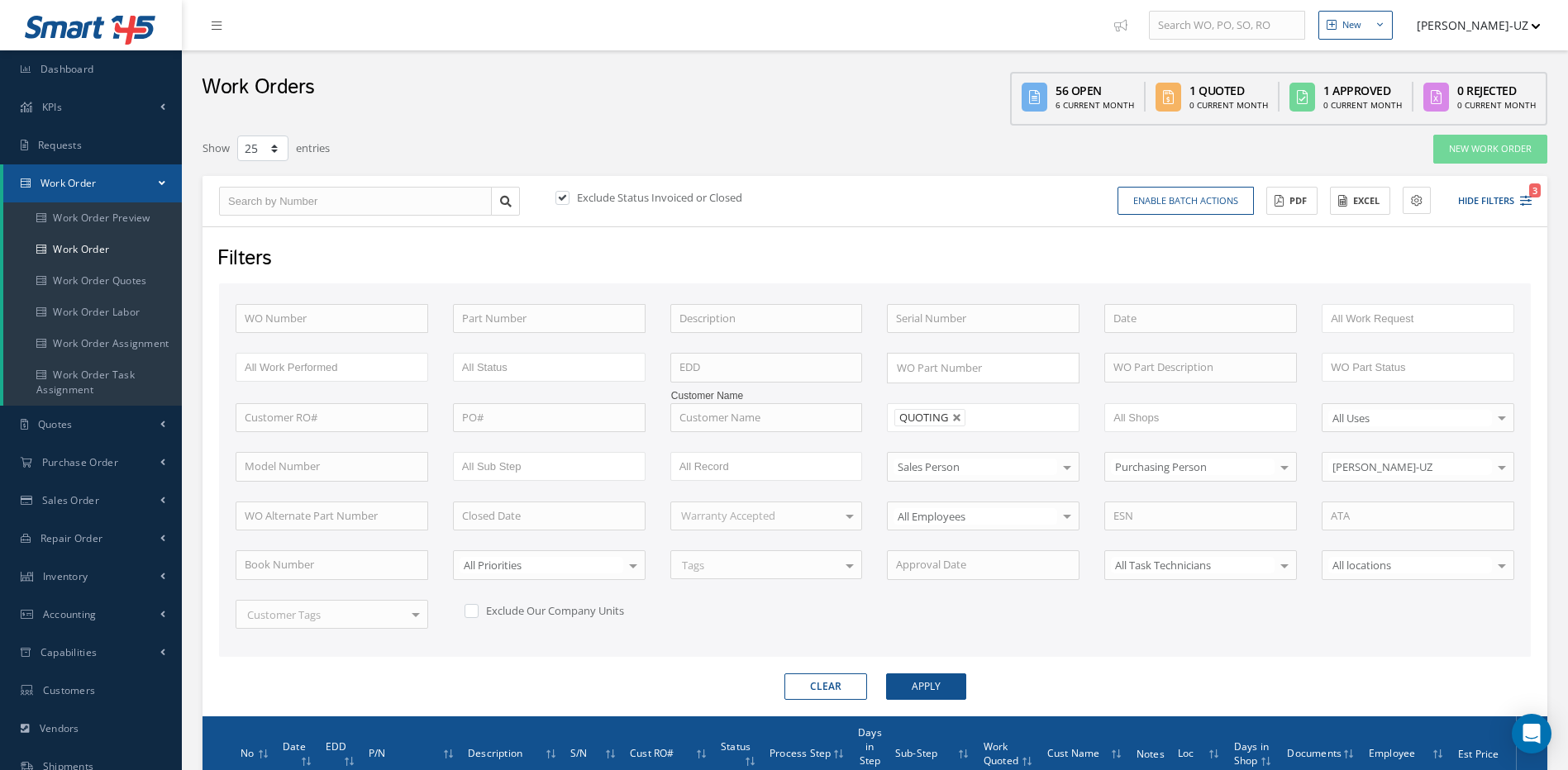
select select "25"
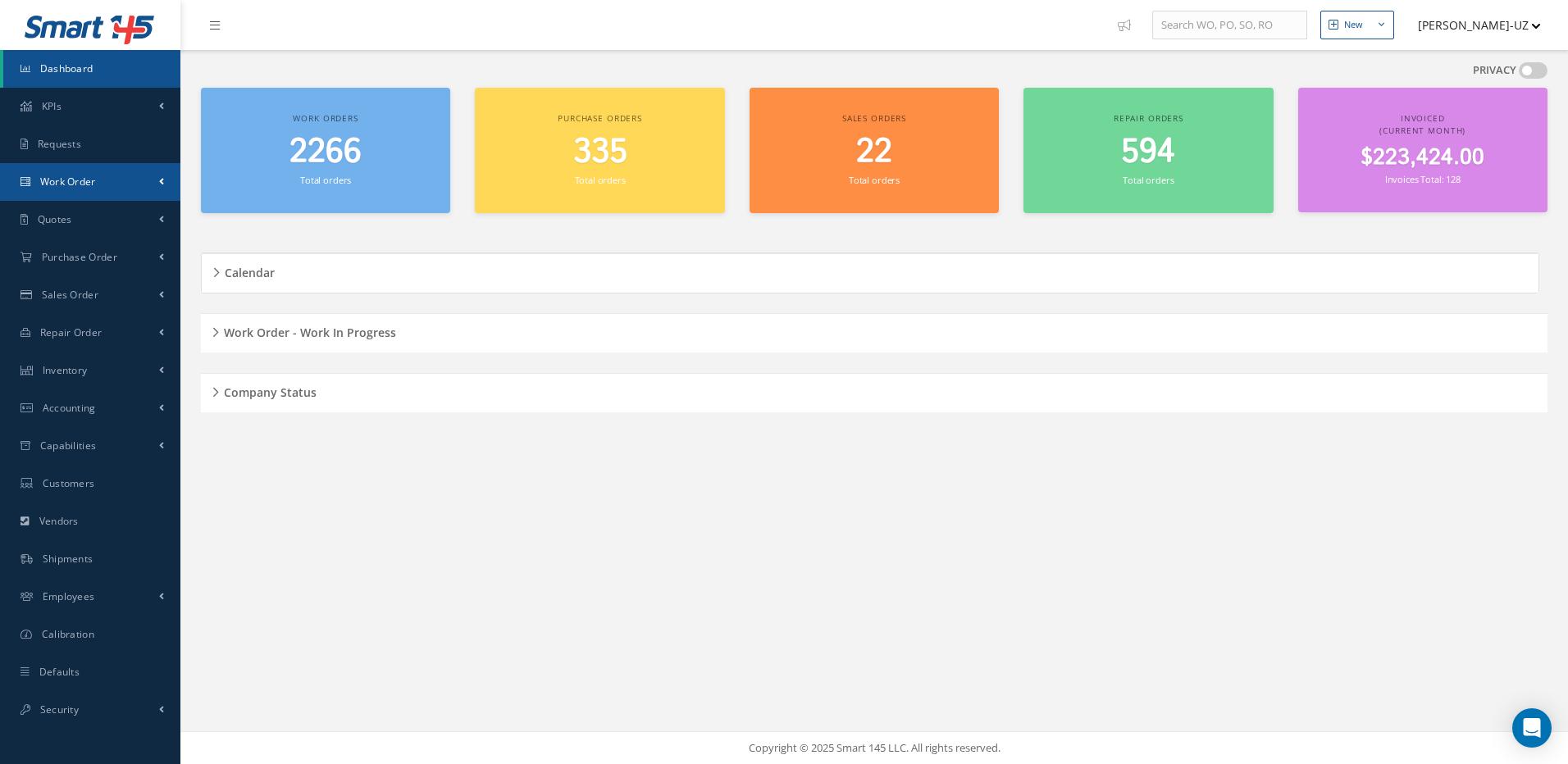
click at [57, 176] on span "Work Order" at bounding box center [68, 182] width 56 height 14
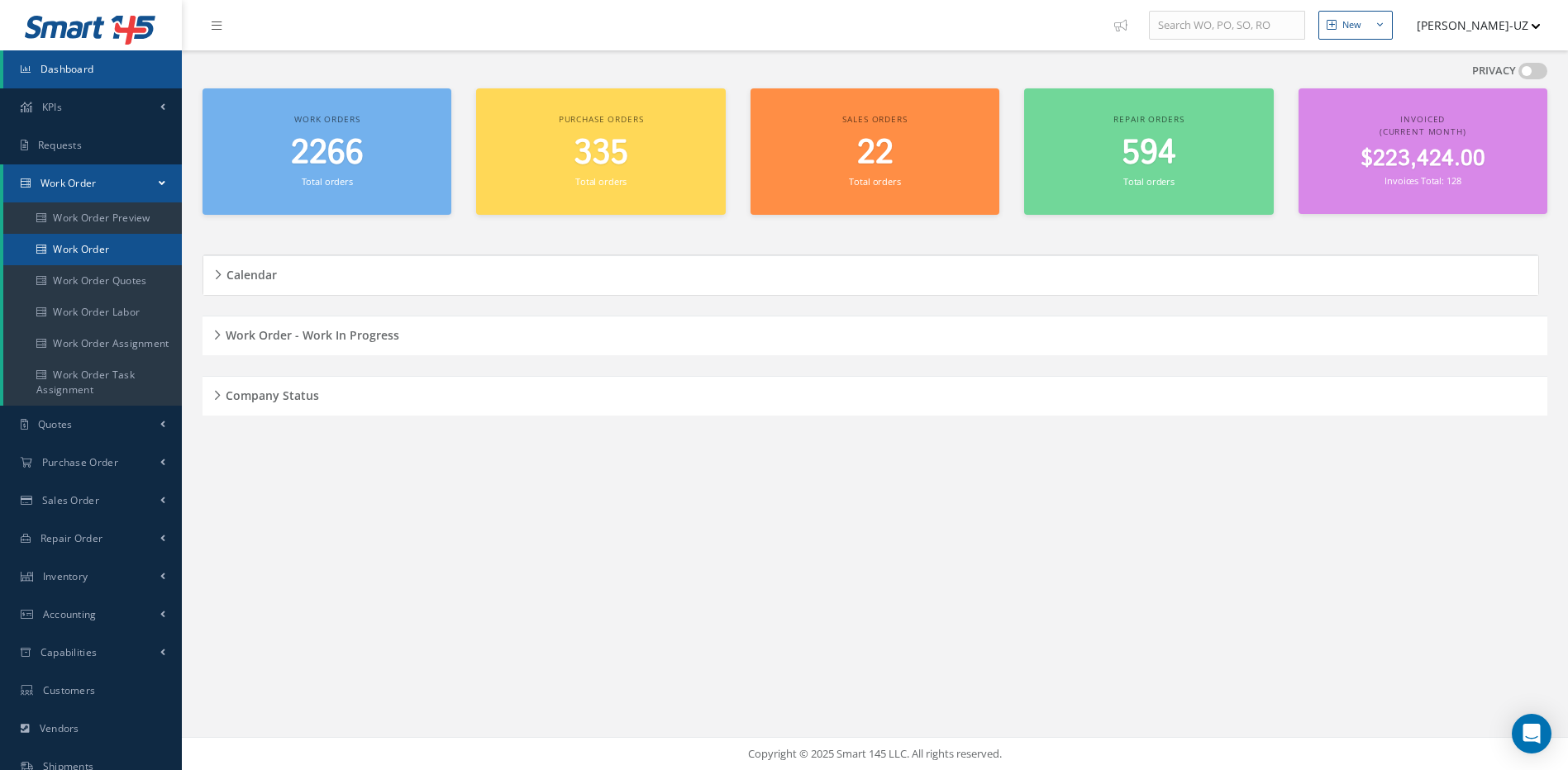
click at [73, 250] on link "Work Order" at bounding box center [93, 249] width 179 height 32
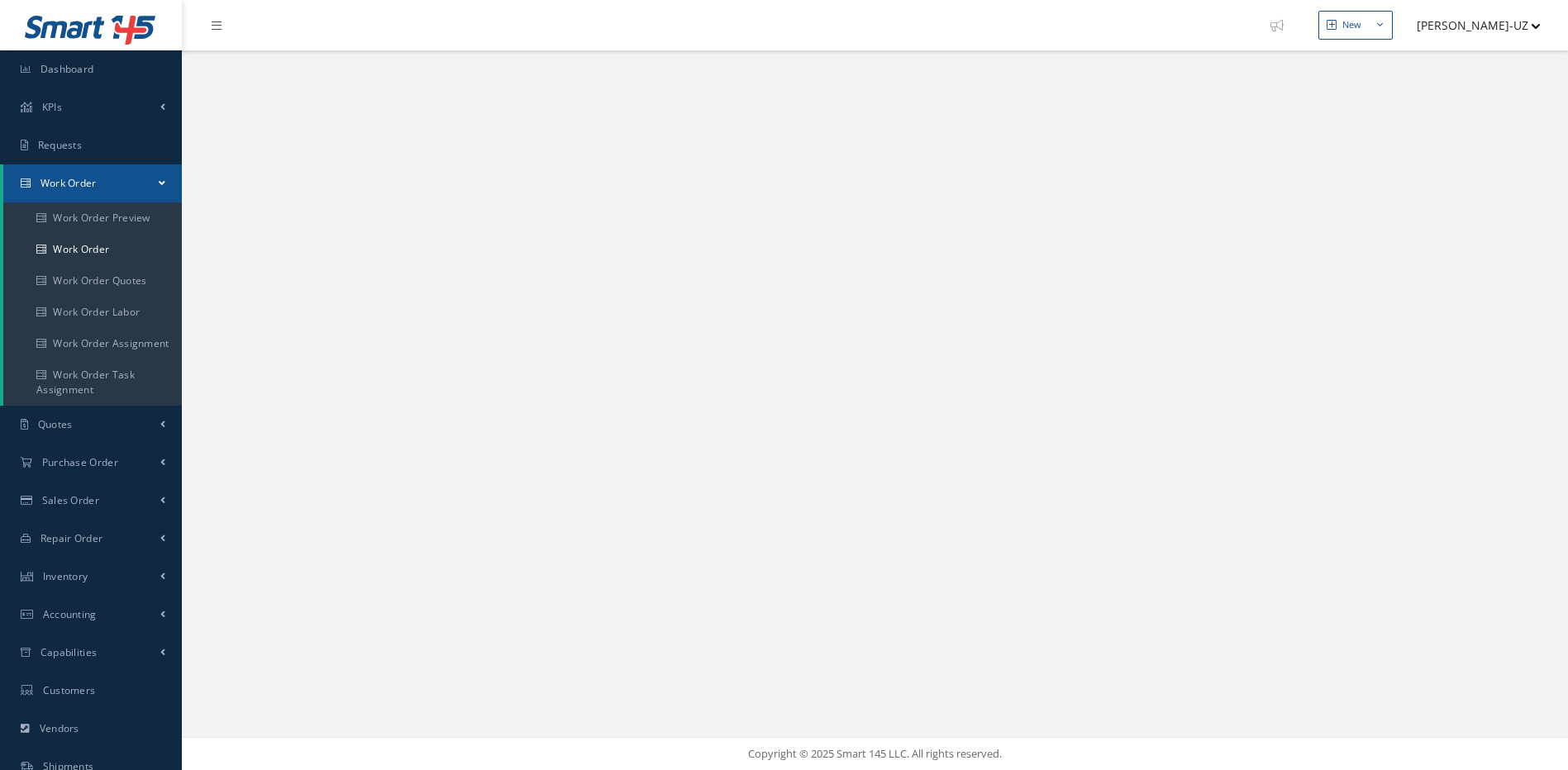
select select "25"
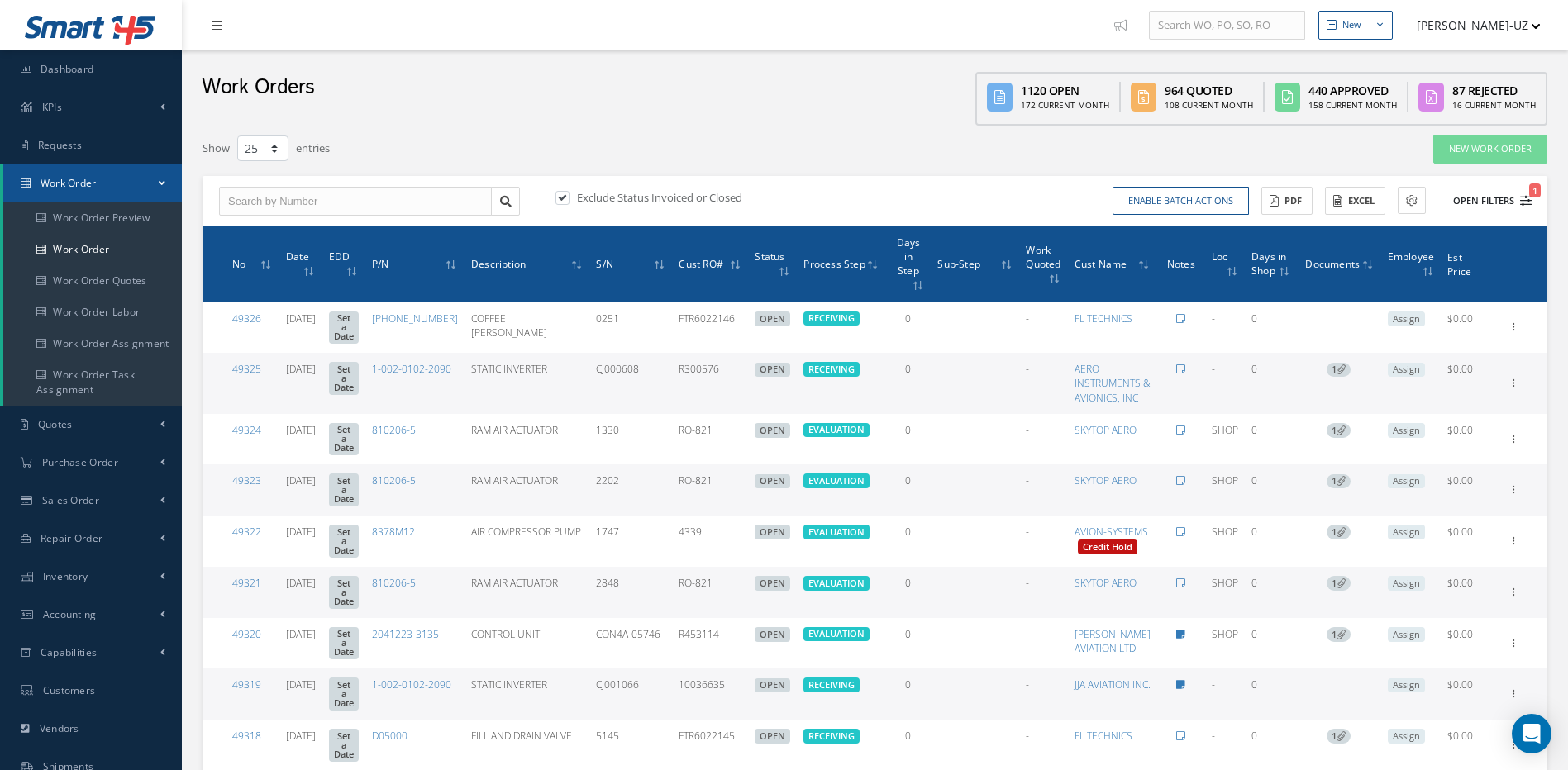
click at [1524, 200] on icon "1" at bounding box center [1526, 200] width 12 height 12
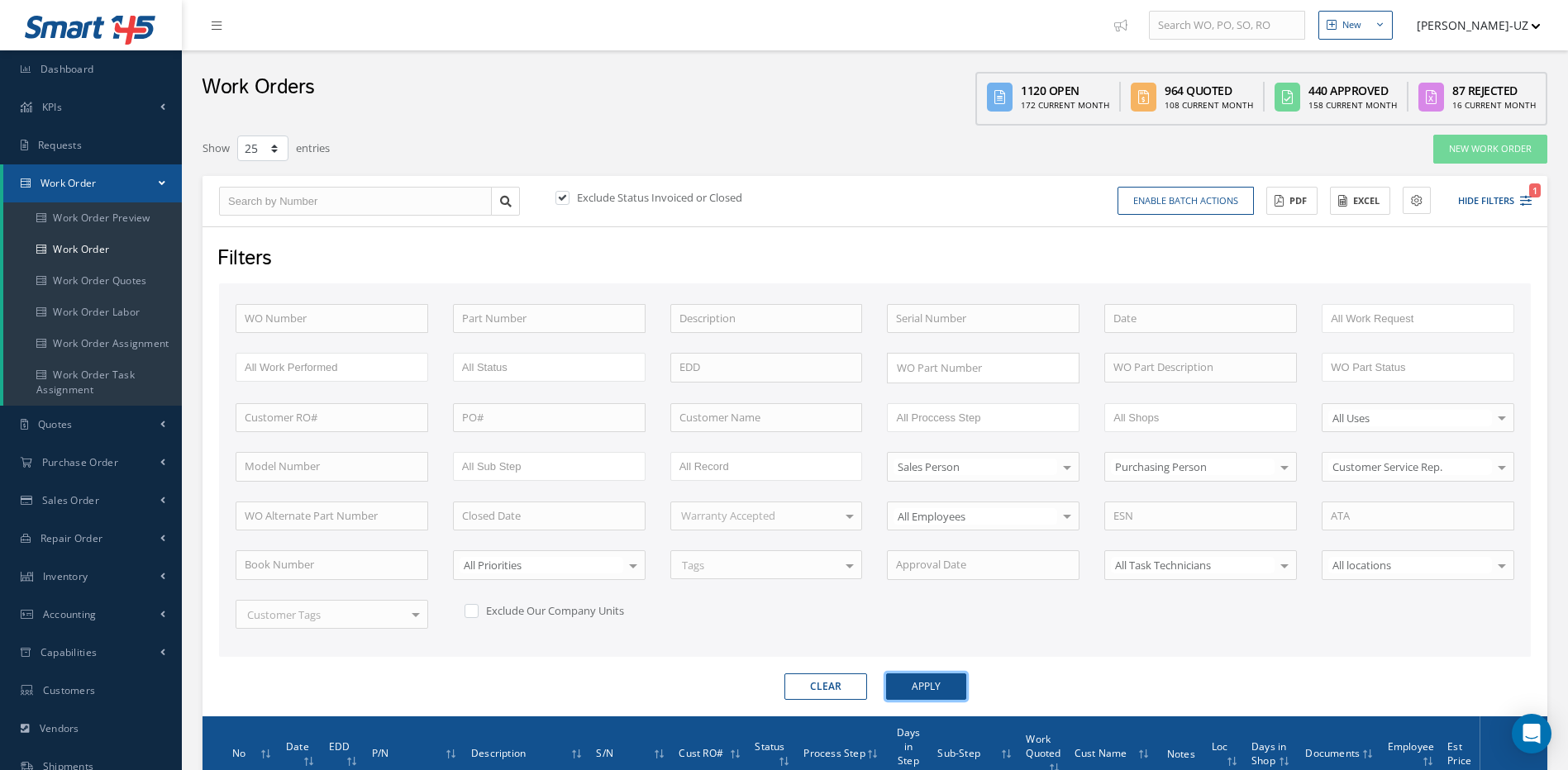
click at [901, 683] on button "Apply" at bounding box center [926, 686] width 80 height 26
click at [478, 609] on label at bounding box center [480, 610] width 5 height 14
click at [474, 609] on input "checkbox" at bounding box center [470, 608] width 11 height 11
checkbox input "true"
click at [923, 685] on button "Apply" at bounding box center [926, 686] width 80 height 26
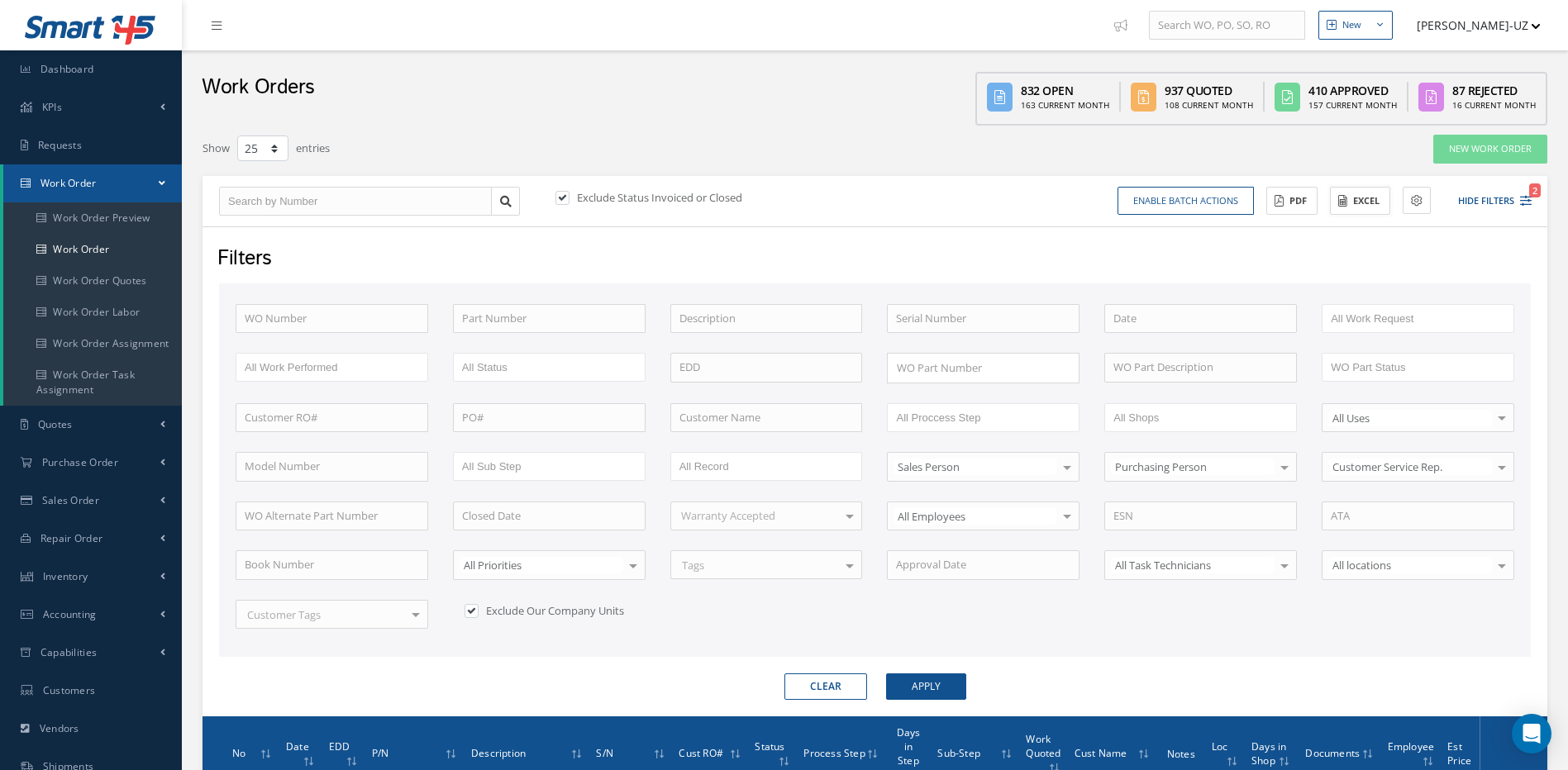
click at [1355, 200] on button "Excel" at bounding box center [1360, 201] width 61 height 29
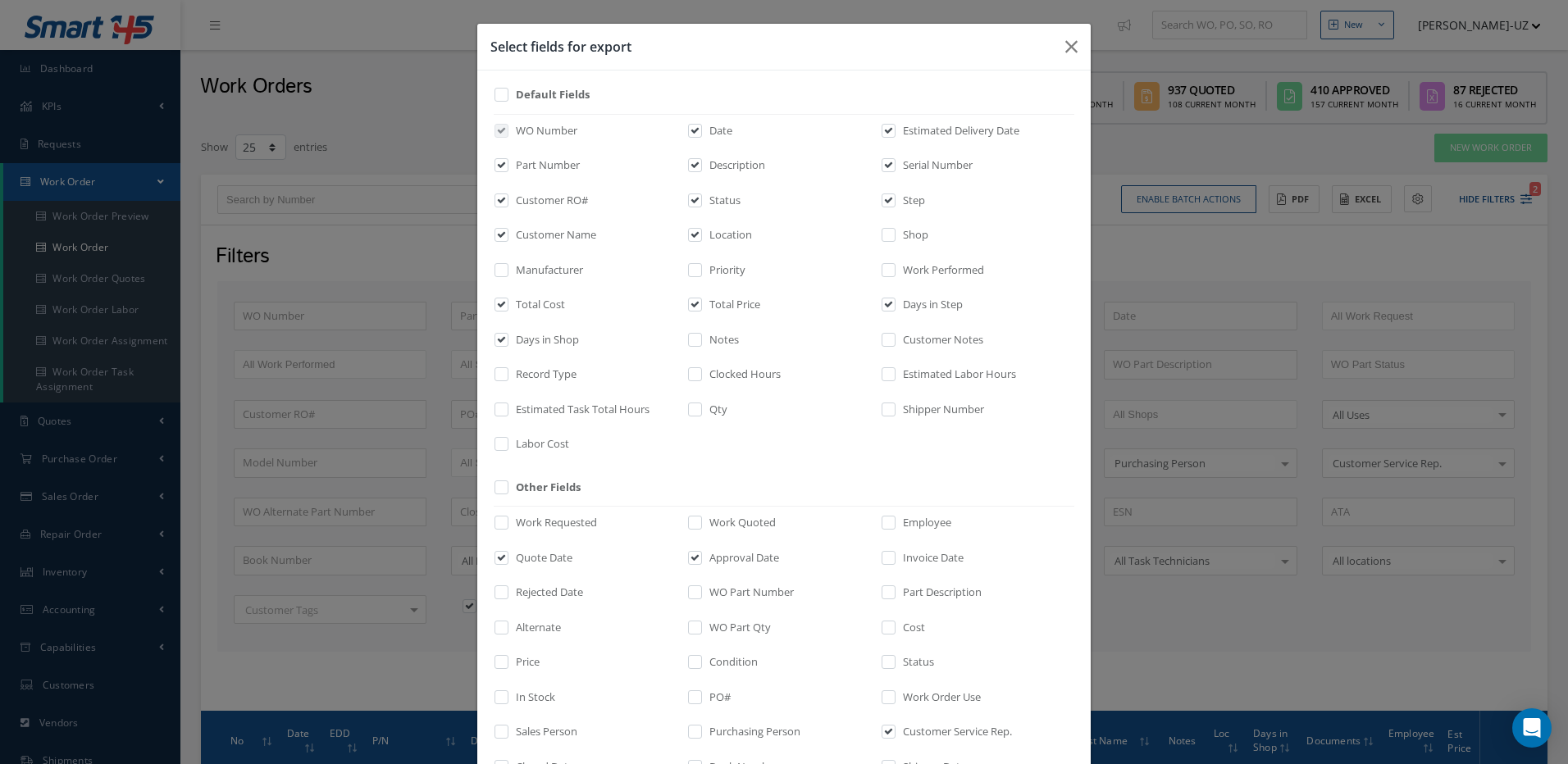
click at [323, 263] on div "Select fields for export Default Fields WO Number Date Estimated Delivery Date …" at bounding box center [784, 382] width 1568 height 764
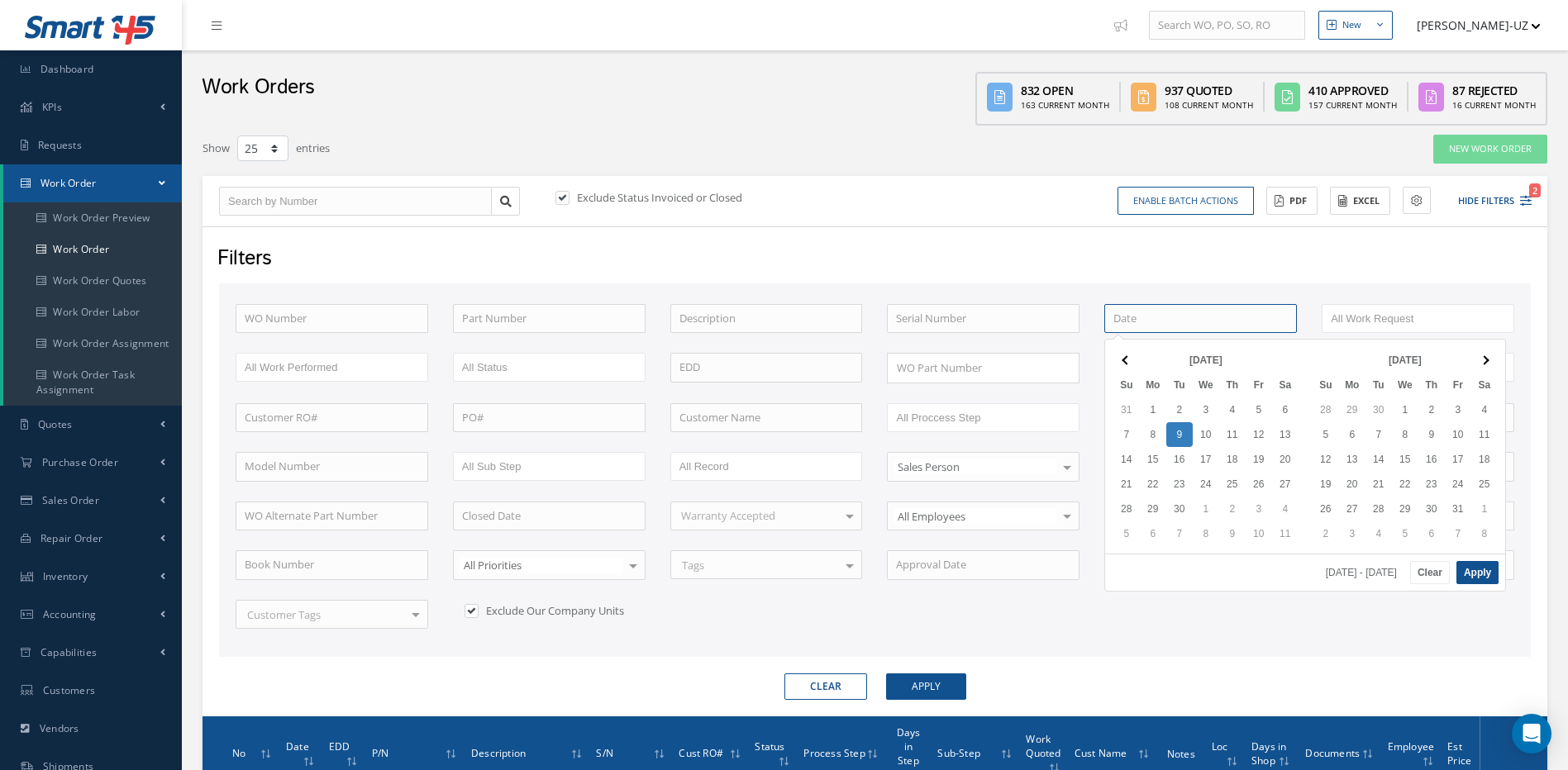
click at [1182, 318] on input at bounding box center [1200, 319] width 192 height 30
click at [1104, 259] on div "Filters" at bounding box center [873, 259] width 1337 height 32
click at [1121, 311] on input at bounding box center [1200, 319] width 192 height 30
click at [1079, 249] on div "Filters" at bounding box center [873, 259] width 1337 height 32
click at [493, 314] on input "text" at bounding box center [549, 319] width 192 height 30
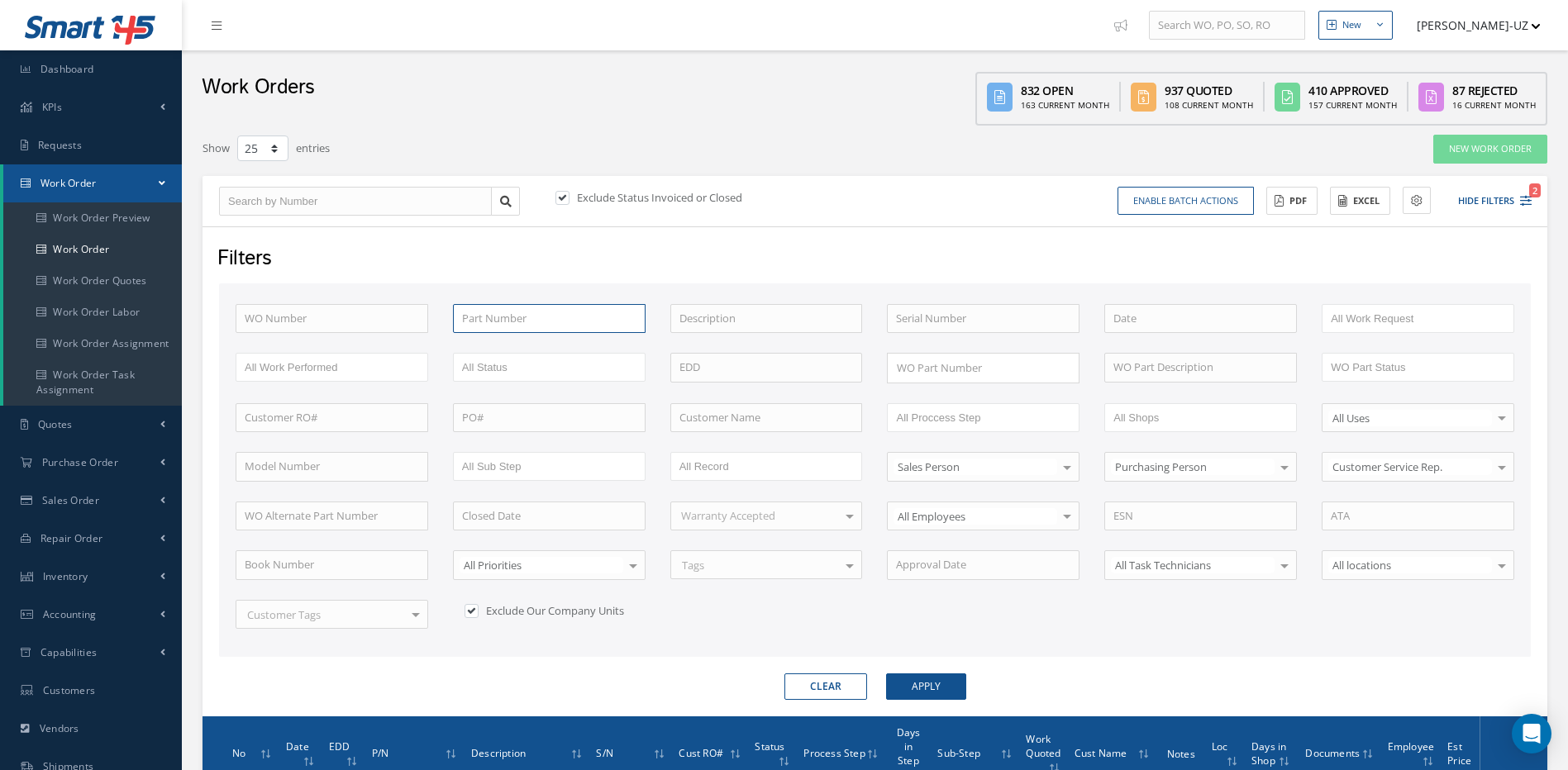
type input "5"
click at [732, 320] on input "text" at bounding box center [766, 319] width 192 height 30
type input "c"
click at [569, 196] on label at bounding box center [571, 198] width 5 height 14
click at [561, 196] on input "checkbox" at bounding box center [561, 199] width 11 height 11
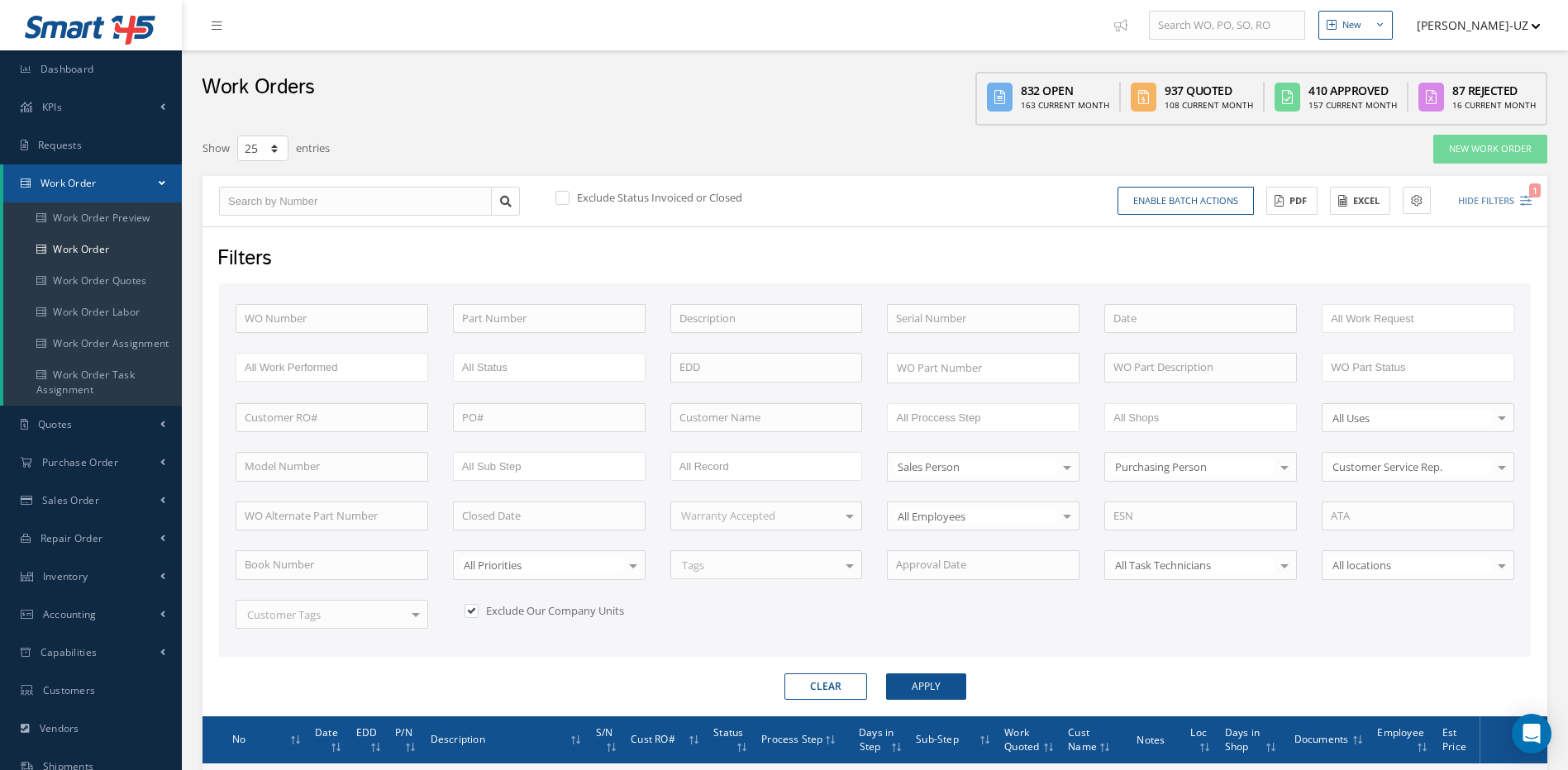
click at [569, 196] on label at bounding box center [571, 198] width 5 height 14
click at [561, 196] on input "checkbox" at bounding box center [561, 199] width 11 height 11
checkbox input "true"
click at [924, 686] on button "Apply" at bounding box center [926, 686] width 80 height 26
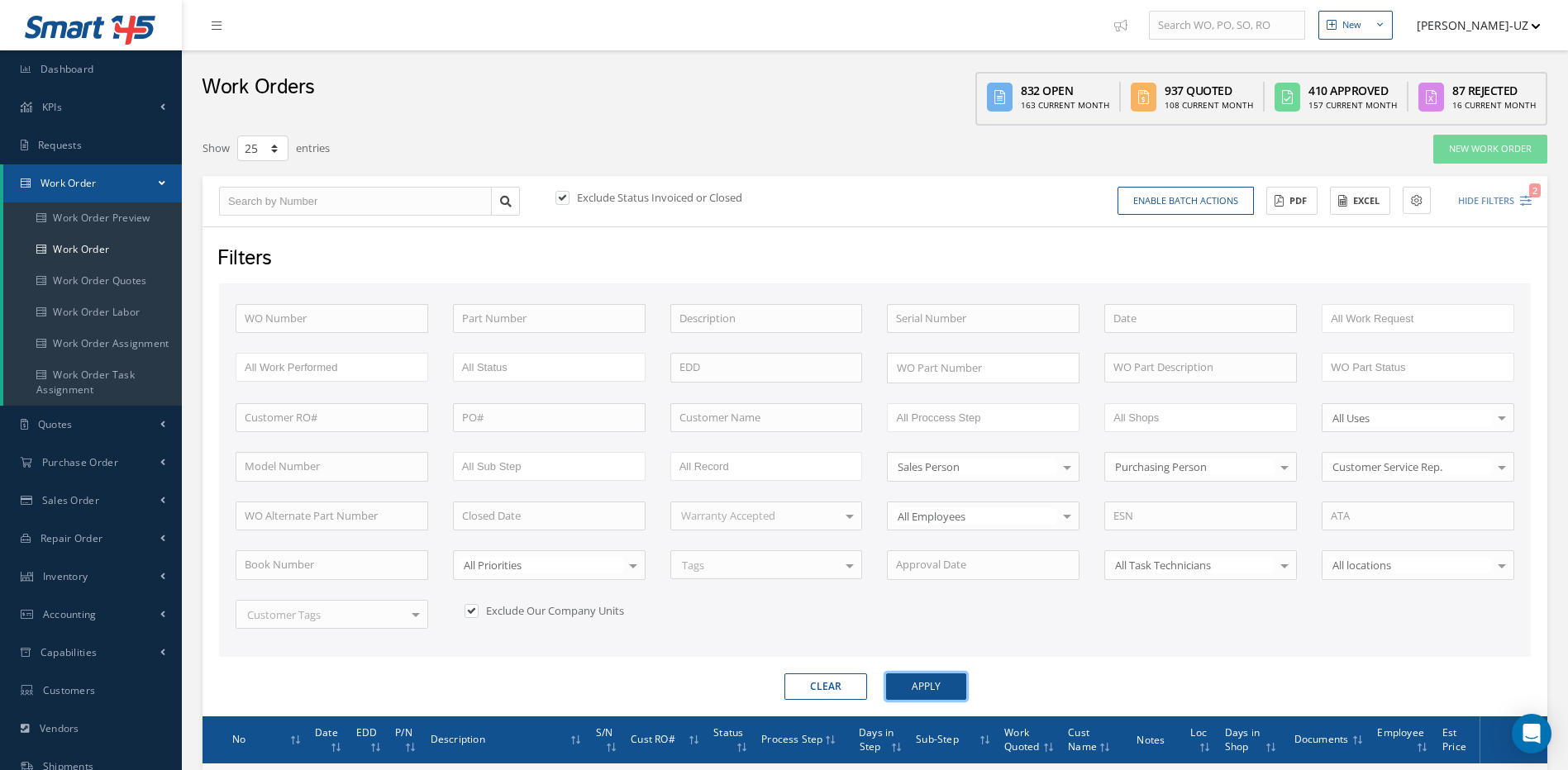
click at [926, 679] on button "Apply" at bounding box center [926, 686] width 80 height 26
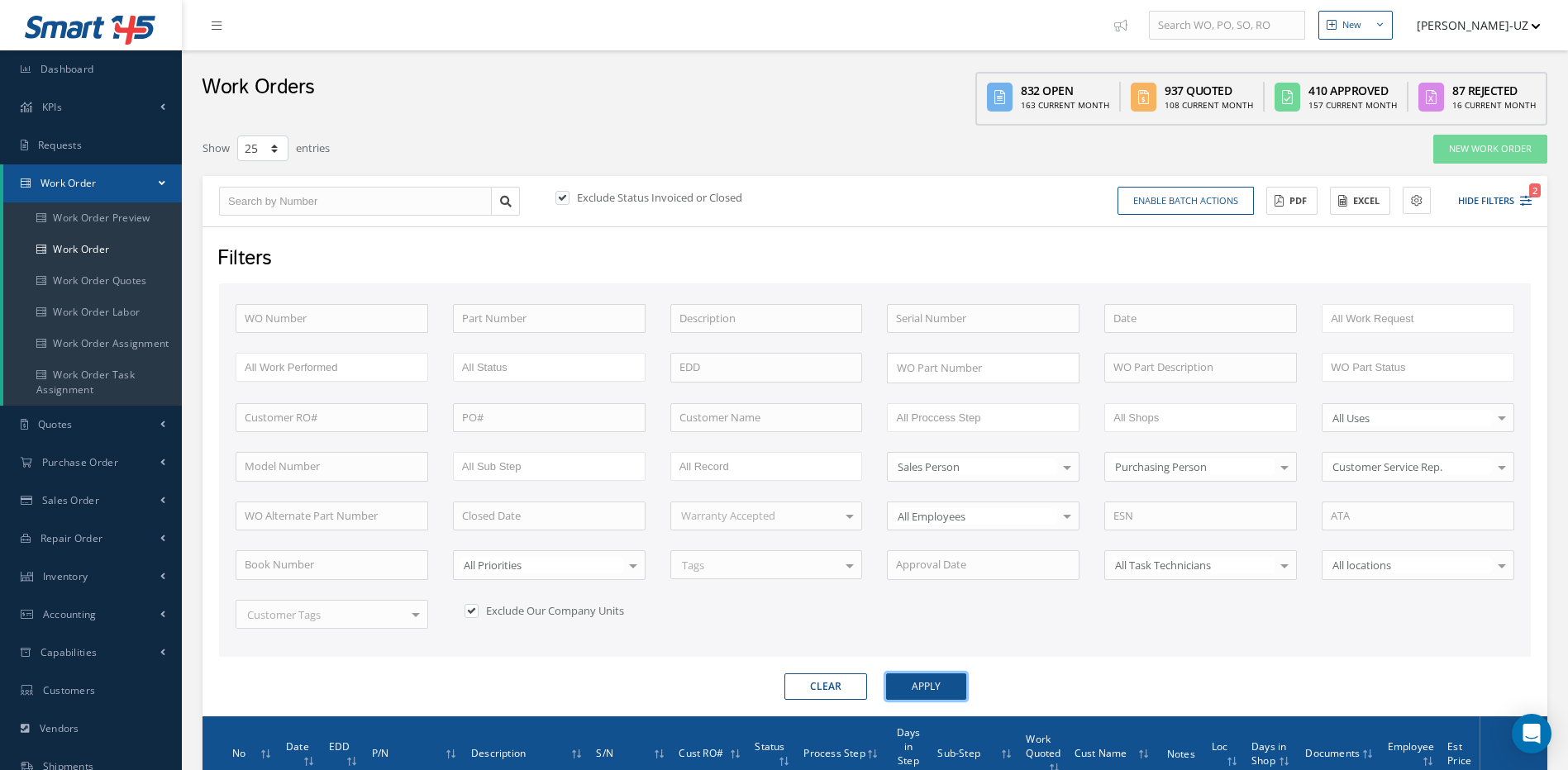
click at [934, 685] on button "Apply" at bounding box center [926, 686] width 80 height 26
click at [1367, 196] on button "Excel" at bounding box center [1360, 201] width 61 height 29
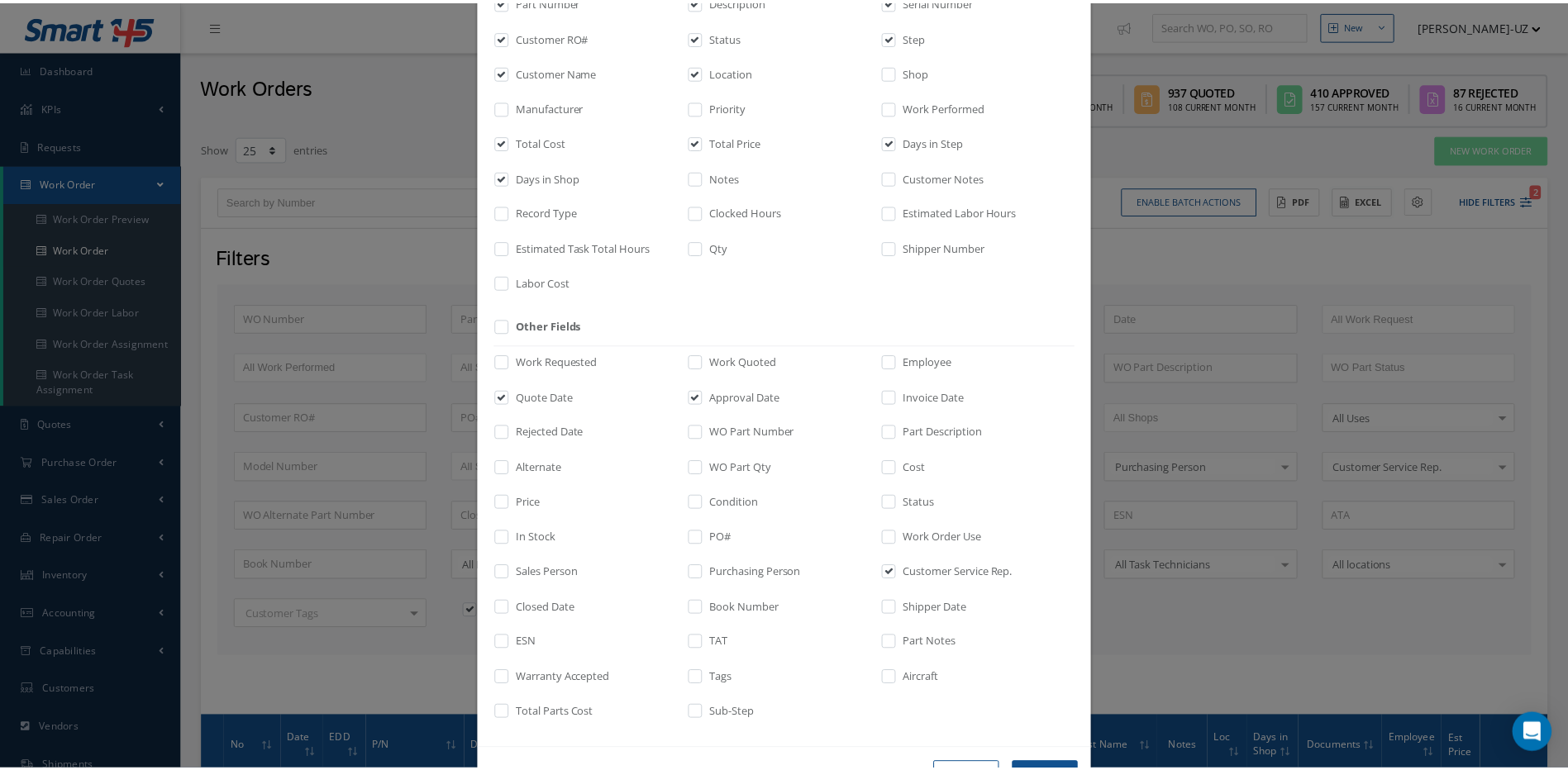
scroll to position [223, 0]
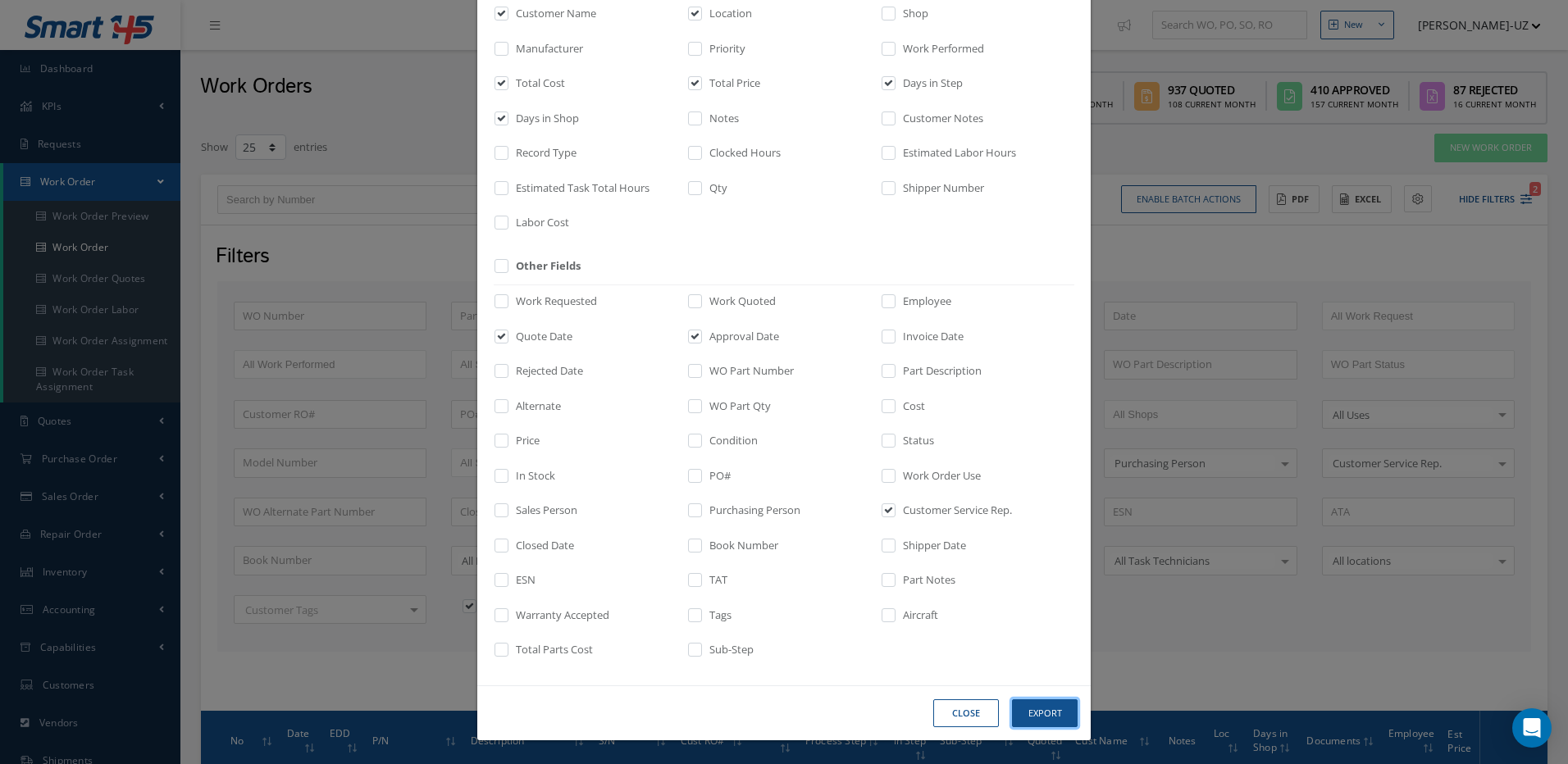
click at [1057, 708] on button "Export" at bounding box center [1045, 714] width 65 height 29
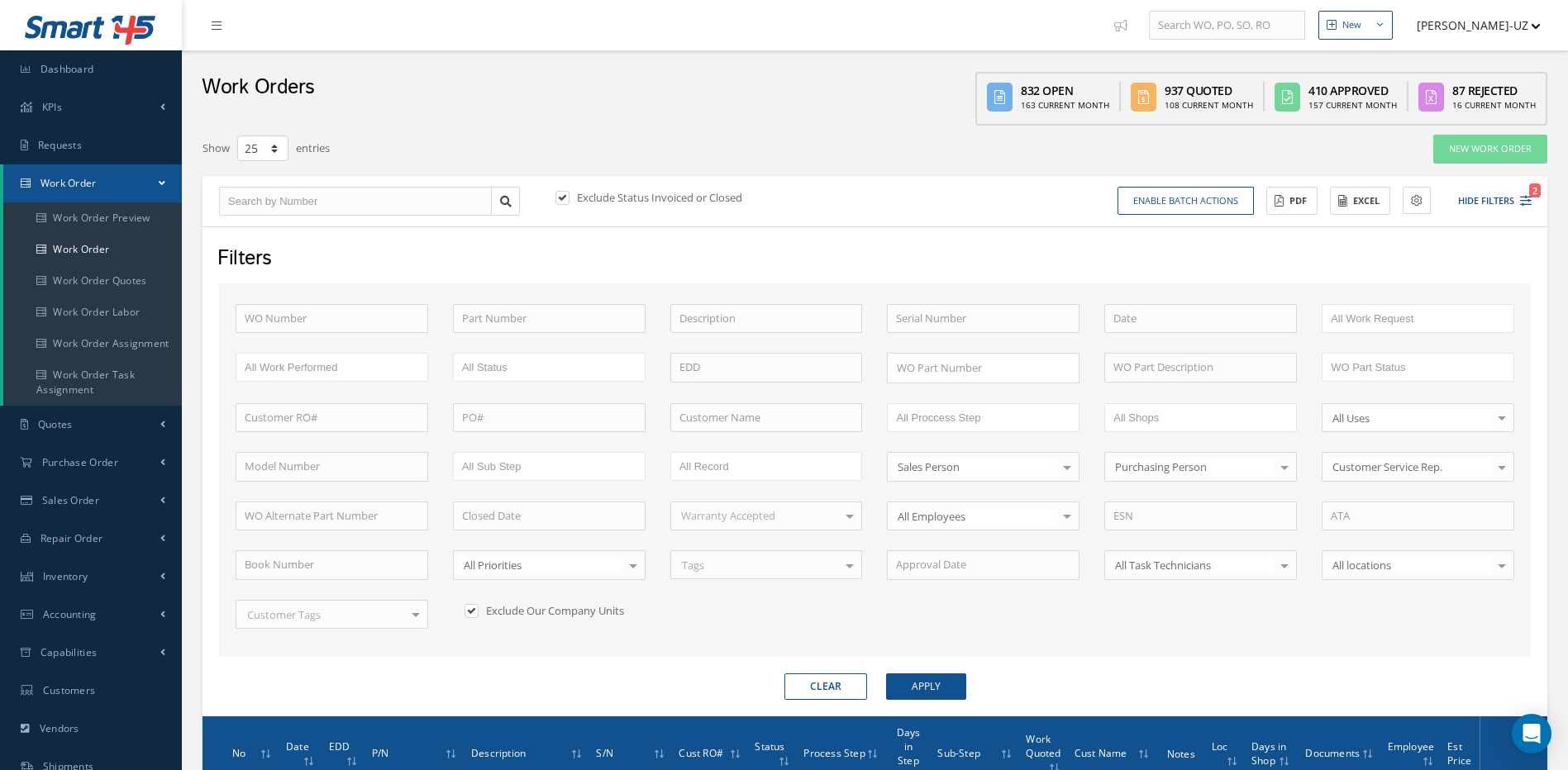
click at [834, 686] on button "Clear" at bounding box center [826, 686] width 83 height 26
checkbox input "false"
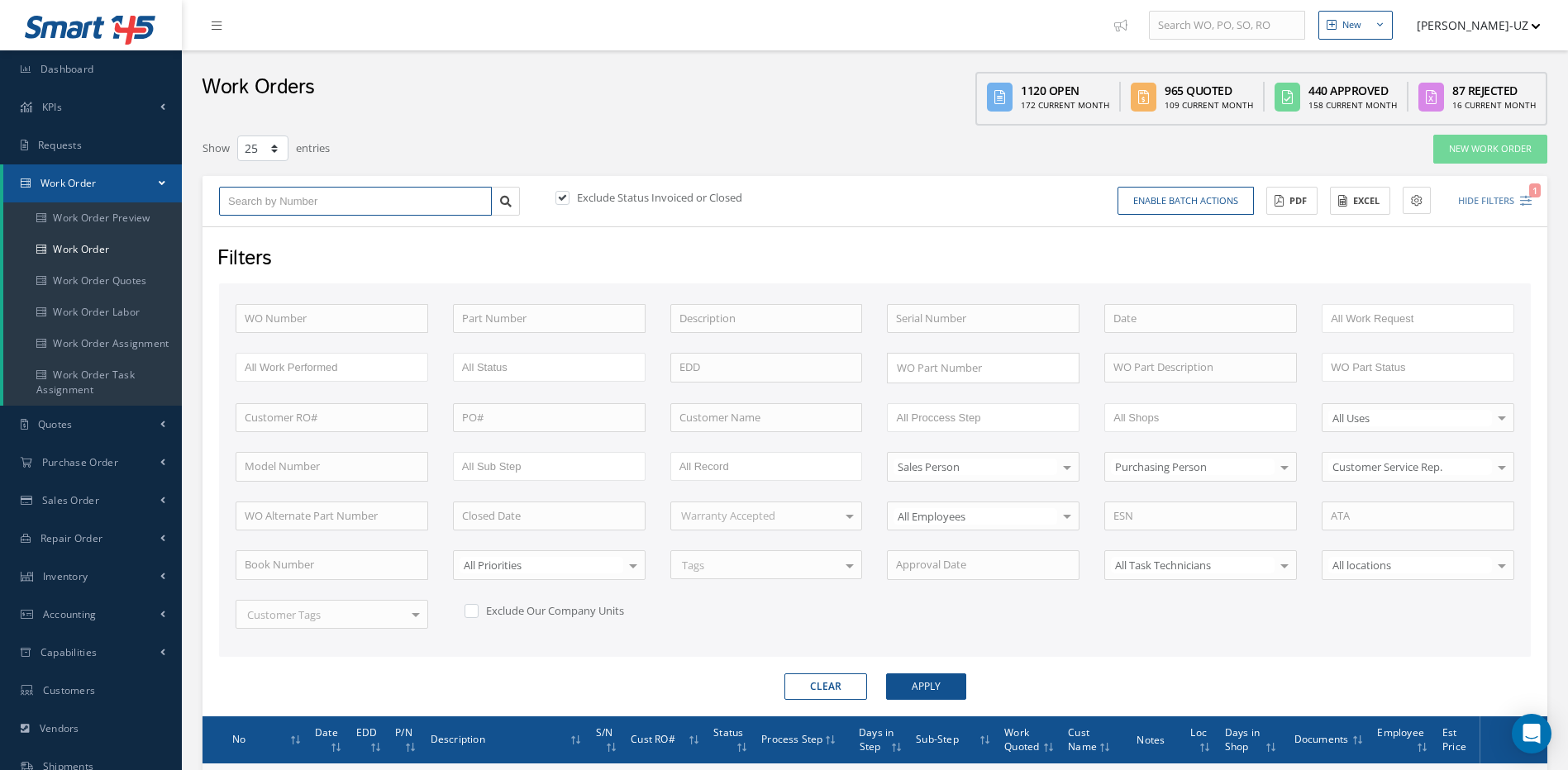
click at [267, 198] on input "text" at bounding box center [356, 201] width 273 height 30
type input "4"
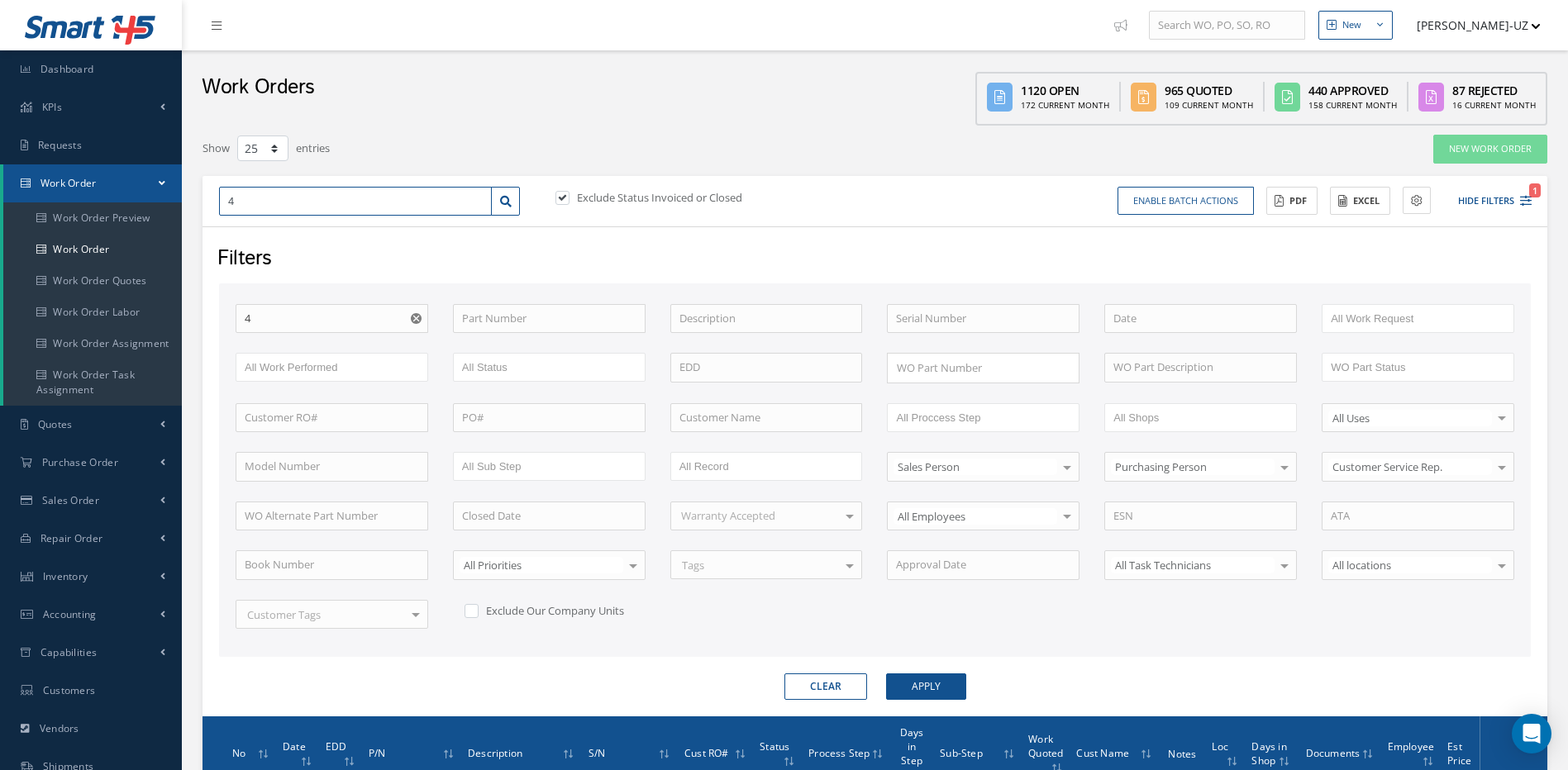
type input "48"
type input "489"
type input "4892"
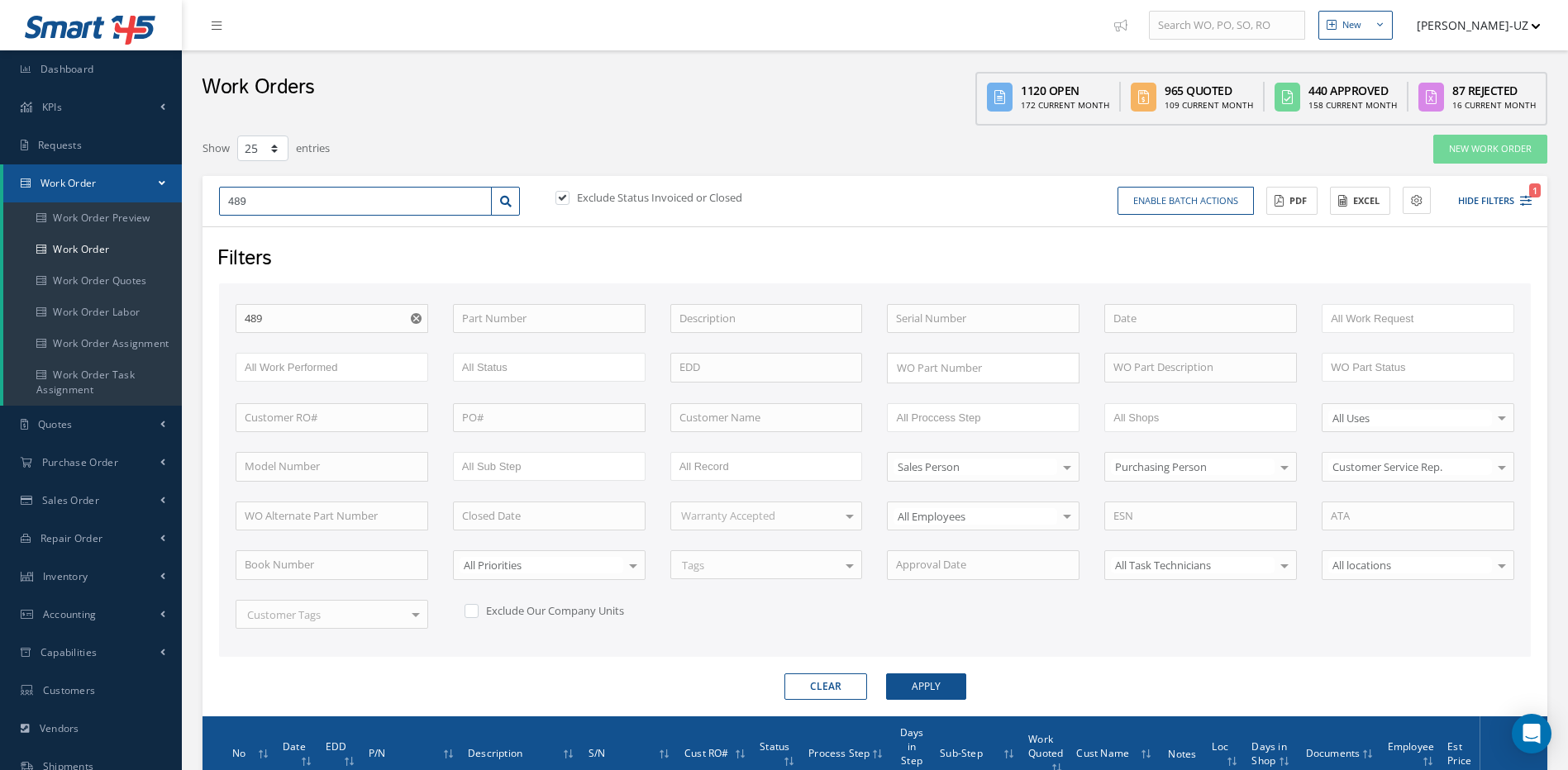
type input "4892"
type input "48923"
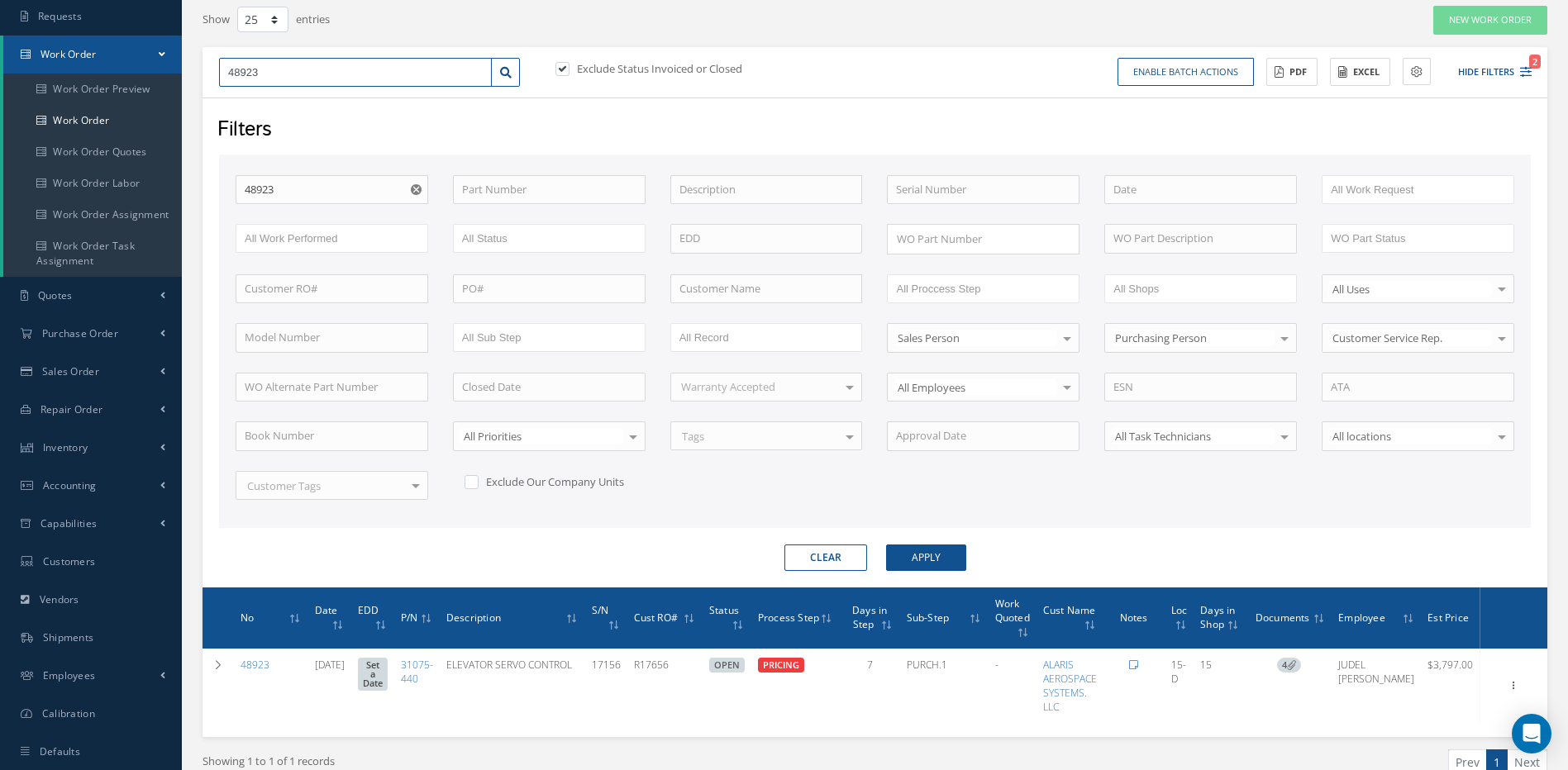
scroll to position [209, 0]
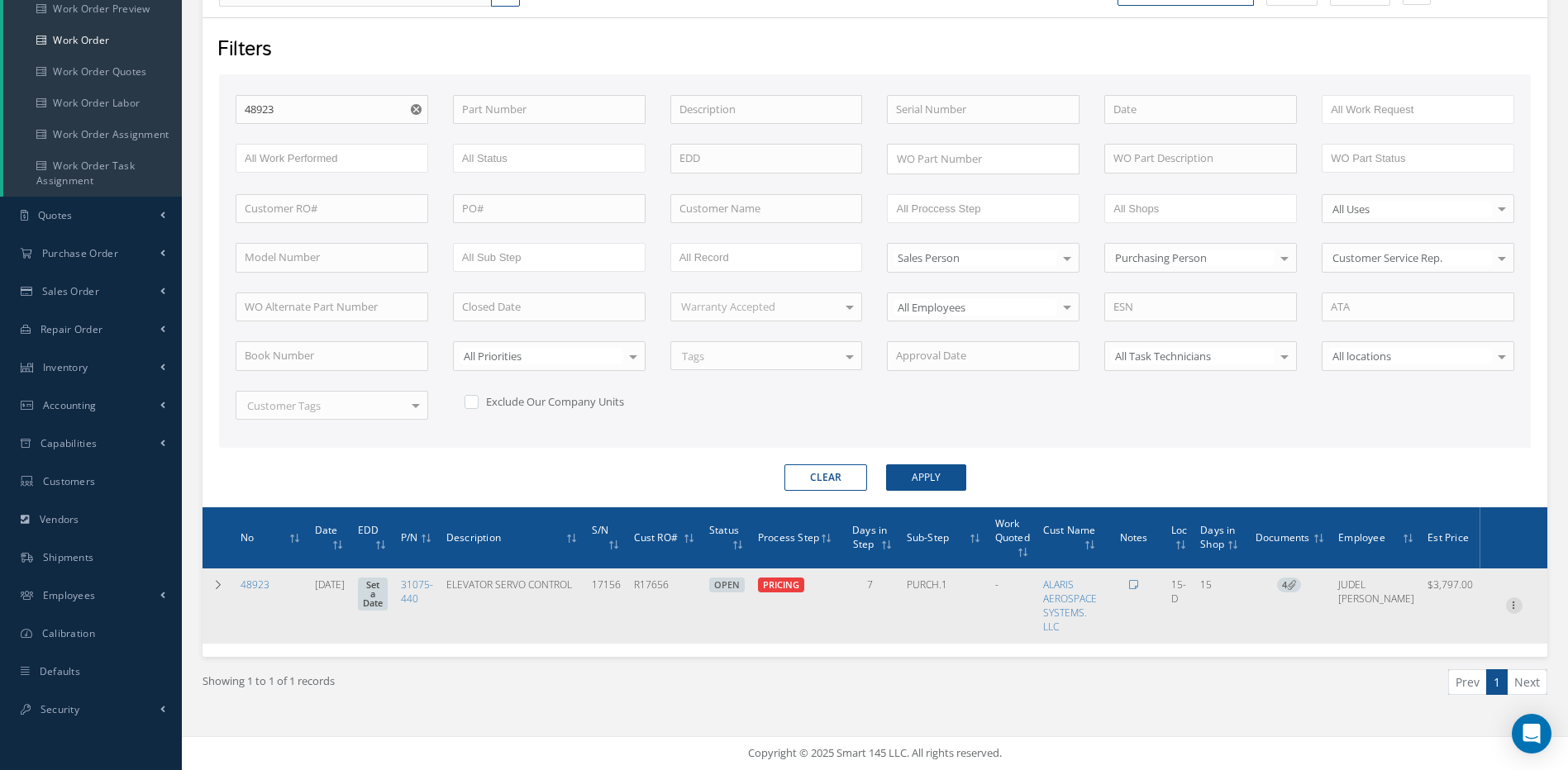
click at [1514, 606] on icon at bounding box center [1515, 604] width 16 height 14
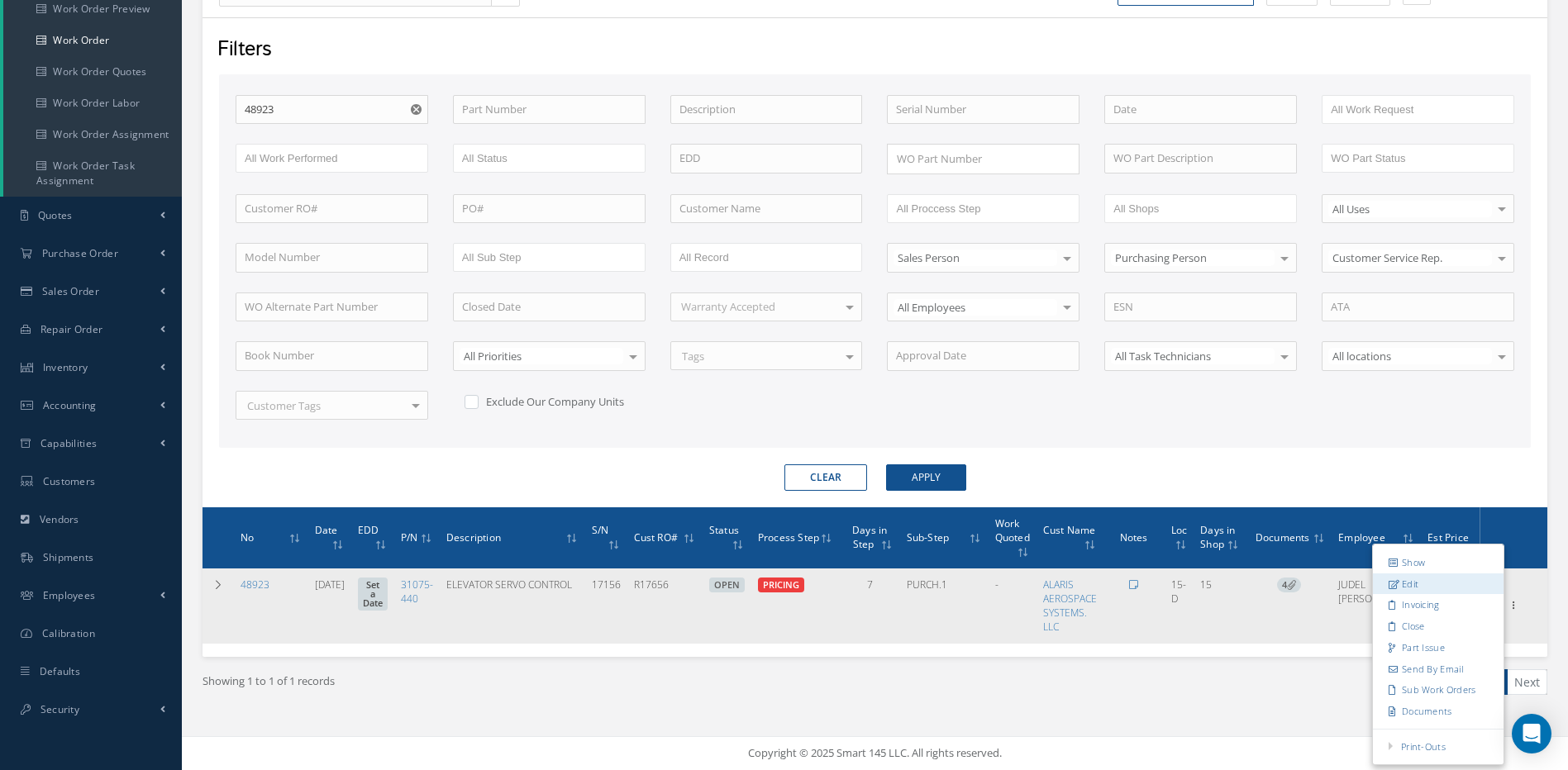
click at [1406, 581] on link "Edit" at bounding box center [1438, 584] width 131 height 22
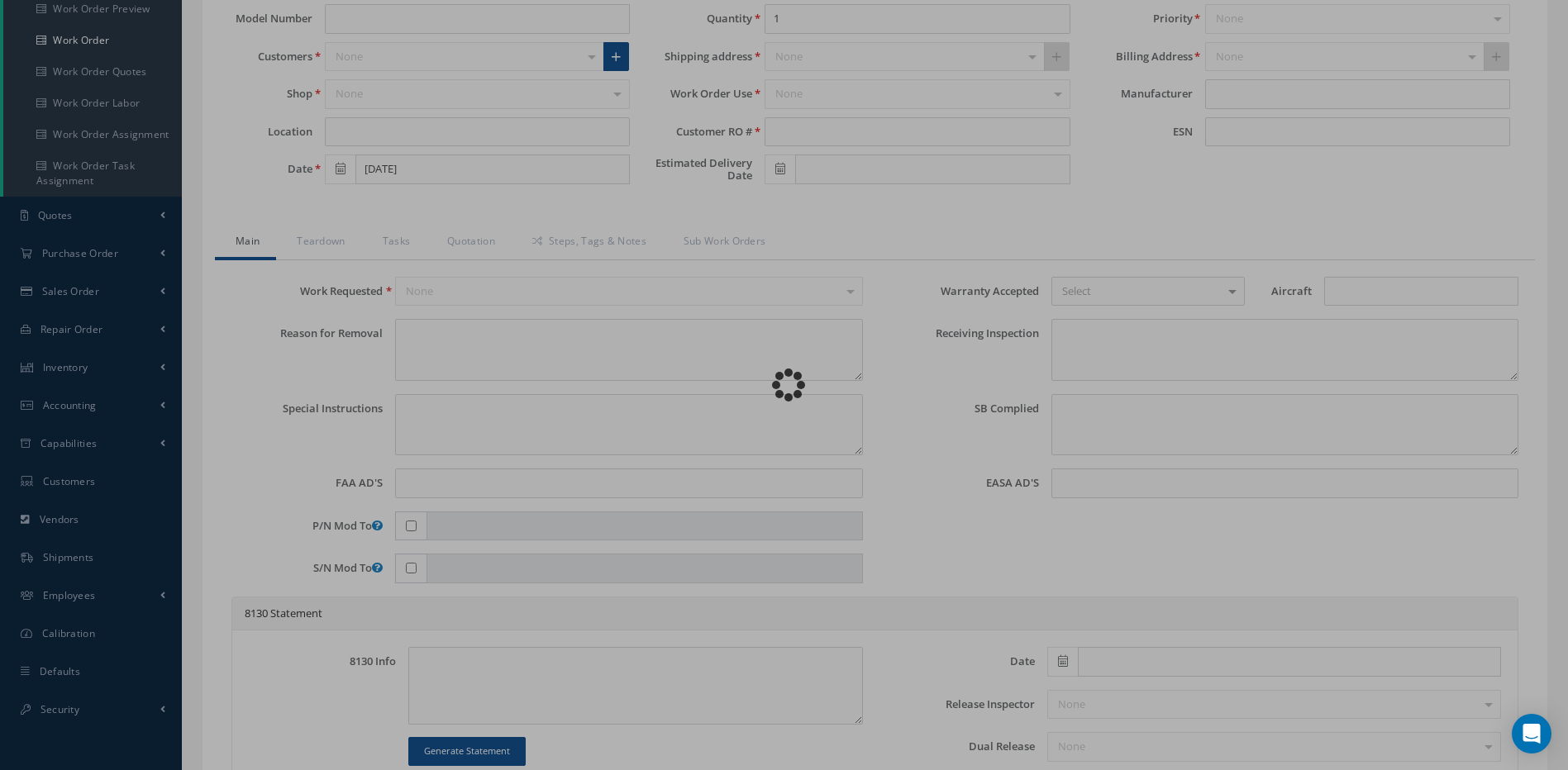
type input "31075-440"
type input "15-D"
type input "[DATE]"
type input "ELEVATOR SERVO CONTROL"
type input "R17656"
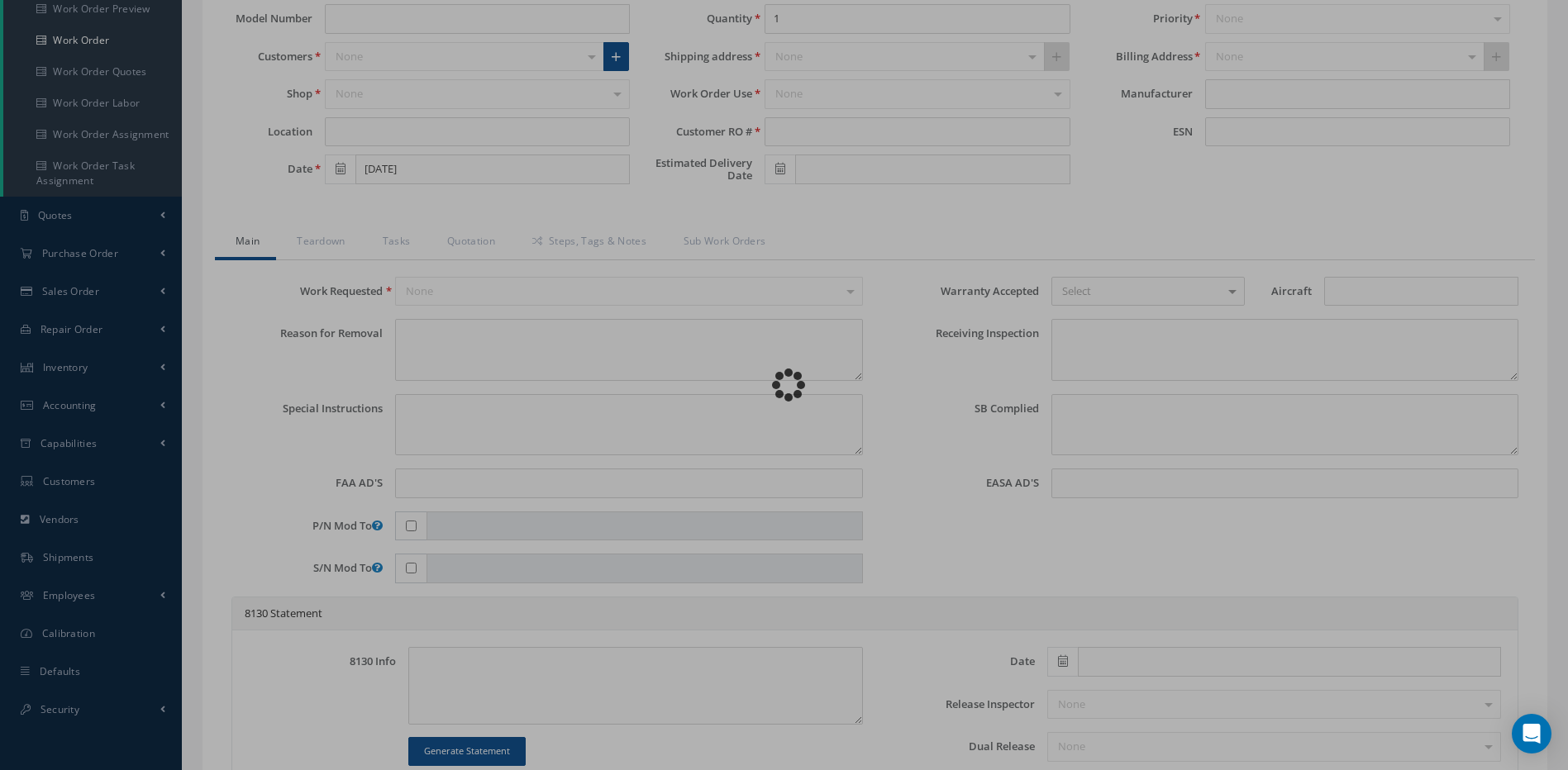
type input "17156"
type textarea "NONE"
type textarea "PLEASE SEE R.O. FOR DETAILS"
type textarea "NO VISUAL DAMAGE"
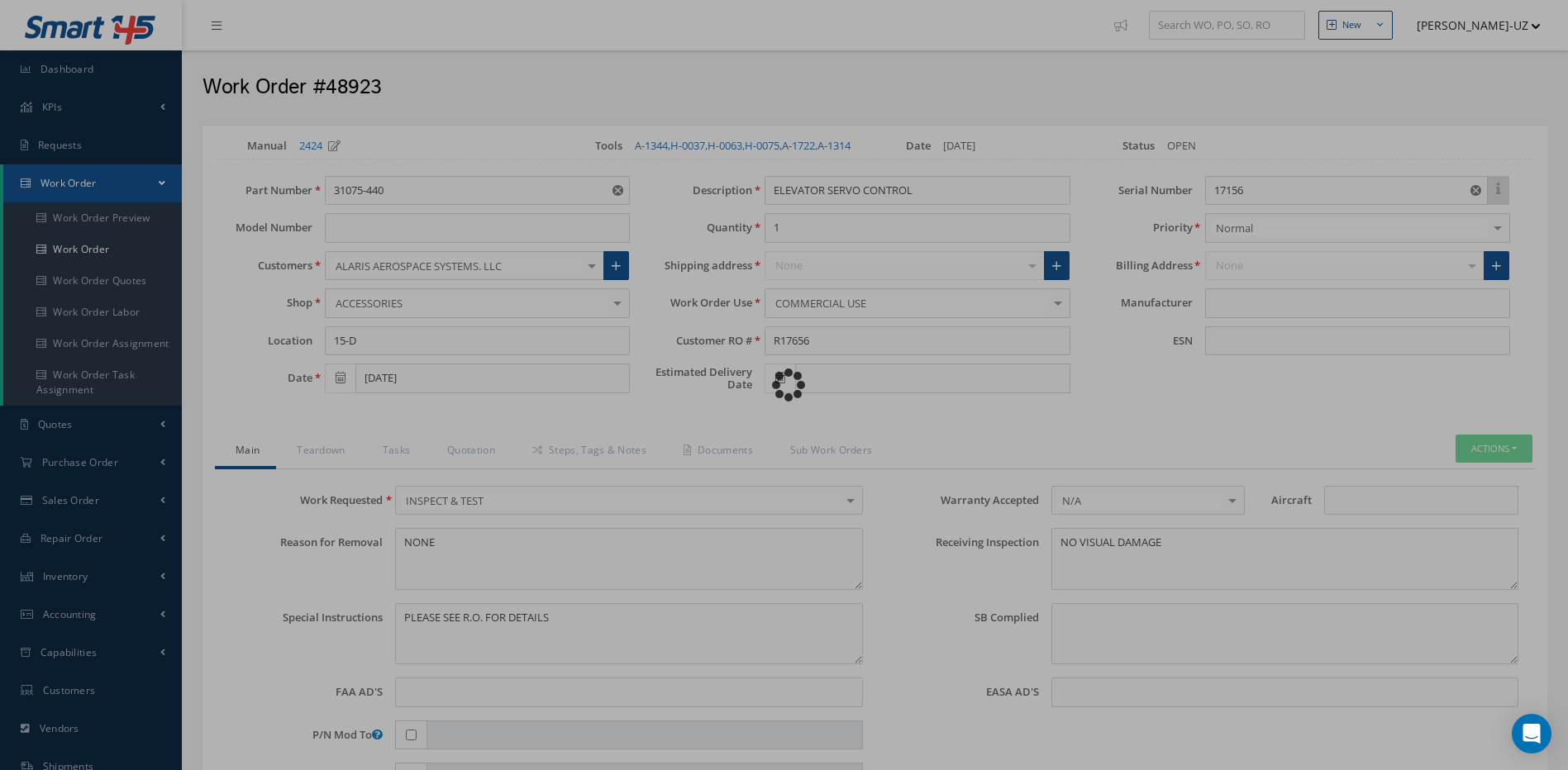
type input "[PERSON_NAME] ACTUATION SYSTEMS"
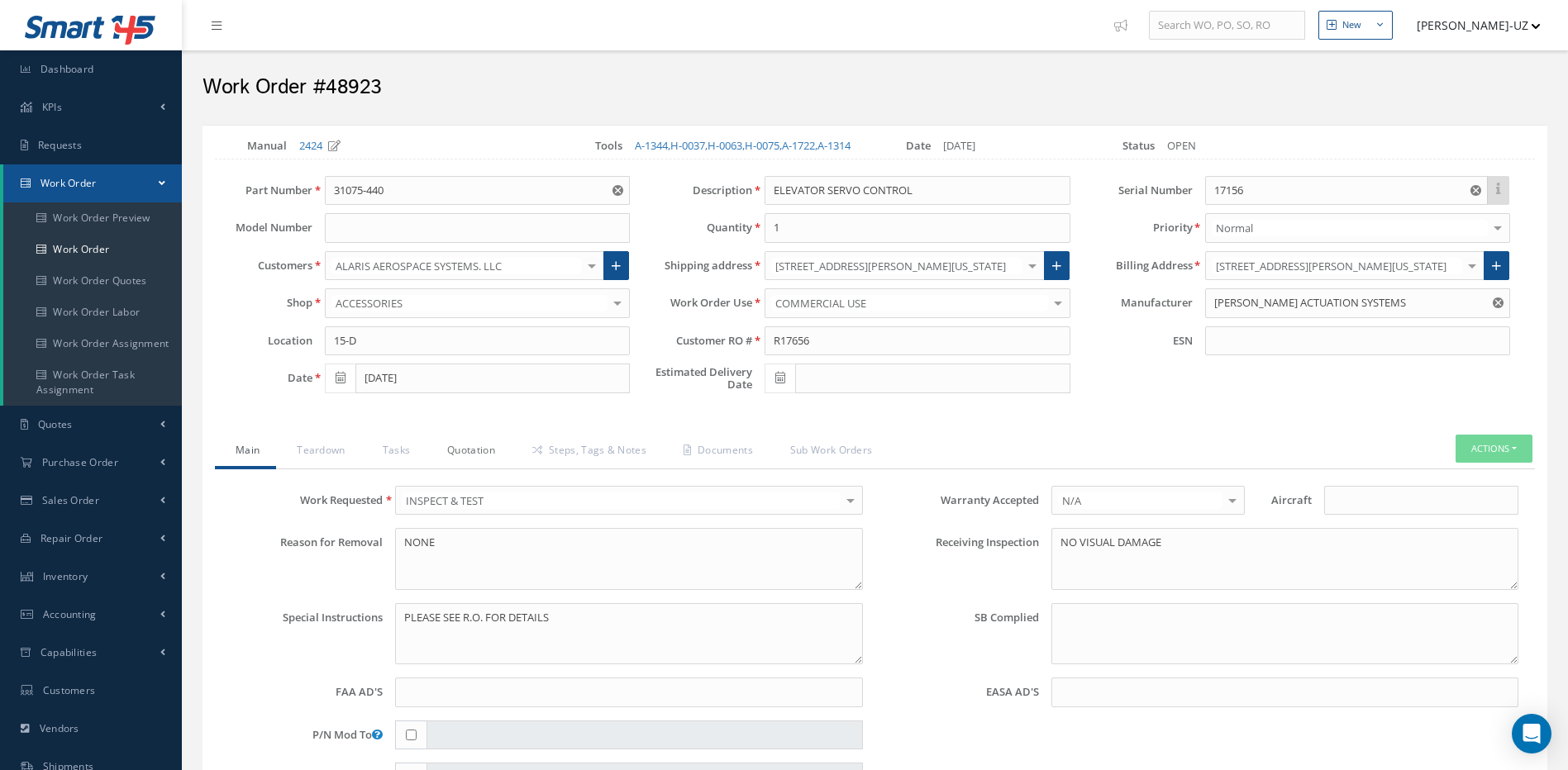
click at [464, 461] on link "Quotation" at bounding box center [469, 451] width 85 height 34
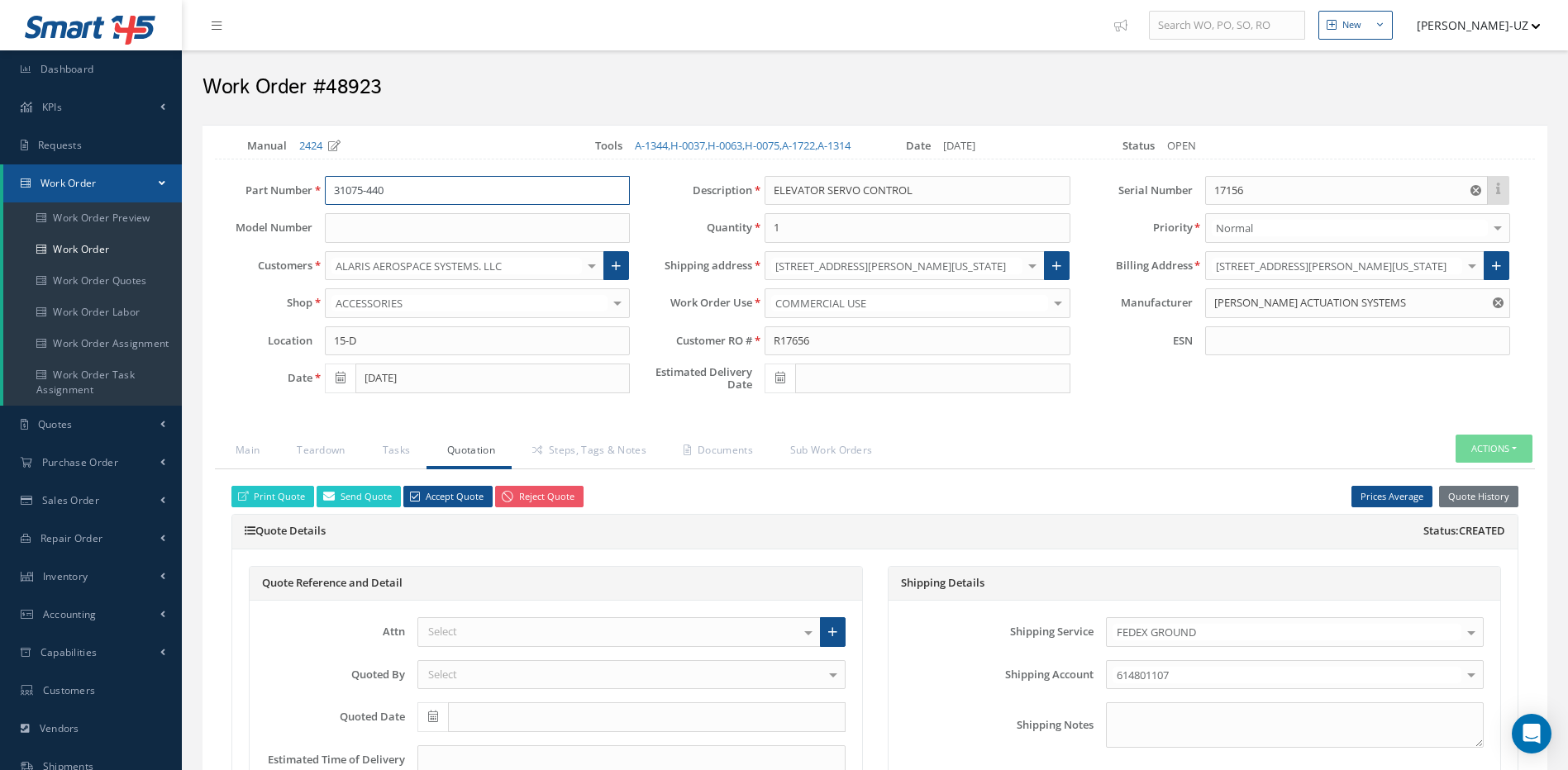
drag, startPoint x: 404, startPoint y: 212, endPoint x: 320, endPoint y: 205, distance: 84.3
click at [320, 205] on div "31075-440" at bounding box center [477, 190] width 330 height 30
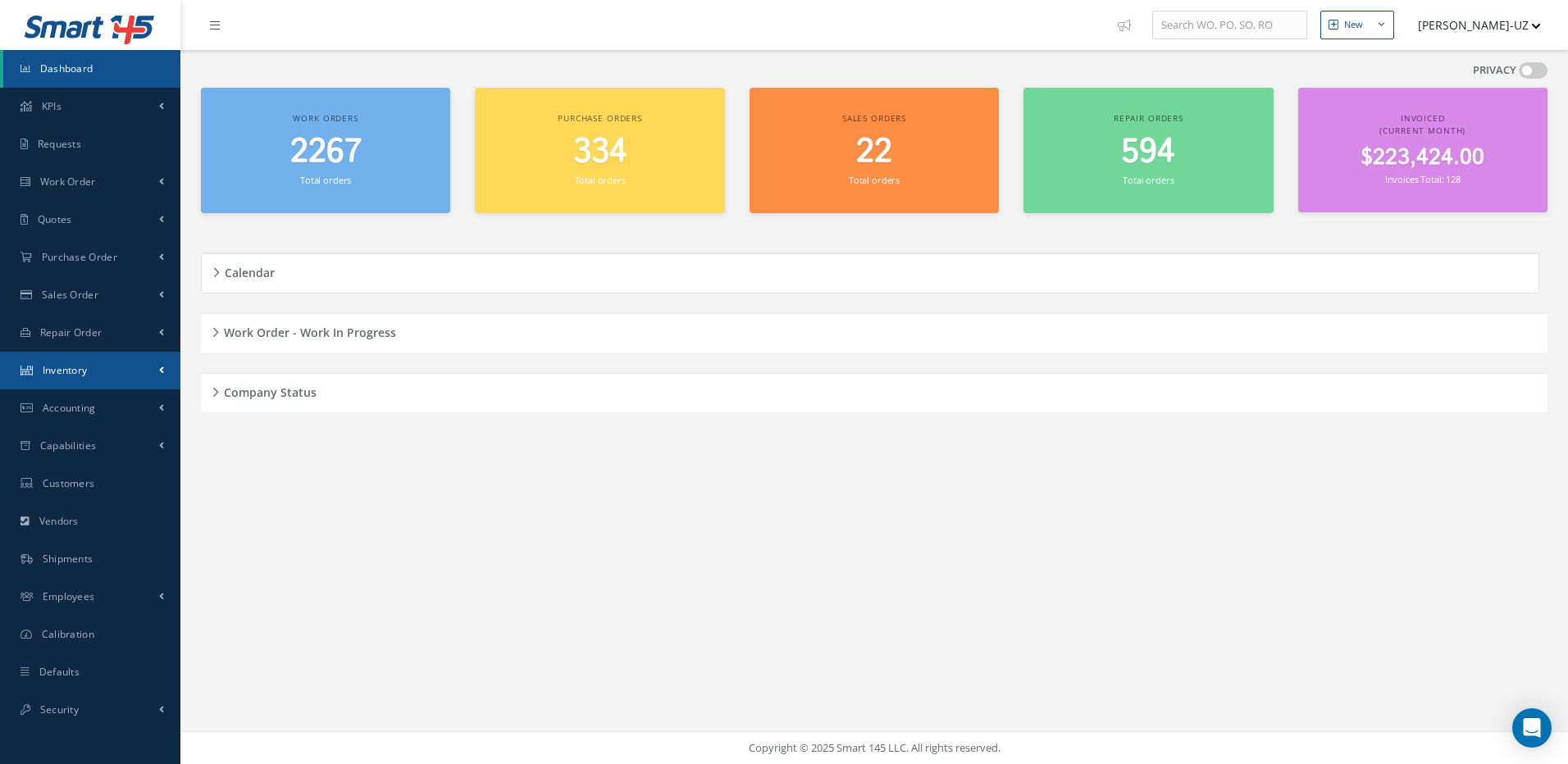
click at [95, 367] on link "Inventory" at bounding box center [90, 371] width 180 height 38
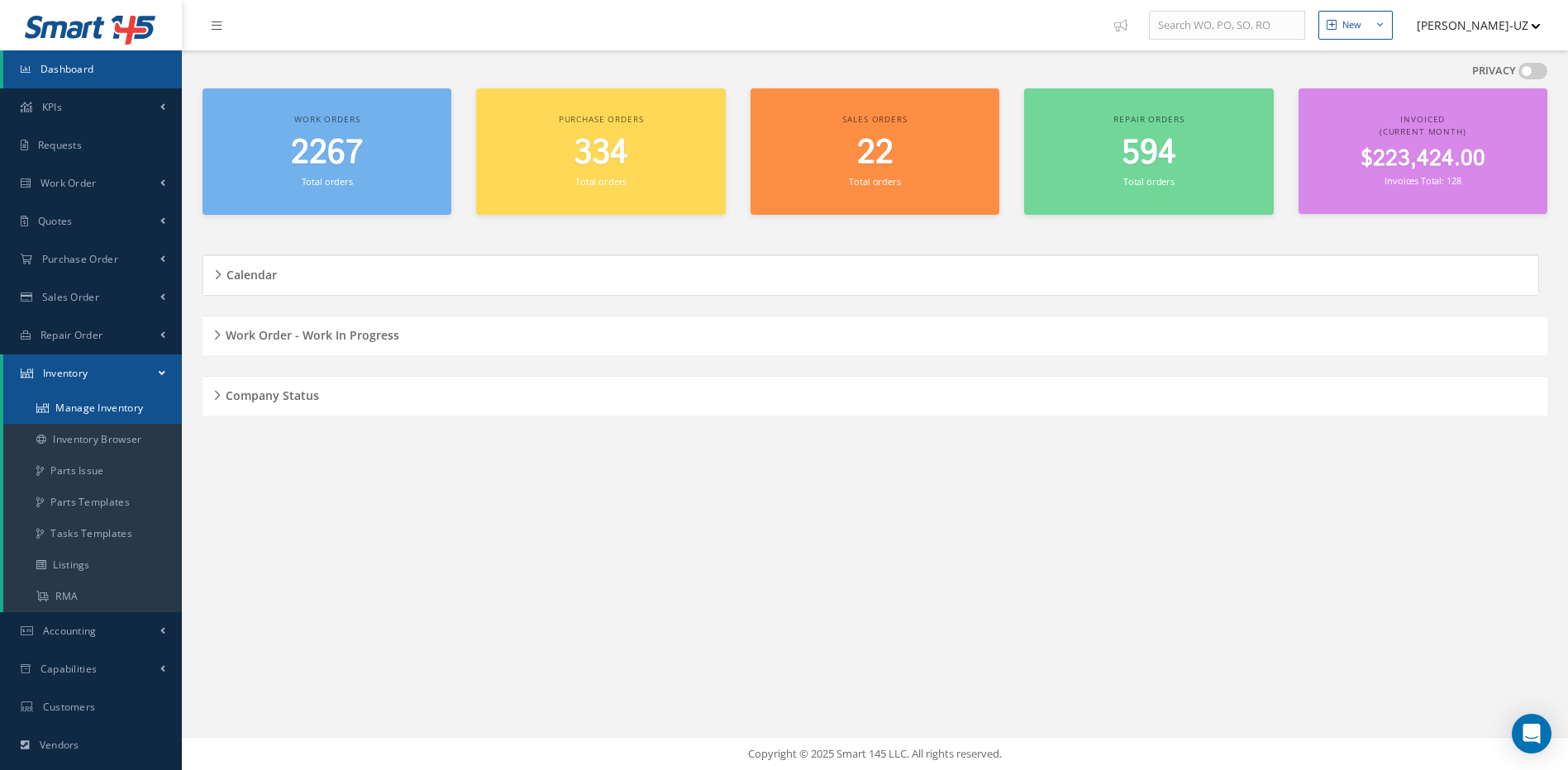
click at [86, 406] on link "Manage Inventory" at bounding box center [93, 408] width 179 height 32
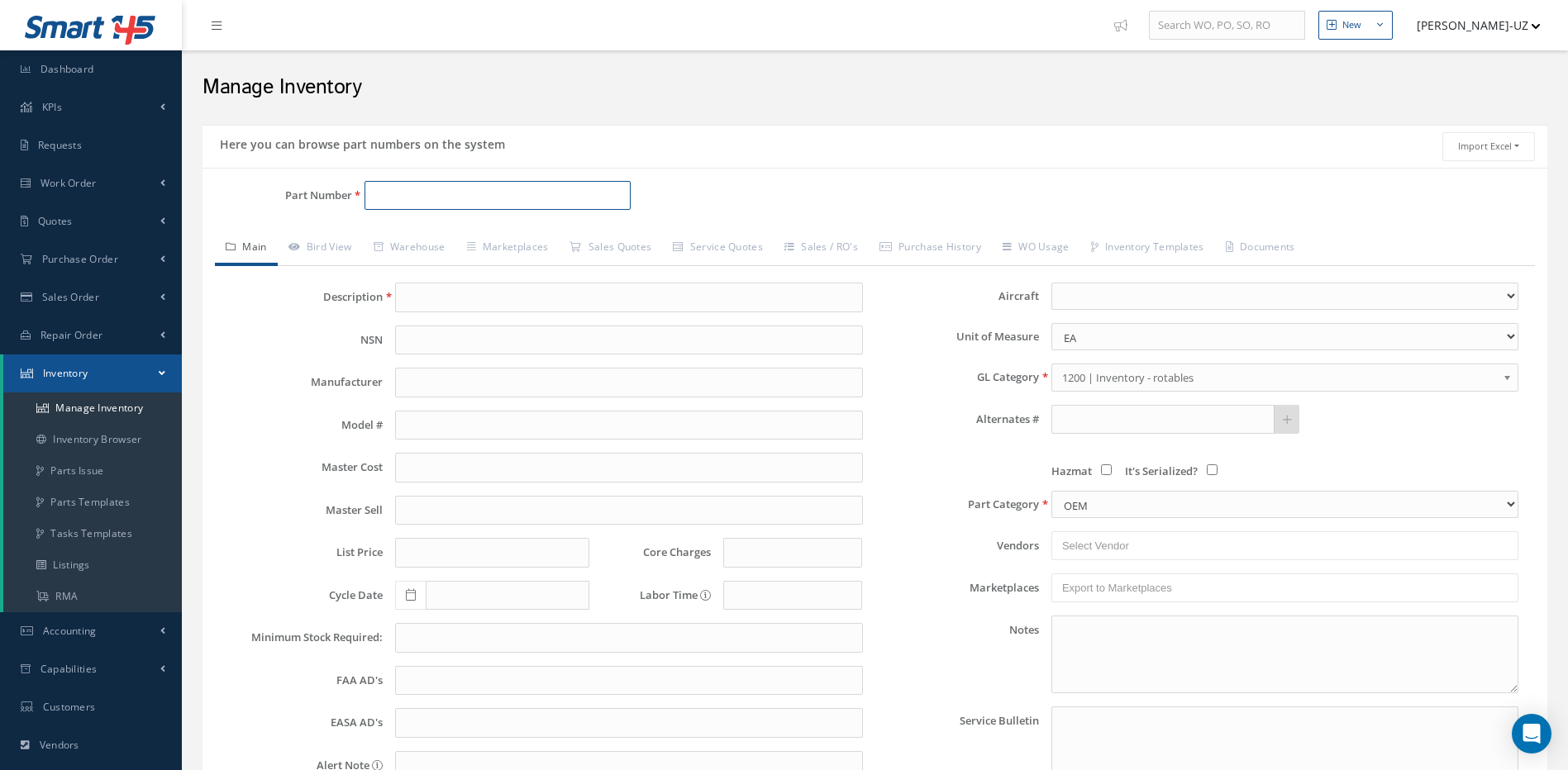
click at [406, 191] on input "Part Number" at bounding box center [499, 195] width 267 height 30
paste input "31075-440"
type input "31075-440"
click at [428, 228] on link "31075-440 ELEVATOR SERVO CONTROL" at bounding box center [569, 238] width 408 height 23
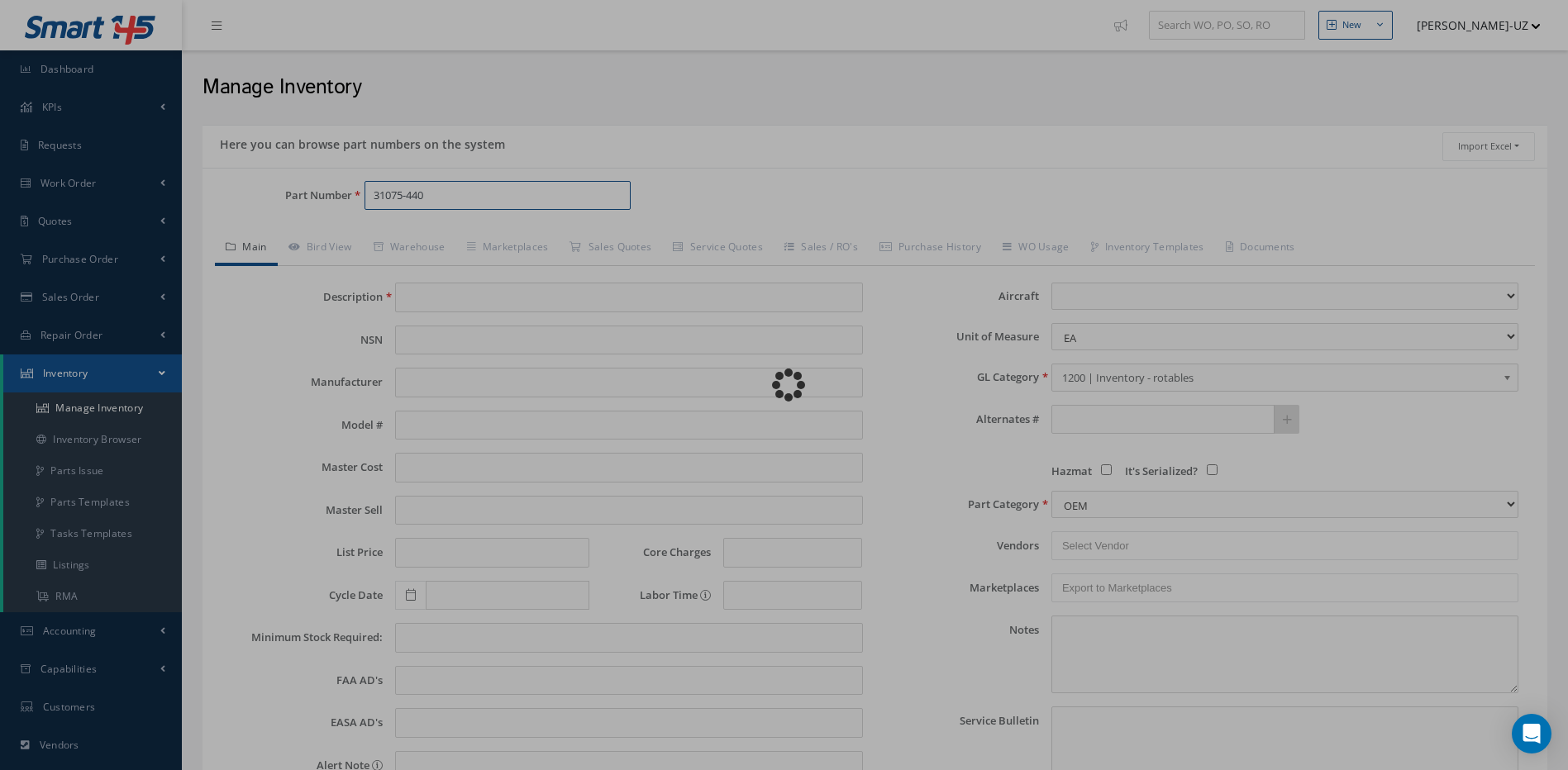
type input "ELEVATOR SERVO CONTROL"
type input "[PERSON_NAME] ACTUATION SYSTEMS"
type input "0.00"
select select
type textarea "REPAIR LABOR IS $ 1,500.00 -- [PERSON_NAME] [DATE] 03:18PM OH LABOR $ 1,800.00 …"
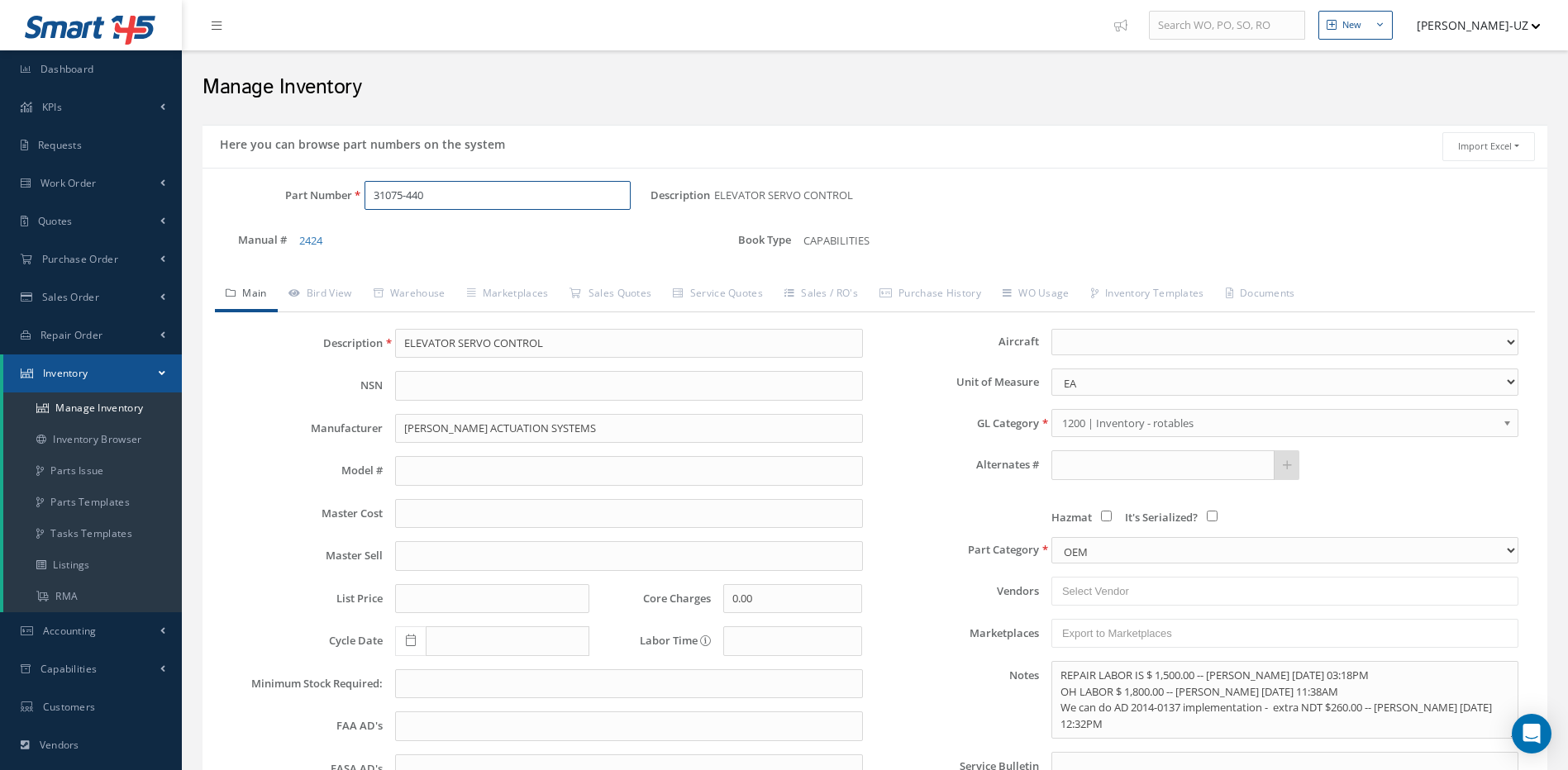
click at [453, 192] on input "31075-440" at bounding box center [499, 195] width 267 height 30
type input "31075-440"
click at [411, 288] on link "Warehouse" at bounding box center [409, 295] width 93 height 34
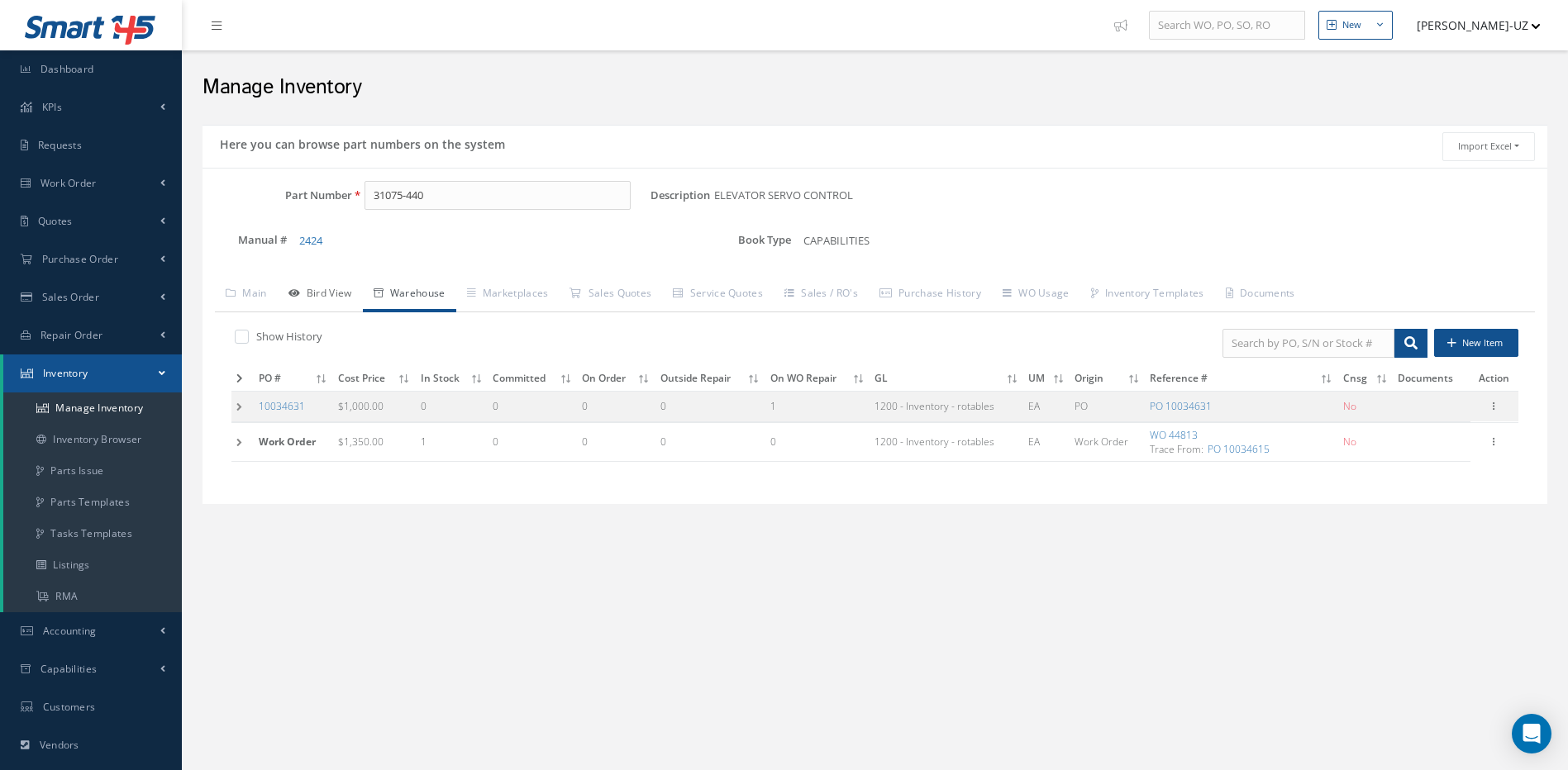
click at [327, 295] on link "Bird View" at bounding box center [321, 295] width 85 height 34
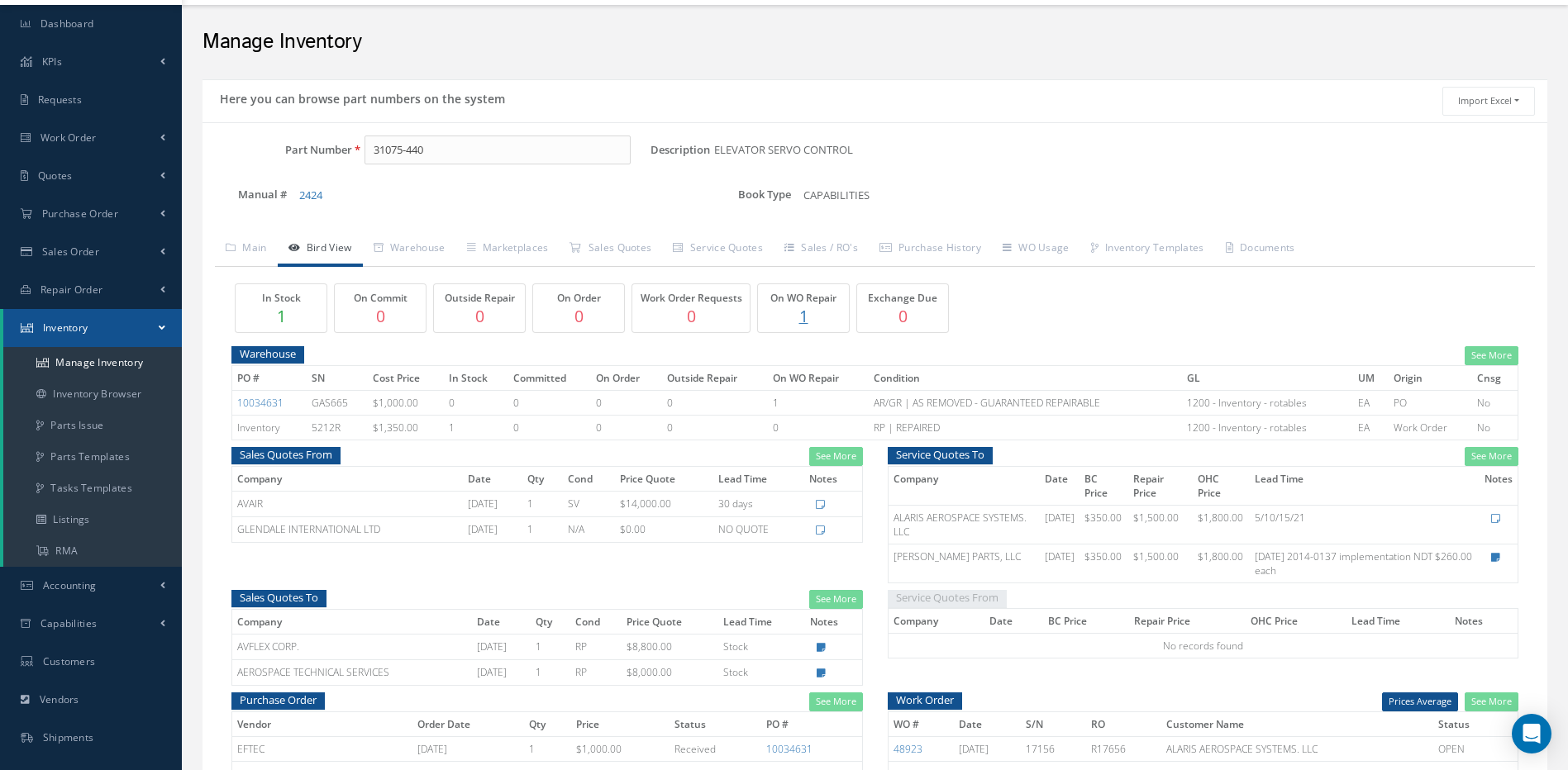
scroll to position [83, 0]
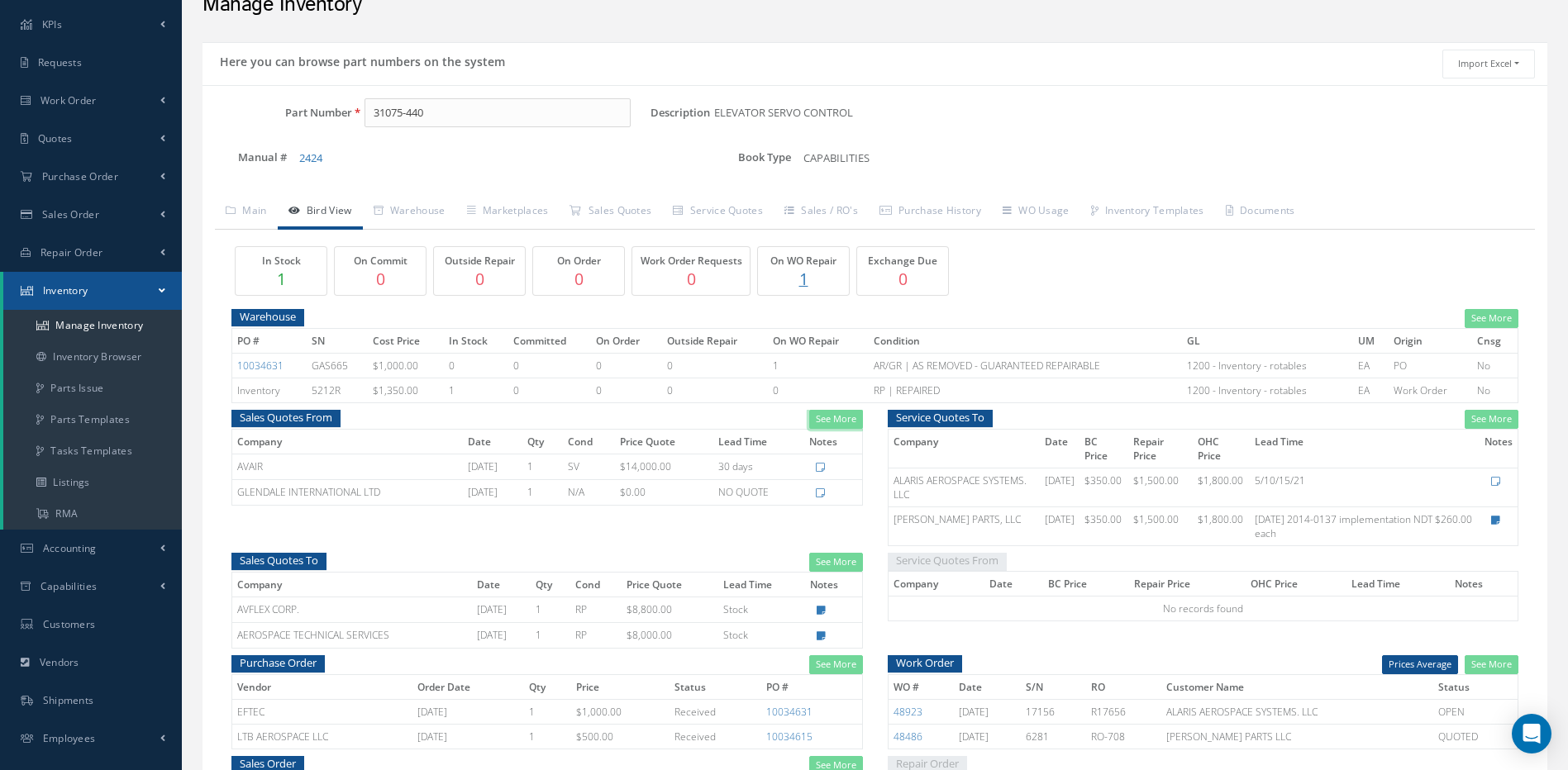
click at [838, 422] on link "See More" at bounding box center [835, 419] width 53 height 19
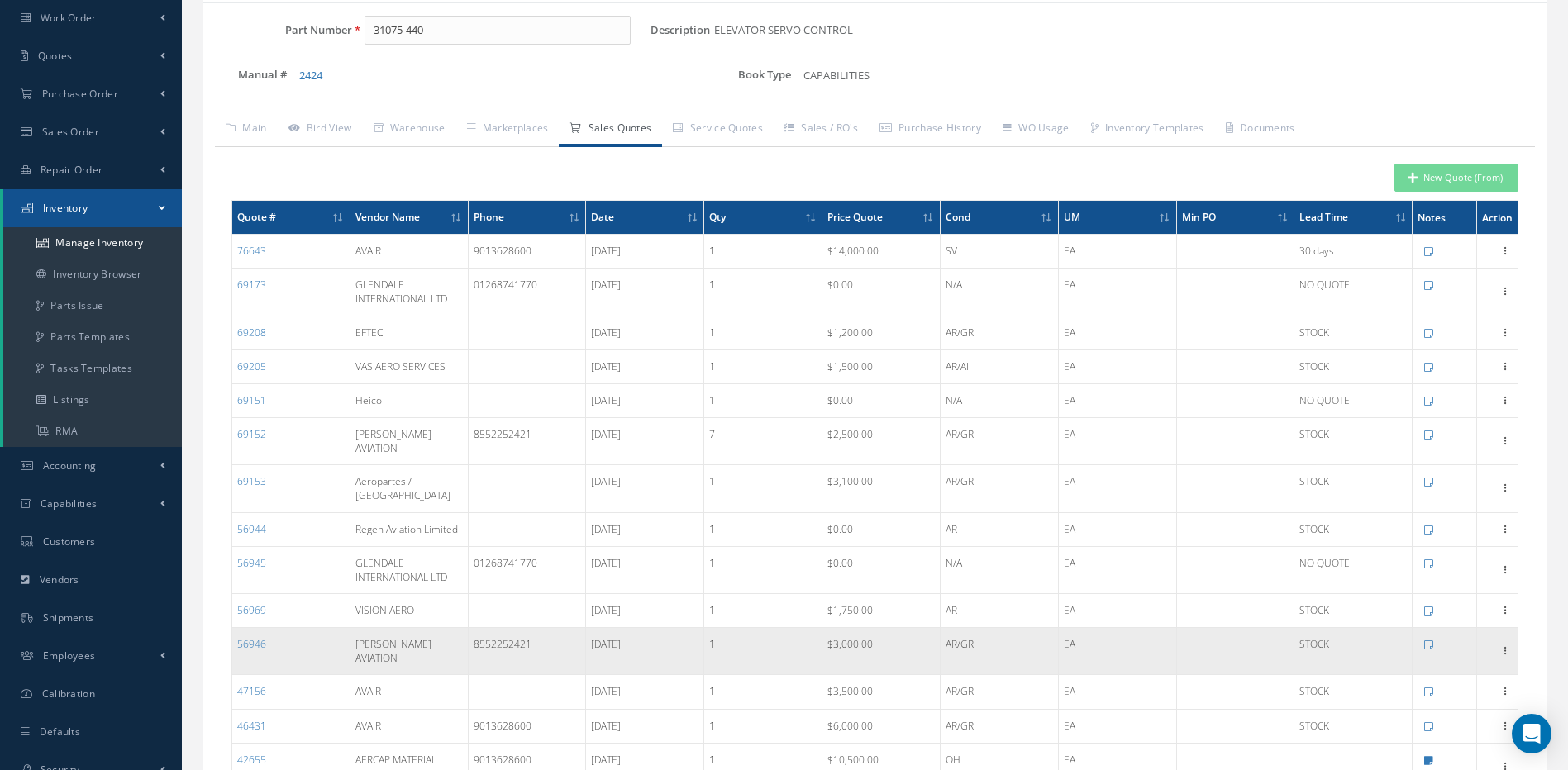
scroll to position [248, 0]
